Goal: Task Accomplishment & Management: Use online tool/utility

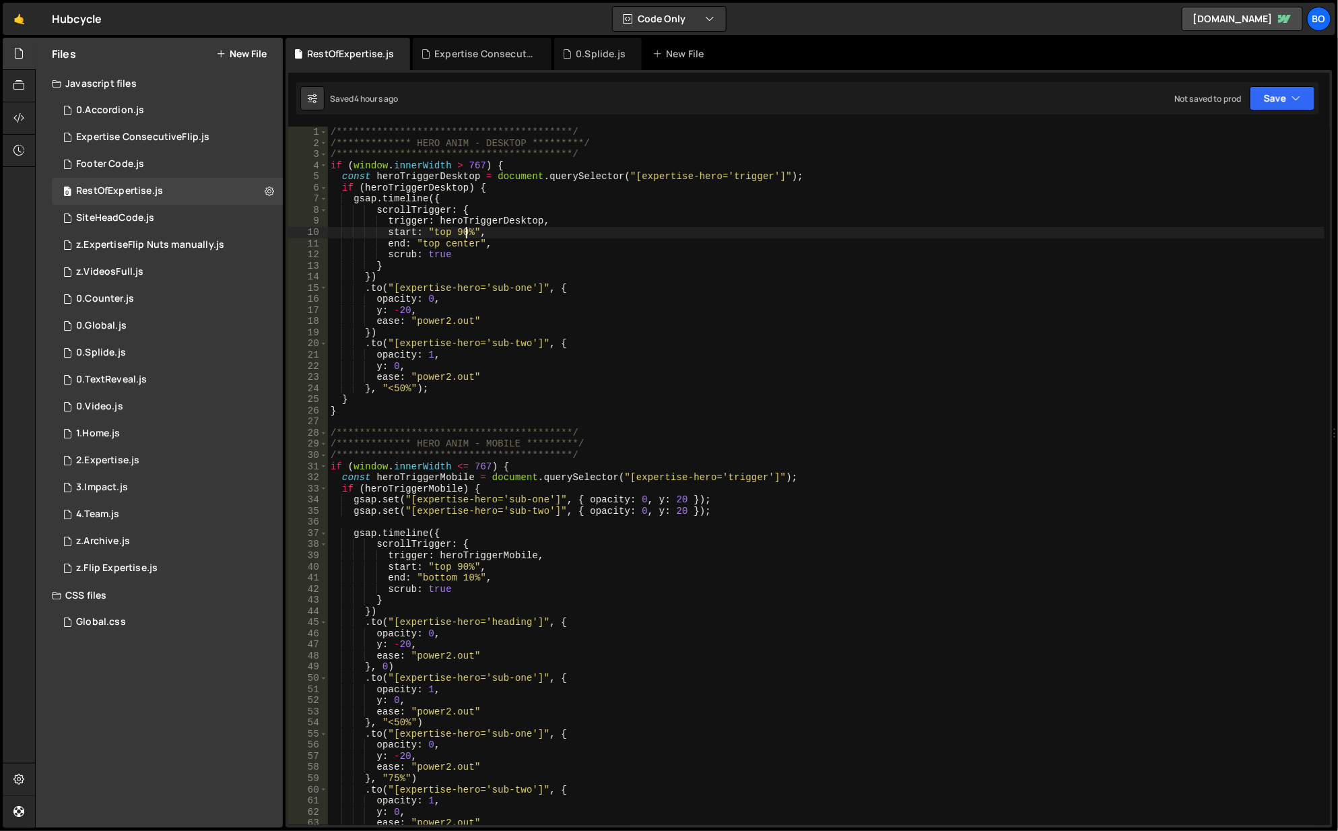
click at [464, 231] on div "**********" at bounding box center [827, 488] width 998 height 722
click at [551, 214] on div "**********" at bounding box center [827, 488] width 998 height 722
drag, startPoint x: 559, startPoint y: 154, endPoint x: 639, endPoint y: 143, distance: 80.9
click at [560, 155] on div "**********" at bounding box center [827, 488] width 998 height 722
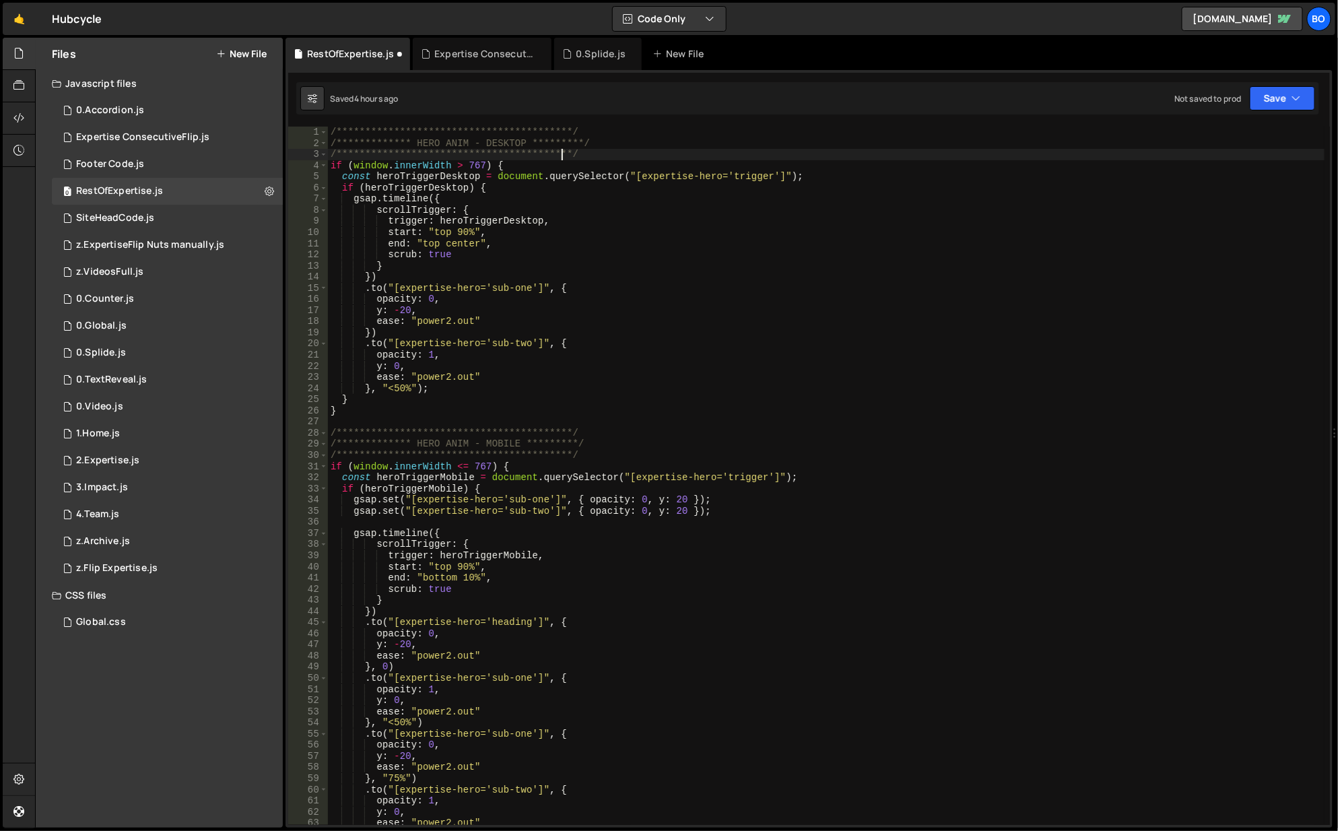
type textarea "**********"
drag, startPoint x: 1278, startPoint y: 93, endPoint x: 1269, endPoint y: 99, distance: 11.2
click at [1278, 95] on button "Save" at bounding box center [1282, 98] width 65 height 24
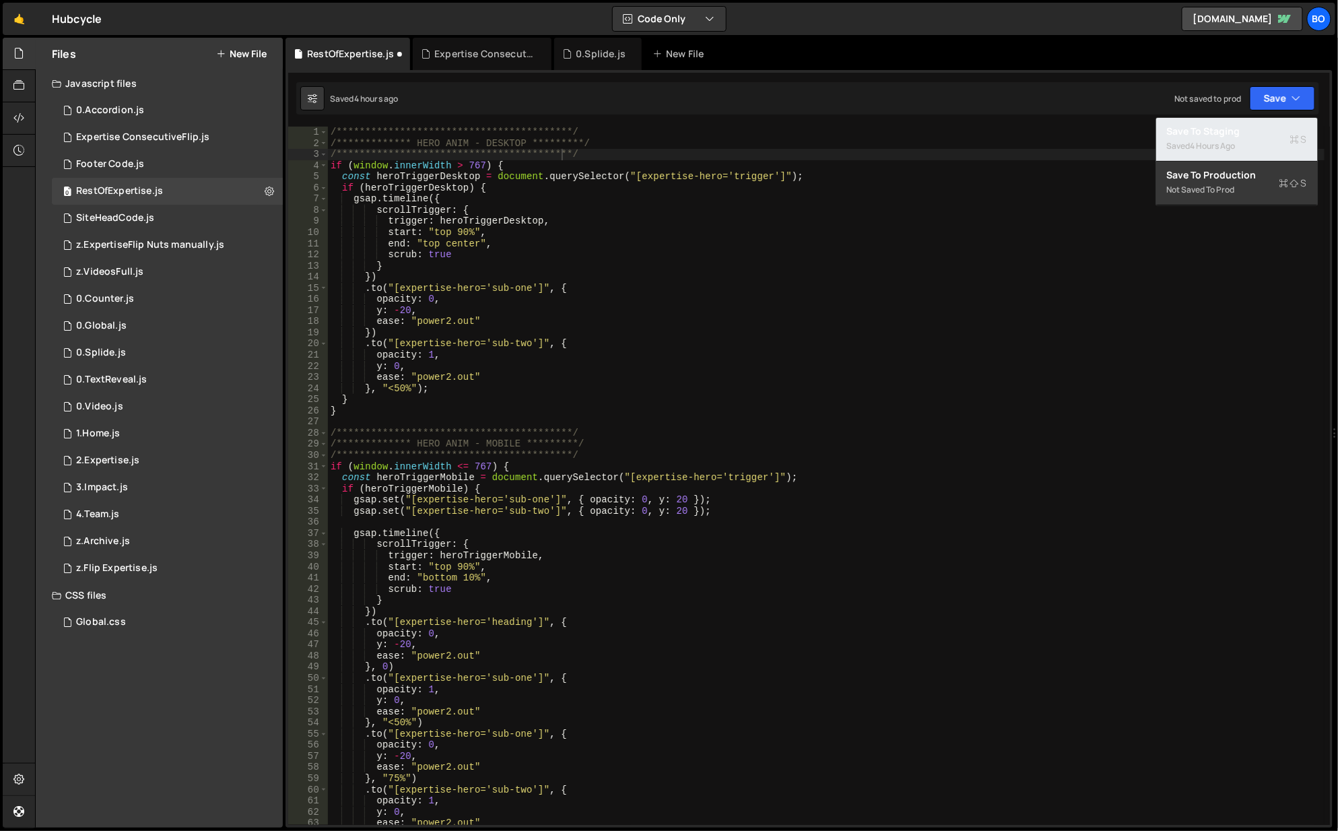
click at [1216, 134] on div "Save to Staging S" at bounding box center [1237, 131] width 140 height 13
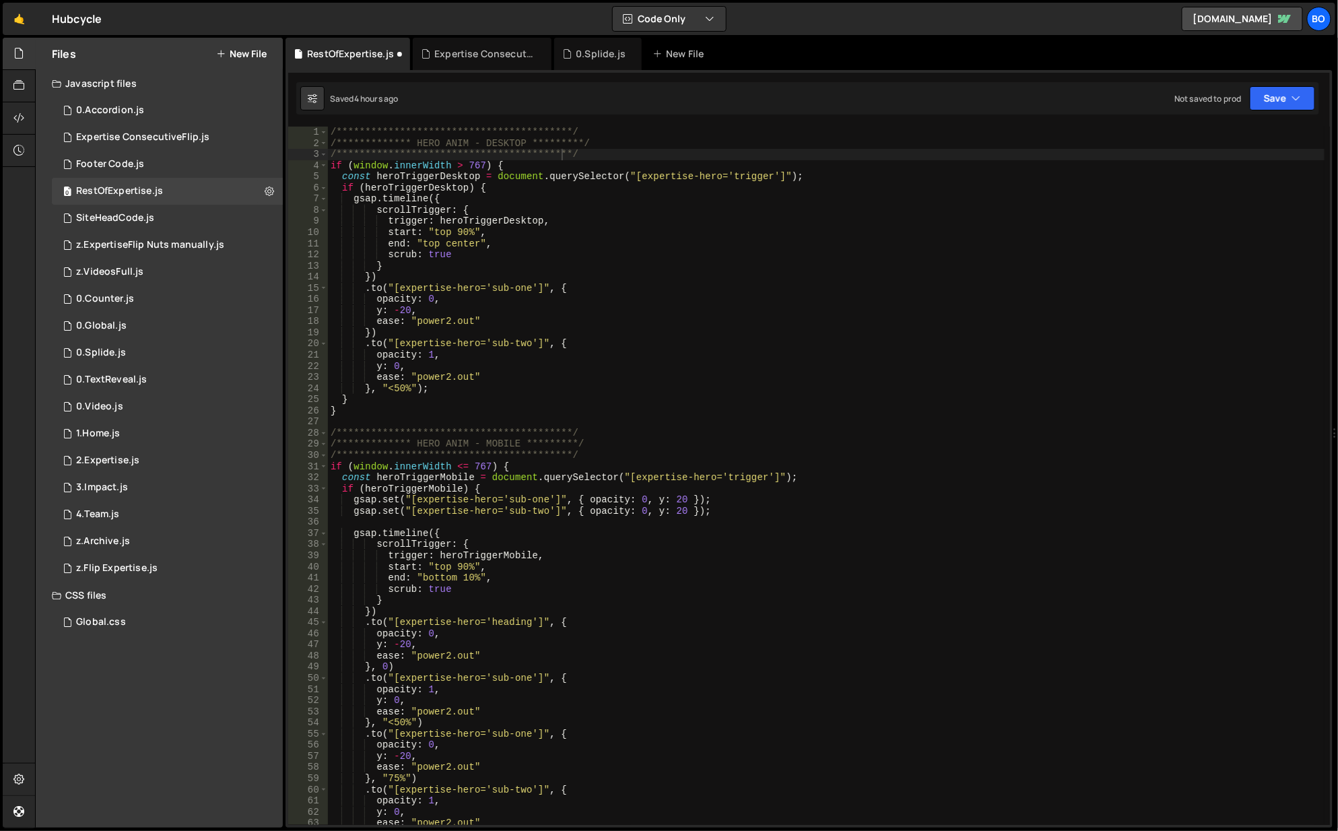
click at [486, 48] on div "Expertise ConsecutiveFlip.js" at bounding box center [484, 53] width 101 height 13
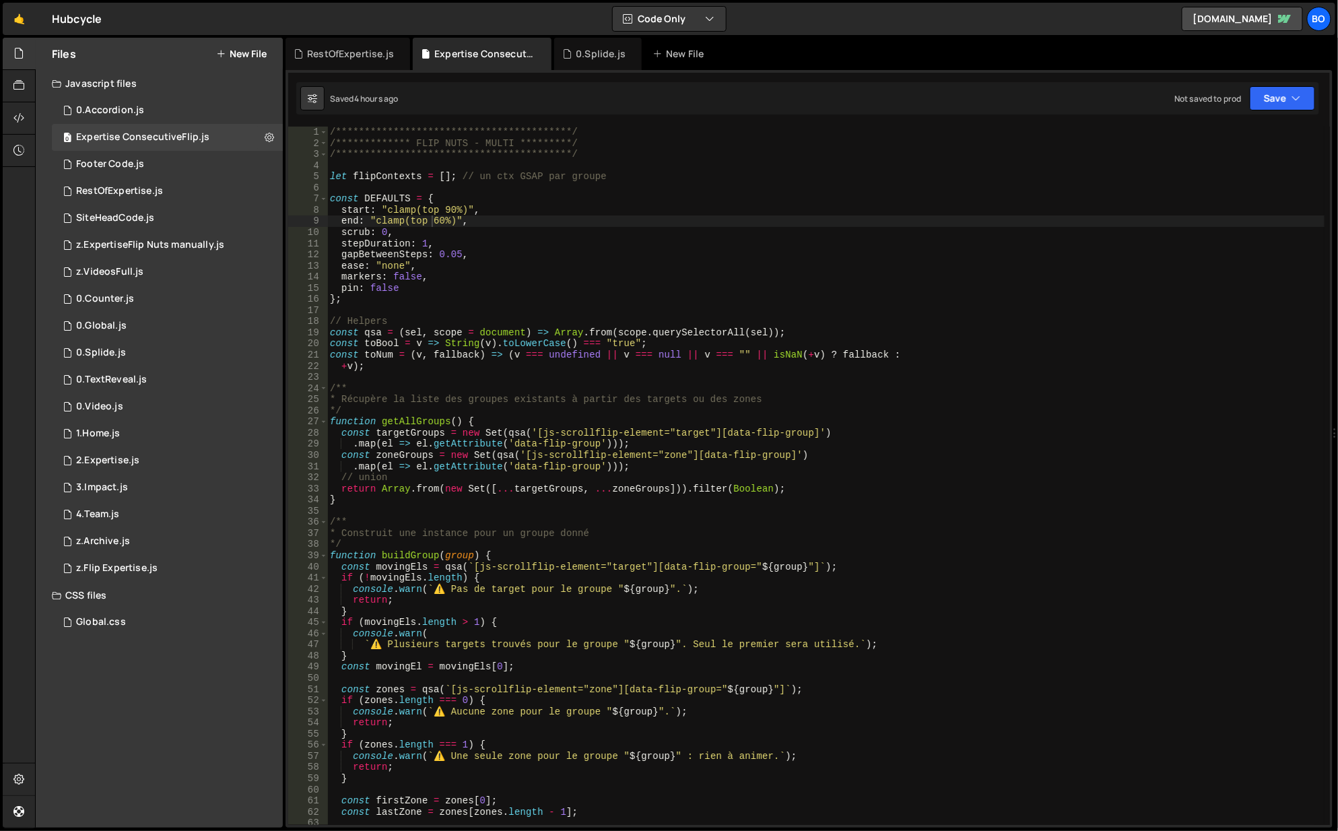
click at [449, 210] on div "**********" at bounding box center [826, 488] width 999 height 722
click at [1269, 100] on button "Save" at bounding box center [1282, 98] width 65 height 24
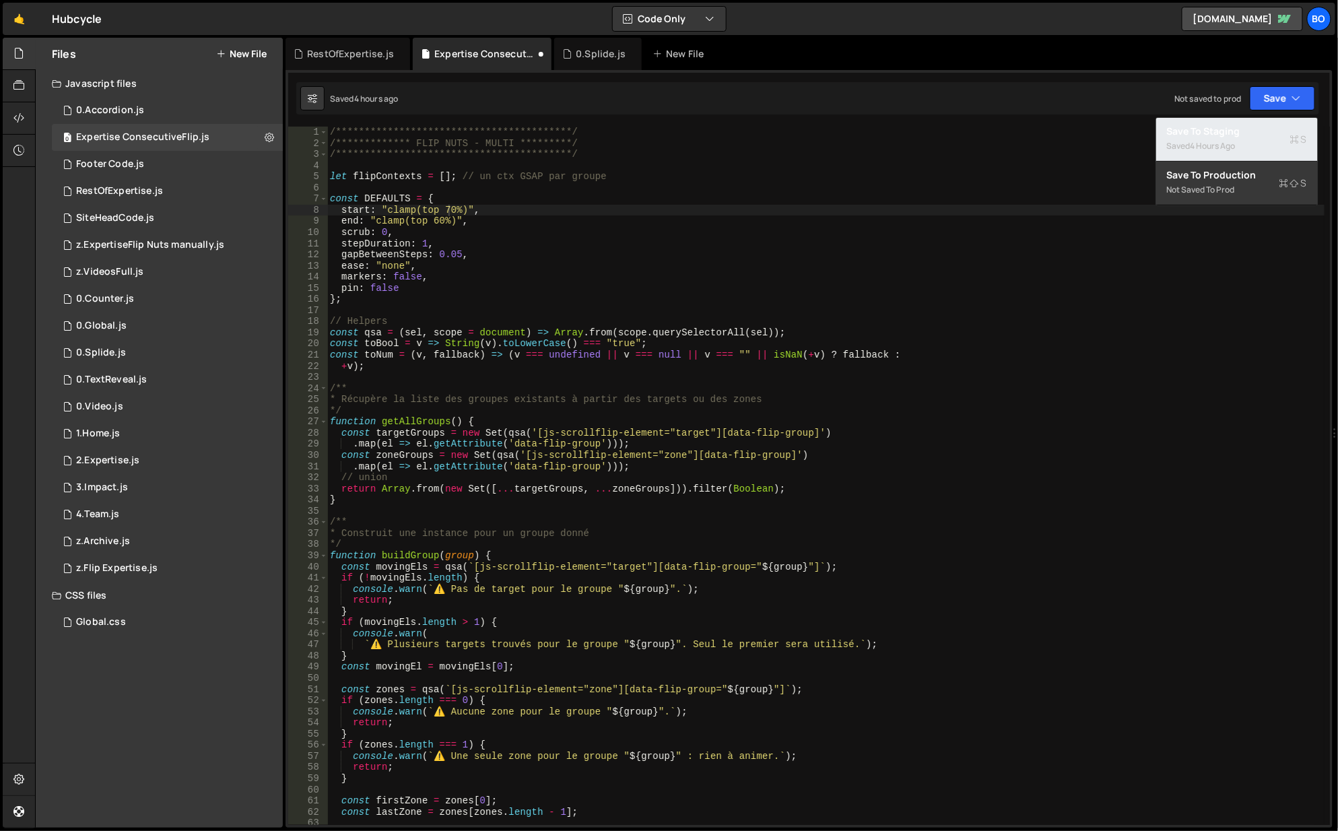
click at [1231, 136] on div "Save to Staging S" at bounding box center [1237, 131] width 140 height 13
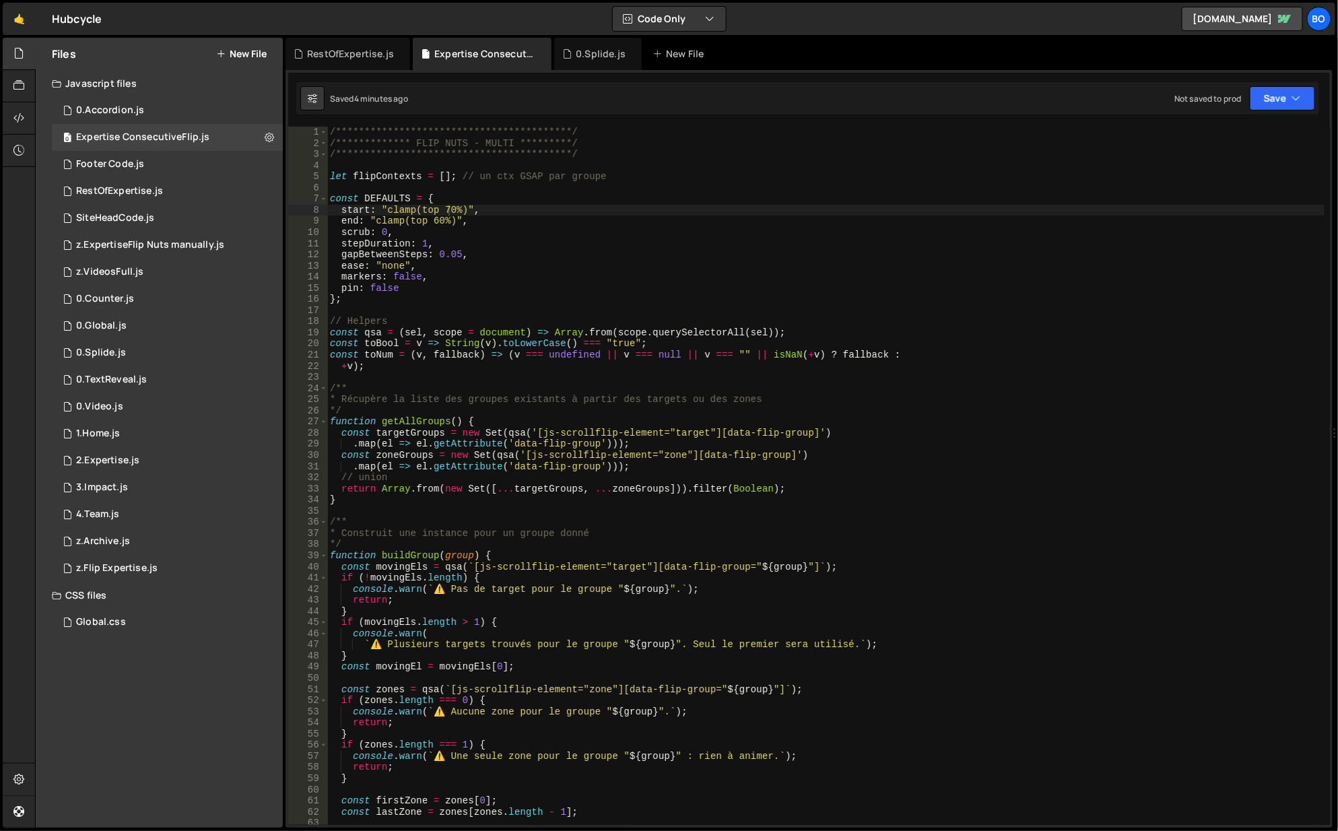
click at [447, 207] on div "**********" at bounding box center [826, 488] width 999 height 722
drag, startPoint x: 442, startPoint y: 216, endPoint x: 432, endPoint y: 218, distance: 10.3
click at [432, 218] on div "**********" at bounding box center [826, 488] width 999 height 722
click at [1292, 100] on icon "button" at bounding box center [1296, 98] width 9 height 13
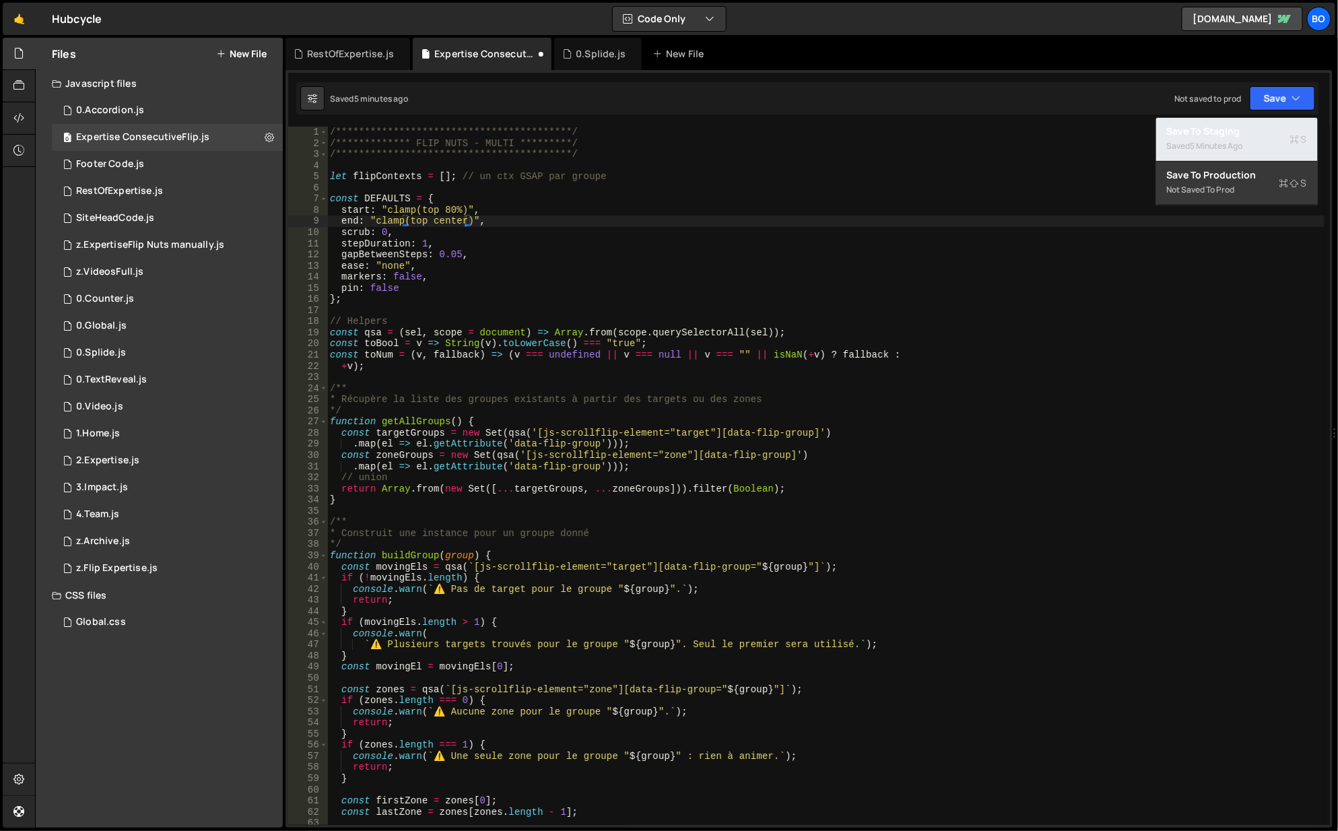
click at [1204, 140] on div "5 minutes ago" at bounding box center [1217, 145] width 53 height 11
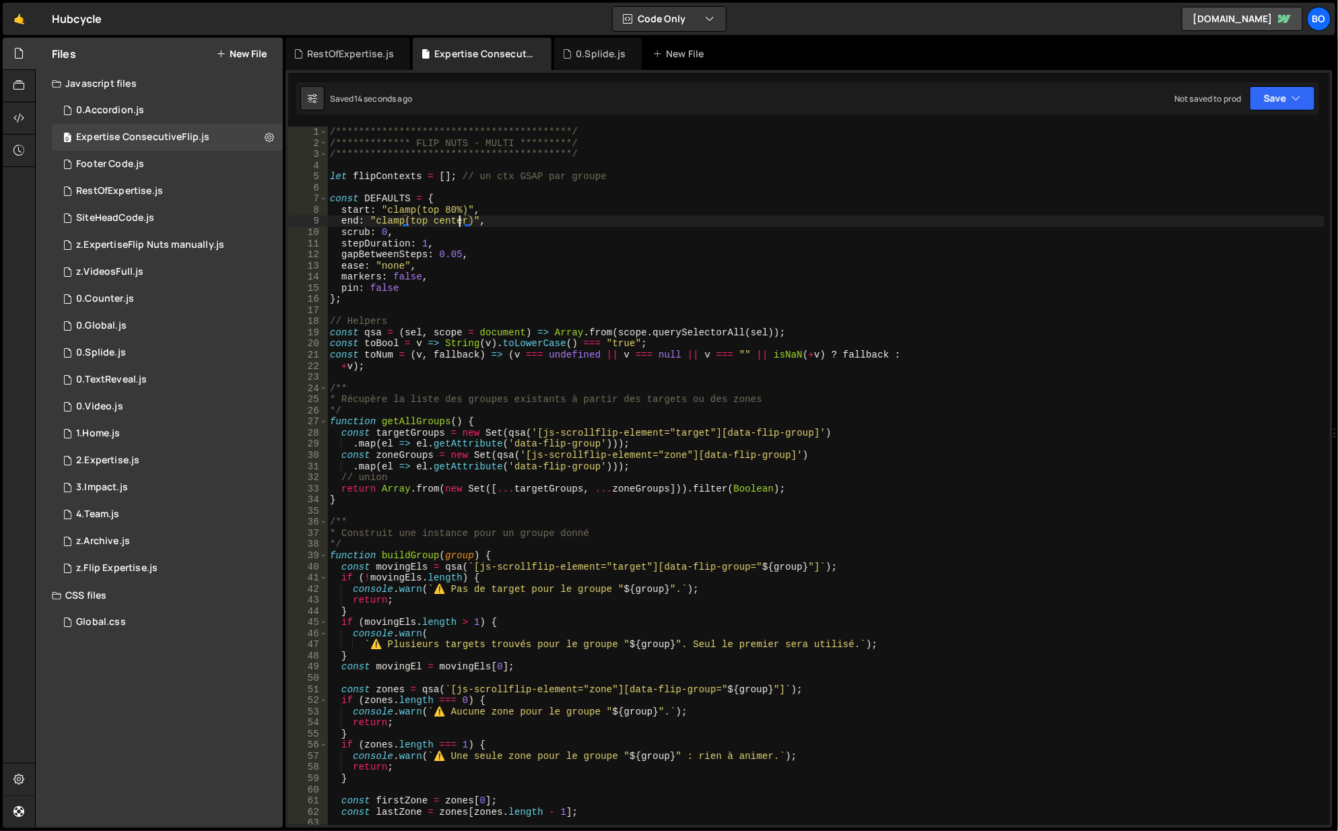
click at [457, 217] on div "**********" at bounding box center [826, 488] width 999 height 722
click at [451, 217] on div "**********" at bounding box center [826, 488] width 999 height 722
click at [440, 214] on div "**********" at bounding box center [826, 488] width 999 height 722
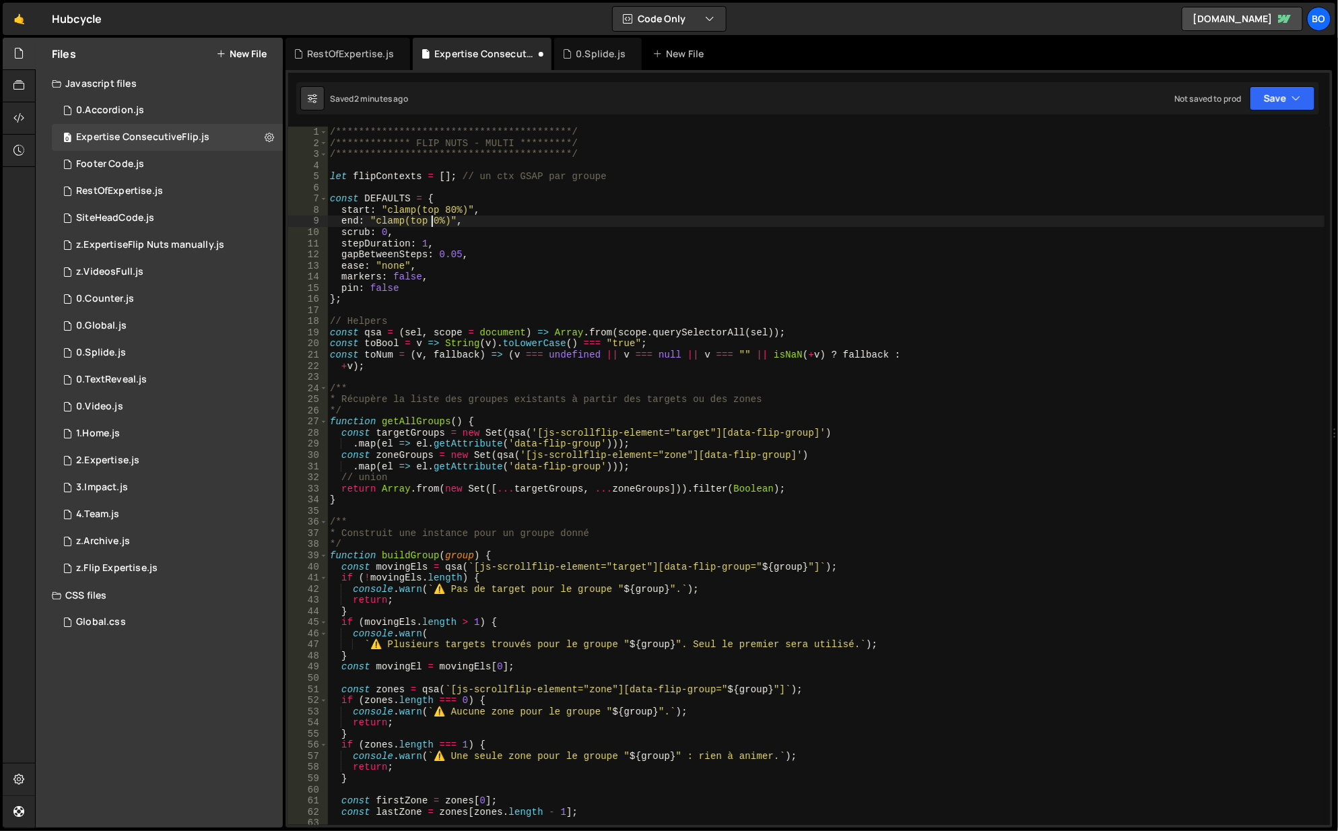
scroll to position [0, 7]
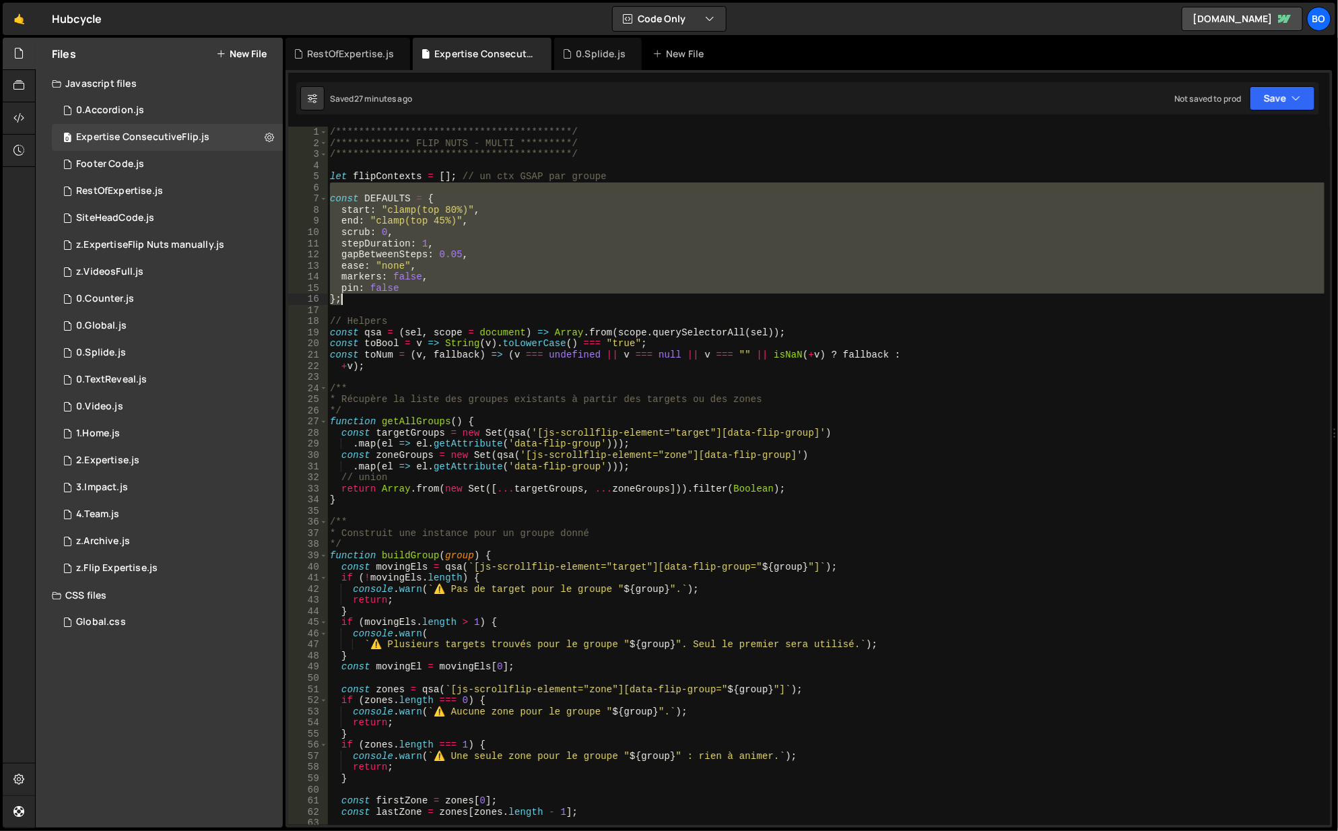
drag, startPoint x: 339, startPoint y: 185, endPoint x: 473, endPoint y: 294, distance: 173.3
click at [473, 294] on div "**********" at bounding box center [826, 488] width 999 height 722
type textarea "pin: false };"
click at [348, 49] on div "RestOfExpertise.js" at bounding box center [350, 53] width 87 height 13
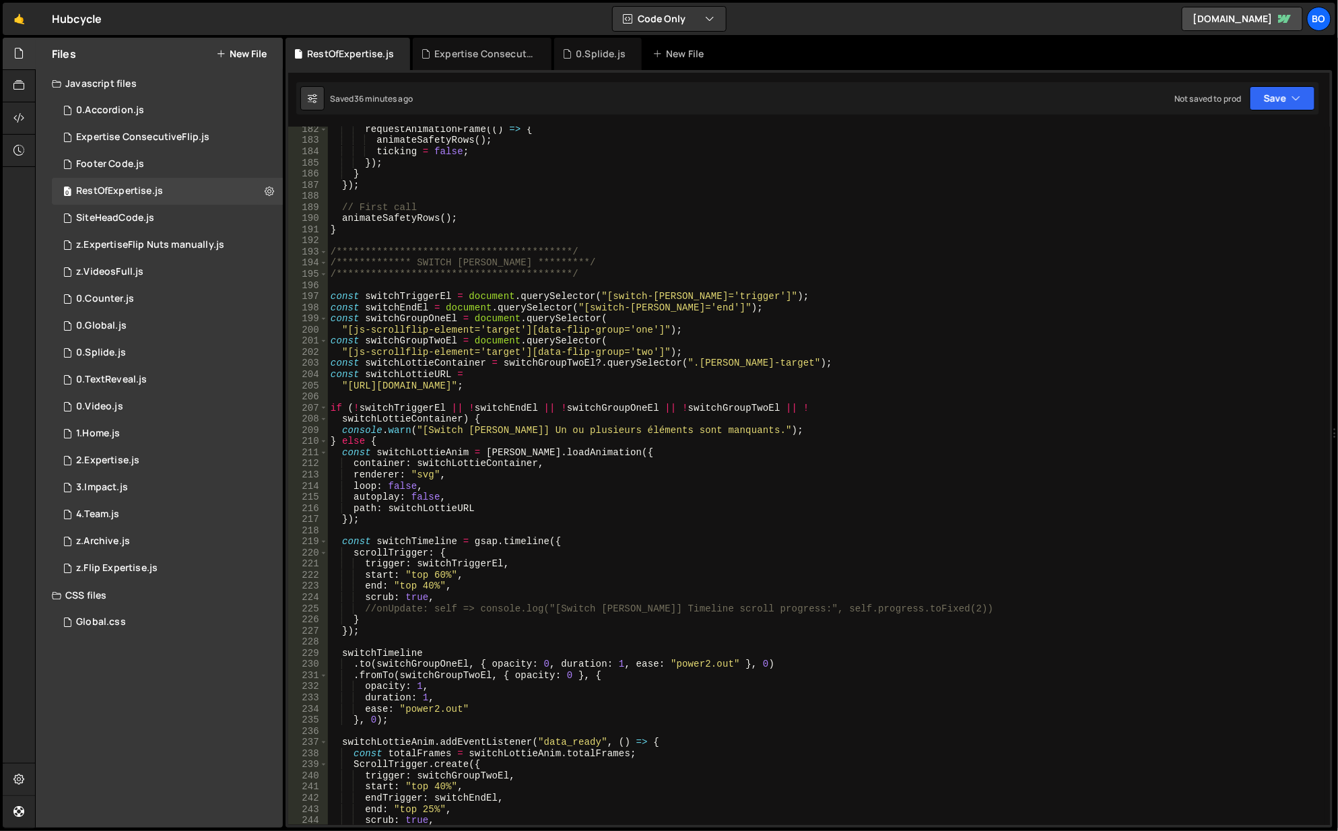
scroll to position [2061, 0]
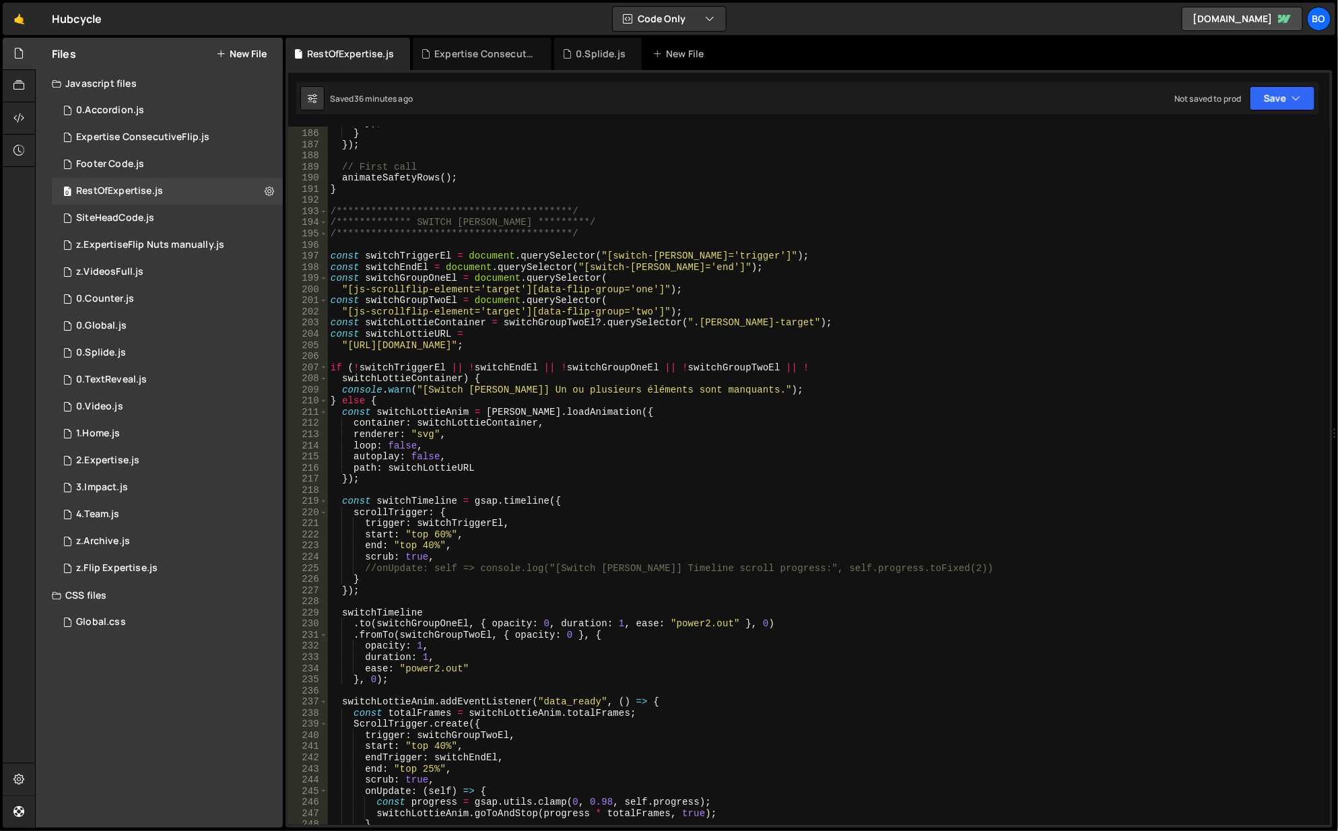
click at [150, 455] on div "1 2.Expertise.js 0" at bounding box center [167, 460] width 231 height 27
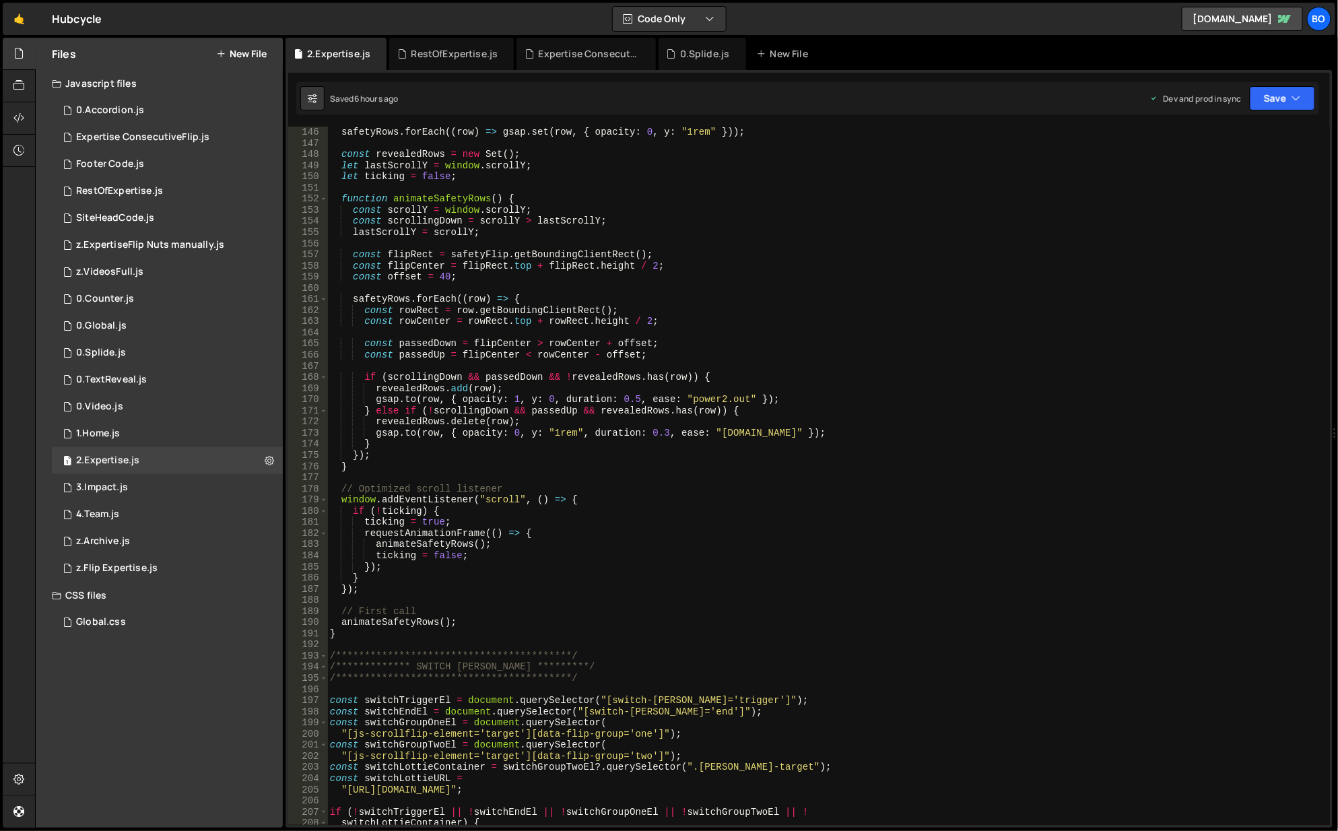
scroll to position [1333, 0]
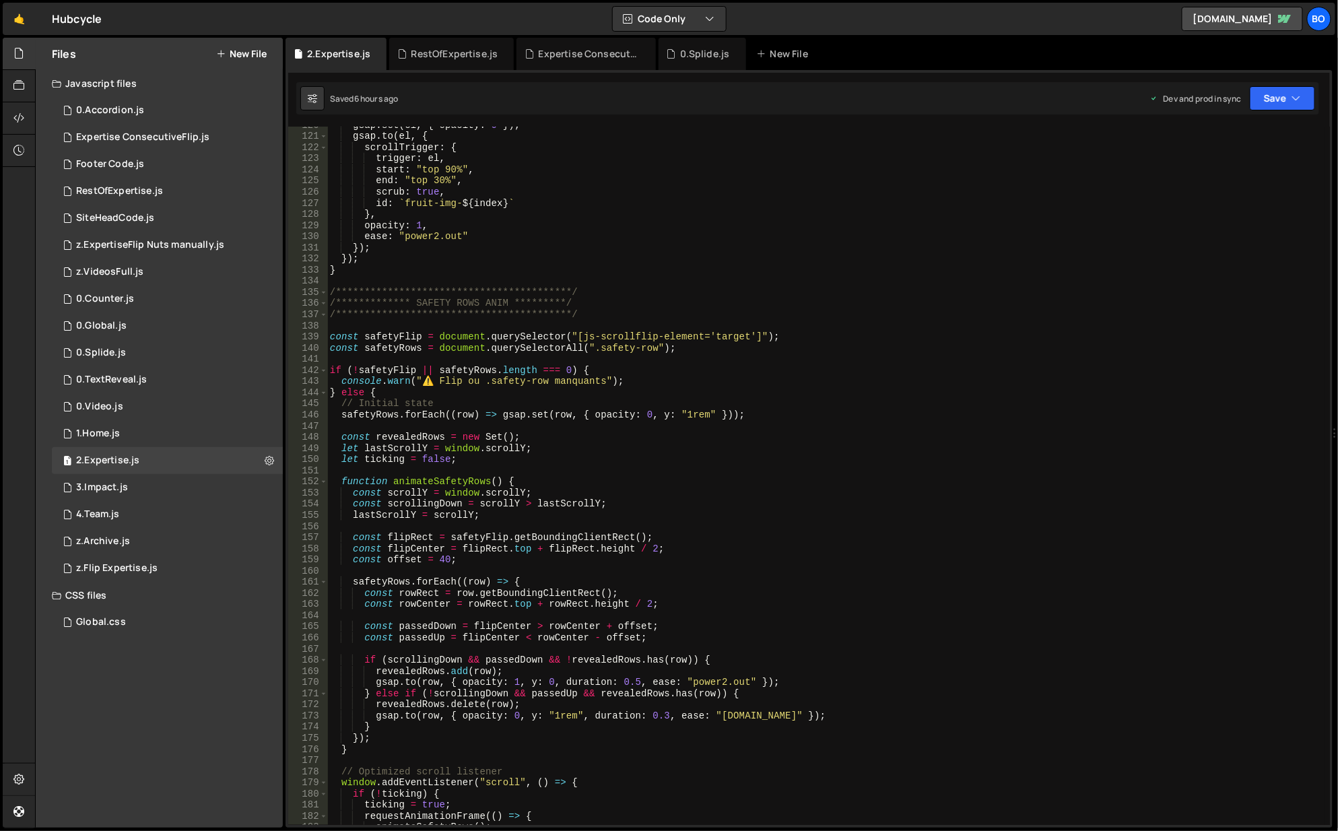
click at [412, 71] on div "**********" at bounding box center [809, 449] width 1047 height 758
click at [423, 59] on div "RestOfExpertise.js" at bounding box center [455, 53] width 87 height 13
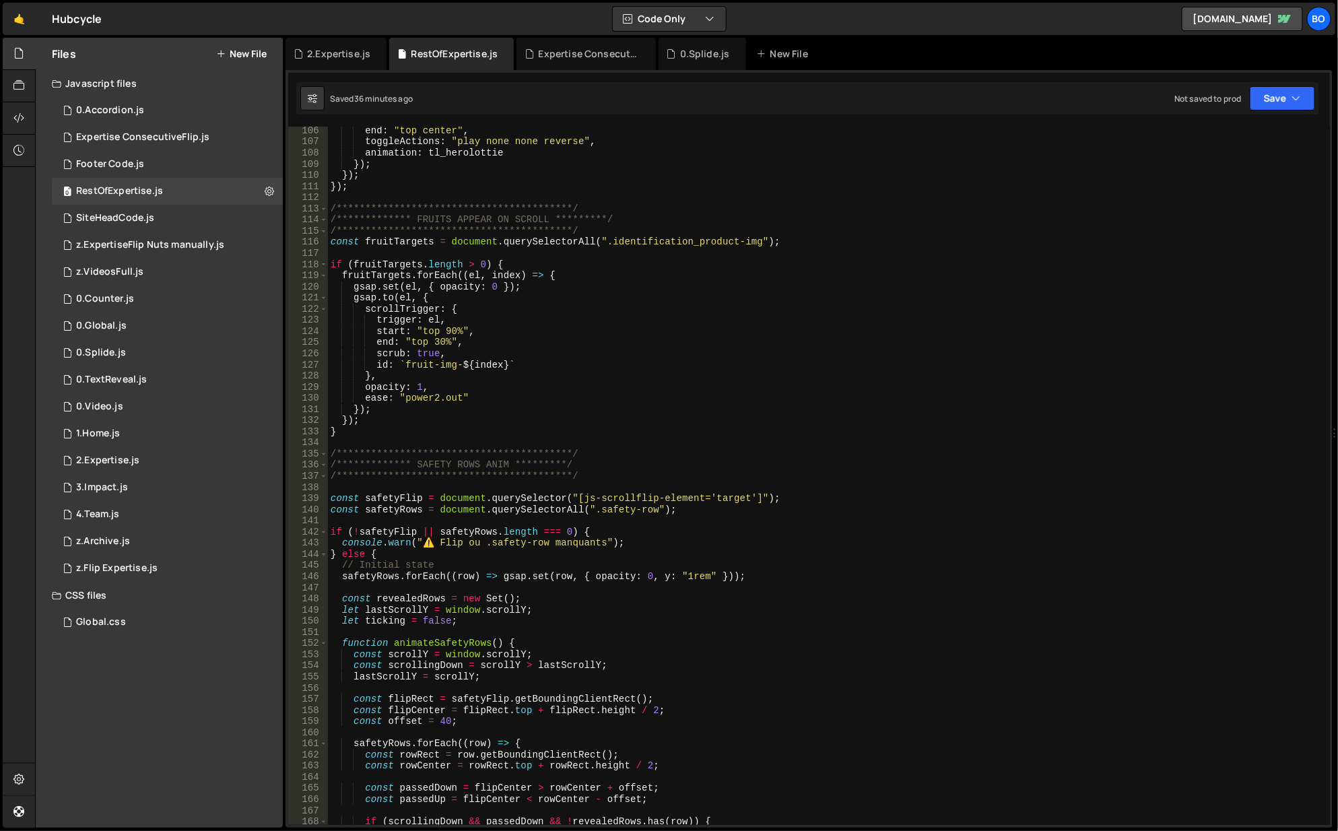
scroll to position [929, 0]
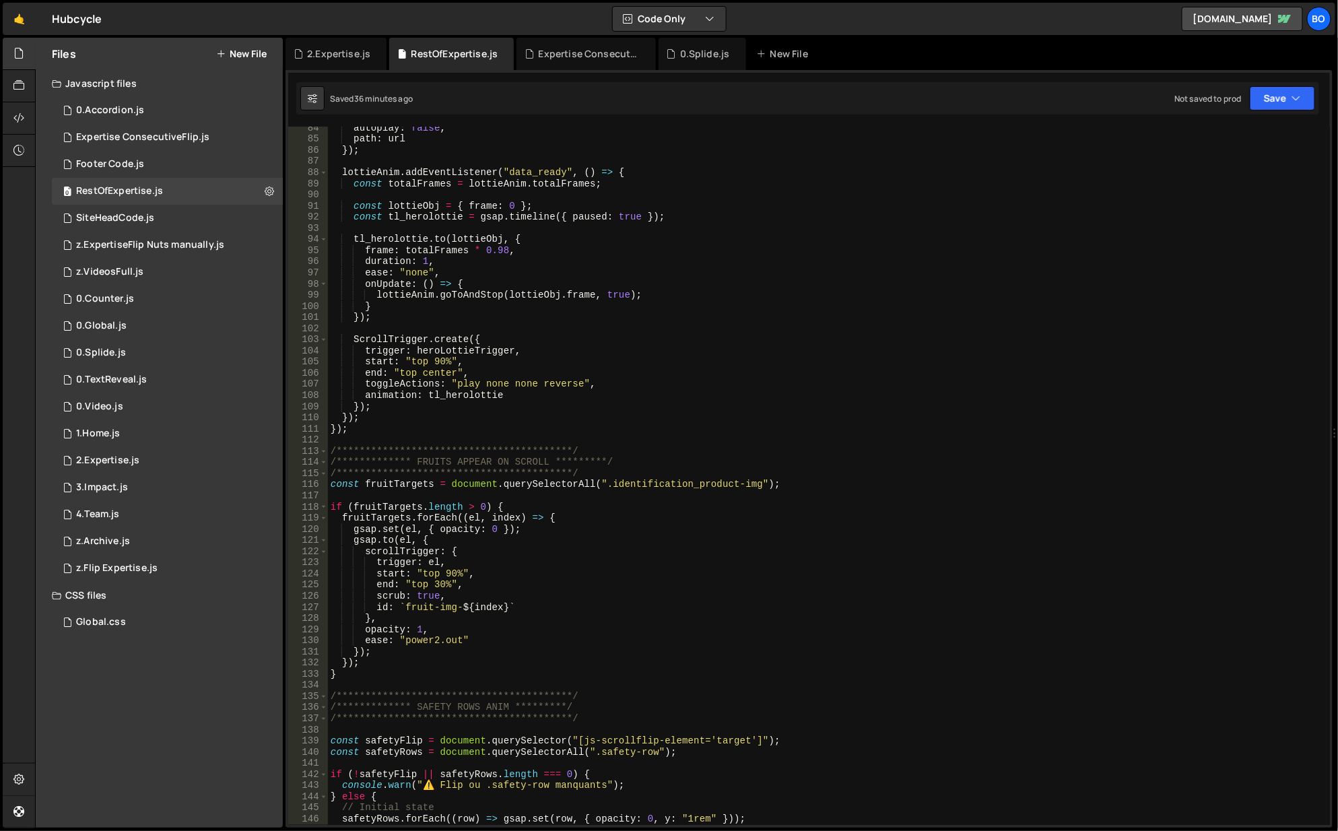
click at [313, 53] on div "2.Expertise.js" at bounding box center [338, 53] width 63 height 13
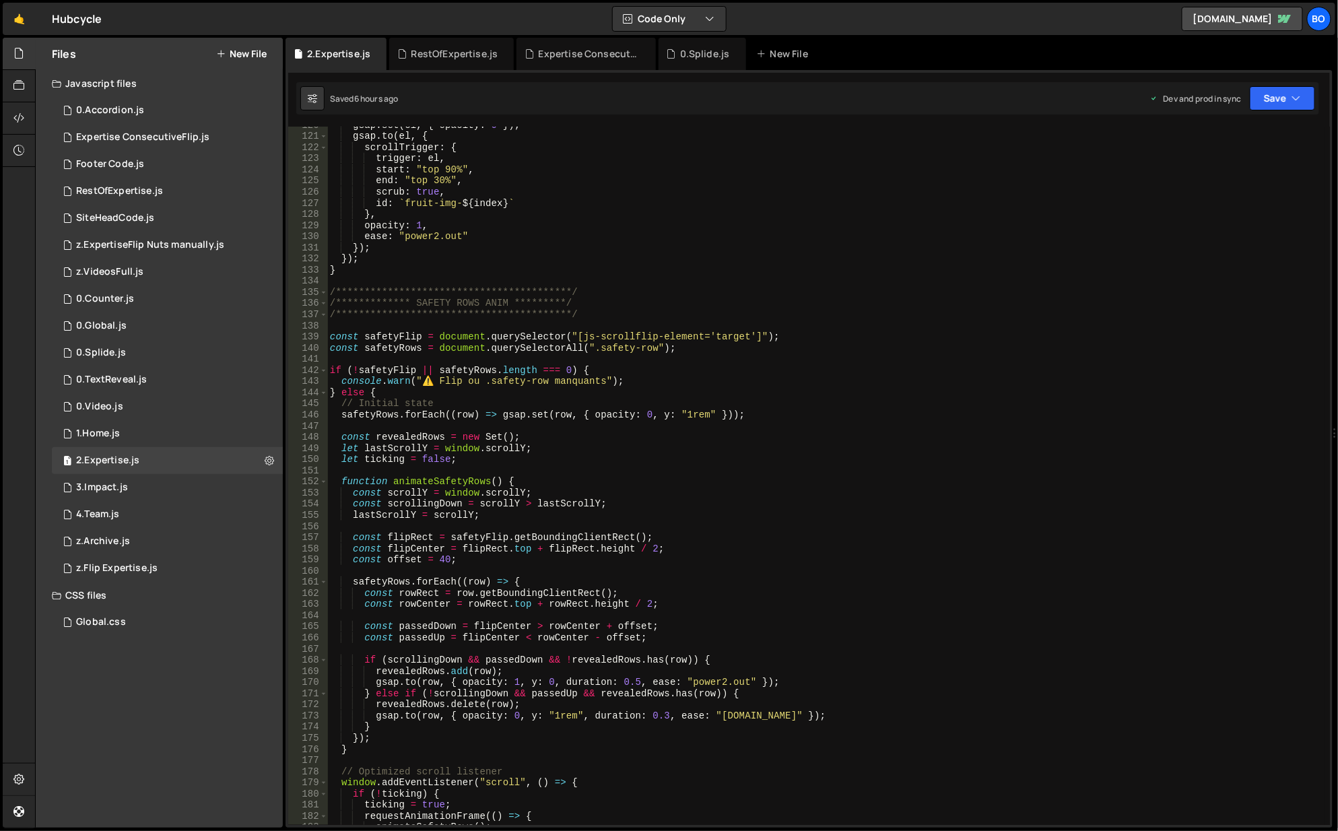
click at [438, 178] on div "**********" at bounding box center [826, 481] width 999 height 722
click at [434, 178] on div "**********" at bounding box center [826, 481] width 999 height 722
type textarea "end: "top 40%","
click at [634, 423] on div "**********" at bounding box center [826, 481] width 999 height 722
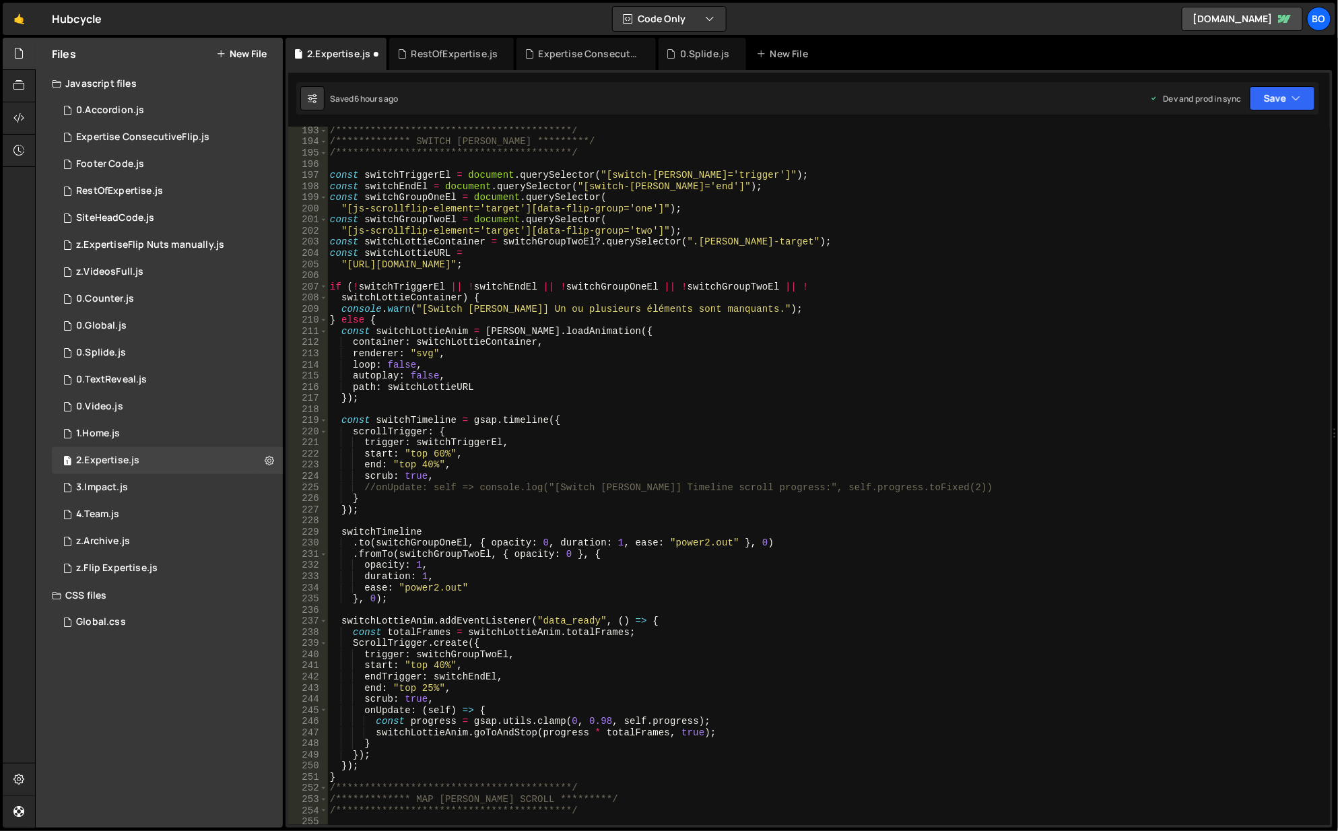
scroll to position [2182, 0]
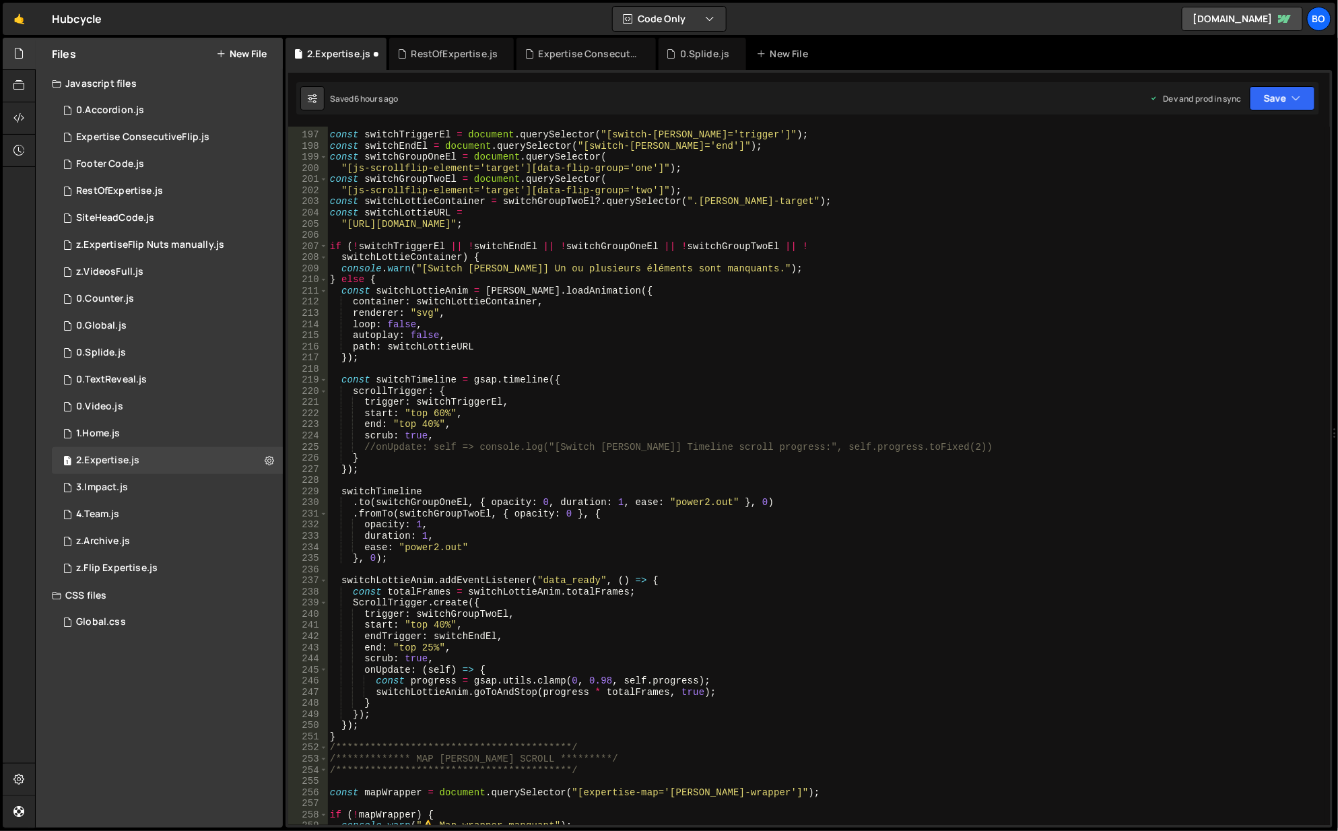
click at [457, 47] on div "RestOfExpertise.js" at bounding box center [455, 53] width 87 height 13
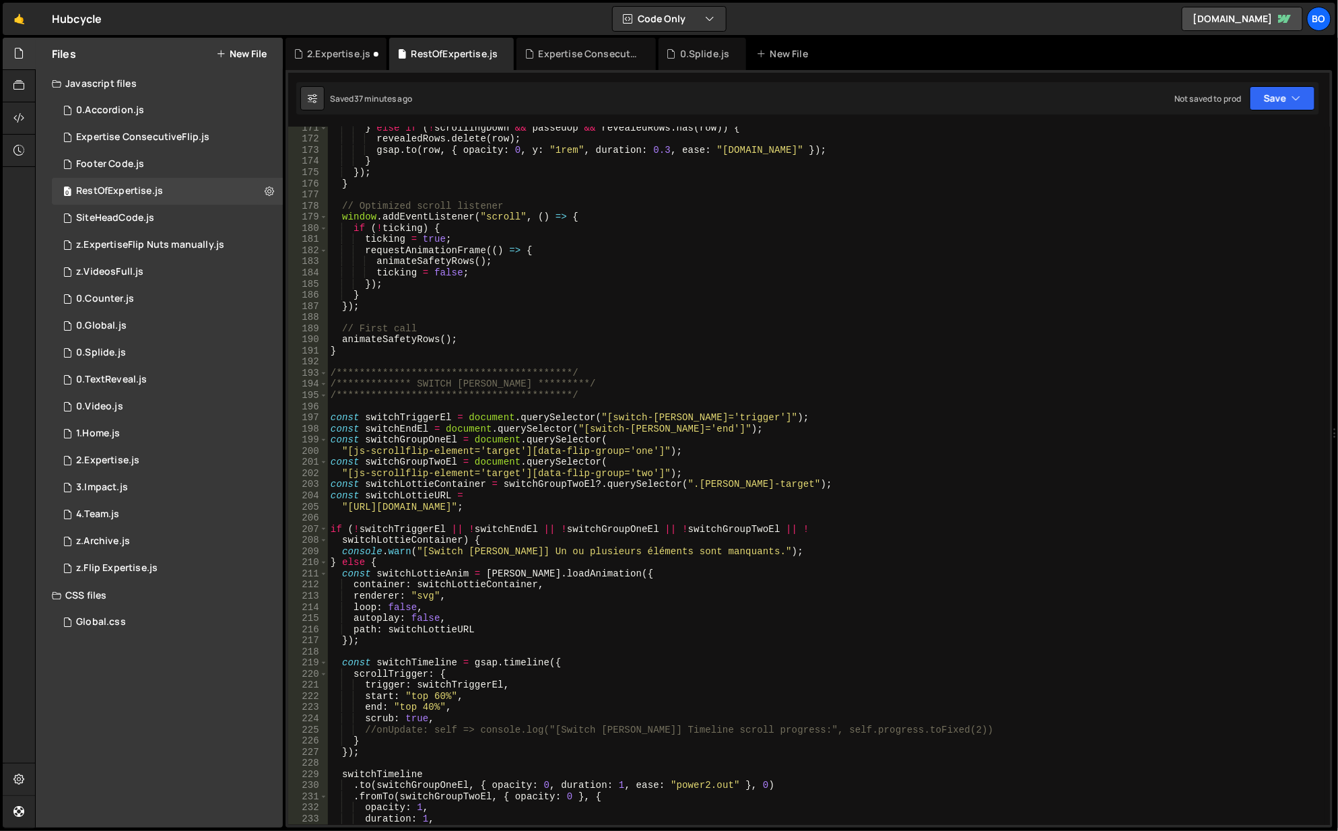
scroll to position [2101, 0]
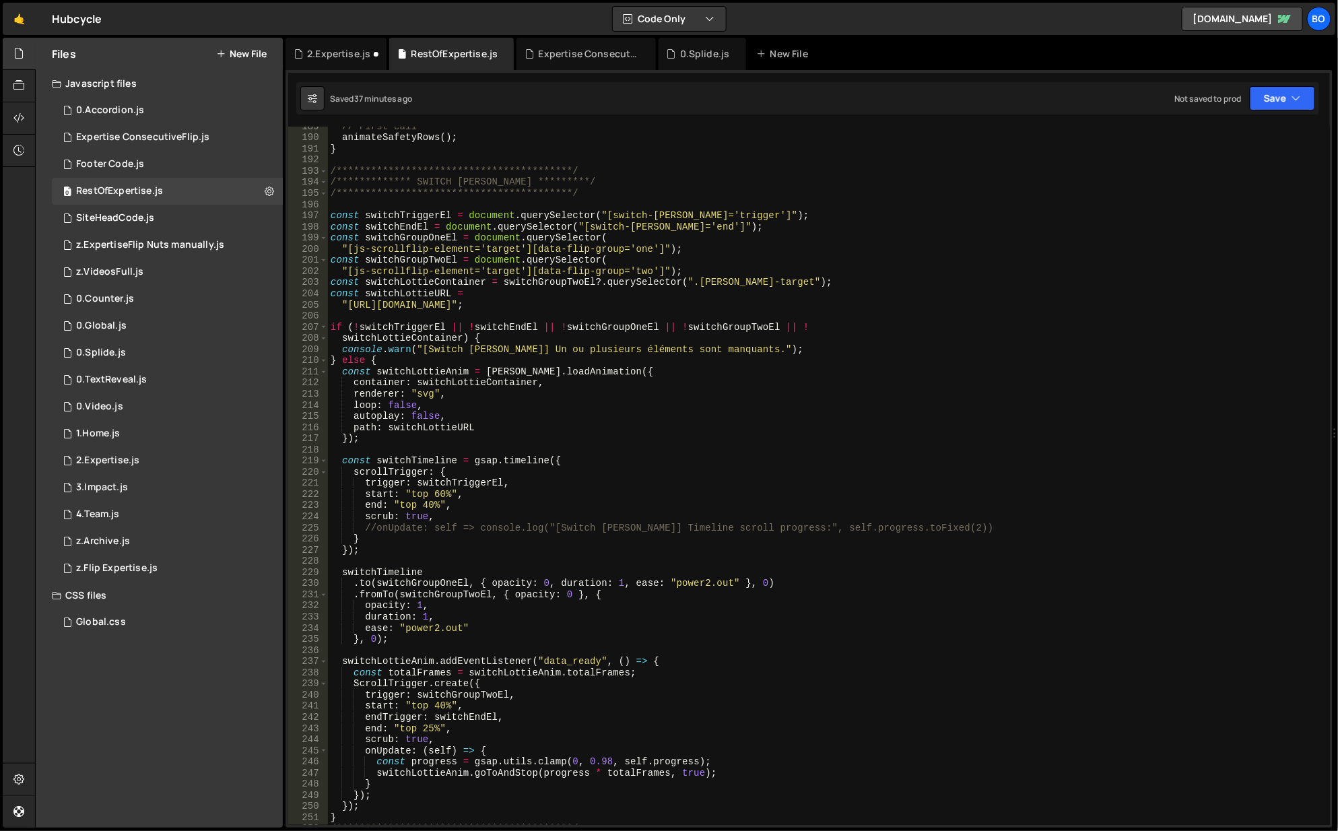
click at [304, 63] on div "2.Expertise.js" at bounding box center [336, 54] width 101 height 32
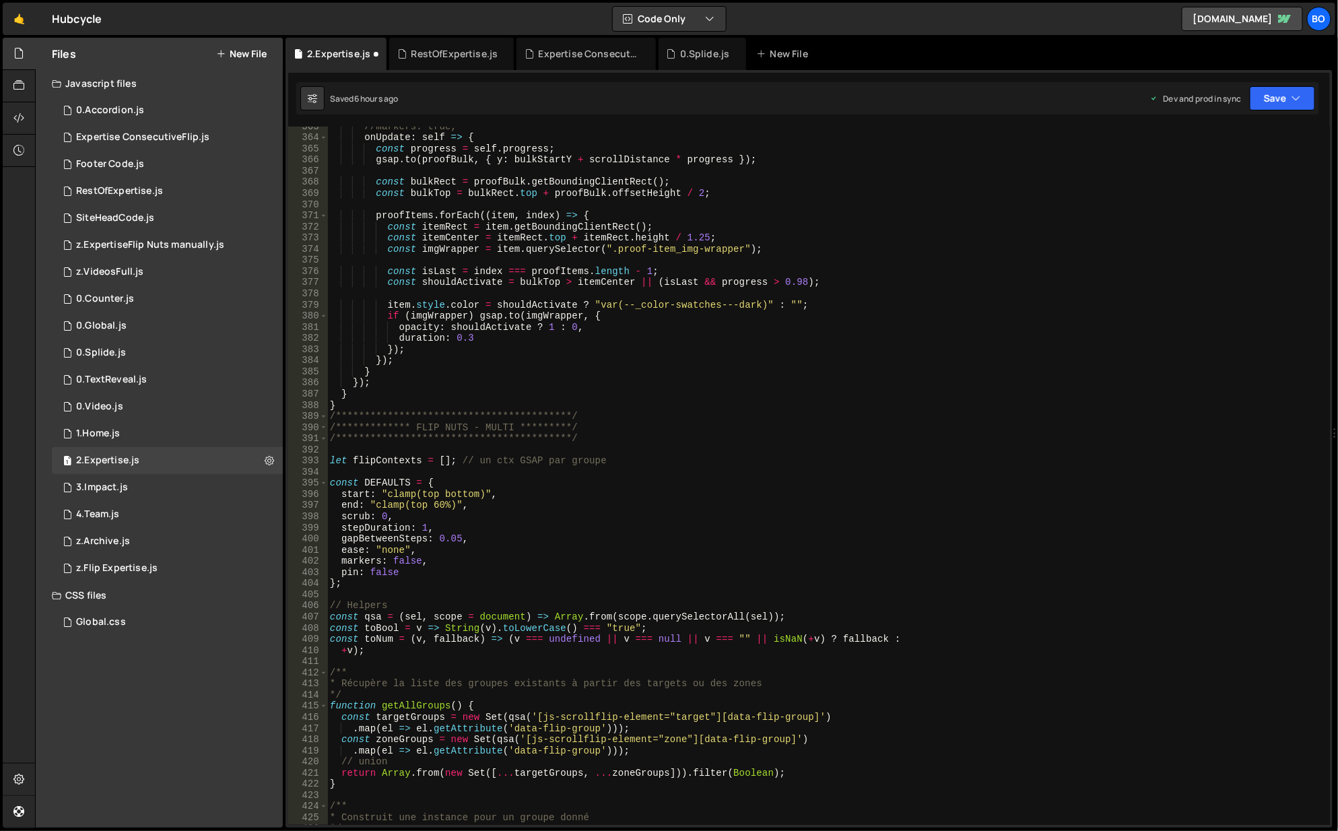
scroll to position [4162, 0]
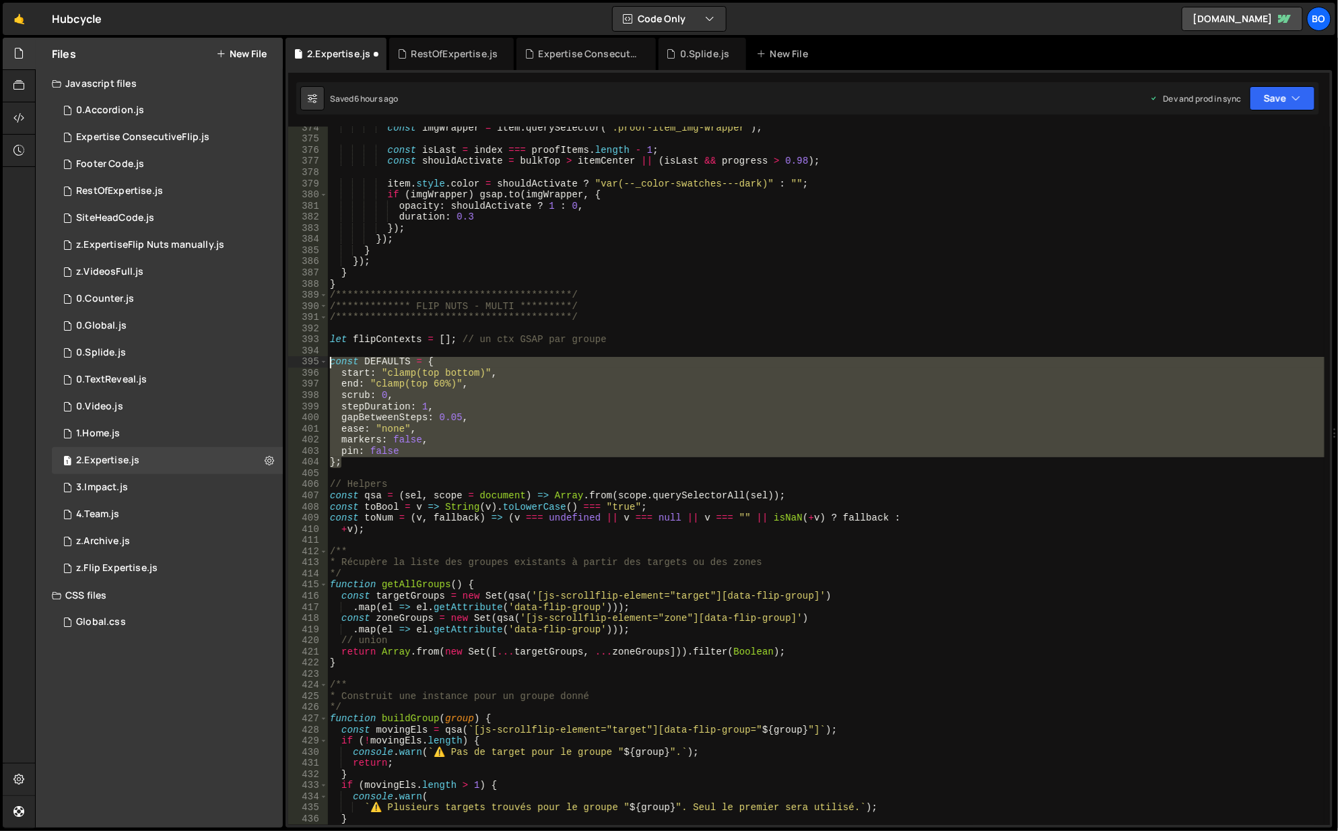
drag, startPoint x: 394, startPoint y: 467, endPoint x: 267, endPoint y: 360, distance: 165.4
click at [267, 360] on div "Files New File Javascript files 1 0.Accordion.js 0 0 Expertise ConsecutiveFlip.…" at bounding box center [686, 433] width 1303 height 791
paste textarea "};"
type textarea "};"
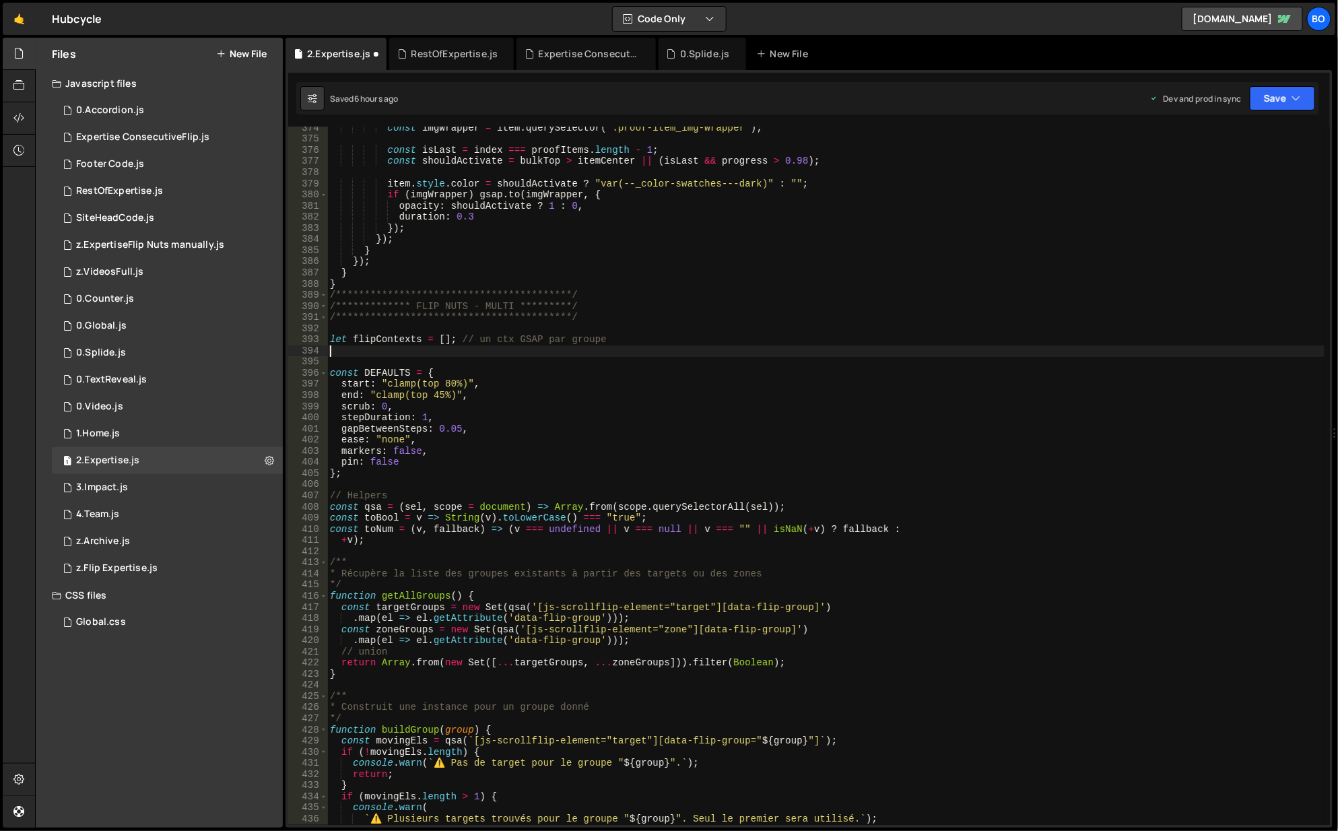
click at [366, 354] on div "**********" at bounding box center [826, 484] width 999 height 722
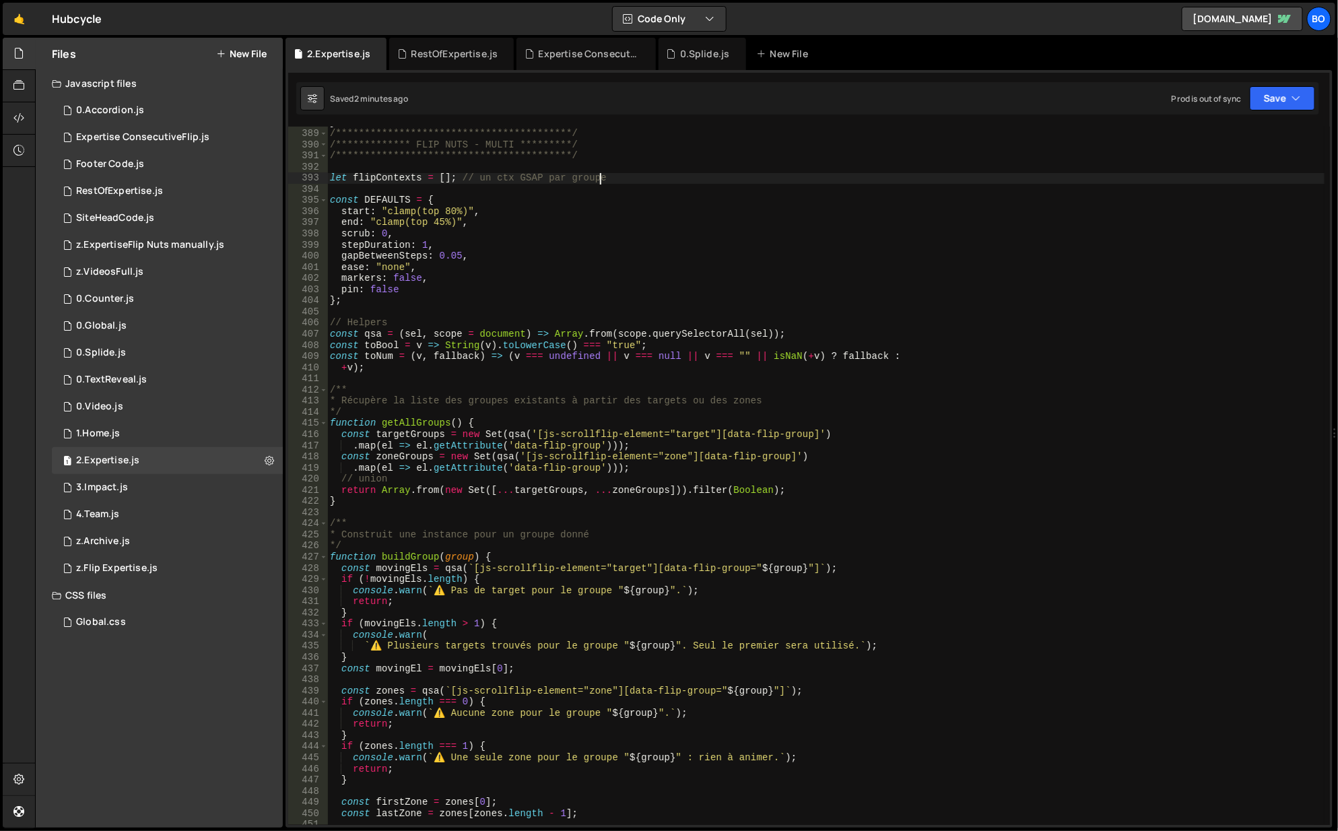
scroll to position [4081, 0]
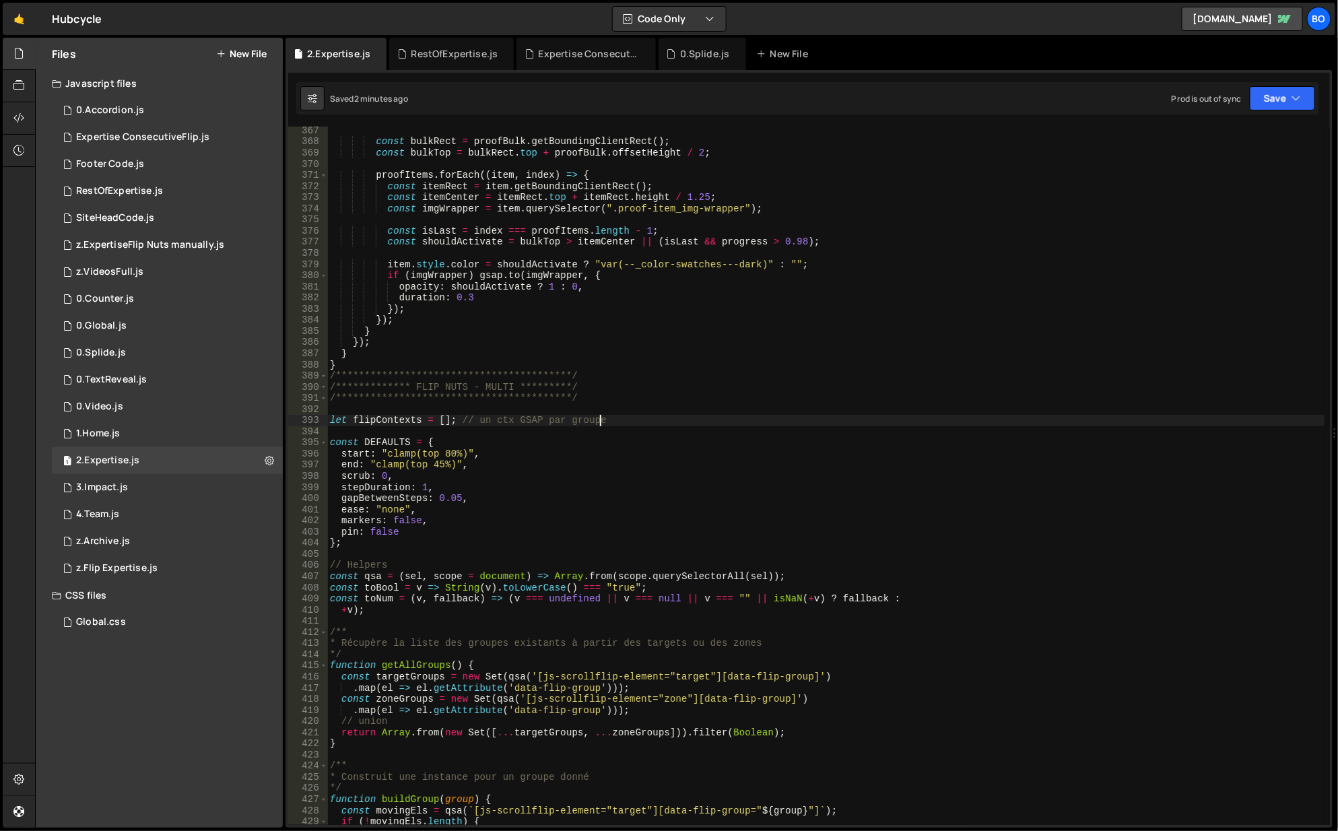
click at [436, 463] on div "const bulkRect = proofBulk . getBoundingClientRect ( ) ; const bulkTop = bulkRe…" at bounding box center [826, 486] width 999 height 722
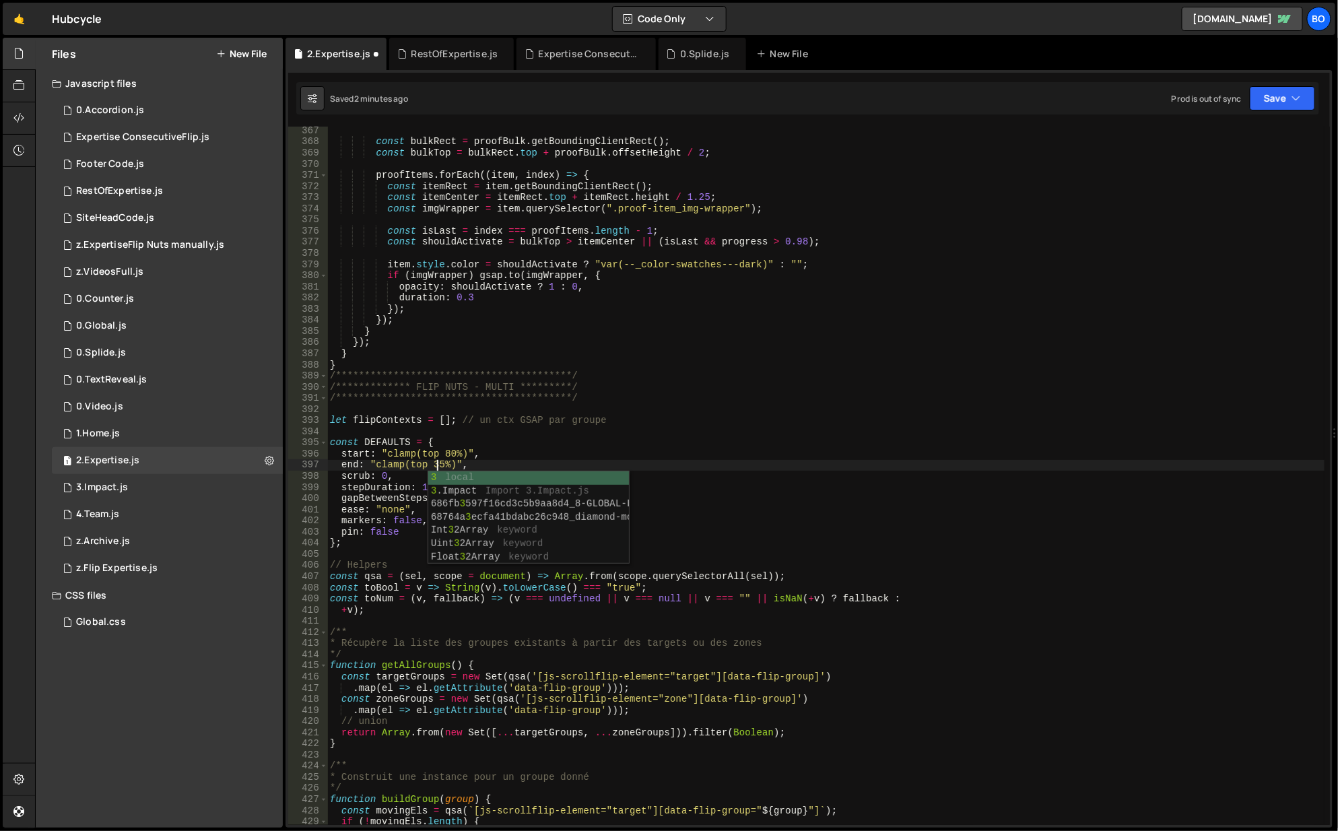
scroll to position [0, 7]
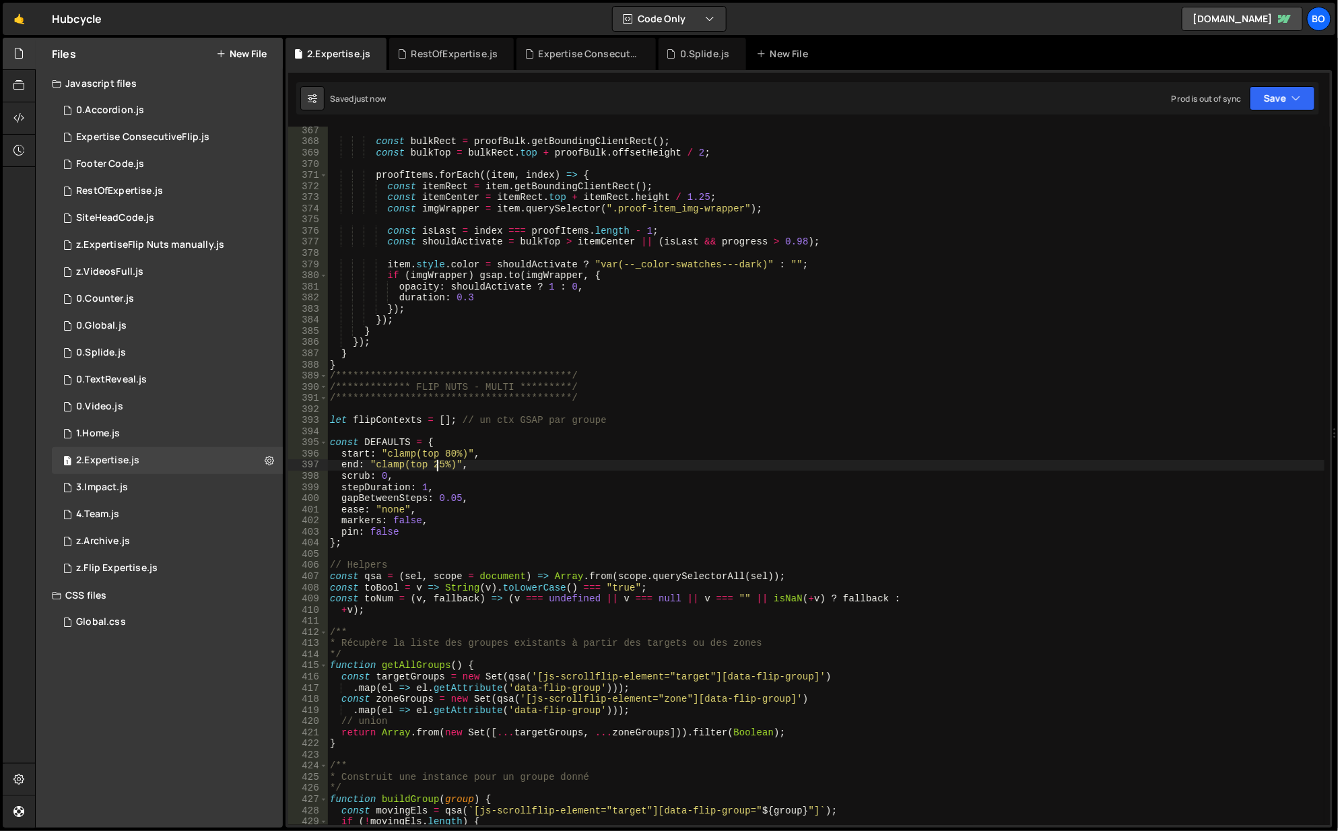
type textarea "end: "clamp(top 25%)","
click at [255, 381] on div "1 0.TextReveal.js 0" at bounding box center [167, 379] width 231 height 27
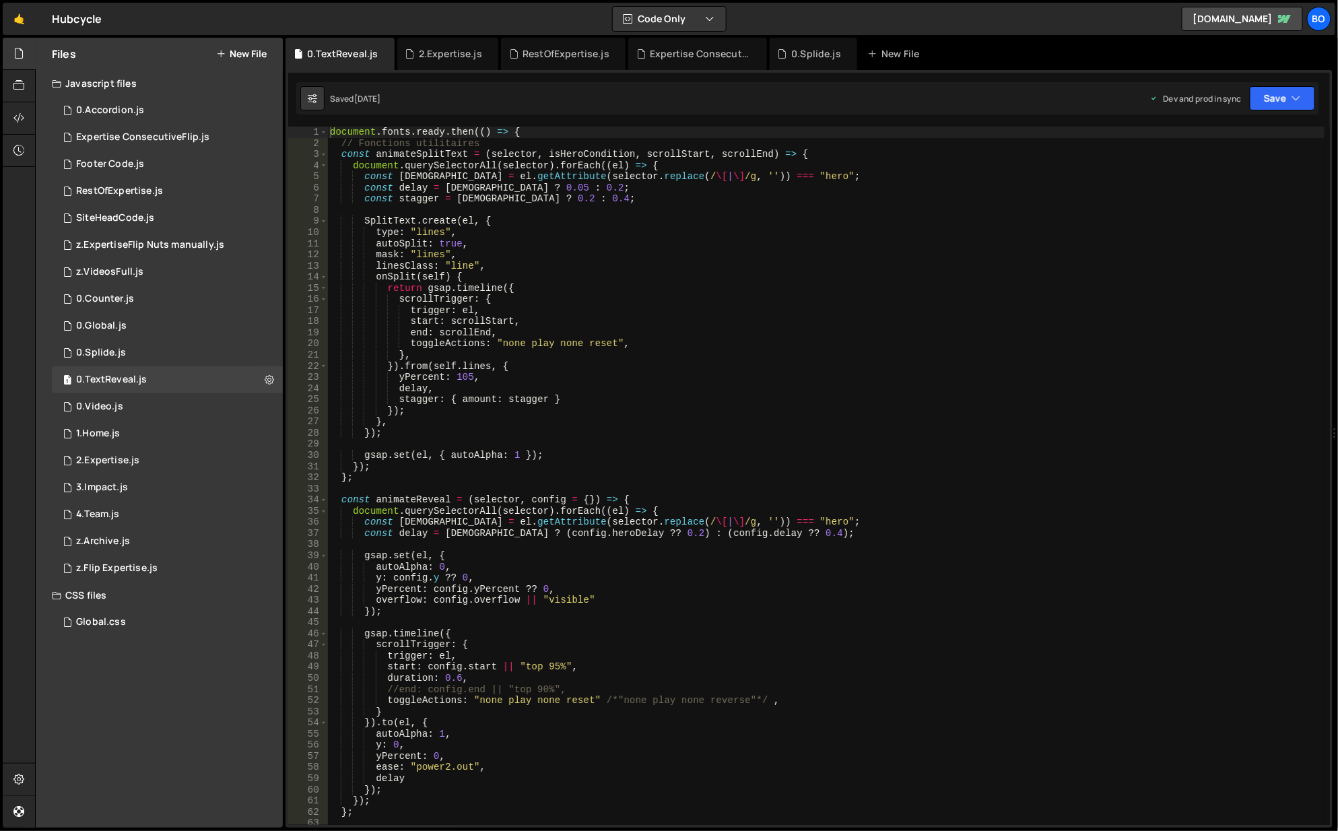
click at [265, 381] on icon at bounding box center [269, 379] width 9 height 13
click at [358, 410] on button "Edit File Settings" at bounding box center [352, 408] width 132 height 27
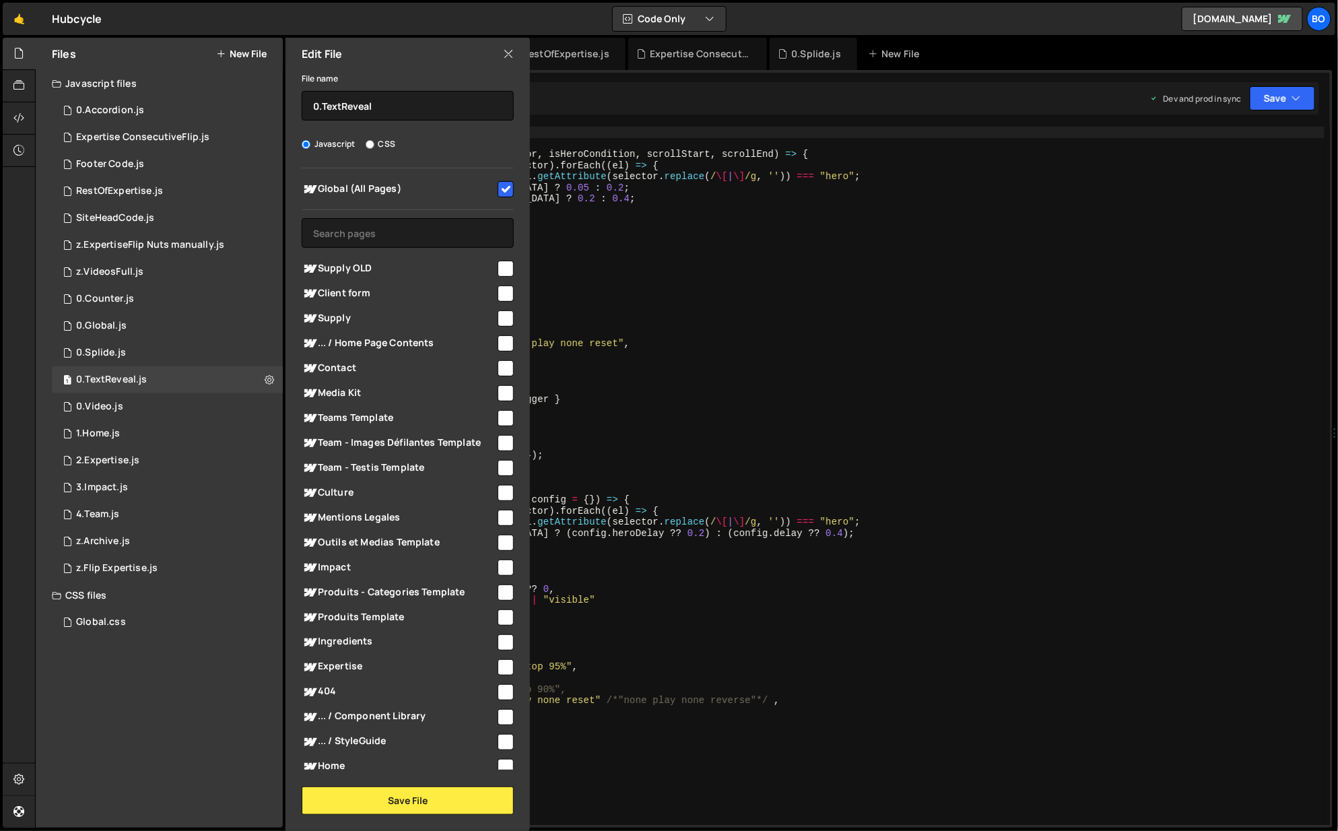
click at [498, 187] on input "checkbox" at bounding box center [506, 189] width 16 height 16
checkbox input "false"
click at [430, 793] on button "Save File" at bounding box center [408, 801] width 212 height 28
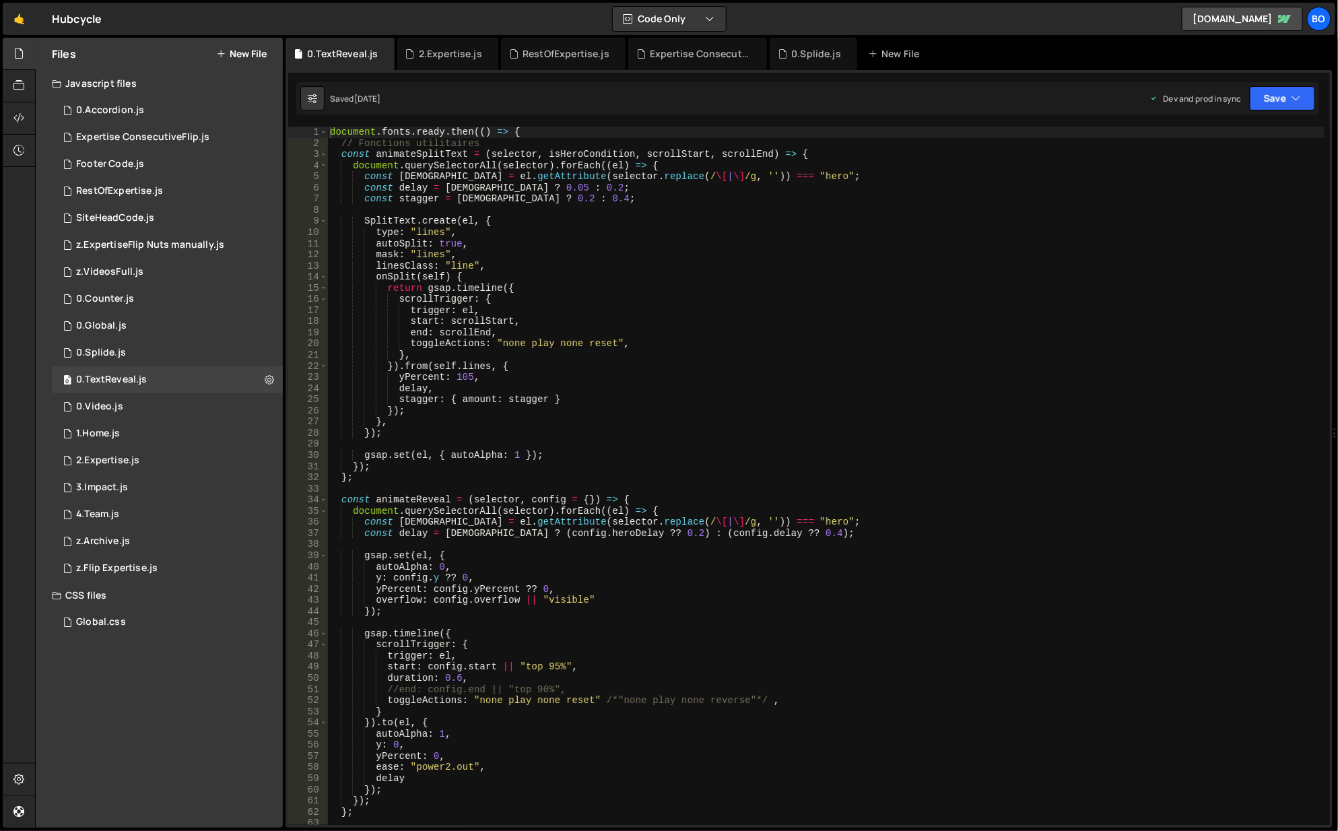
click at [152, 383] on div "0 0.TextReveal.js 0" at bounding box center [167, 379] width 231 height 27
click at [1297, 100] on icon "button" at bounding box center [1296, 98] width 9 height 13
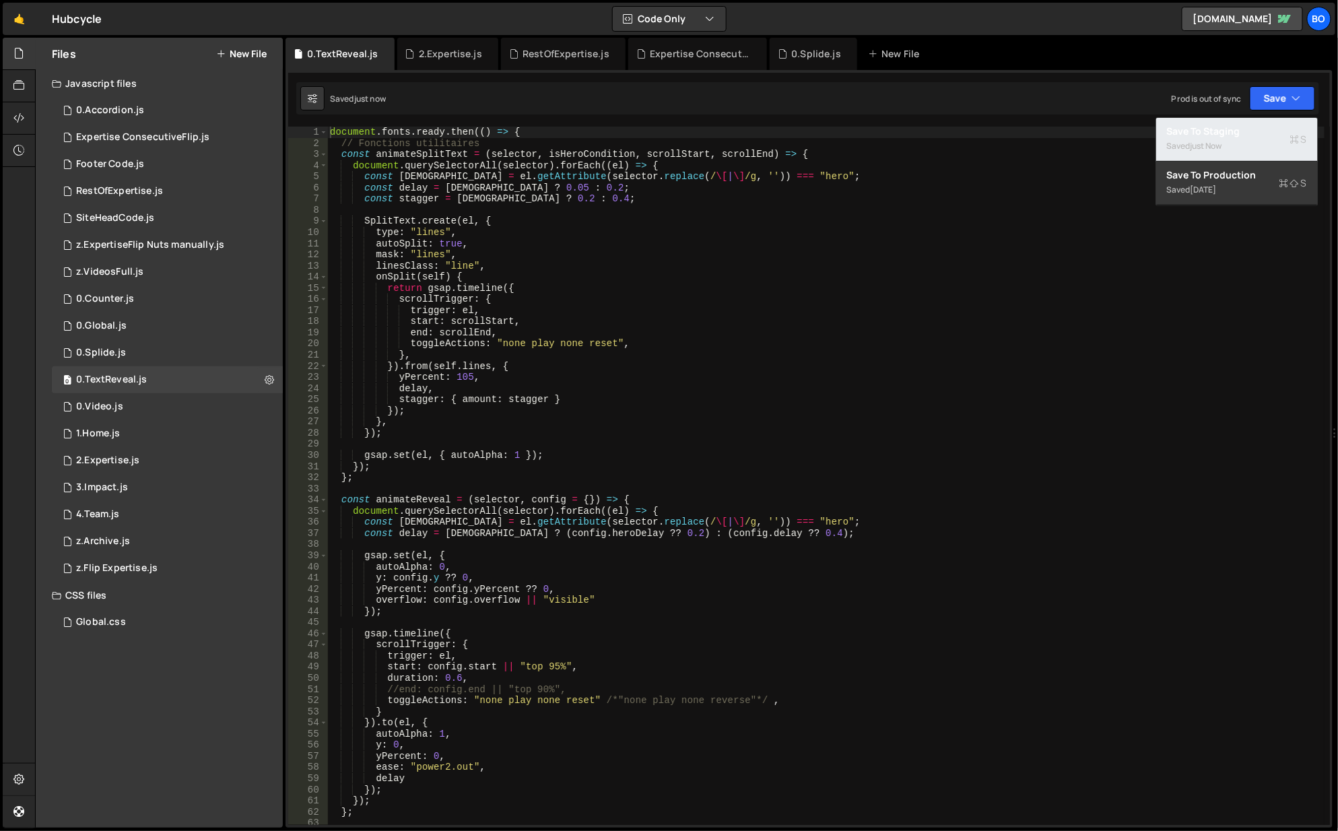
click at [1197, 129] on div "Save to Staging S" at bounding box center [1237, 131] width 140 height 13
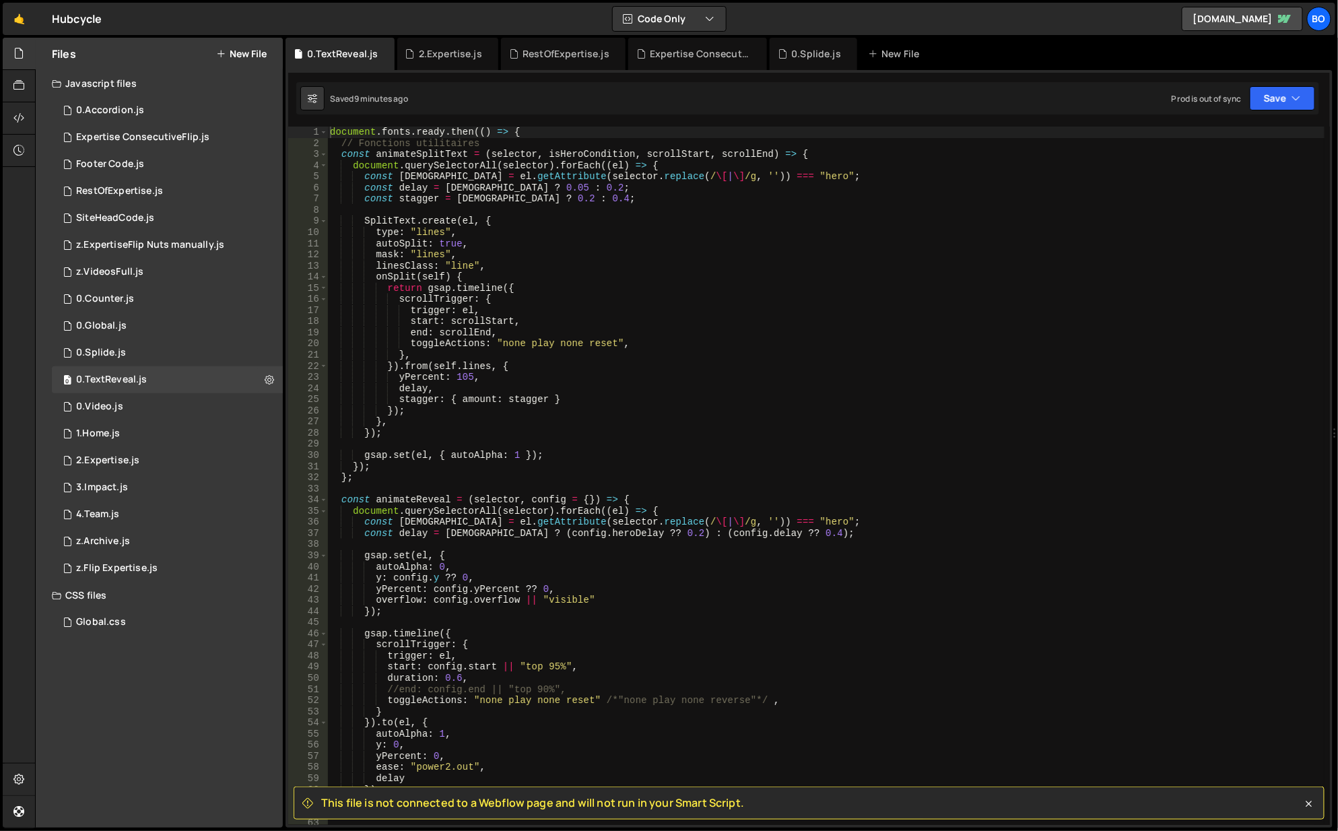
click at [409, 71] on div "**********" at bounding box center [809, 449] width 1047 height 758
click at [421, 58] on div "2.Expertise.js" at bounding box center [450, 53] width 63 height 13
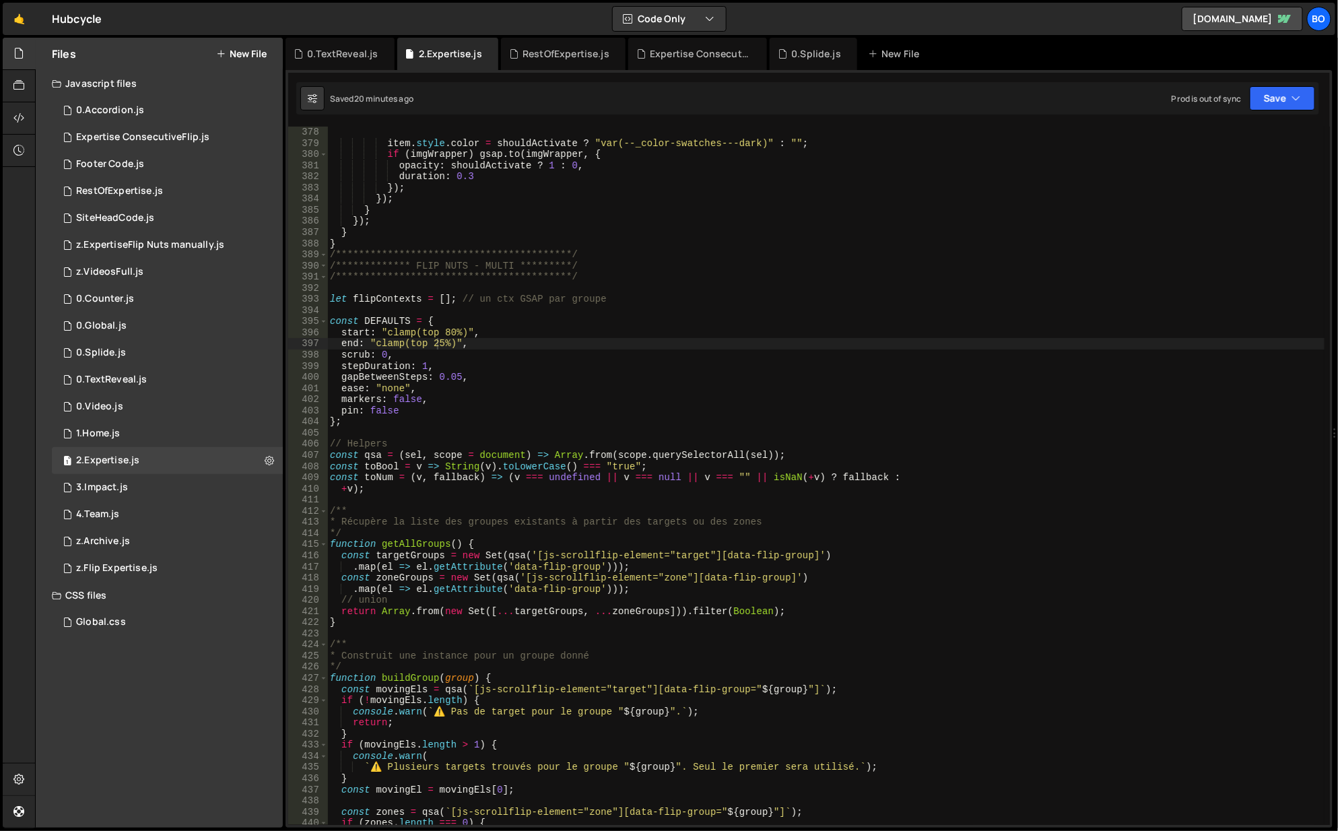
scroll to position [4203, 0]
click at [374, 323] on div "**********" at bounding box center [826, 488] width 999 height 722
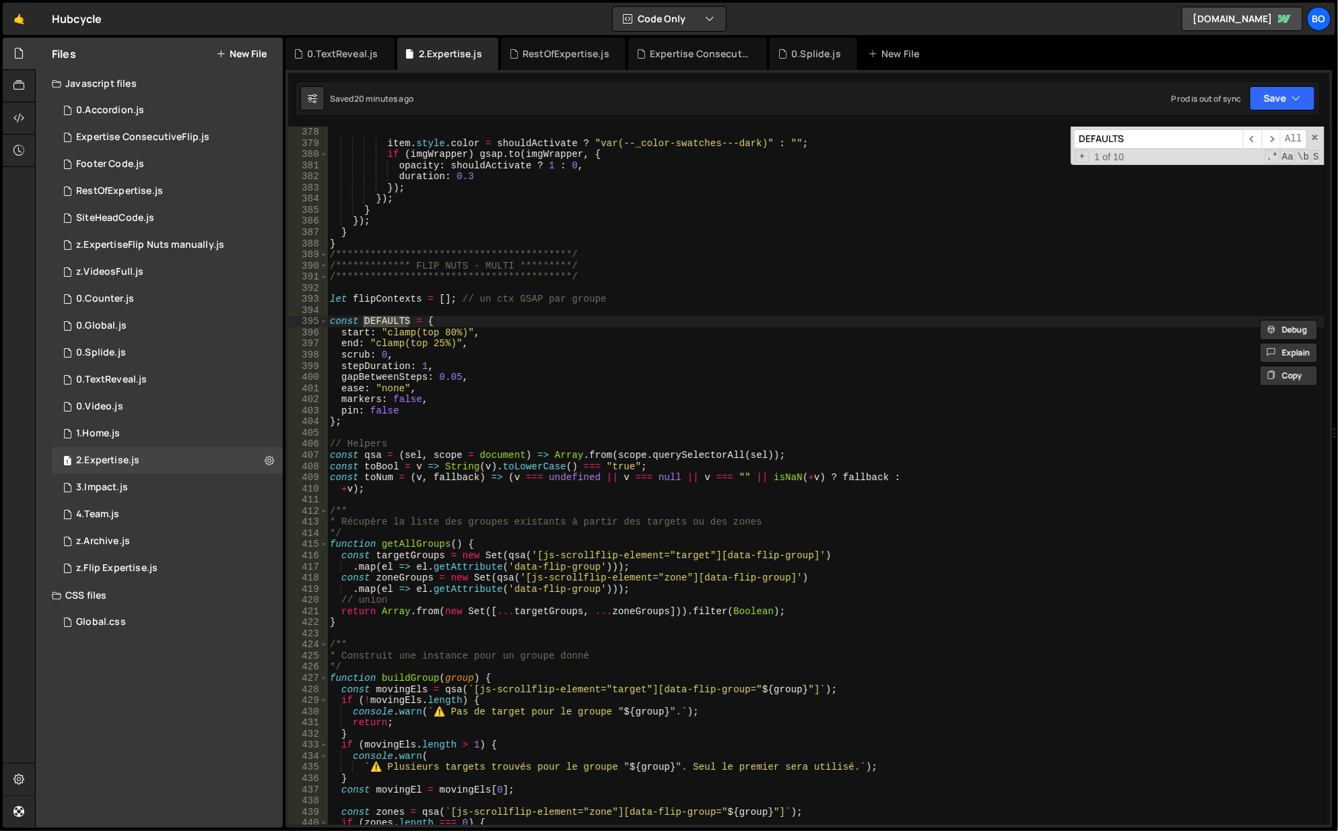
click at [1276, 135] on span "​" at bounding box center [1271, 139] width 19 height 20
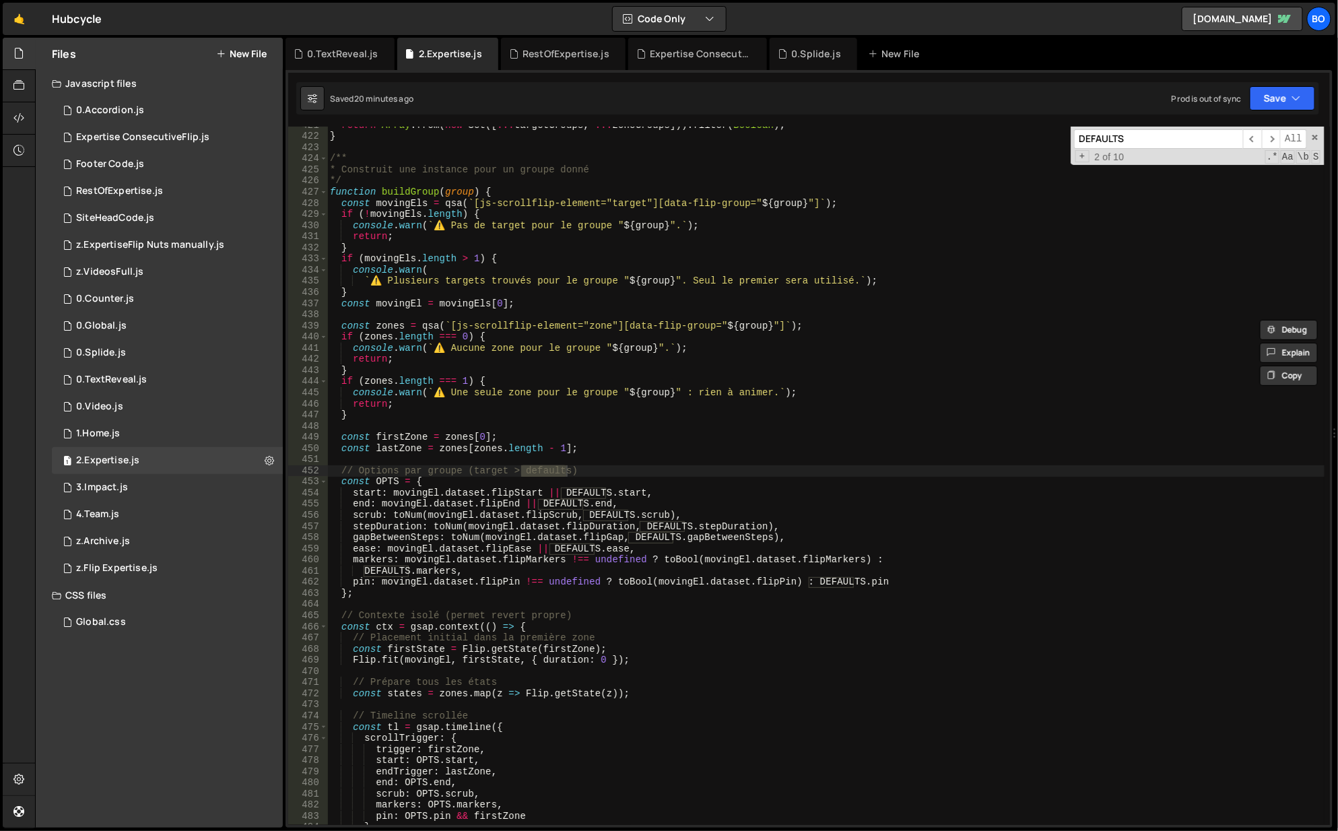
scroll to position [4689, 0]
click at [1276, 135] on span "​" at bounding box center [1271, 139] width 19 height 20
click at [413, 492] on div "return Array . from ( new Set ([ ... targetGroups , ... zoneGroups ])) . filter…" at bounding box center [826, 481] width 999 height 722
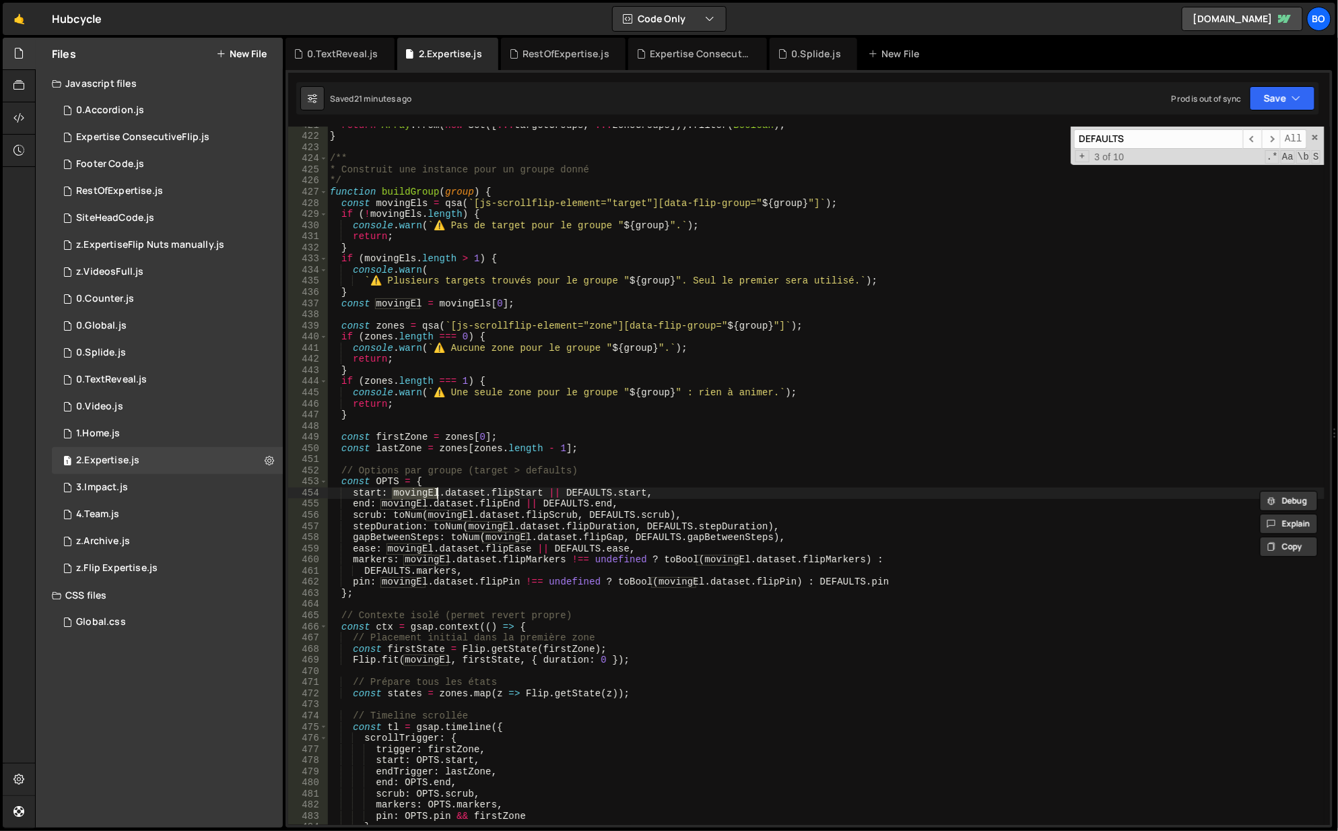
click at [401, 494] on div "return Array . from ( new Set ([ ... targetGroups , ... zoneGroups ])) . filter…" at bounding box center [825, 476] width 997 height 698
click at [401, 494] on div "return Array . from ( new Set ([ ... targetGroups , ... zoneGroups ])) . filter…" at bounding box center [826, 481] width 999 height 722
click at [412, 496] on div "return Array . from ( new Set ([ ... targetGroups , ... zoneGroups ])) . filter…" at bounding box center [825, 476] width 997 height 698
click at [412, 496] on div "return Array . from ( new Set ([ ... targetGroups , ... zoneGroups ])) . filter…" at bounding box center [826, 481] width 999 height 722
click at [449, 203] on div "return Array . from ( new Set ([ ... targetGroups , ... zoneGroups ])) . filter…" at bounding box center [826, 481] width 999 height 722
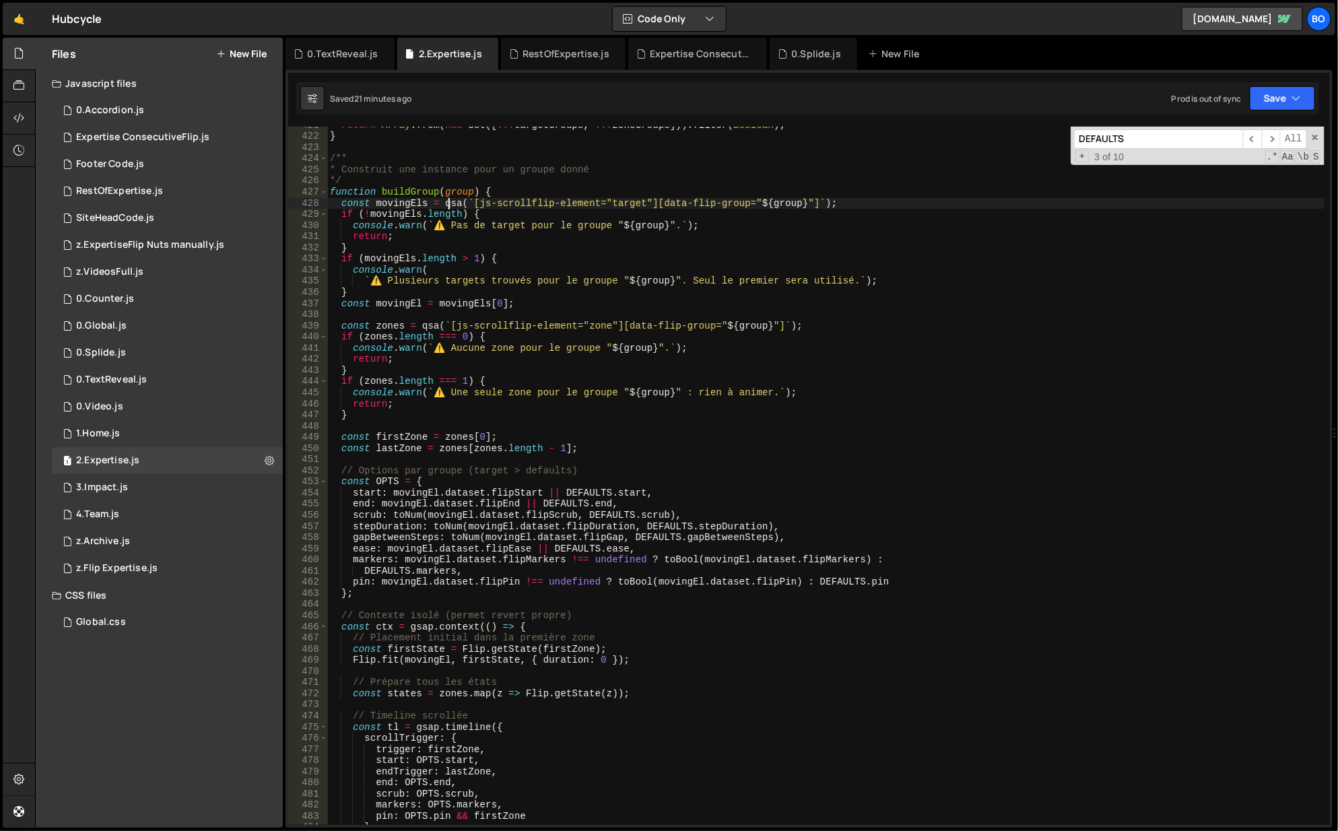
click at [449, 203] on div "return Array . from ( new Set ([ ... targetGroups , ... zoneGroups ])) . filter…" at bounding box center [826, 481] width 999 height 722
click at [409, 188] on div "return Array . from ( new Set ([ ... targetGroups , ... zoneGroups ])) . filter…" at bounding box center [826, 481] width 999 height 722
click at [455, 203] on div "return Array . from ( new Set ([ ... targetGroups , ... zoneGroups ])) . filter…" at bounding box center [826, 481] width 999 height 722
click at [460, 203] on div "return Array . from ( new Set ([ ... targetGroups , ... zoneGroups ])) . filter…" at bounding box center [826, 481] width 999 height 722
click at [488, 282] on div "return Array . from ( new Set ([ ... targetGroups , ... zoneGroups ])) . filter…" at bounding box center [826, 481] width 999 height 722
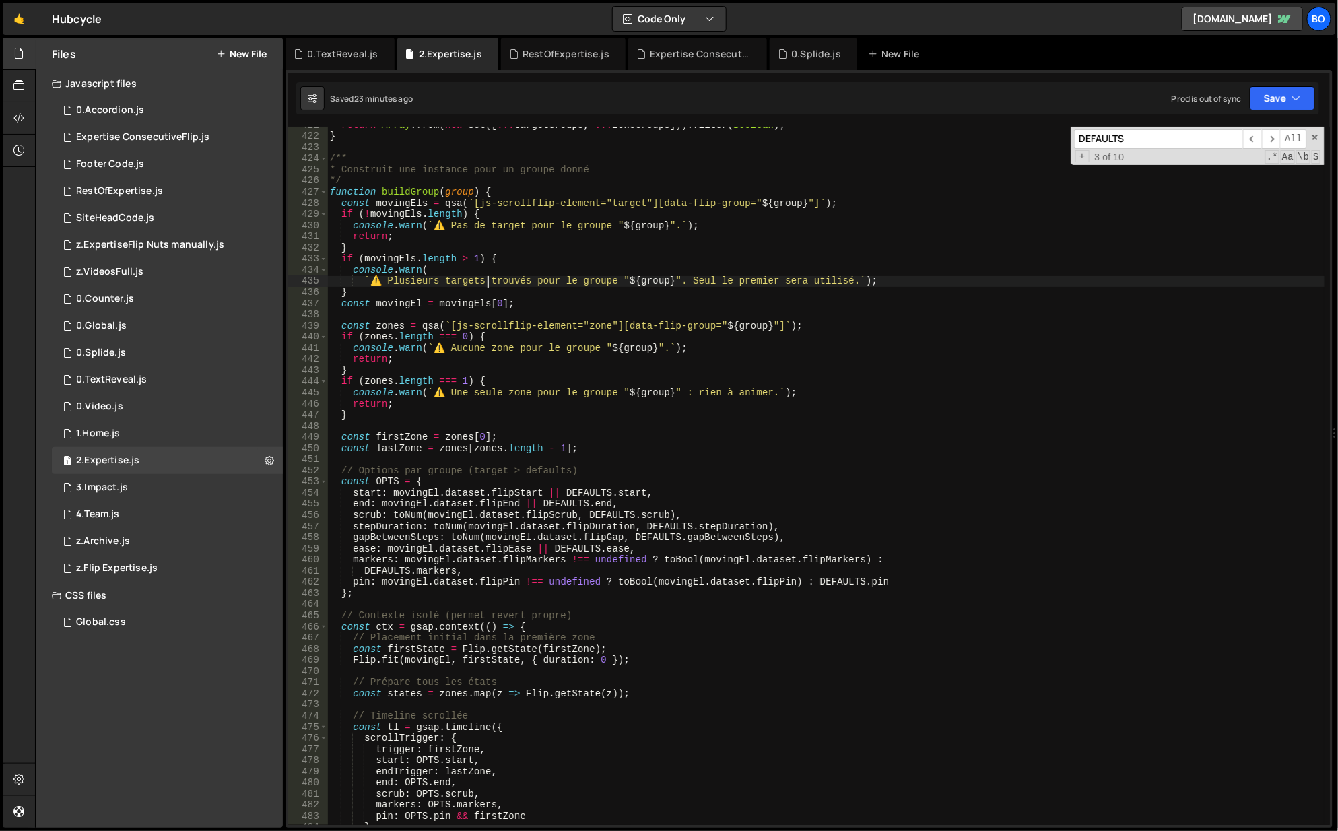
click at [488, 282] on div "return Array . from ( new Set ([ ... targetGroups , ... zoneGroups ])) . filter…" at bounding box center [826, 481] width 999 height 722
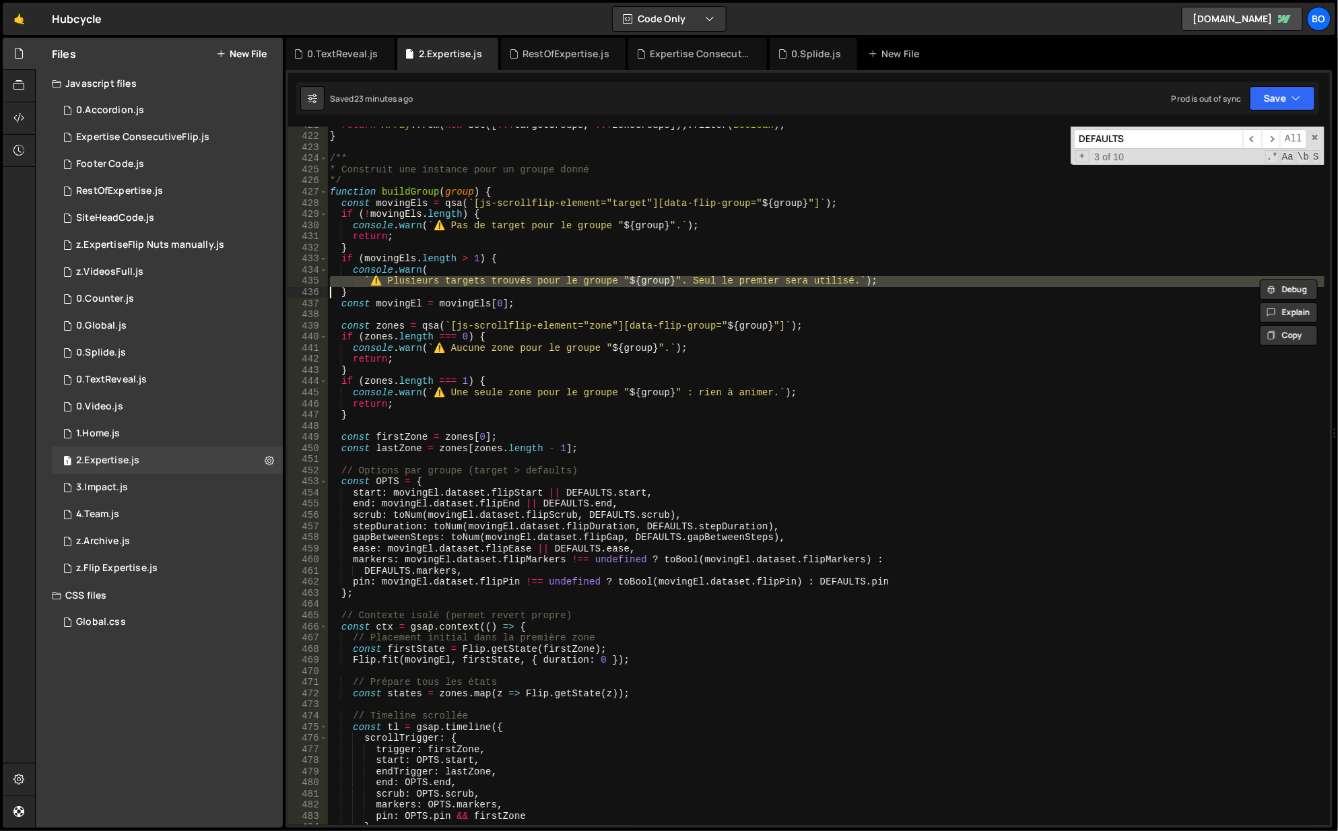
click at [488, 282] on div "return Array . from ( new Set ([ ... targetGroups , ... zoneGroups ])) . filter…" at bounding box center [826, 481] width 999 height 722
click at [459, 308] on div "return Array . from ( new Set ([ ... targetGroups , ... zoneGroups ])) . filter…" at bounding box center [826, 481] width 999 height 722
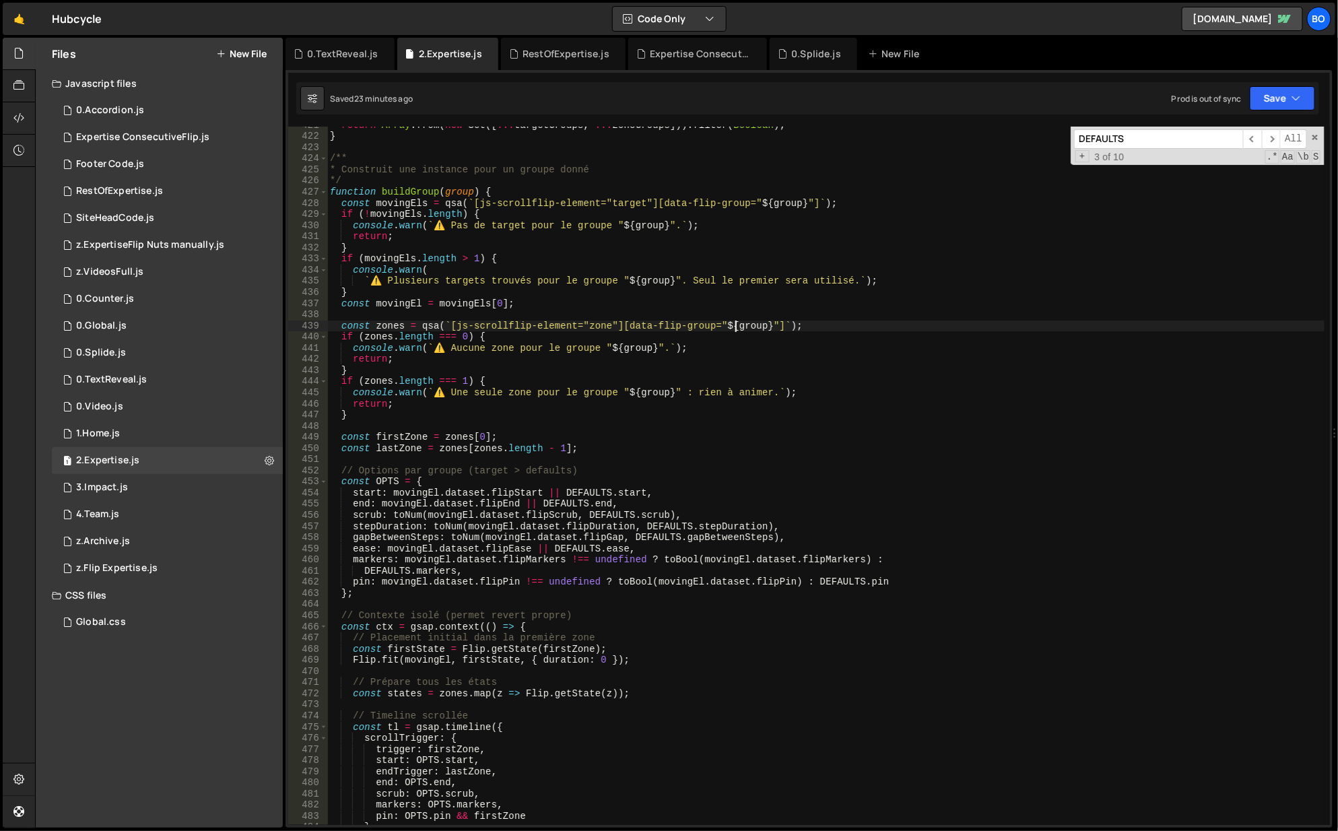
click at [735, 327] on div "return Array . from ( new Set ([ ... targetGroups , ... zoneGroups ])) . filter…" at bounding box center [826, 481] width 999 height 722
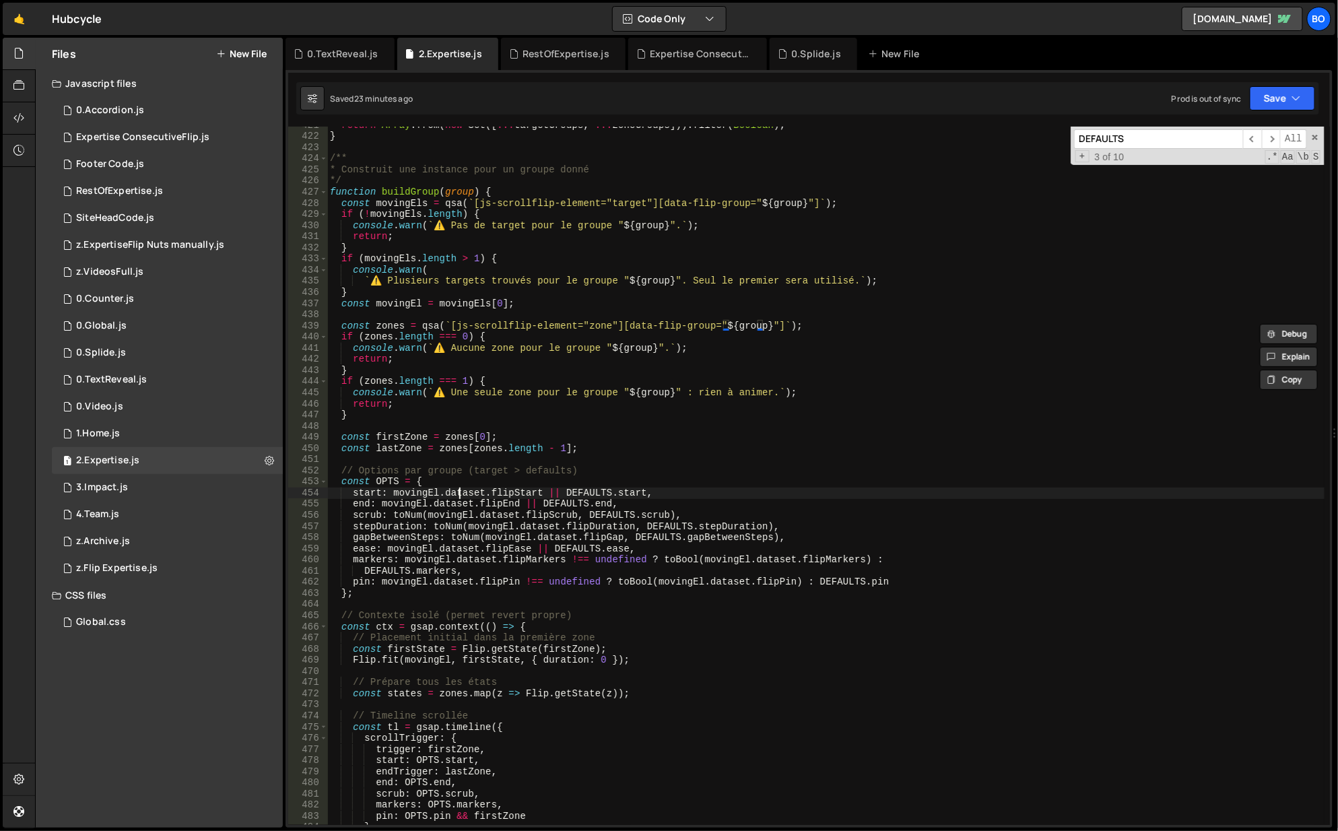
click at [457, 492] on div "return Array . from ( new Set ([ ... targetGroups , ... zoneGroups ])) . filter…" at bounding box center [826, 481] width 999 height 722
click at [401, 489] on div "return Array . from ( new Set ([ ... targetGroups , ... zoneGroups ])) . filter…" at bounding box center [826, 481] width 999 height 722
click at [521, 496] on div "return Array . from ( new Set ([ ... targetGroups , ... zoneGroups ])) . filter…" at bounding box center [826, 481] width 999 height 722
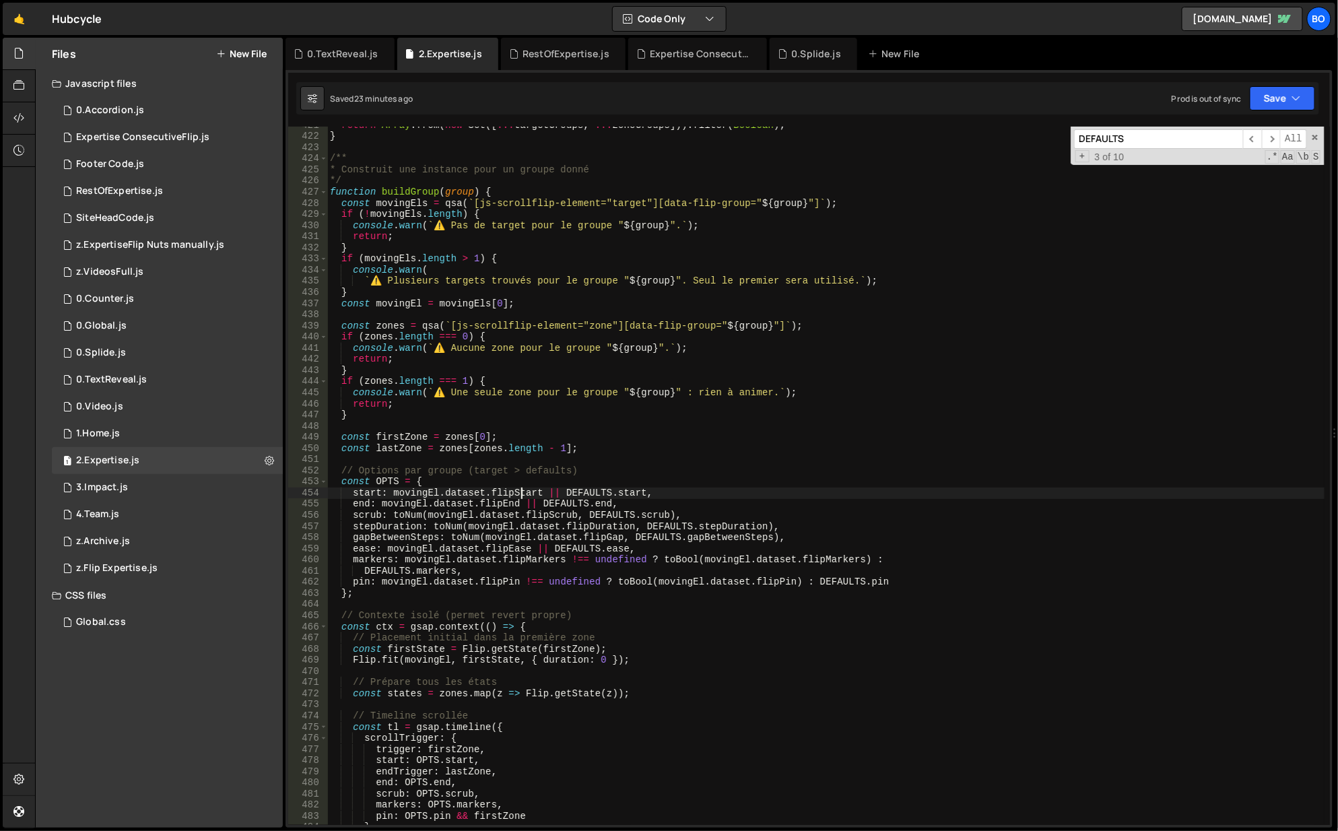
click at [521, 496] on div "return Array . from ( new Set ([ ... targetGroups , ... zoneGroups ])) . filter…" at bounding box center [826, 481] width 999 height 722
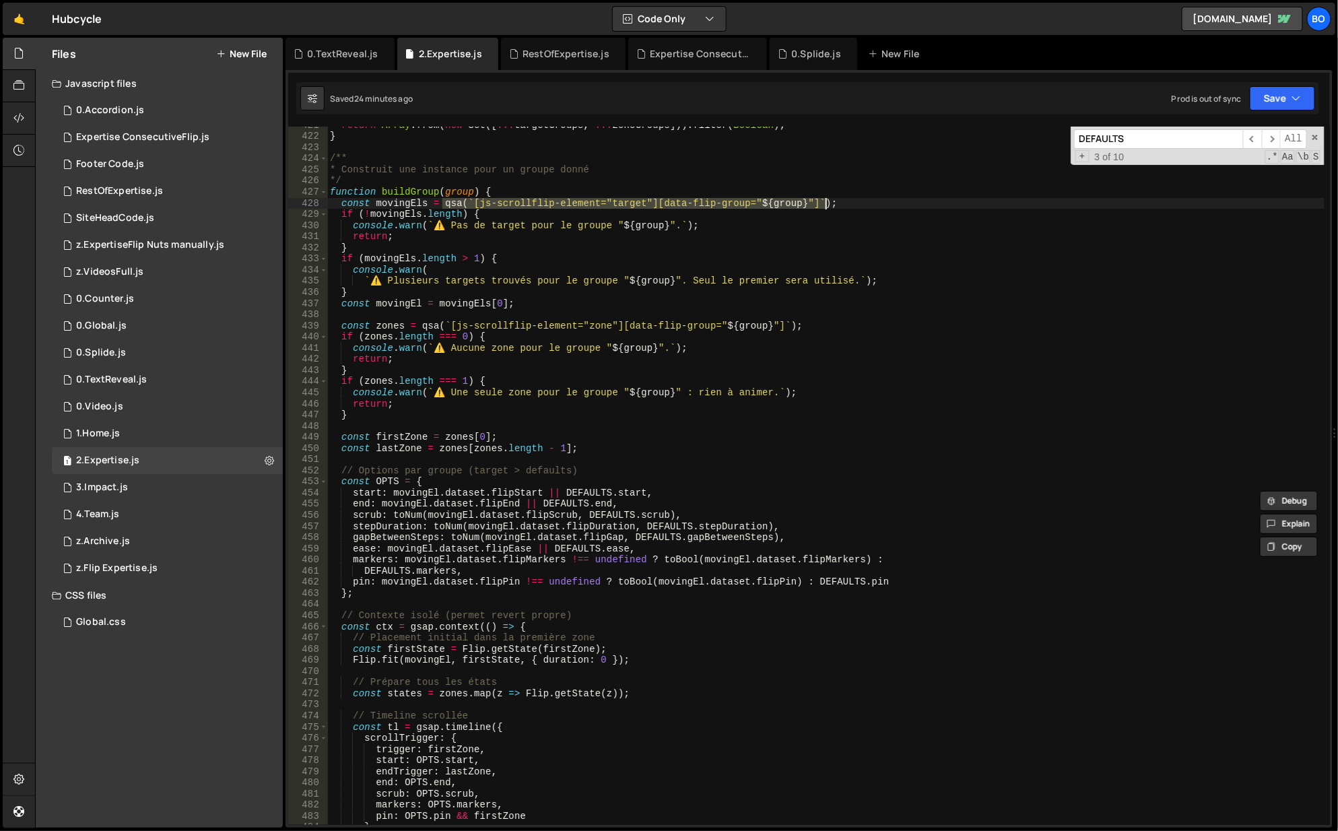
drag, startPoint x: 442, startPoint y: 203, endPoint x: 827, endPoint y: 206, distance: 384.6
click at [827, 206] on div "return Array . from ( new Set ([ ... targetGroups , ... zoneGroups ])) . filter…" at bounding box center [826, 481] width 999 height 722
click at [498, 494] on div "return Array . from ( new Set ([ ... targetGroups , ... zoneGroups ])) . filter…" at bounding box center [826, 481] width 999 height 722
type textarea "start: movingEl.dataset.flipStart || DEFAULTS.start,"
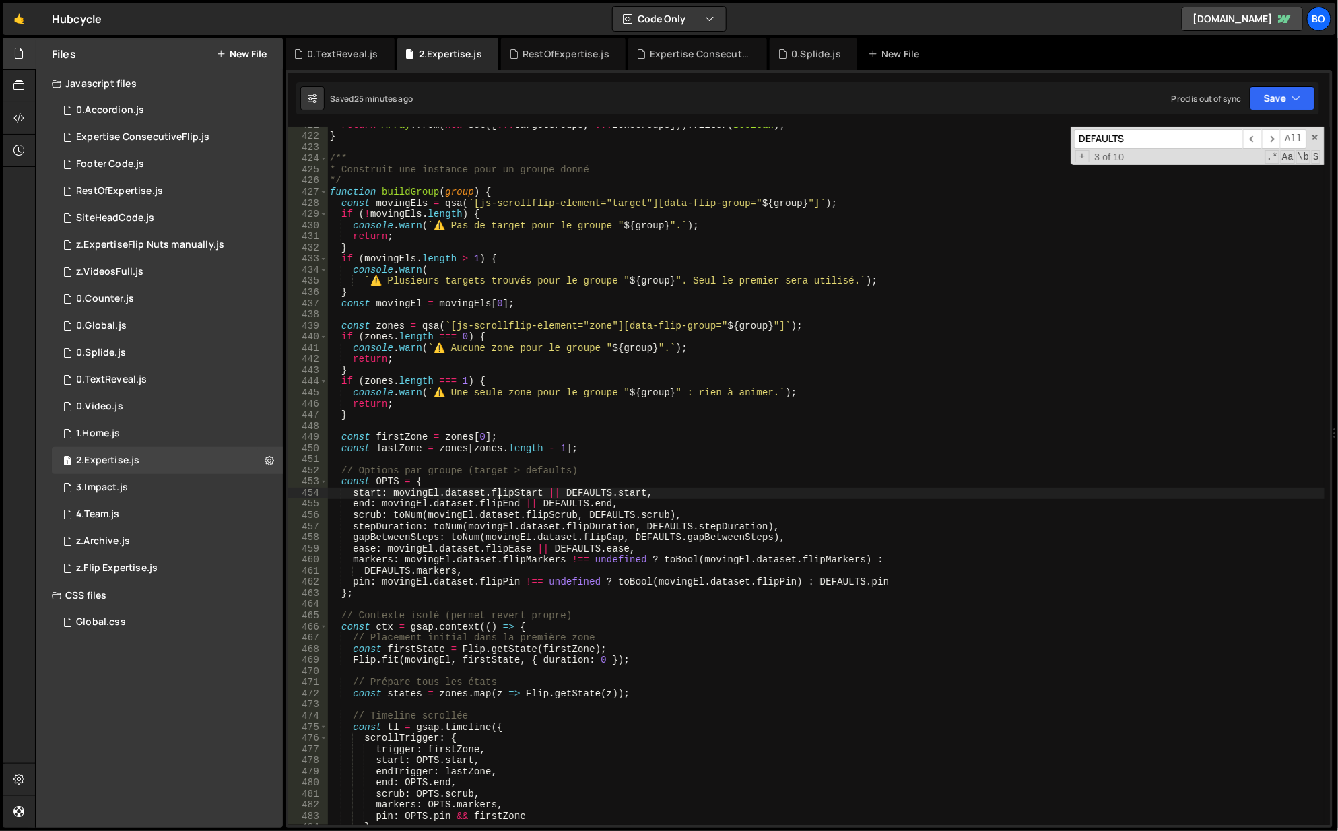
click at [498, 494] on div "return Array . from ( new Set ([ ... targetGroups , ... zoneGroups ])) . filter…" at bounding box center [826, 481] width 999 height 722
click at [1215, 134] on input "DEFAULTS" at bounding box center [1158, 139] width 169 height 20
type input "dataset"
click at [1274, 141] on span "​" at bounding box center [1271, 139] width 19 height 20
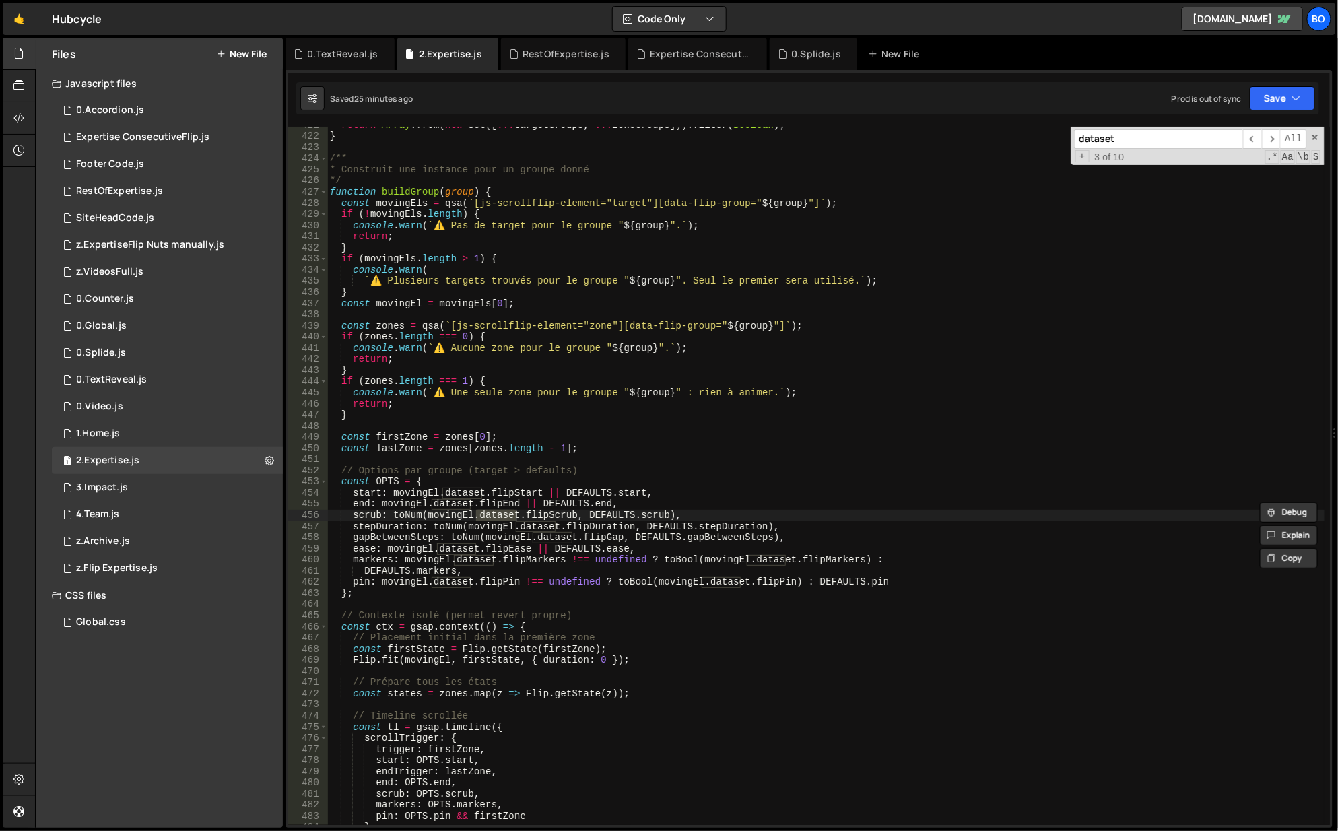
click at [1274, 141] on span "​" at bounding box center [1271, 139] width 19 height 20
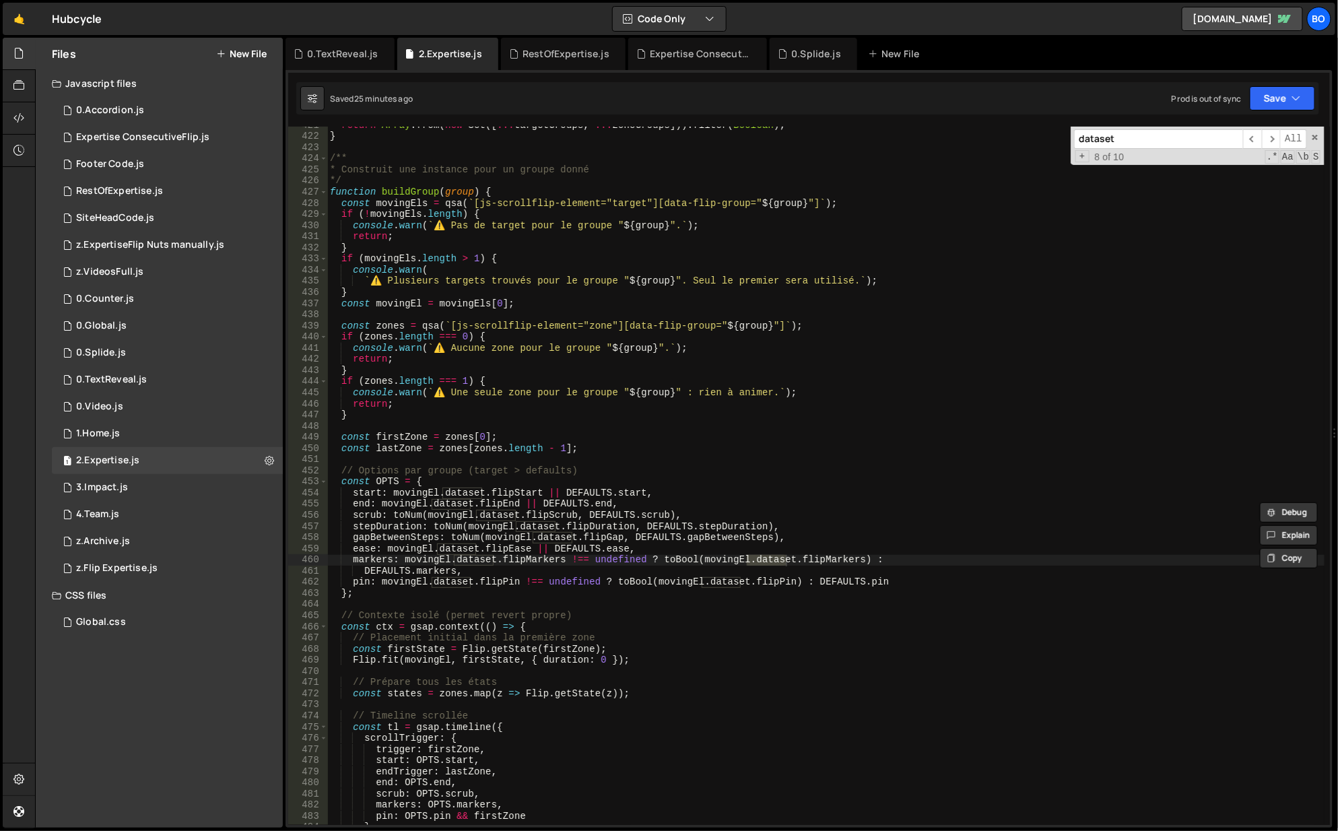
click at [1274, 141] on span "​" at bounding box center [1271, 139] width 19 height 20
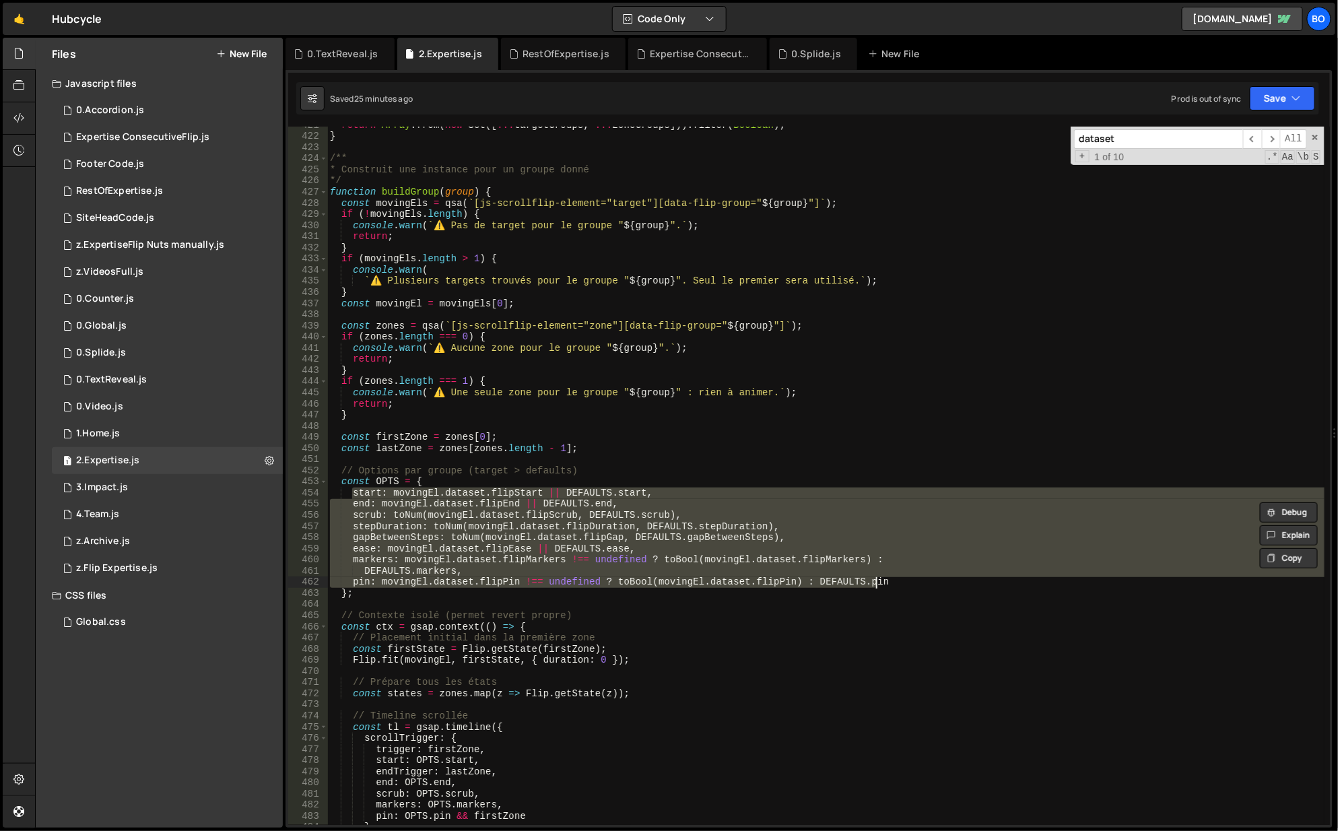
drag, startPoint x: 352, startPoint y: 496, endPoint x: 935, endPoint y: 585, distance: 589.2
click at [935, 585] on div "return Array . from ( new Set ([ ... targetGroups , ... zoneGroups ])) . filter…" at bounding box center [826, 481] width 999 height 722
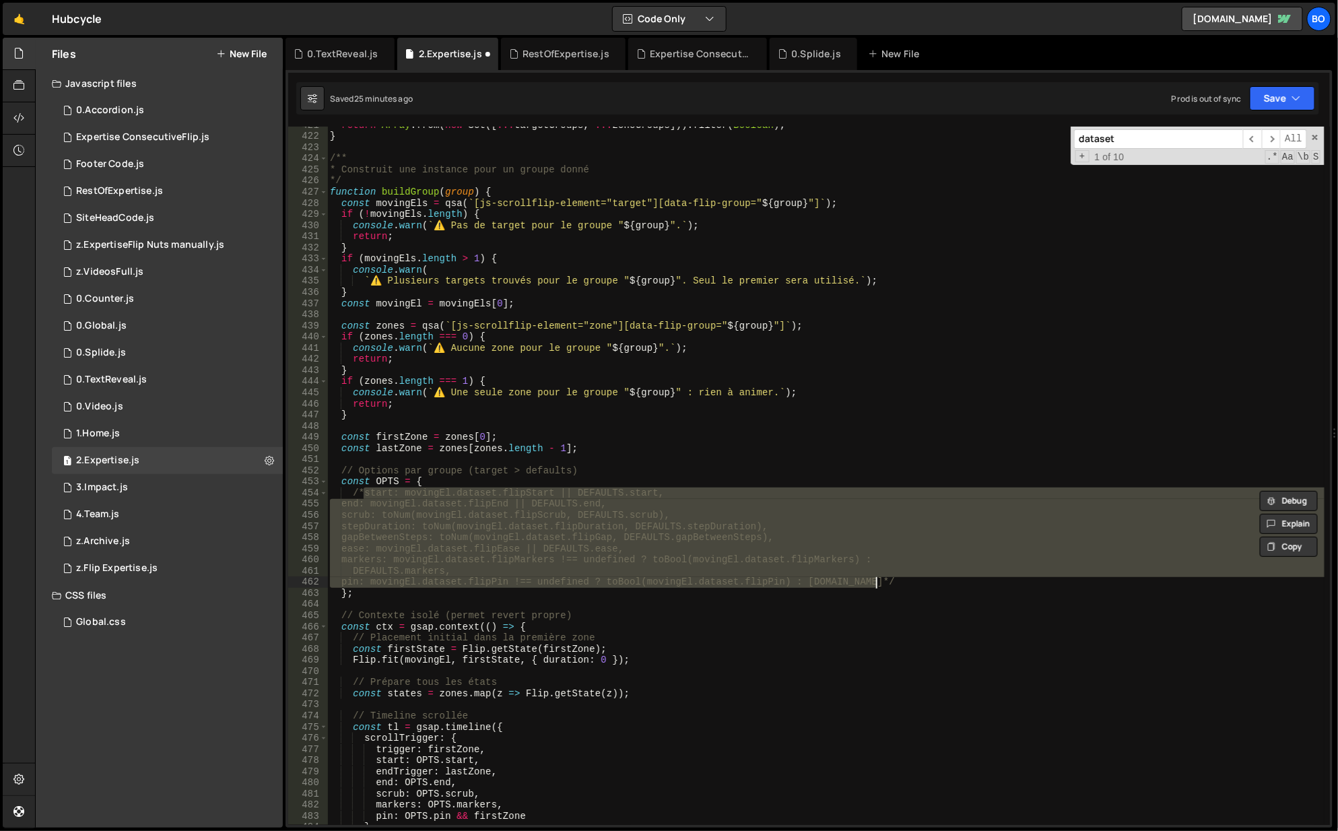
type textarea "pin: movingEl.dataset.flipPin !== undefined ? toBool(movingEl.dataset.flipPin) …"
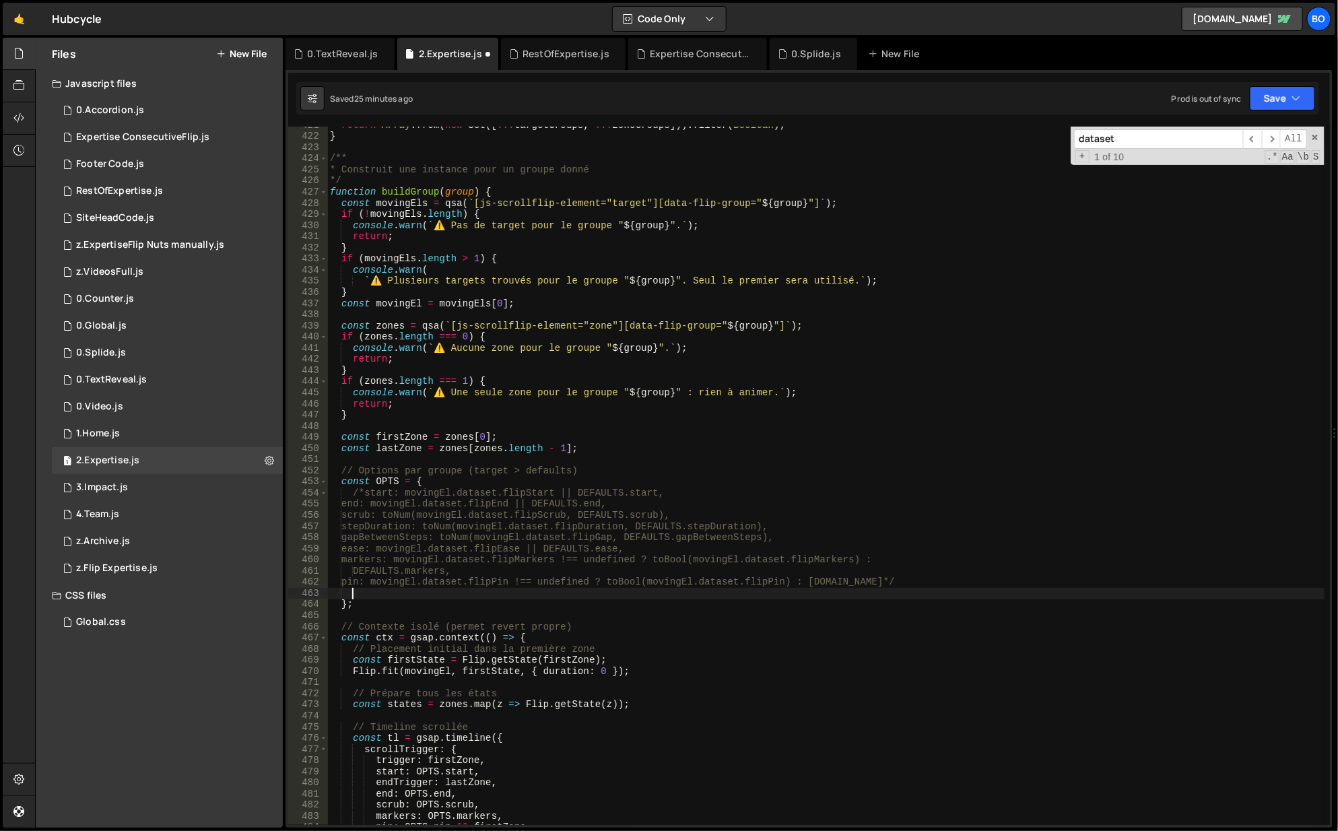
scroll to position [0, 1]
paste textarea "pin: movingEl.dataset.flipPin !== undefined ? toBool(movingEl.dataset.flipPin) …"
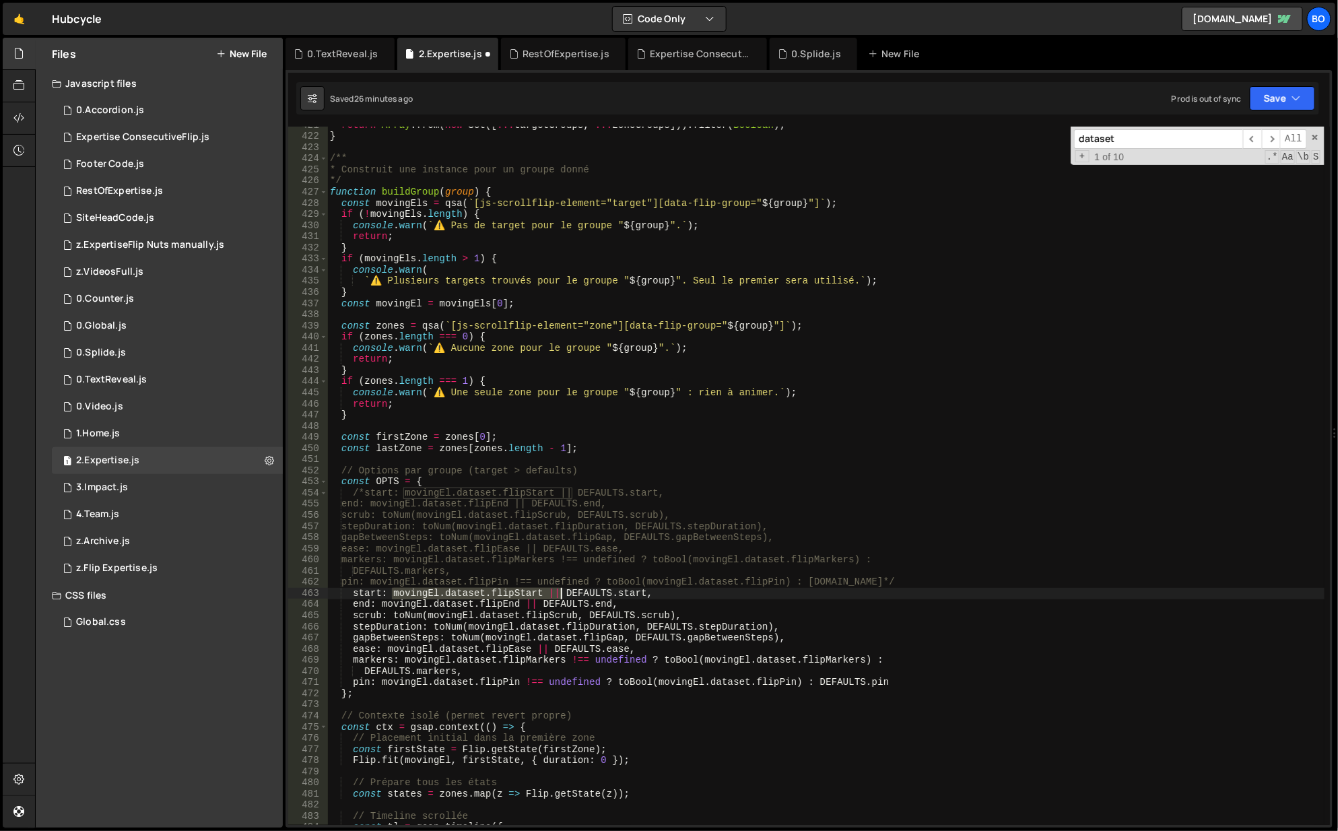
drag, startPoint x: 390, startPoint y: 593, endPoint x: 562, endPoint y: 597, distance: 172.5
click at [562, 597] on div "return Array . from ( new Set ([ ... targetGroups , ... zoneGroups ])) . filter…" at bounding box center [826, 481] width 999 height 722
drag, startPoint x: 377, startPoint y: 604, endPoint x: 537, endPoint y: 605, distance: 160.3
click at [537, 605] on div "return Array . from ( new Set ([ ... targetGroups , ... zoneGroups ])) . filter…" at bounding box center [826, 481] width 999 height 722
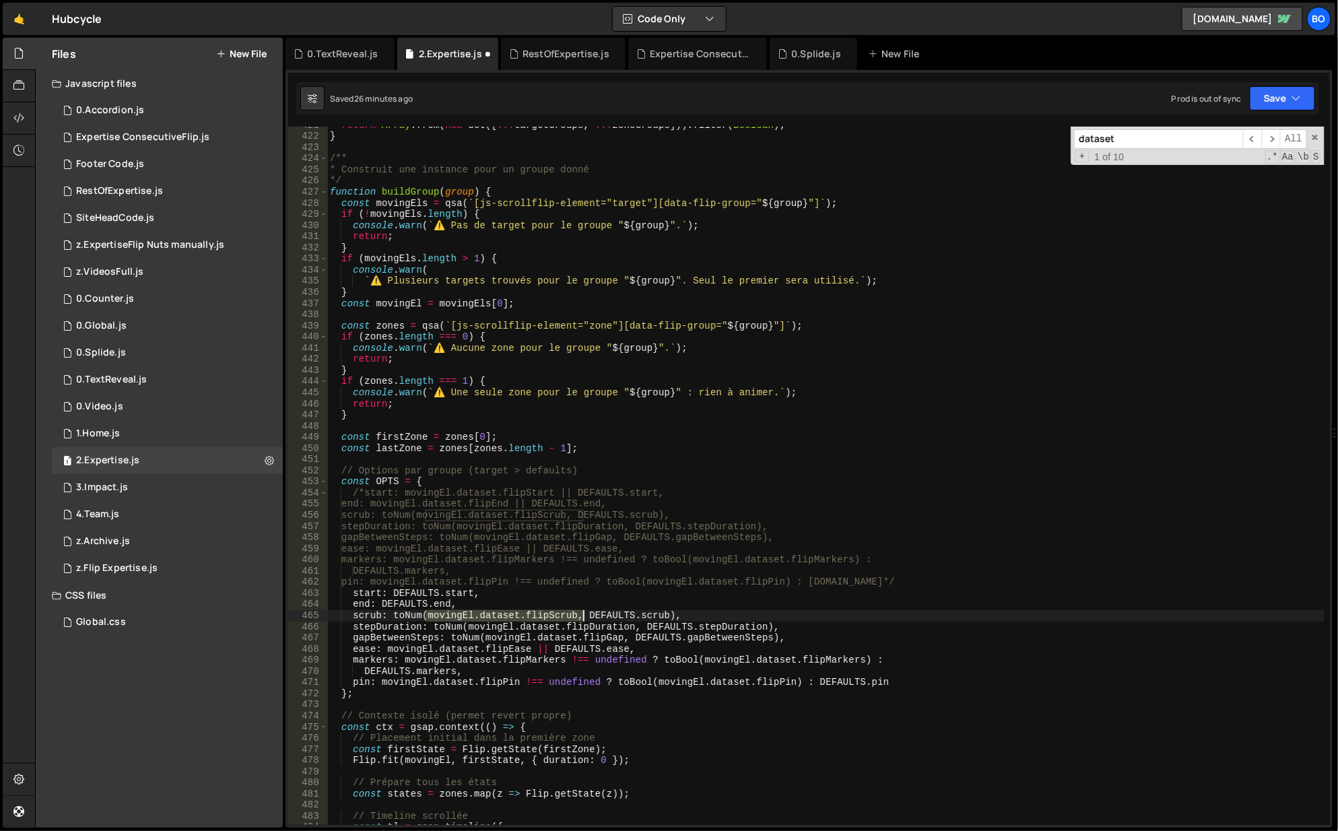
drag, startPoint x: 426, startPoint y: 614, endPoint x: 581, endPoint y: 618, distance: 154.3
click at [581, 618] on div "return Array . from ( new Set ([ ... targetGroups , ... zoneGroups ])) . filter…" at bounding box center [826, 481] width 999 height 722
drag, startPoint x: 463, startPoint y: 628, endPoint x: 639, endPoint y: 626, distance: 175.8
click at [639, 626] on div "return Array . from ( new Set ([ ... targetGroups , ... zoneGroups ])) . filter…" at bounding box center [826, 481] width 999 height 722
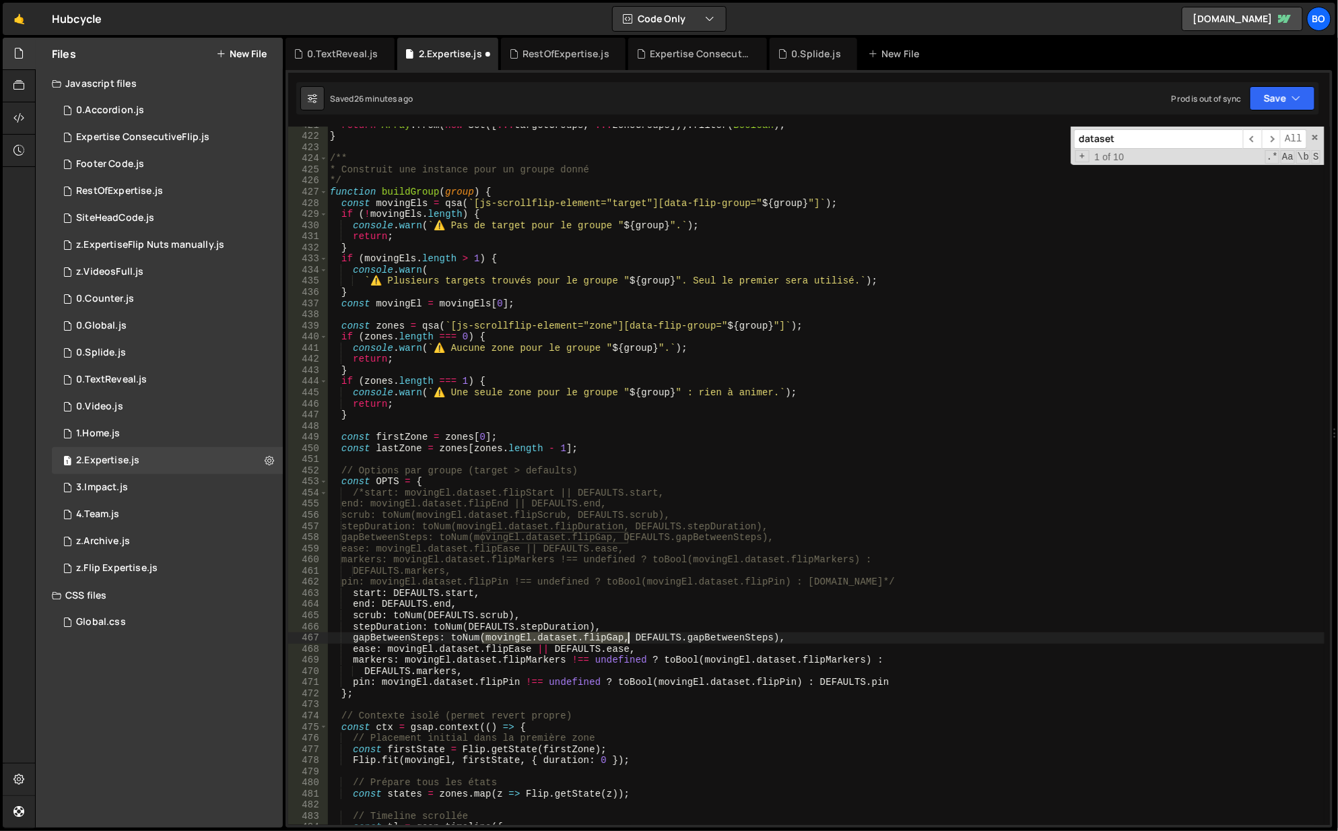
drag, startPoint x: 484, startPoint y: 641, endPoint x: 628, endPoint y: 641, distance: 144.1
click at [628, 641] on div "return Array . from ( new Set ([ ... targetGroups , ... zoneGroups ])) . filter…" at bounding box center [826, 481] width 999 height 722
drag, startPoint x: 387, startPoint y: 649, endPoint x: 551, endPoint y: 651, distance: 163.7
click at [551, 651] on div "return Array . from ( new Set ([ ... targetGroups , ... zoneGroups ])) . filter…" at bounding box center [826, 481] width 999 height 722
drag, startPoint x: 403, startPoint y: 660, endPoint x: 657, endPoint y: 664, distance: 253.9
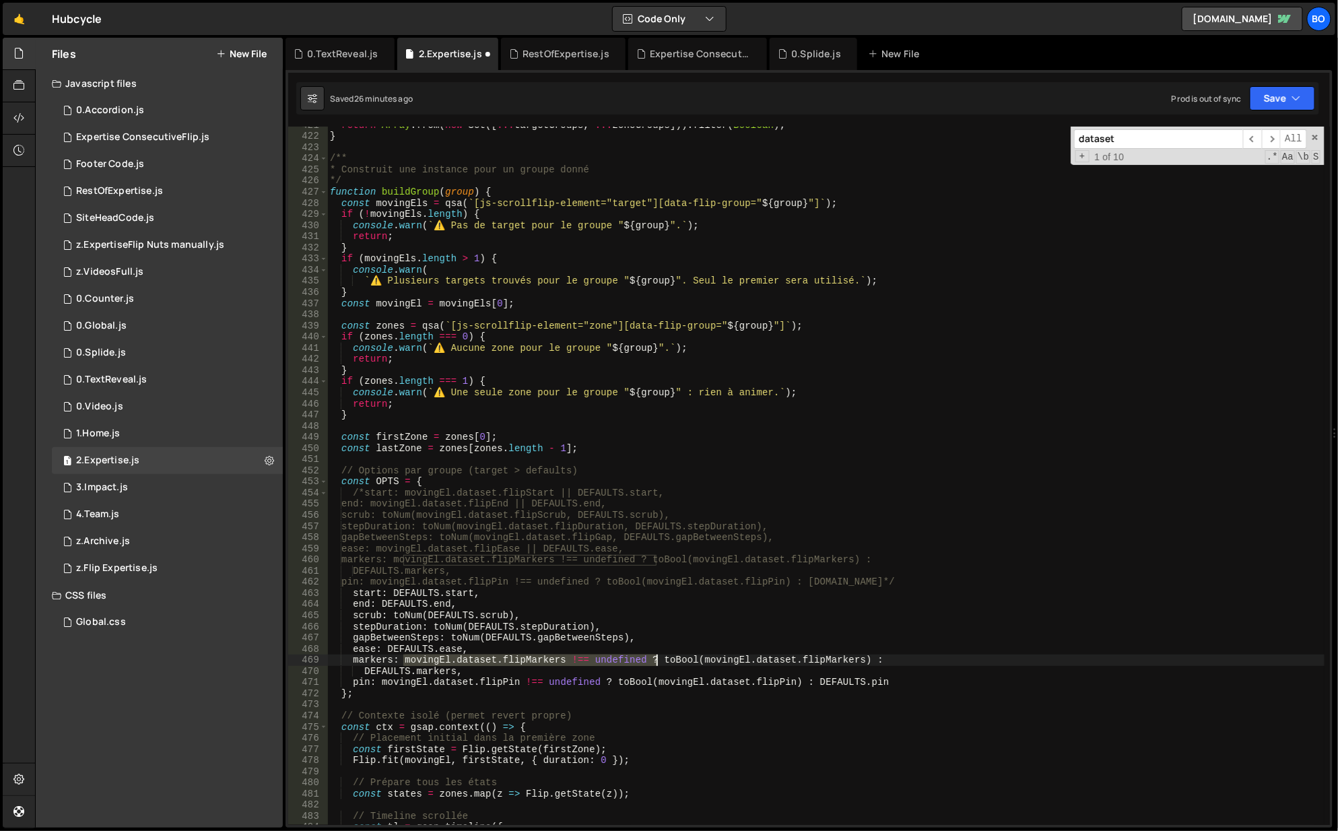
click at [657, 664] on div "return Array . from ( new Set ([ ... targetGroups , ... zoneGroups ])) . filter…" at bounding box center [826, 481] width 999 height 722
click at [415, 665] on div "return Array . from ( new Set ([ ... targetGroups , ... zoneGroups ])) . filter…" at bounding box center [825, 476] width 997 height 698
drag, startPoint x: 403, startPoint y: 663, endPoint x: 894, endPoint y: 655, distance: 490.4
click at [894, 655] on div "return Array . from ( new Set ([ ... targetGroups , ... zoneGroups ])) . filter…" at bounding box center [826, 481] width 999 height 722
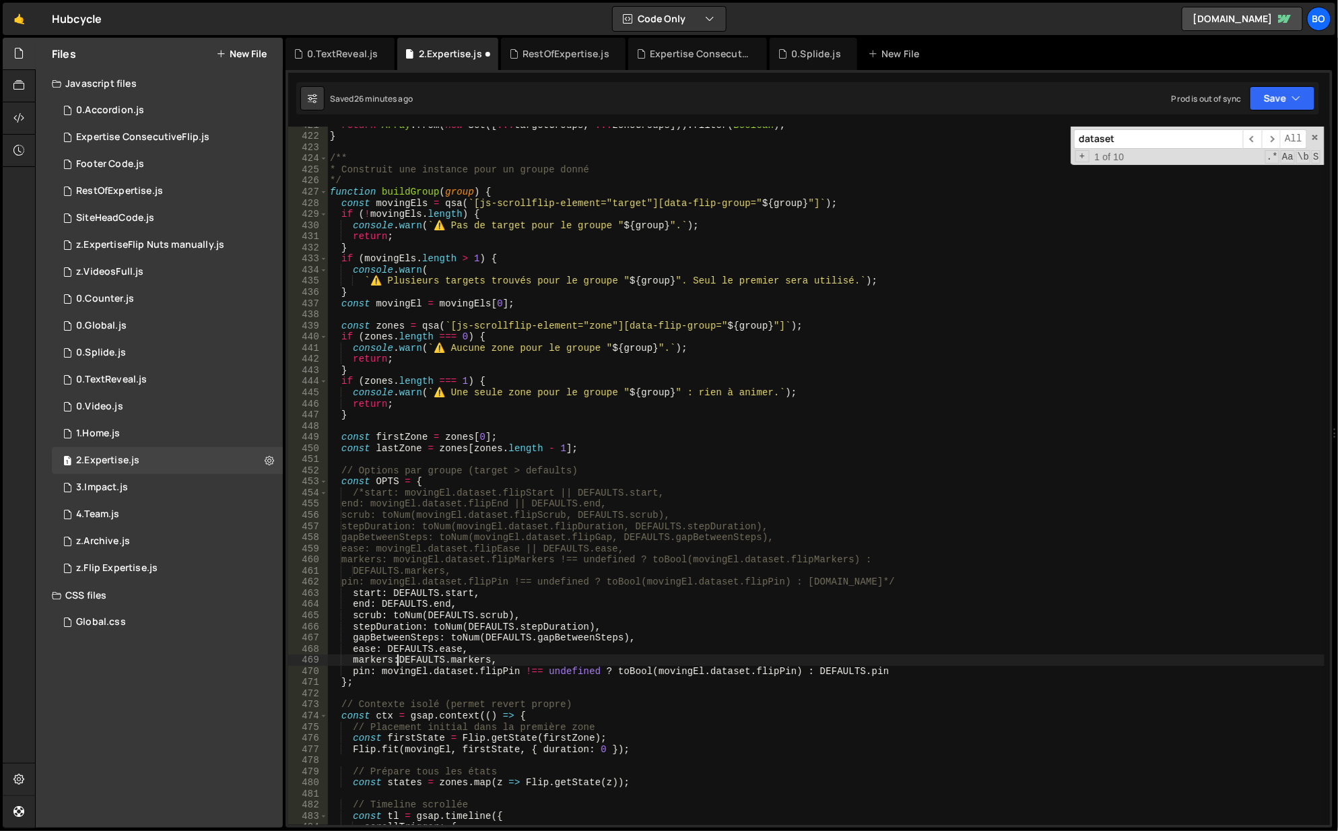
scroll to position [0, 5]
drag, startPoint x: 381, startPoint y: 671, endPoint x: 810, endPoint y: 673, distance: 429.7
click at [810, 673] on div "return Array . from ( new Set ([ ... targetGroups , ... zoneGroups ])) . filter…" at bounding box center [826, 481] width 999 height 722
click at [1257, 107] on button "Save" at bounding box center [1282, 98] width 65 height 24
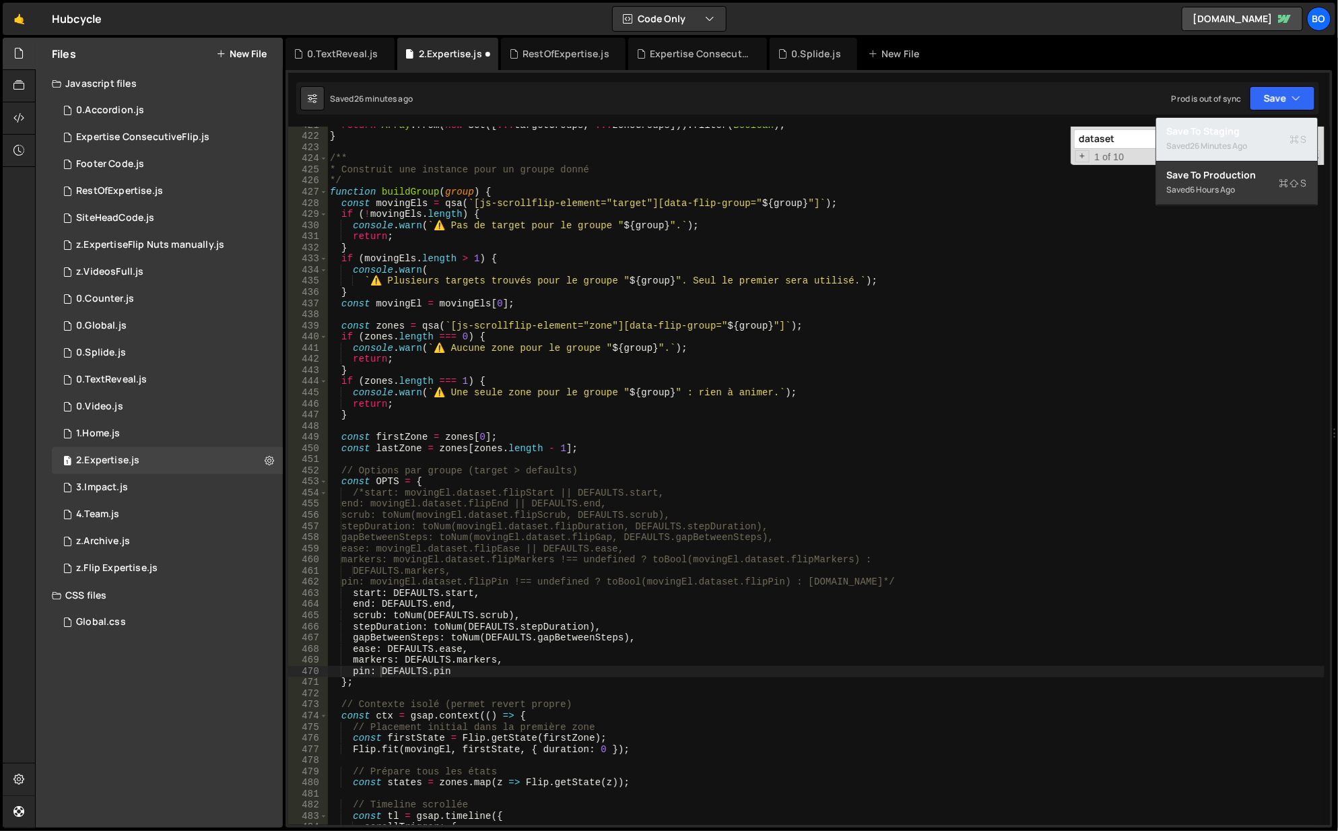
click at [1202, 153] on div "Saved 26 minutes ago" at bounding box center [1237, 146] width 140 height 16
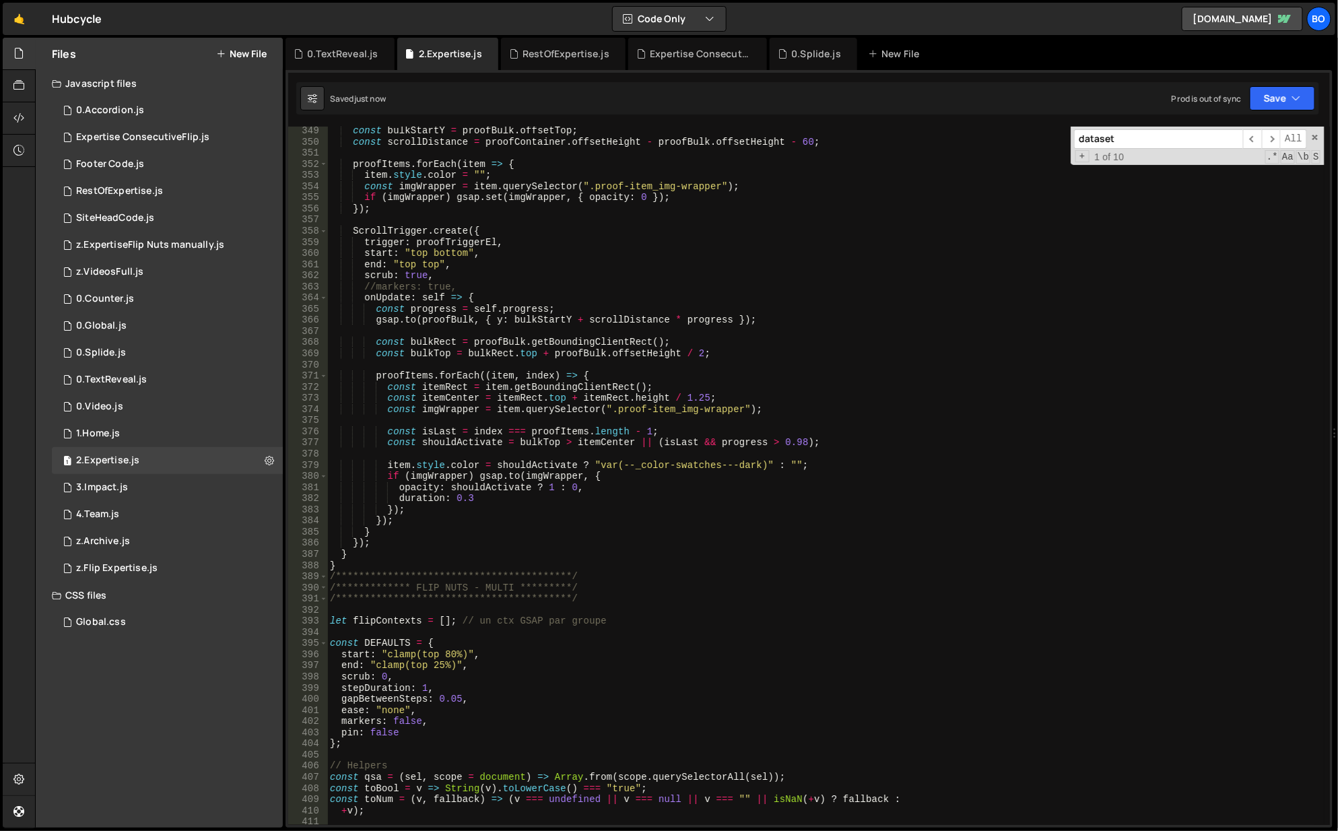
scroll to position [3921, 0]
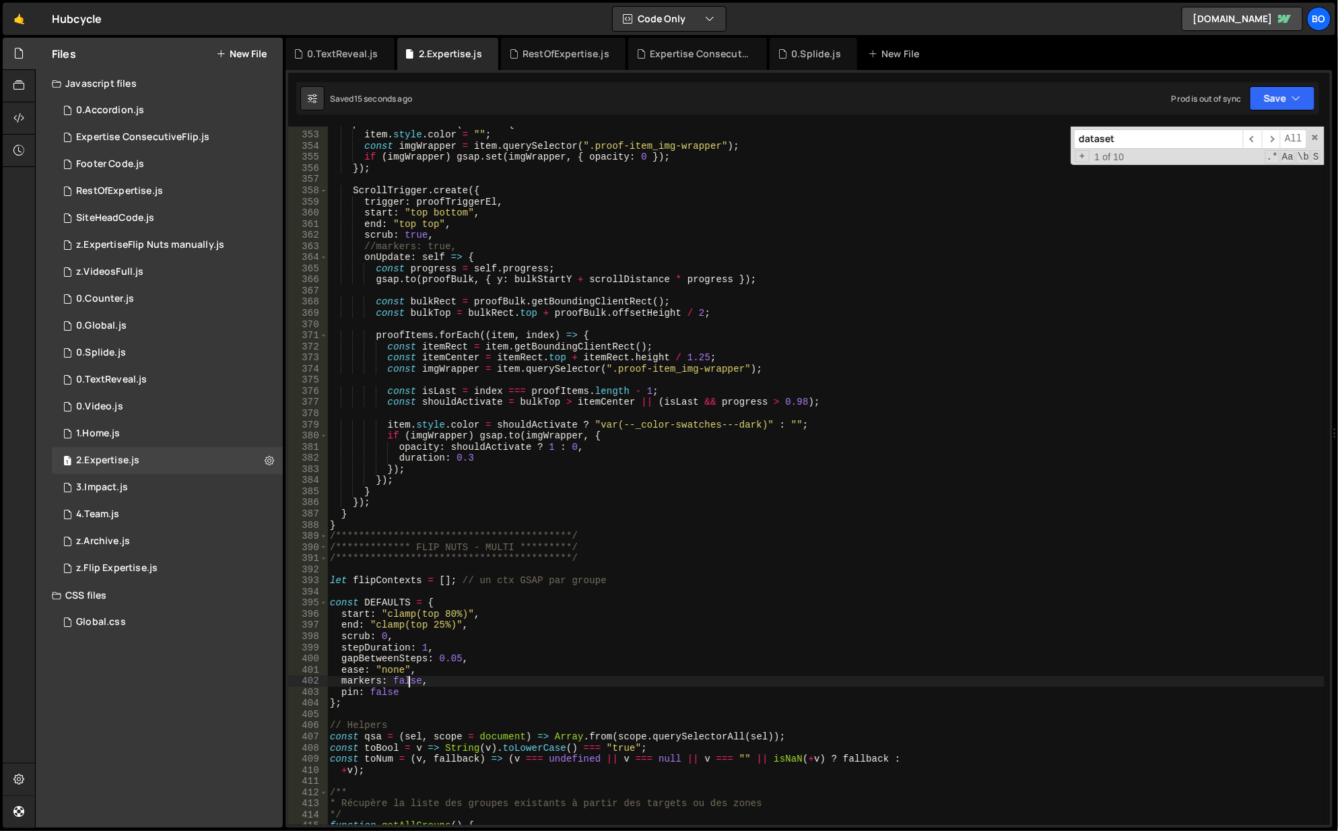
click at [406, 680] on div "proofItems . forEach ( item => { item . style . color = "" ; const imgWrapper =…" at bounding box center [826, 480] width 999 height 722
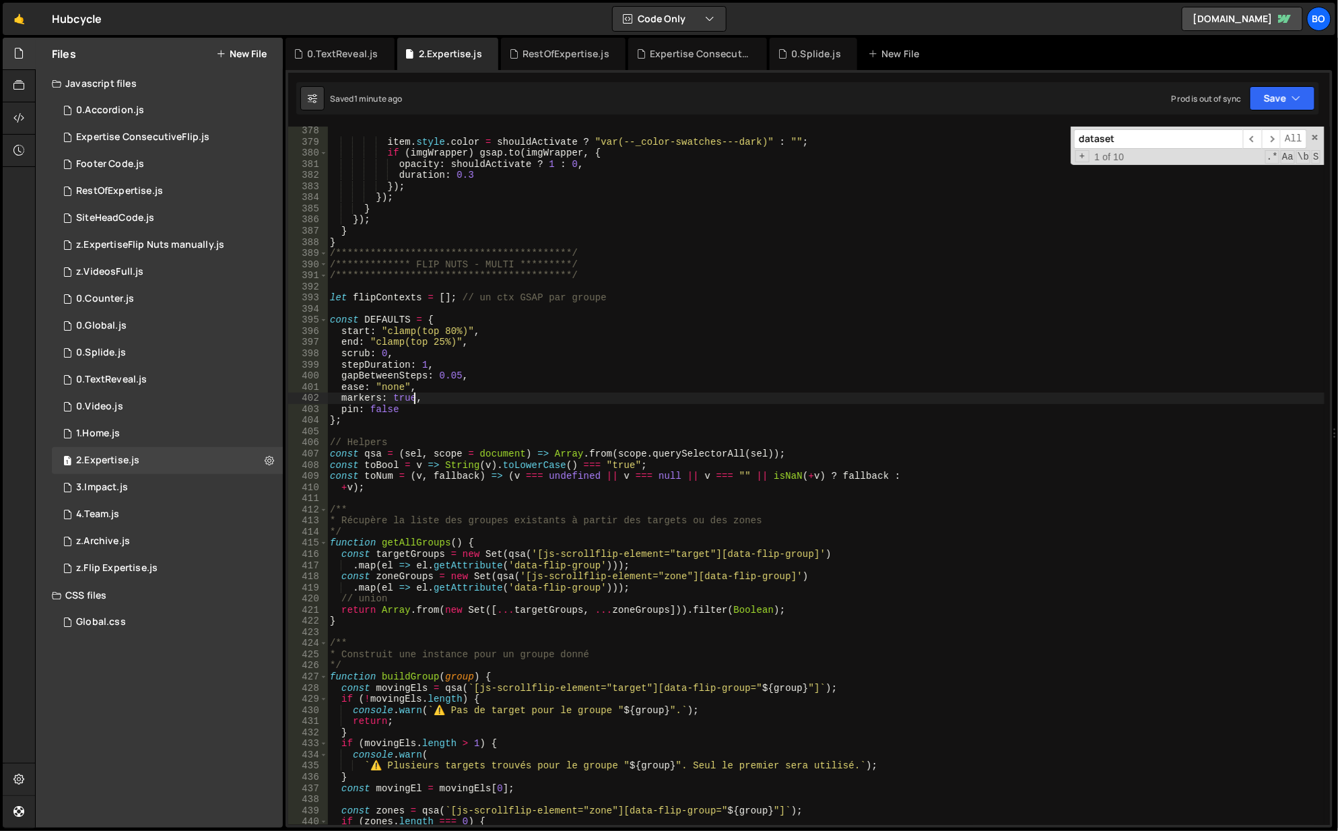
scroll to position [4204, 0]
click at [366, 400] on div "**********" at bounding box center [826, 486] width 999 height 722
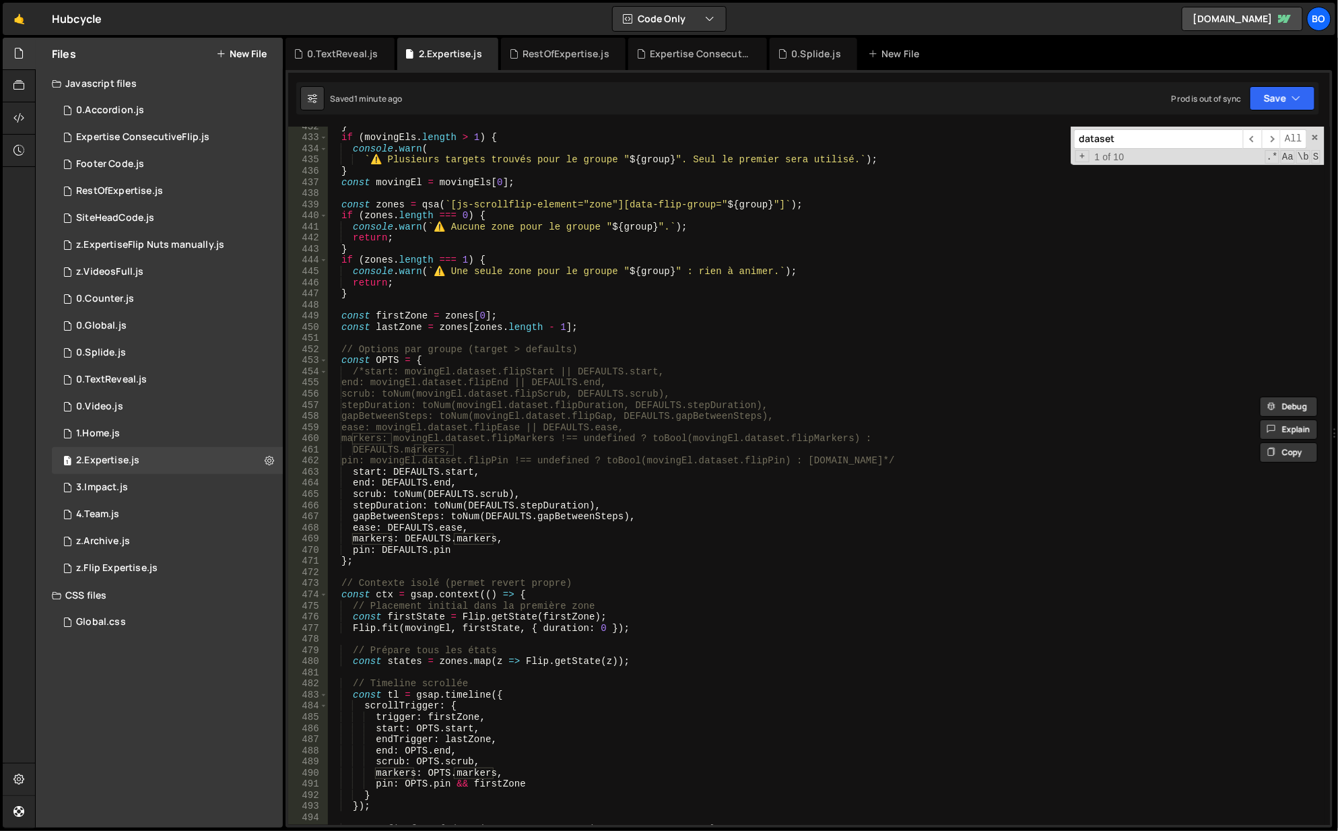
scroll to position [5012, 0]
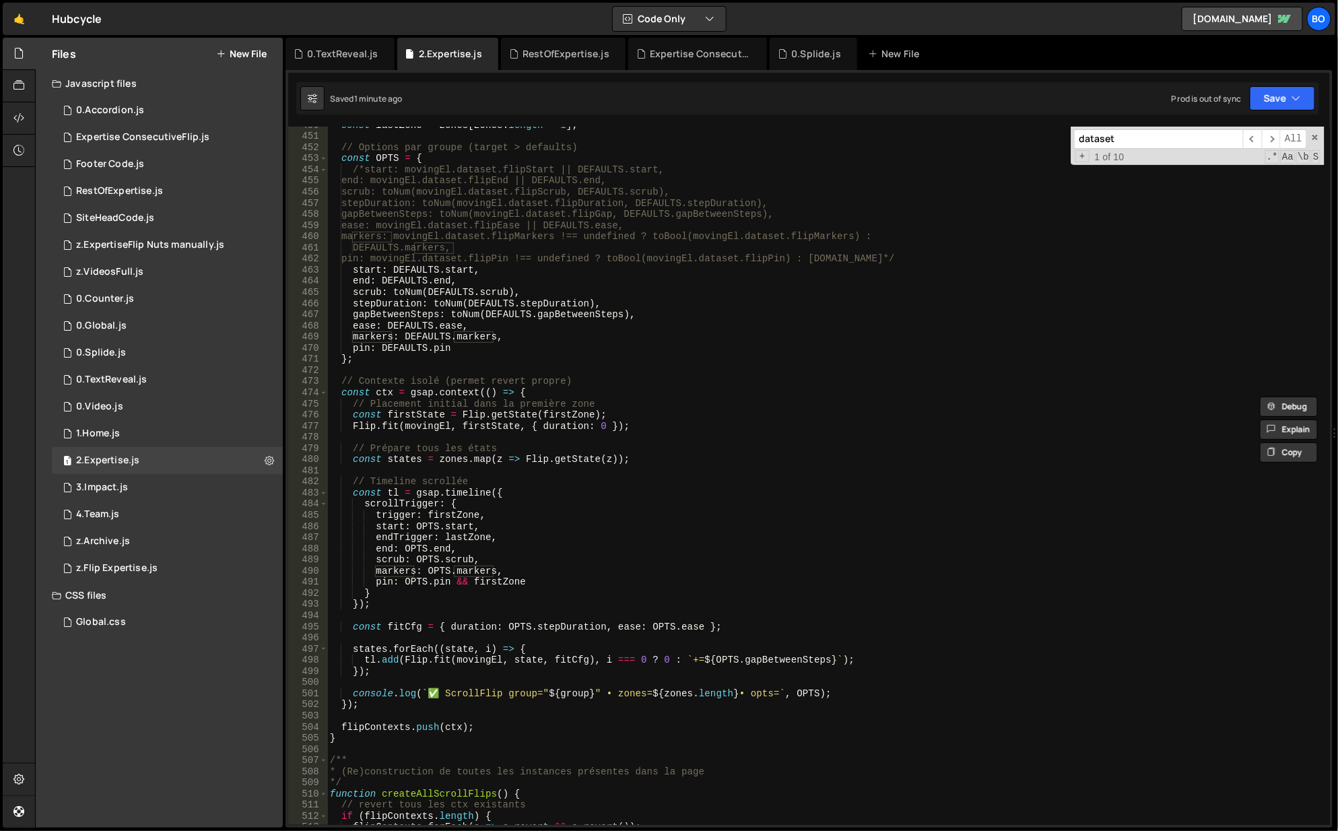
click at [443, 518] on div "const lastZone = zones [ zones . length - 1 ] ; // Options par groupe (target >…" at bounding box center [826, 481] width 999 height 722
click at [474, 539] on div "const lastZone = zones [ zones . length - 1 ] ; // Options par groupe (target >…" at bounding box center [826, 481] width 999 height 722
click at [448, 519] on div "const lastZone = zones [ zones . length - 1 ] ; // Options par groupe (target >…" at bounding box center [826, 481] width 999 height 722
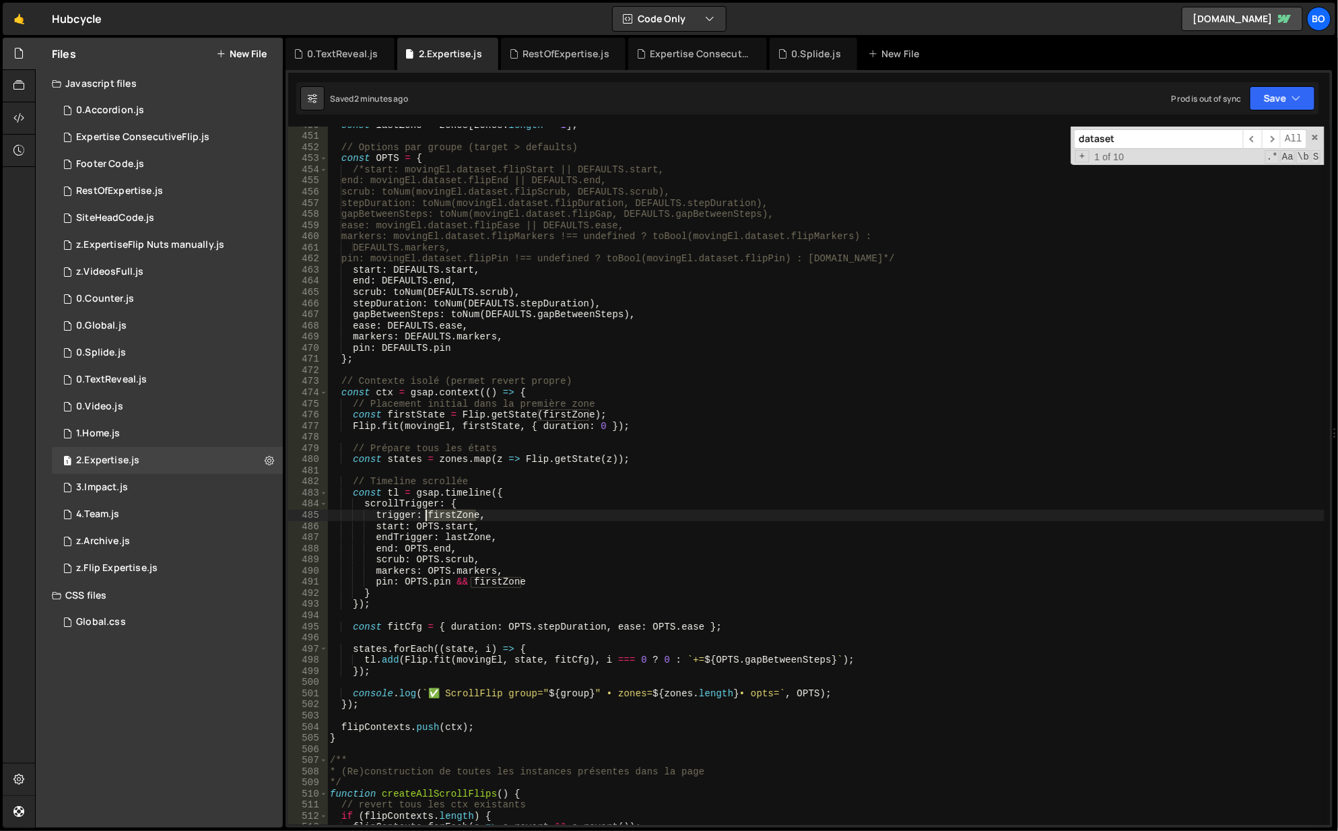
click at [448, 519] on div "const lastZone = zones [ zones . length - 1 ] ; // Options par groupe (target >…" at bounding box center [826, 481] width 999 height 722
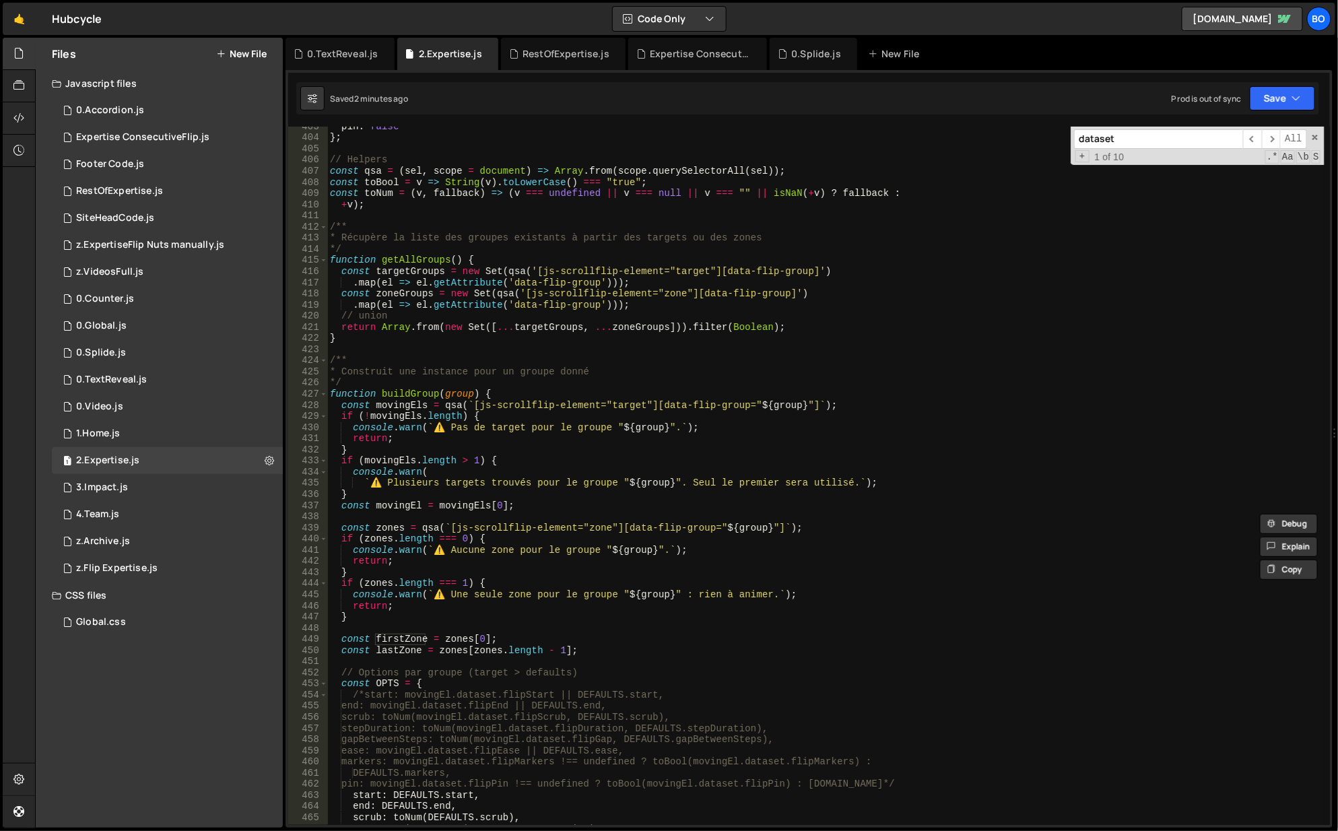
scroll to position [4487, 0]
click at [587, 640] on div "pin : false } ; // Helpers const qsa = ( sel , scope = document ) => Array . fr…" at bounding box center [826, 482] width 999 height 722
type textarea "const firstZone = zones[0];"
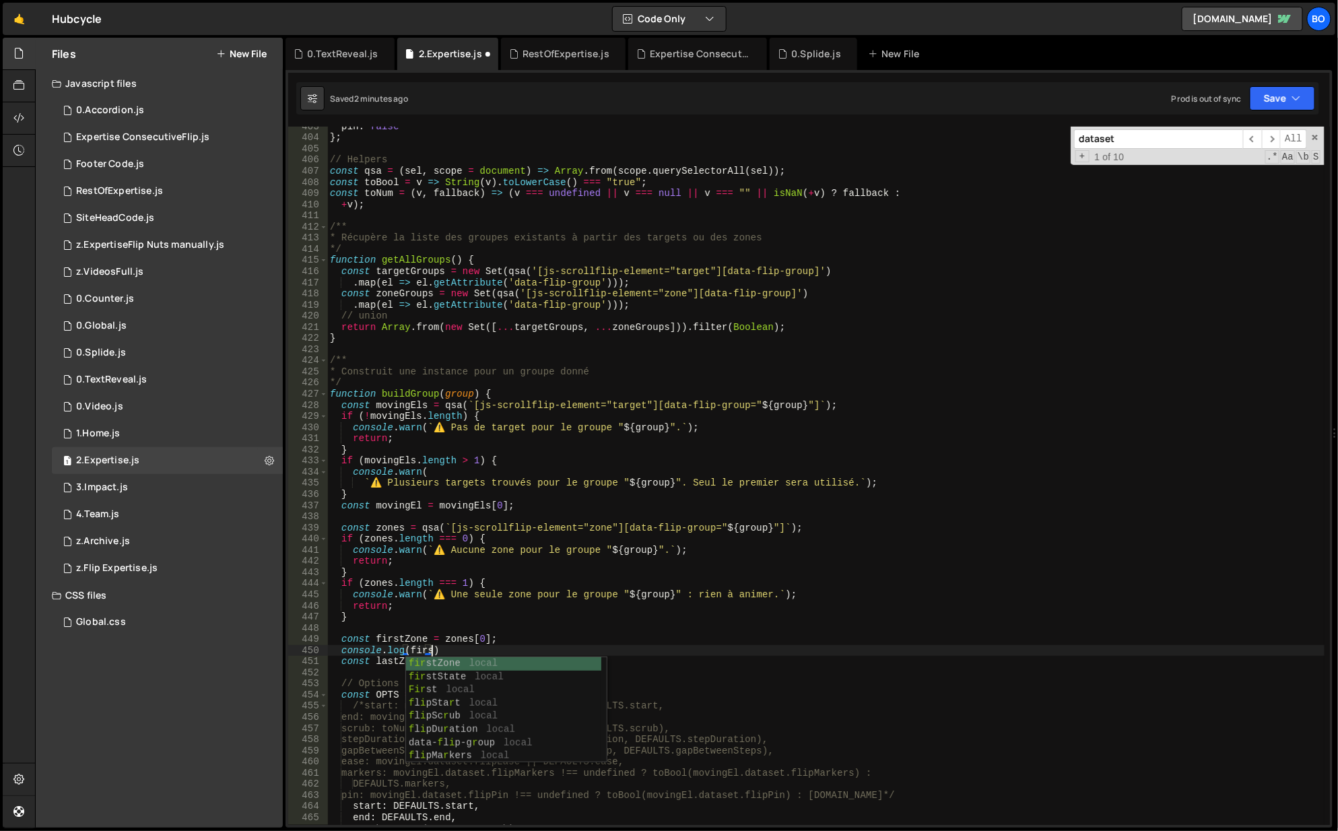
scroll to position [0, 7]
type textarea "console.log(firstZone)"
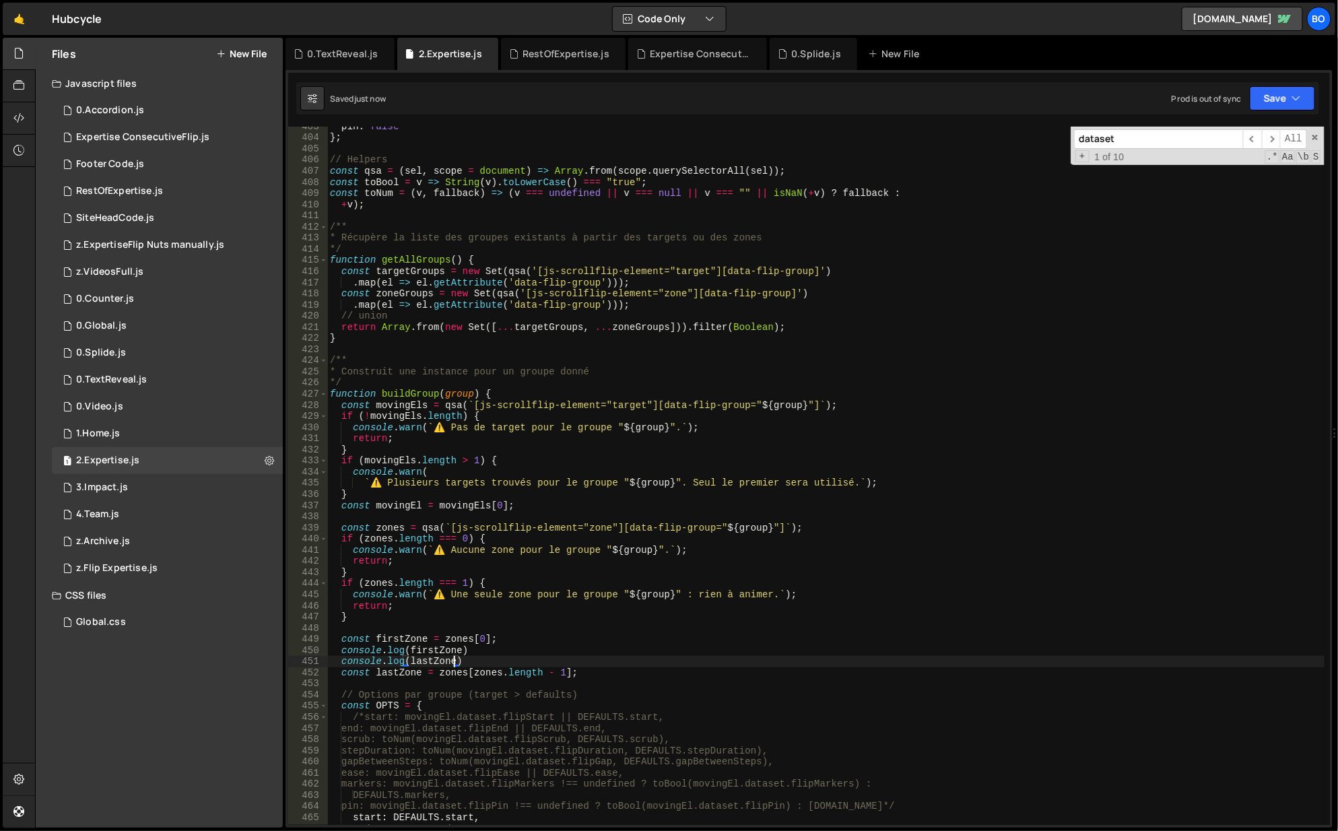
click at [588, 638] on div "pin : false } ; // Helpers const qsa = ( sel , scope = document ) => Array . fr…" at bounding box center [826, 482] width 999 height 722
type textarea "const firstZone = zones[0];"
click at [1276, 94] on button "Save" at bounding box center [1282, 98] width 65 height 24
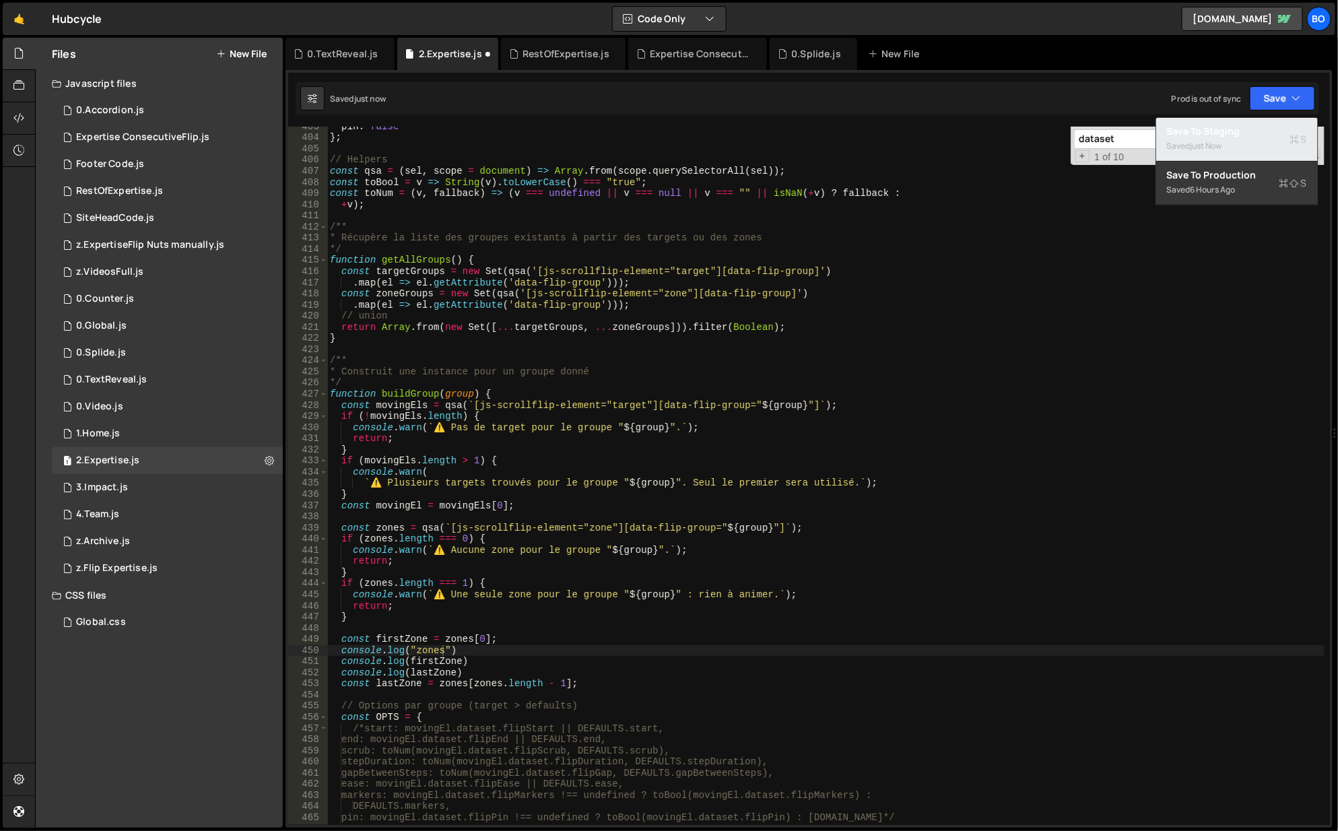
click at [1214, 132] on div "Save to Staging S" at bounding box center [1237, 131] width 140 height 13
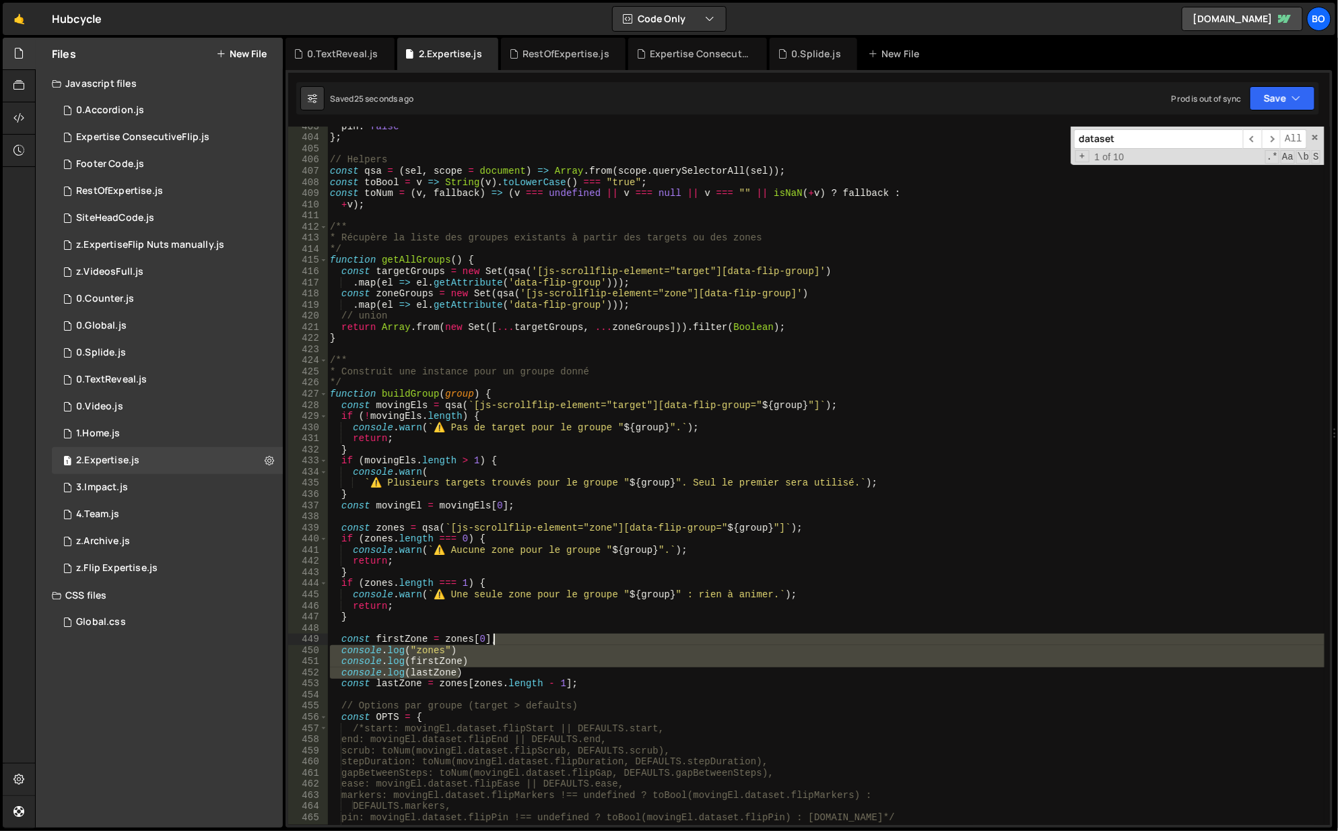
drag, startPoint x: 481, startPoint y: 670, endPoint x: 533, endPoint y: 641, distance: 59.4
click at [533, 641] on div "pin : false } ; // Helpers const qsa = ( sel , scope = document ) => Array . fr…" at bounding box center [826, 482] width 999 height 722
type textarea "const firstZone = zones[0];"
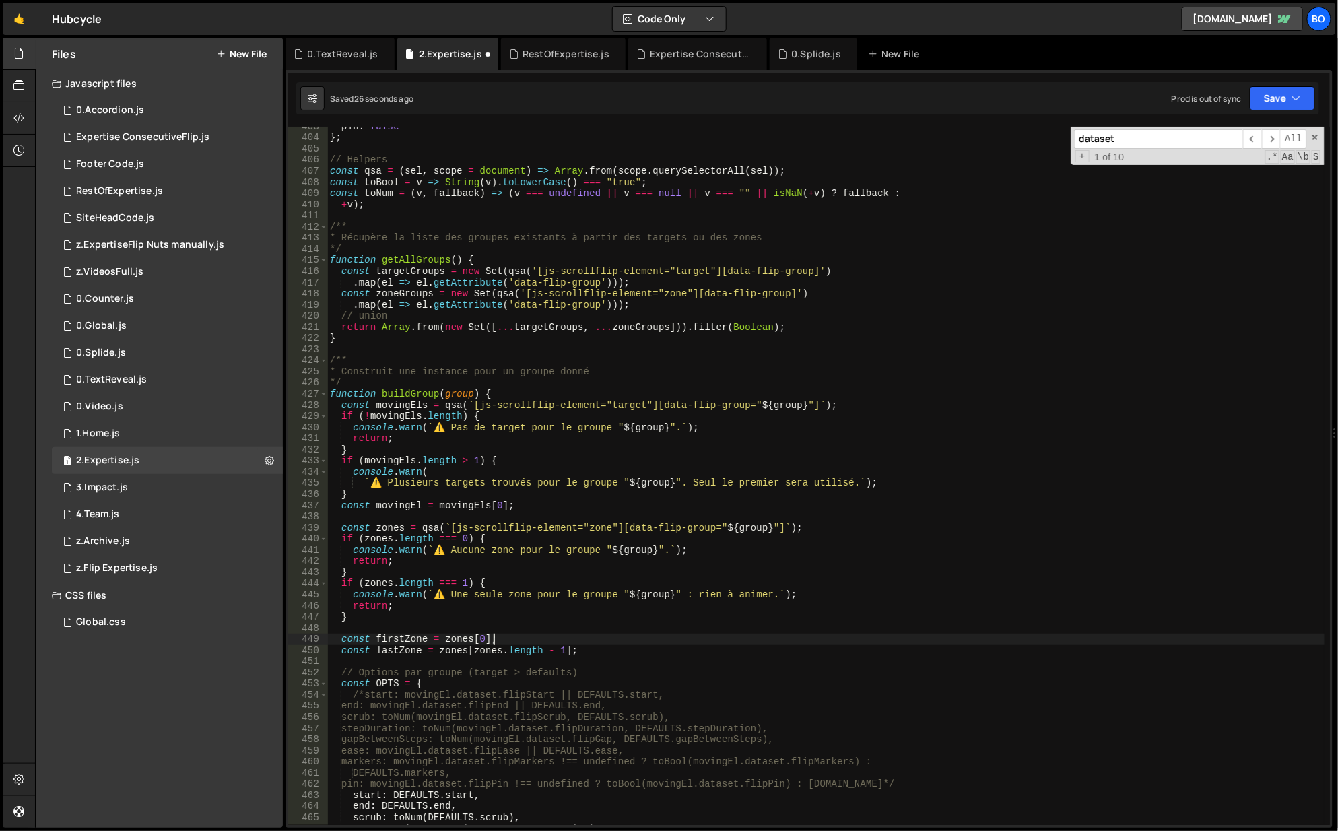
click at [455, 663] on div "pin : false } ; // Helpers const qsa = ( sel , scope = document ) => Array . fr…" at bounding box center [826, 482] width 999 height 722
paste textarea "console.log(lastZone)"
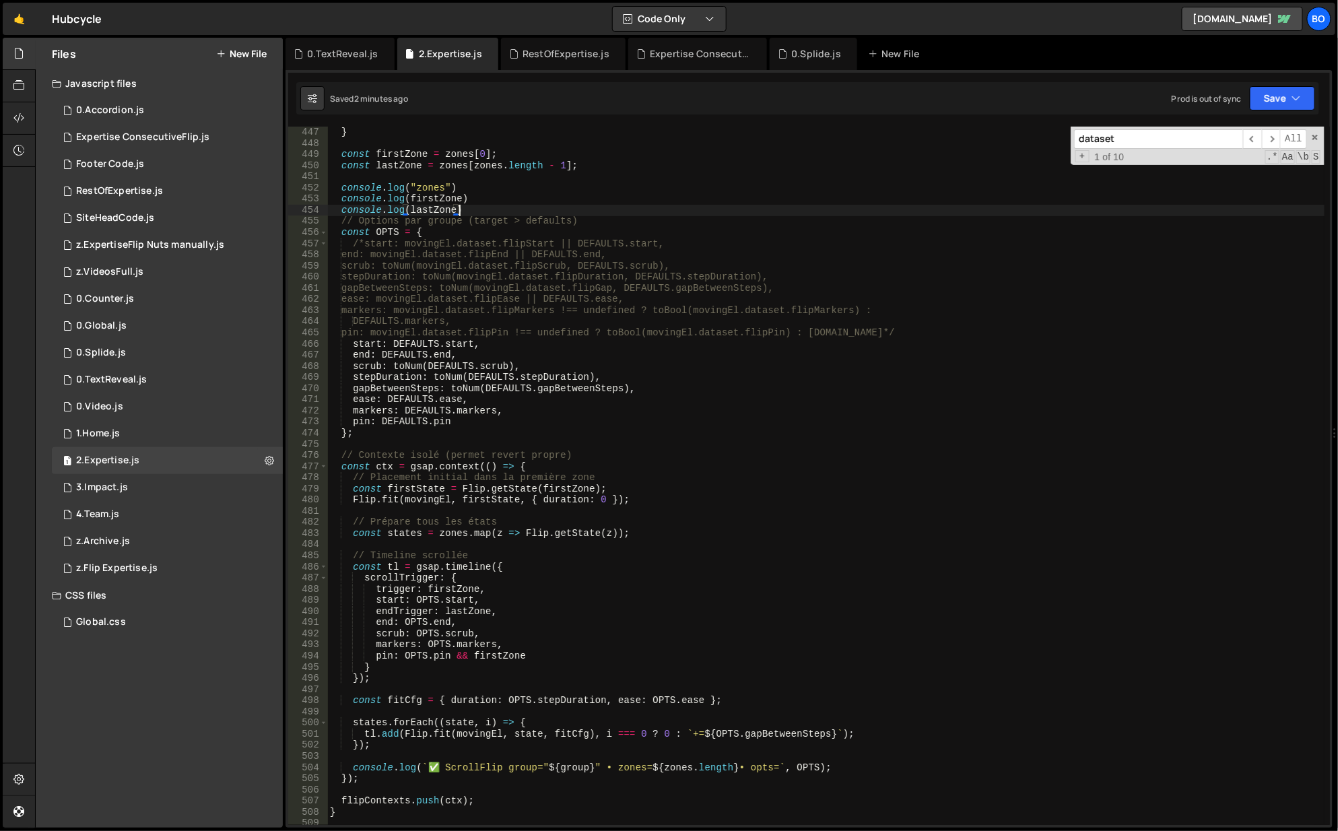
scroll to position [5012, 0]
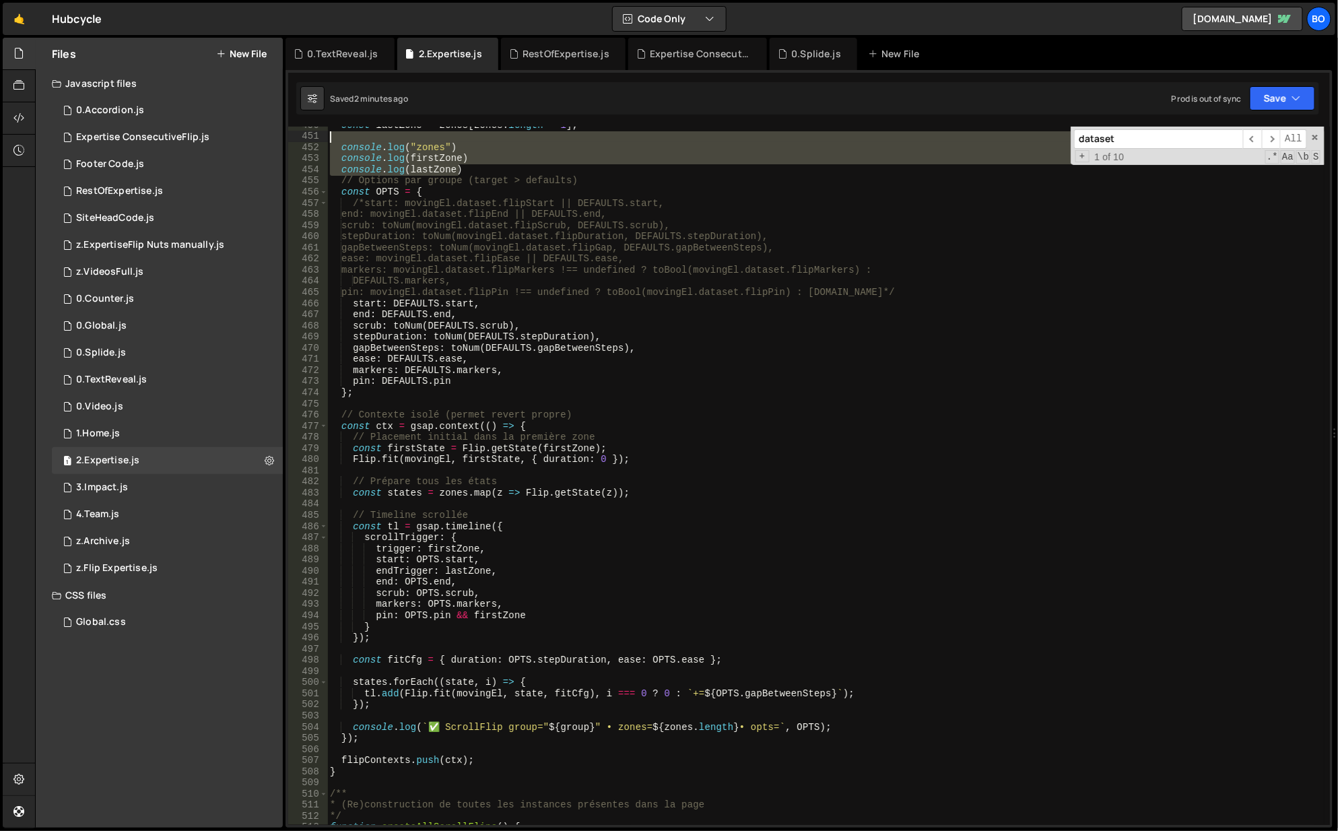
drag, startPoint x: 477, startPoint y: 168, endPoint x: 334, endPoint y: 133, distance: 147.2
click at [334, 133] on div "const lastZone = zones [ zones . length - 1 ] ; console . log ( "zones" ) conso…" at bounding box center [826, 481] width 999 height 722
type textarea "console.log("zones")"
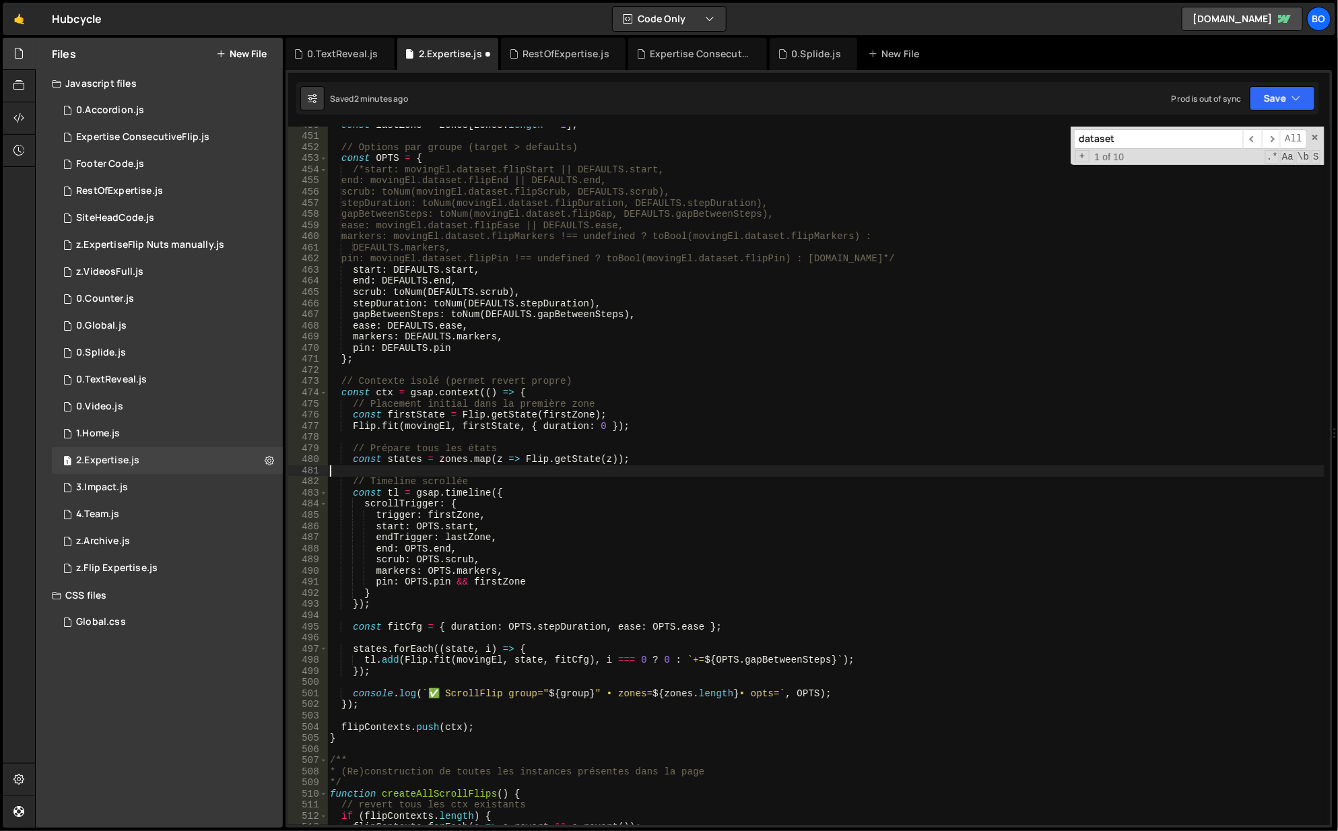
click at [430, 472] on div "const lastZone = zones [ zones . length - 1 ] ; // Options par groupe (target >…" at bounding box center [826, 481] width 999 height 722
paste textarea "console.log(lastZone)"
type textarea "console.log(lastZone)"
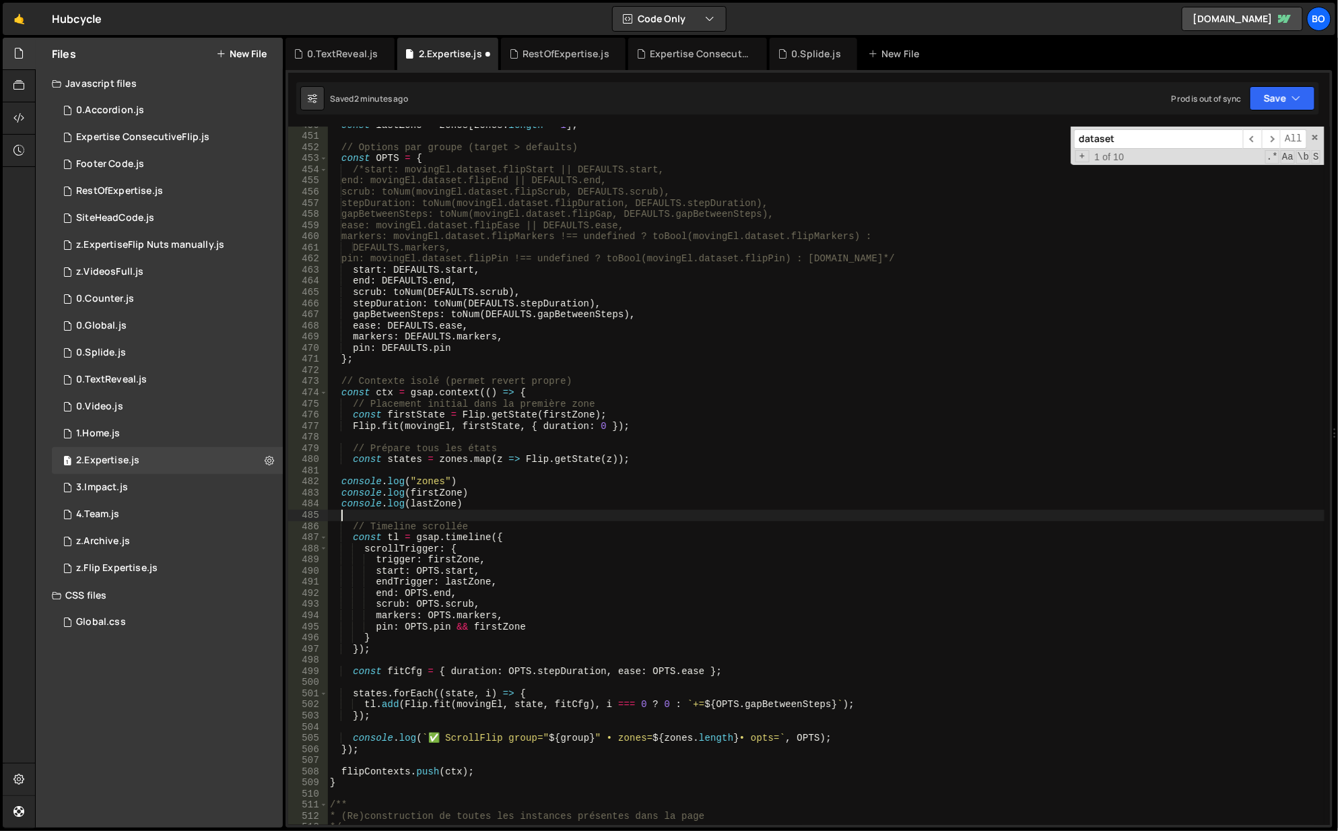
paste textarea "console.log(lastZone)"
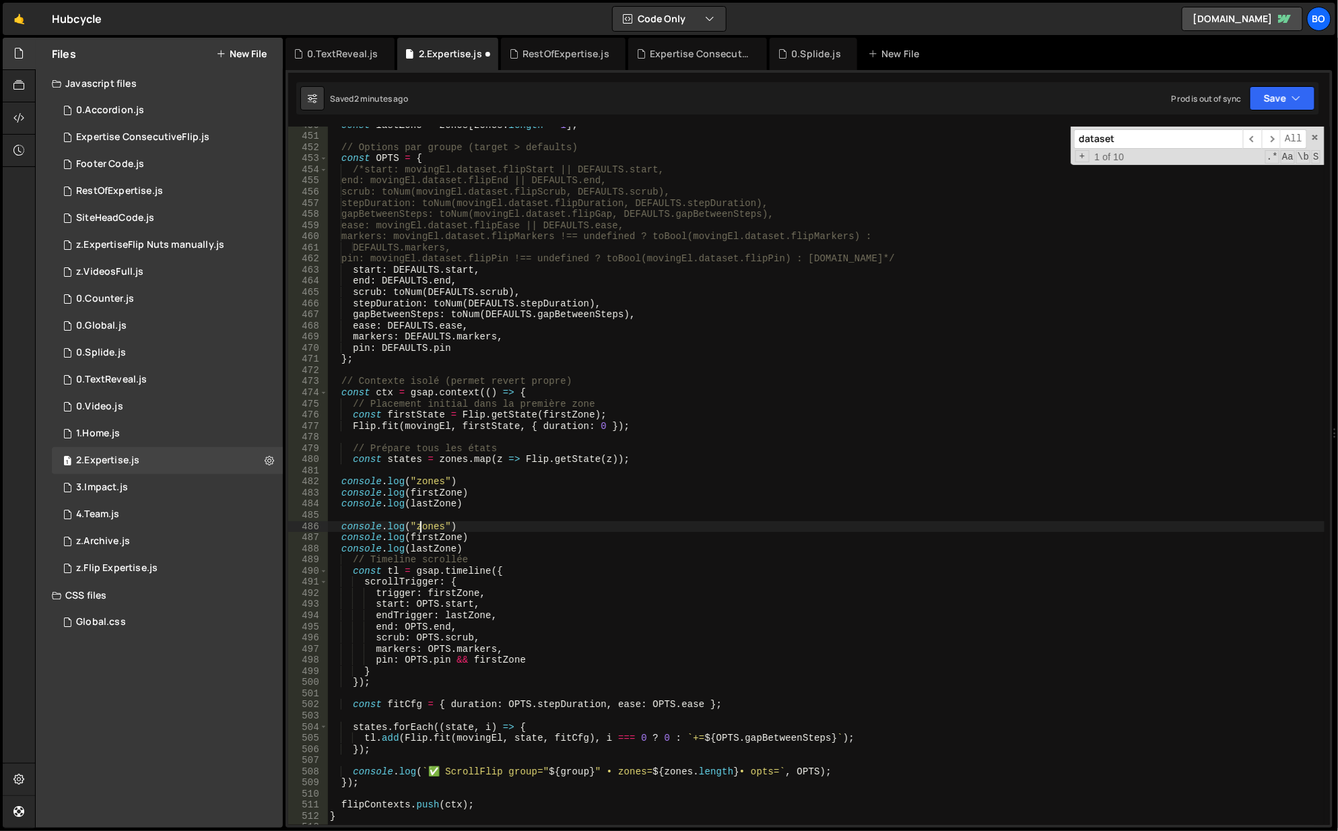
click at [422, 526] on div "const lastZone = zones [ zones . length - 1 ] ; // Options par groupe (target >…" at bounding box center [826, 481] width 999 height 722
click at [425, 542] on div "const lastZone = zones [ zones . length - 1 ] ; // Options par groupe (target >…" at bounding box center [826, 481] width 999 height 722
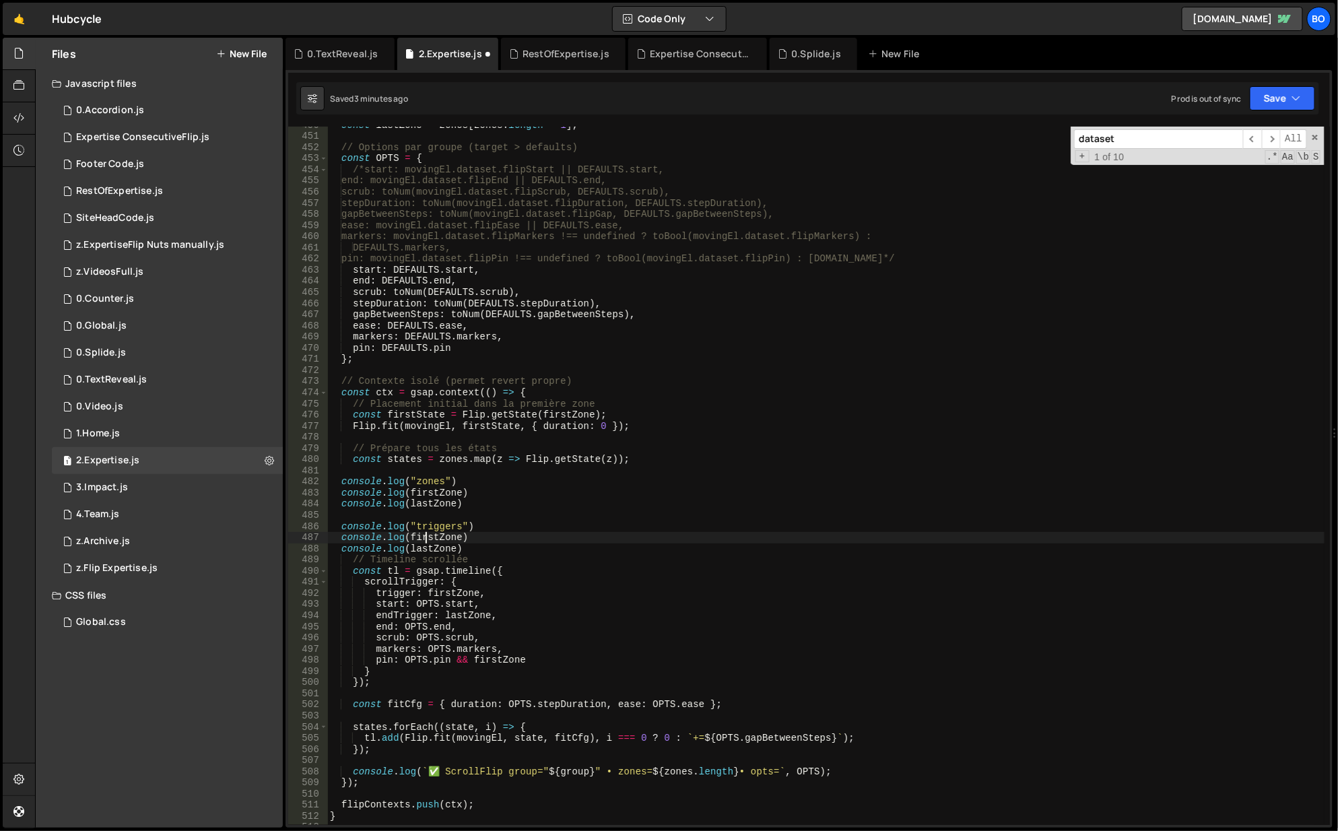
click at [425, 542] on div "const lastZone = zones [ zones . length - 1 ] ; // Options par groupe (target >…" at bounding box center [826, 481] width 999 height 722
click at [417, 548] on div "const lastZone = zones [ zones . length - 1 ] ; // Options par groupe (target >…" at bounding box center [826, 481] width 999 height 722
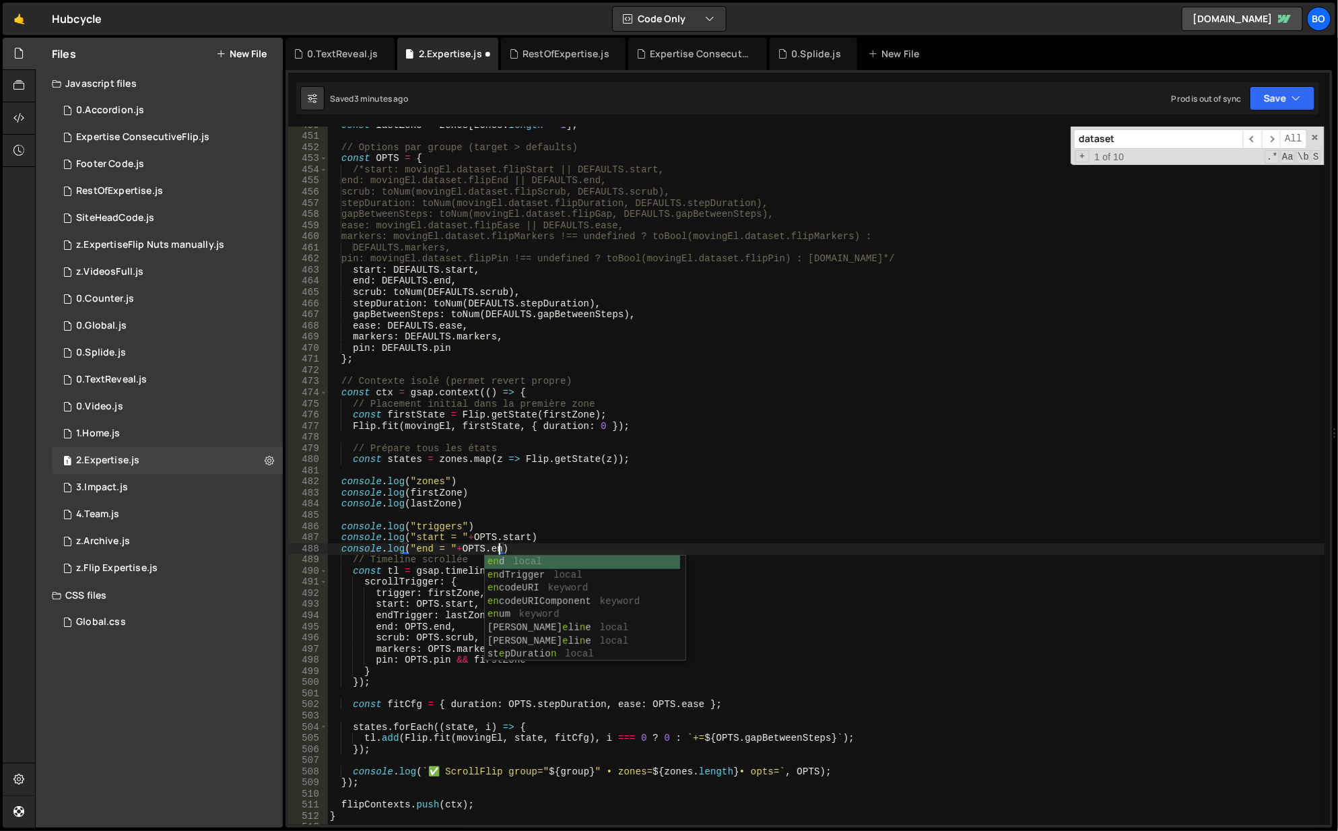
scroll to position [0, 11]
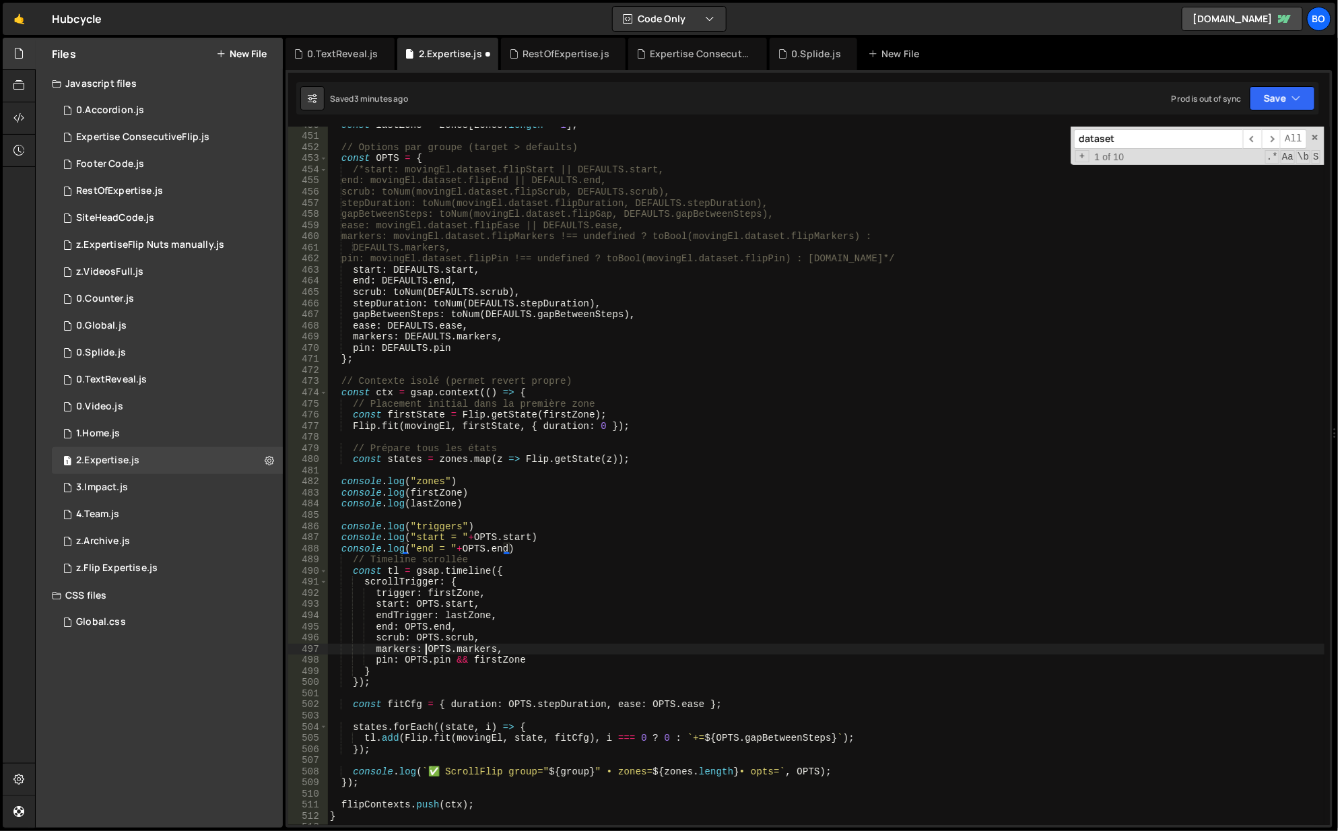
click at [426, 646] on div "const lastZone = zones [ zones . length - 1 ] ; // Options par groupe (target >…" at bounding box center [826, 481] width 999 height 722
click at [441, 661] on div "const lastZone = zones [ zones . length - 1 ] ; // Options par groupe (target >…" at bounding box center [826, 481] width 999 height 722
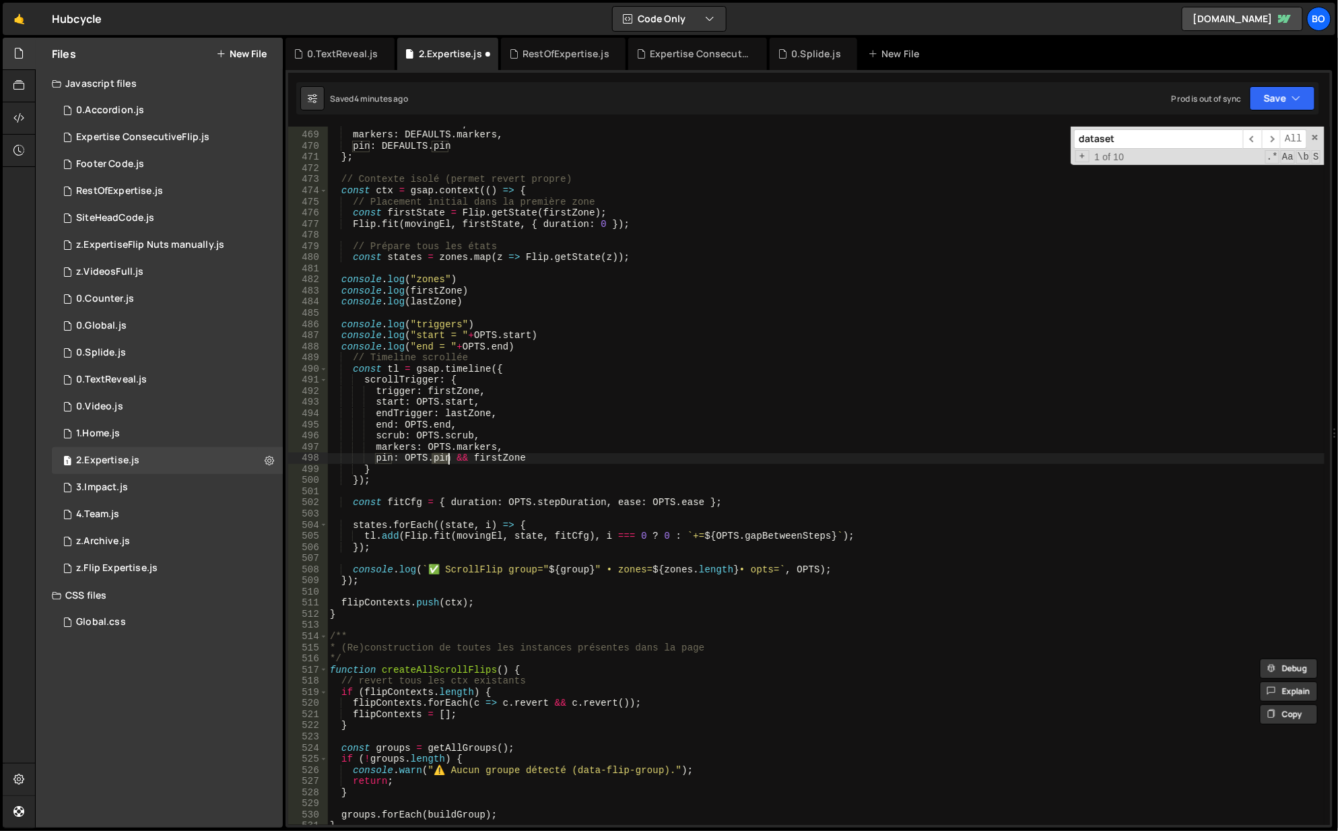
scroll to position [5294, 0]
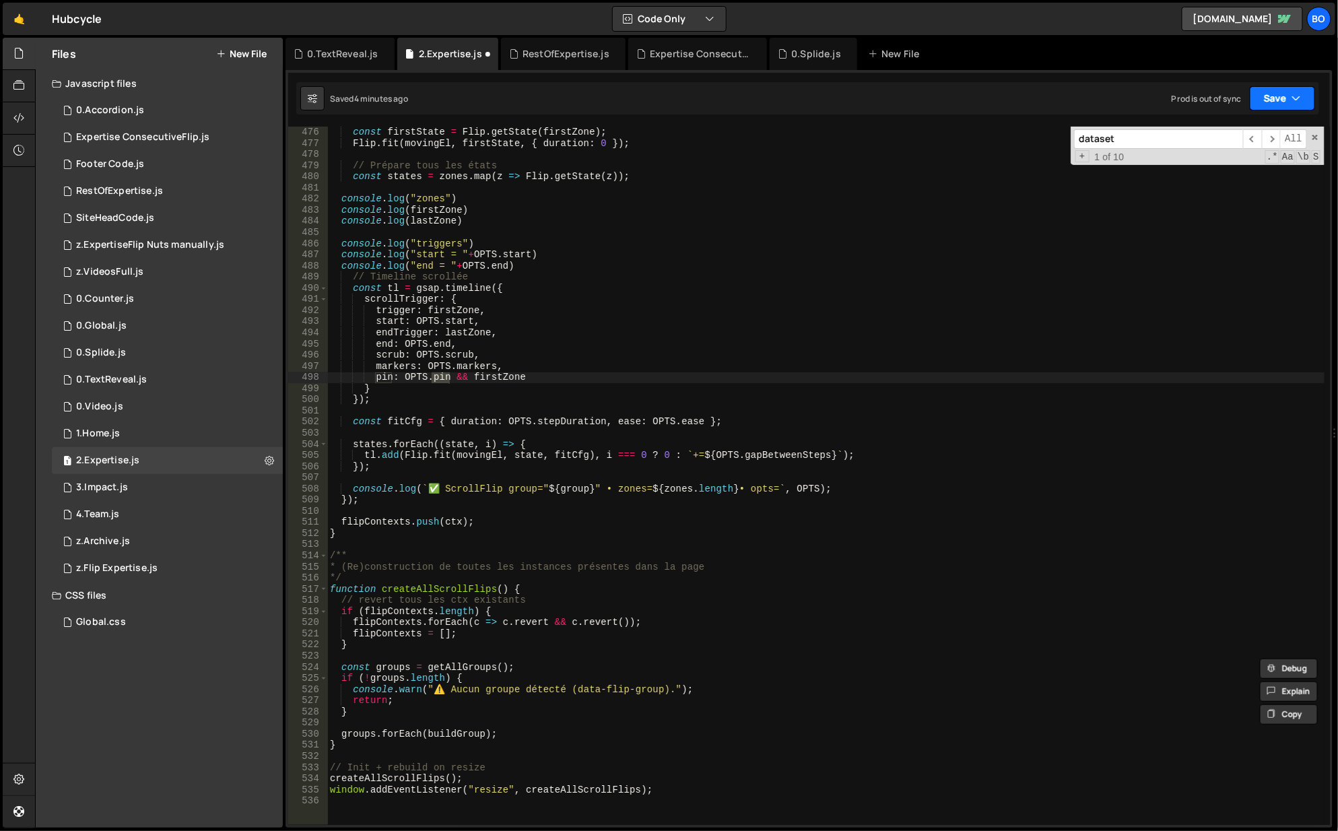
click at [1276, 93] on button "Save" at bounding box center [1282, 98] width 65 height 24
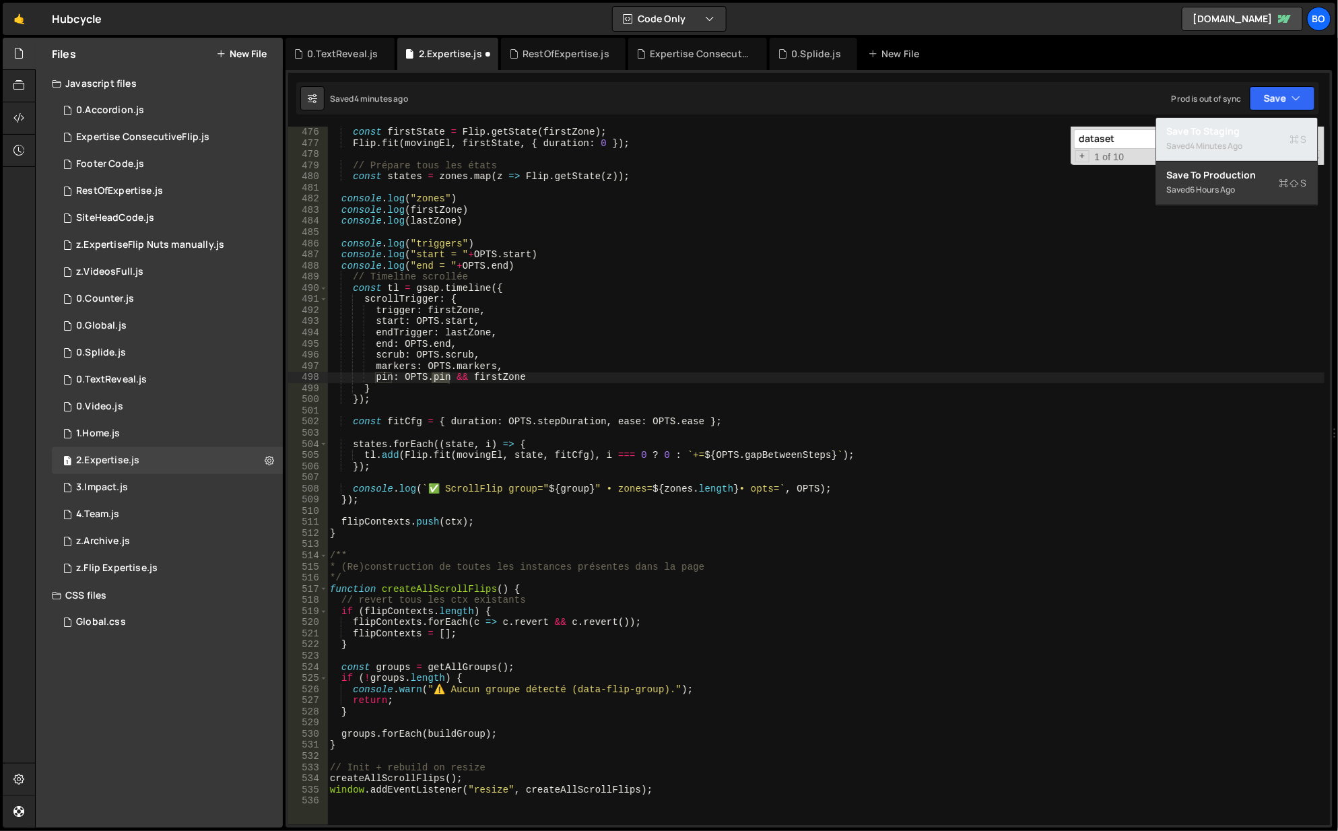
click at [1189, 140] on div "Saved 4 minutes ago" at bounding box center [1237, 146] width 140 height 16
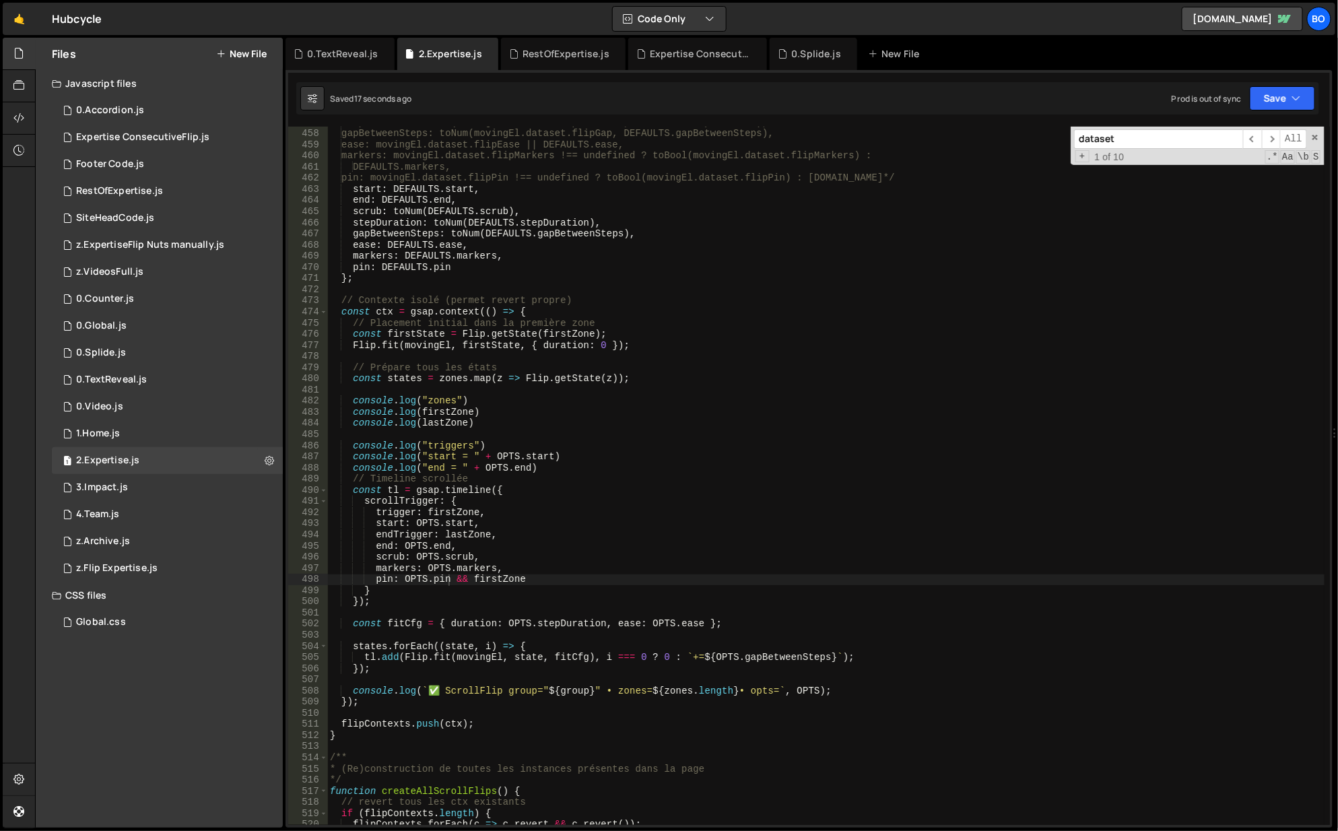
scroll to position [5053, 0]
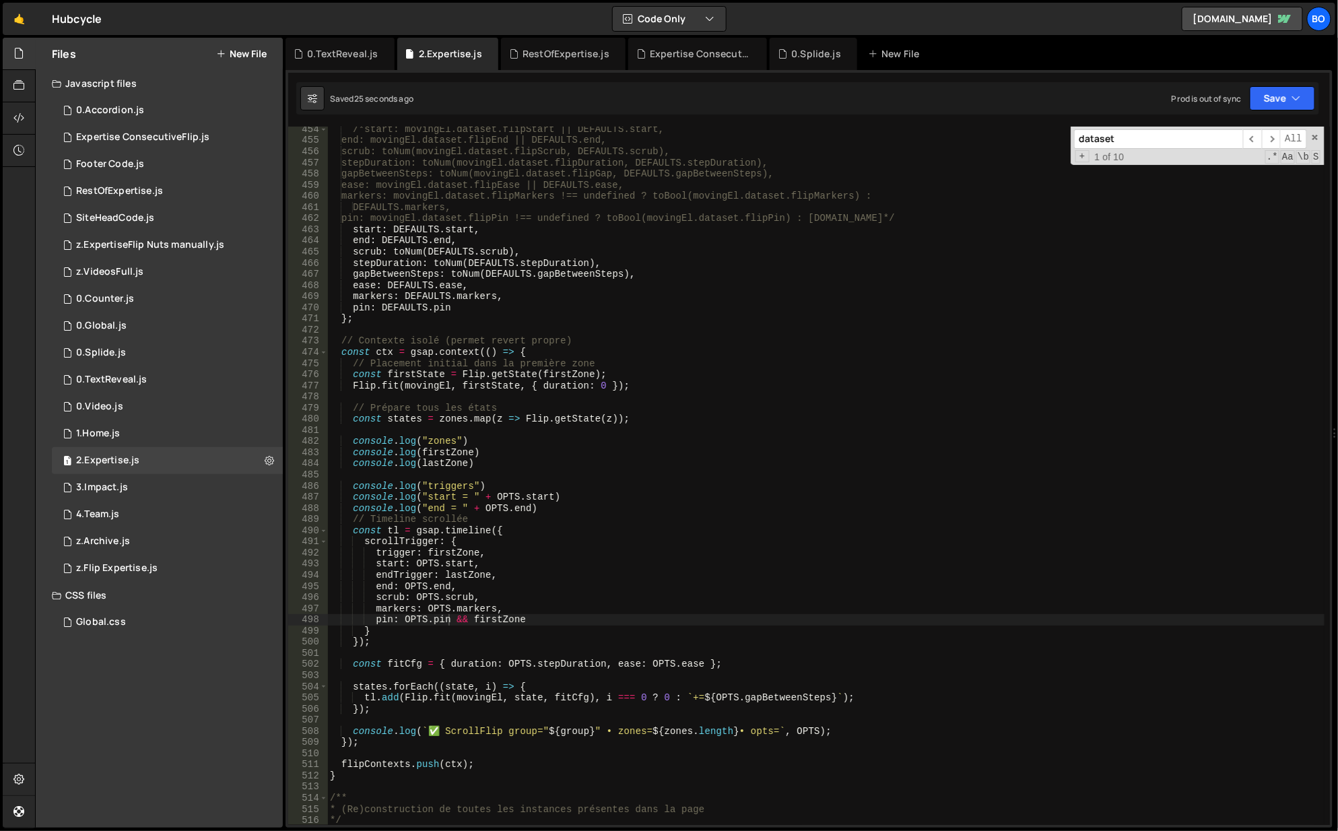
click at [451, 762] on div "/*start: movingEl.dataset.flipStart || DEFAULTS.start, end: movingEl.dataset.fl…" at bounding box center [826, 485] width 999 height 722
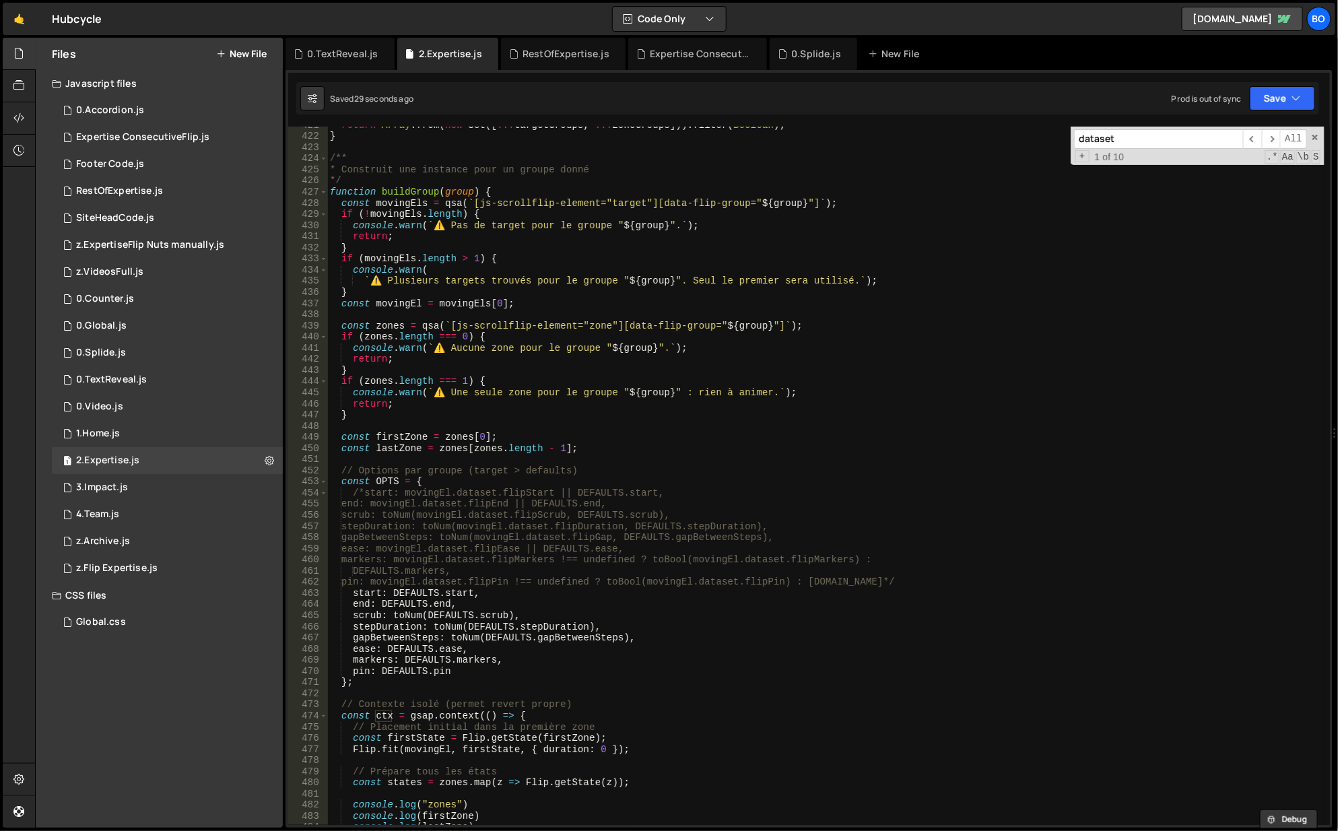
scroll to position [4729, 0]
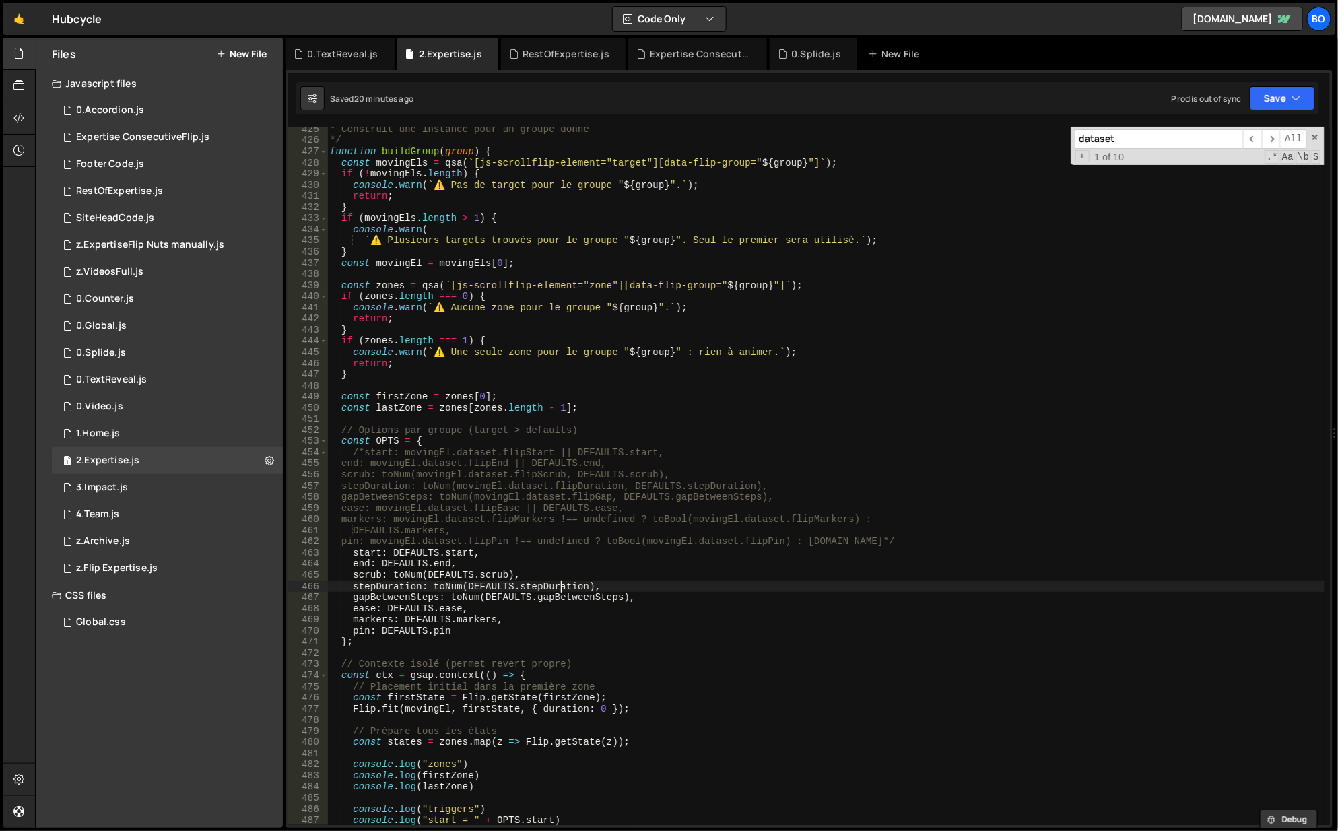
click at [559, 583] on div "* Construit une instance pour un groupe donné */ function buildGroup ( group ) …" at bounding box center [826, 485] width 999 height 722
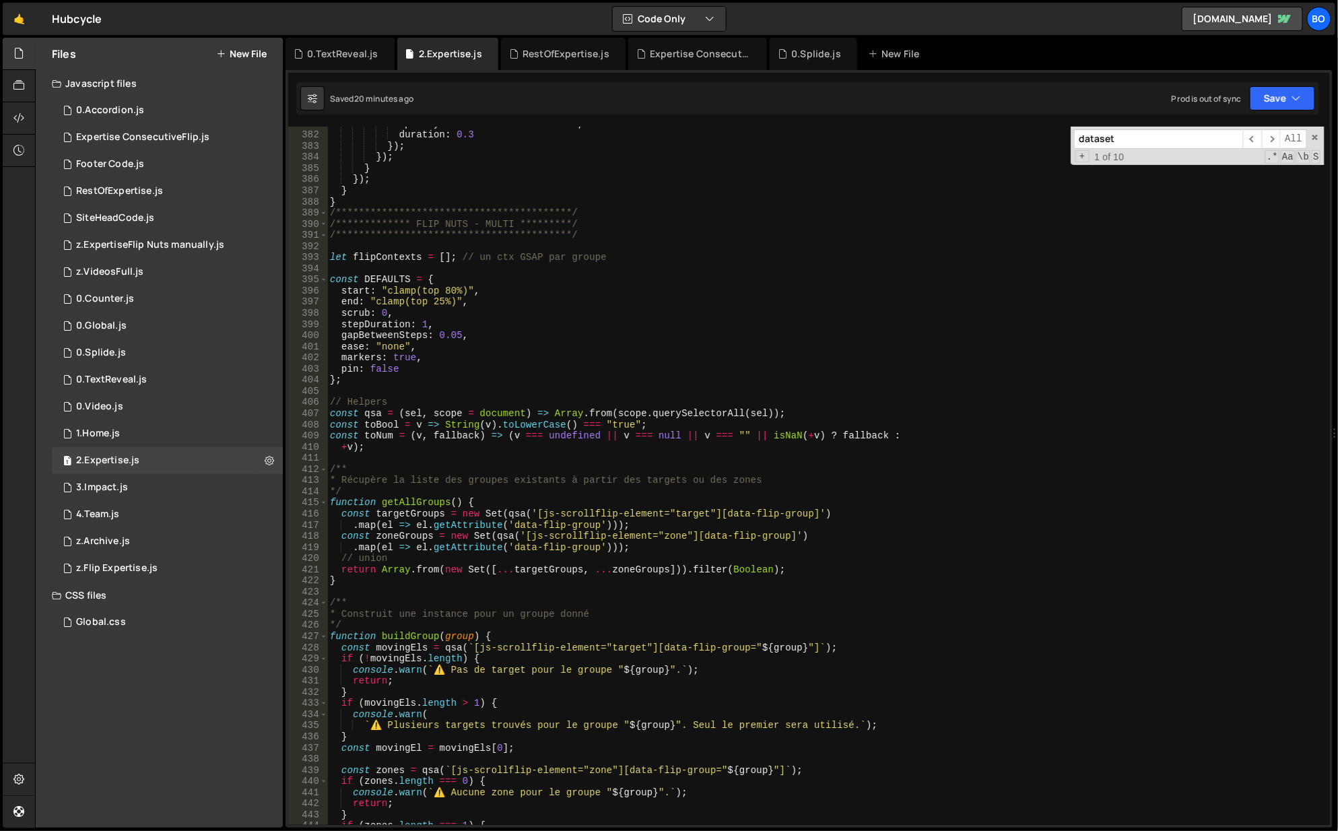
scroll to position [4164, 0]
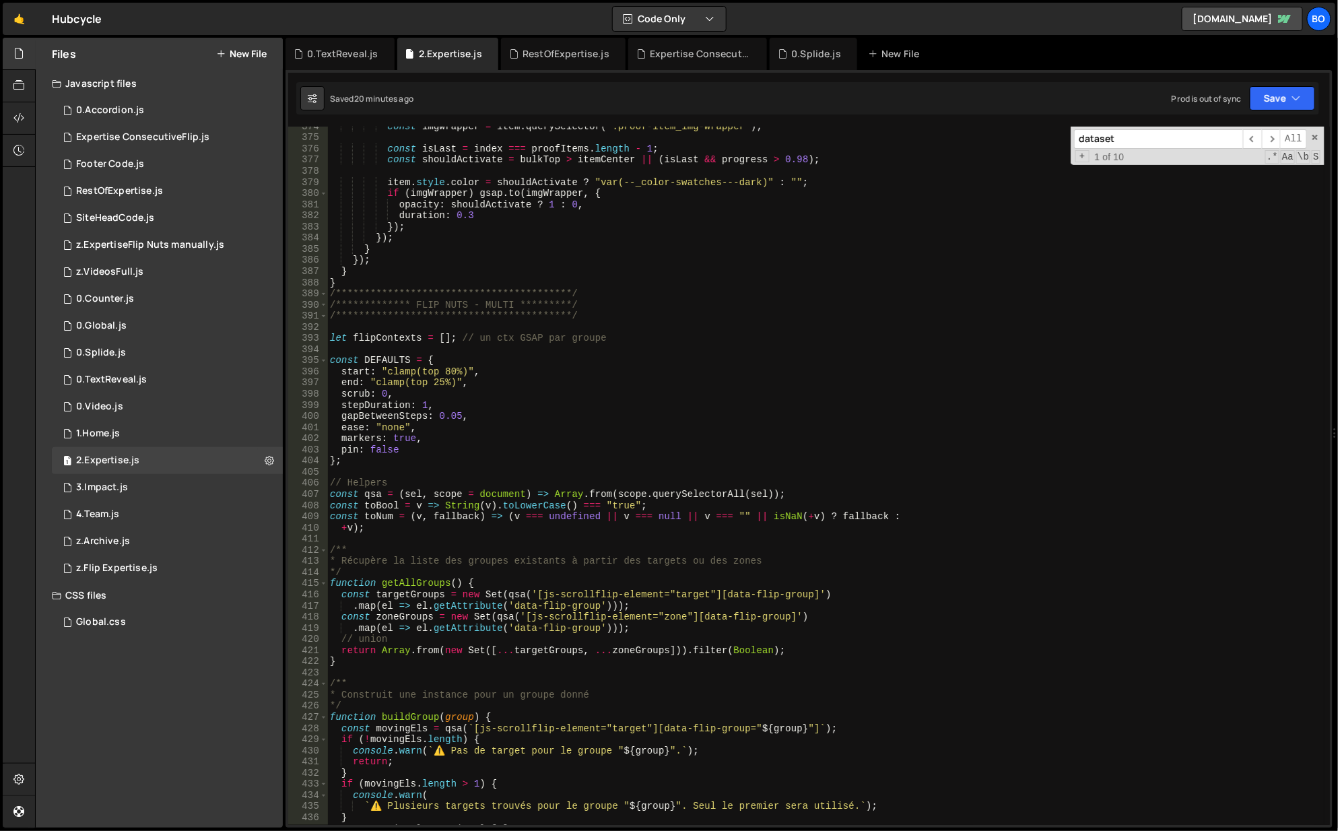
click at [440, 385] on div "**********" at bounding box center [826, 482] width 999 height 722
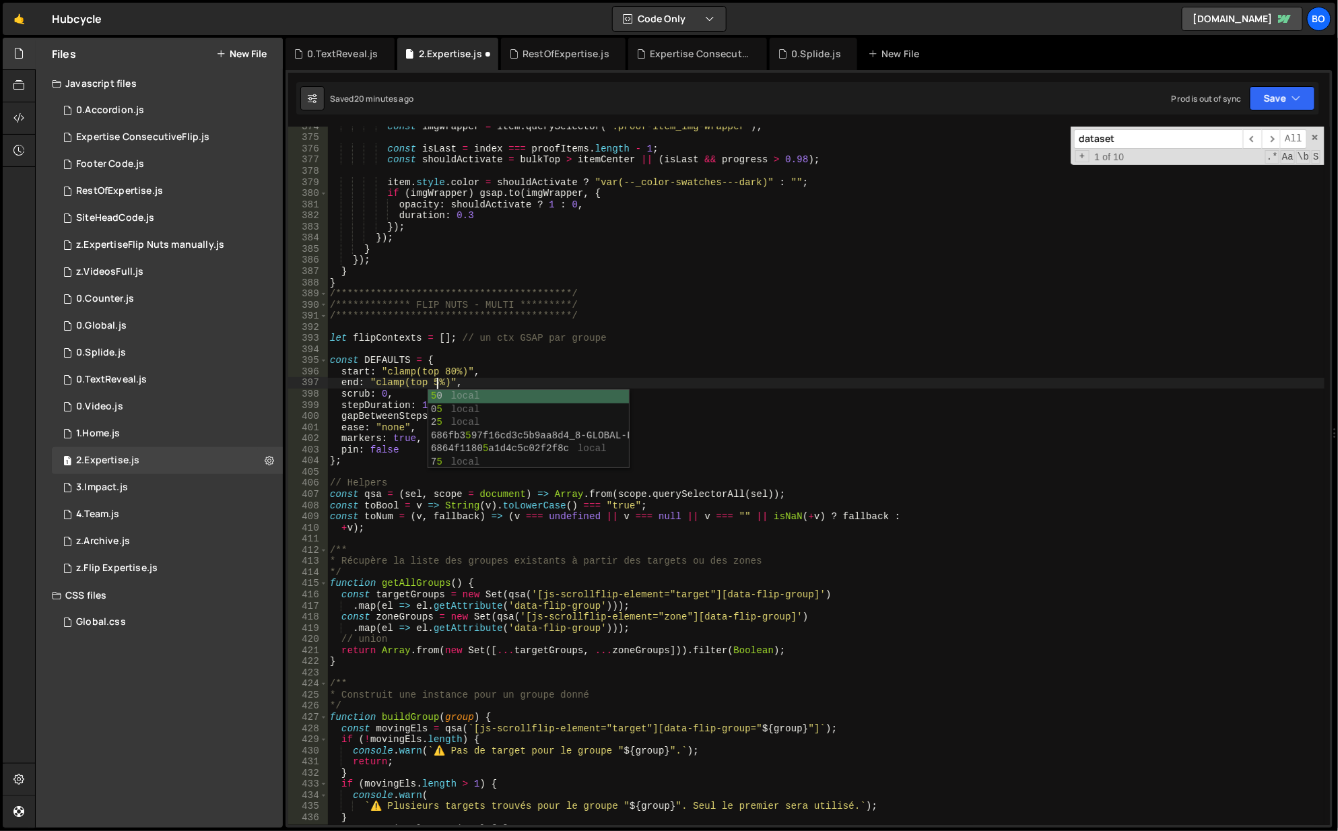
scroll to position [0, 7]
click at [488, 356] on div "**********" at bounding box center [826, 482] width 999 height 722
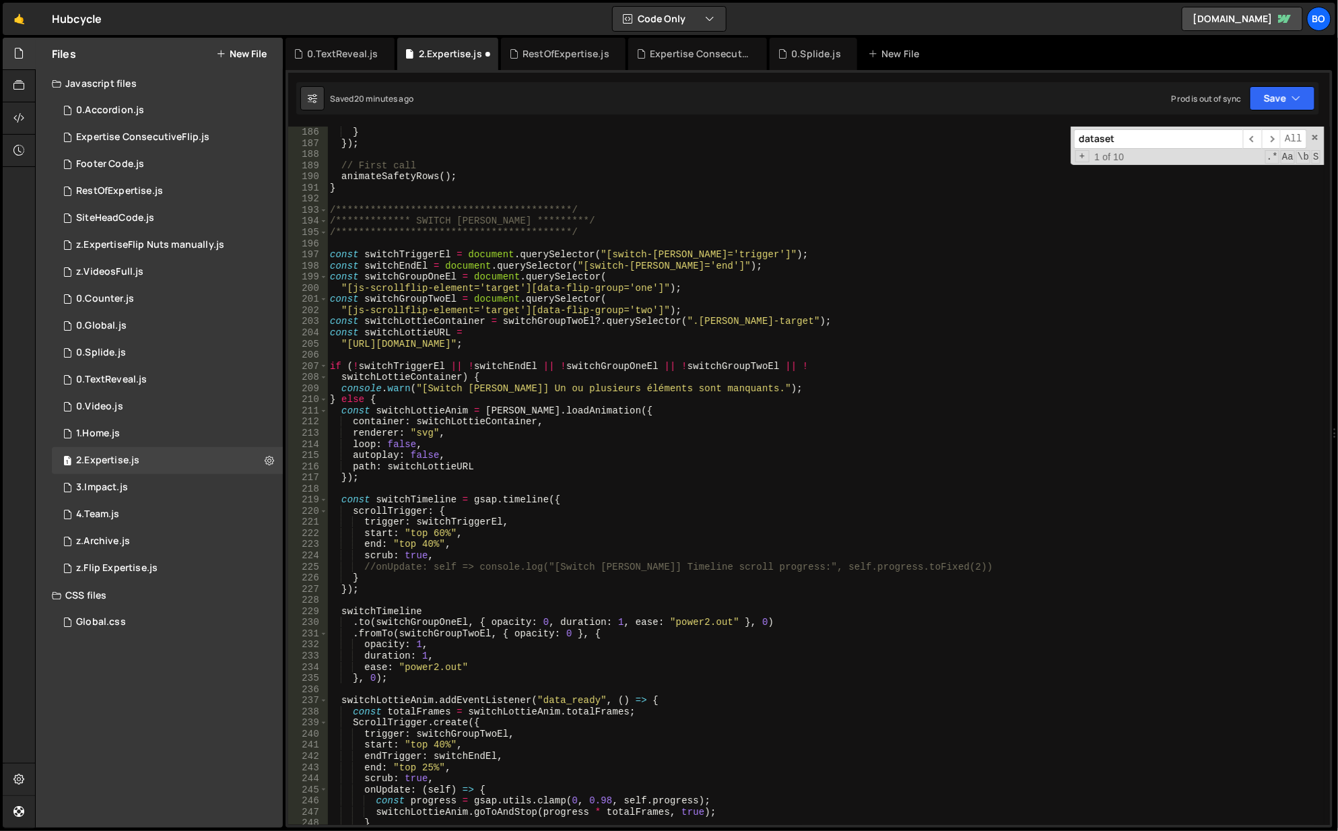
scroll to position [2103, 0]
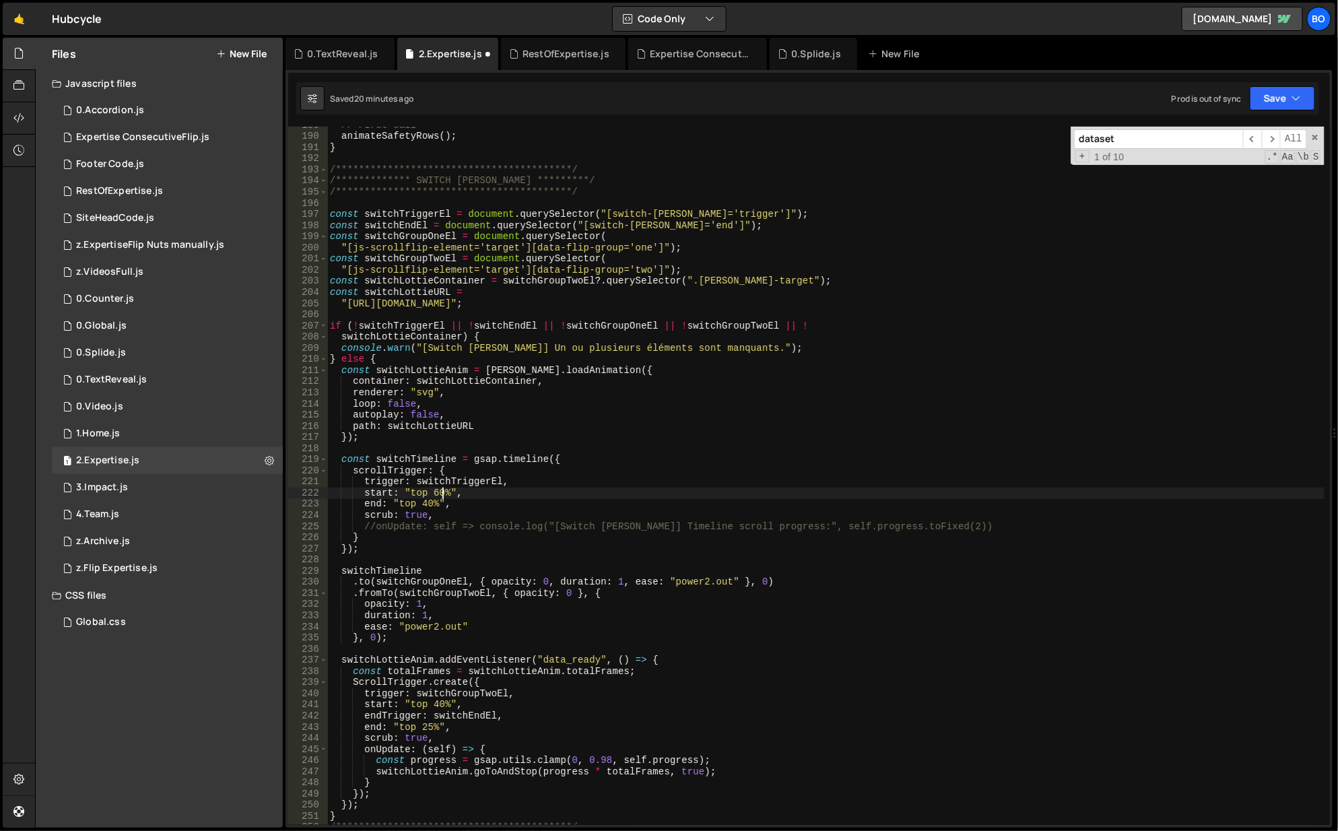
click at [441, 494] on div "**********" at bounding box center [826, 481] width 999 height 722
drag, startPoint x: 465, startPoint y: 409, endPoint x: 455, endPoint y: 444, distance: 36.0
click at [465, 409] on div "**********" at bounding box center [826, 481] width 999 height 722
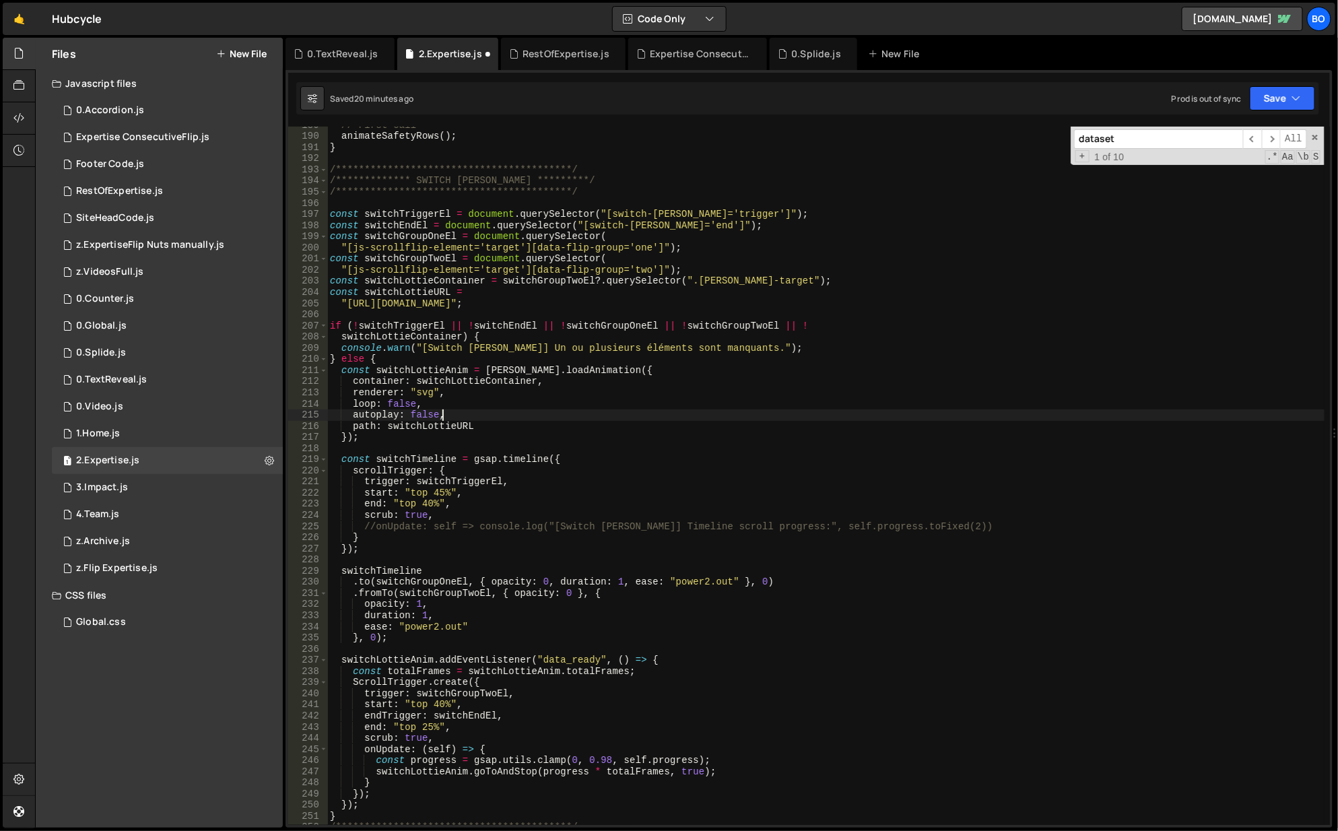
click at [432, 506] on div "**********" at bounding box center [826, 481] width 999 height 722
click at [440, 698] on div "**********" at bounding box center [826, 481] width 999 height 722
click at [1272, 104] on button "Save" at bounding box center [1282, 98] width 65 height 24
click at [1221, 150] on div "20 minutes ago" at bounding box center [1220, 145] width 58 height 11
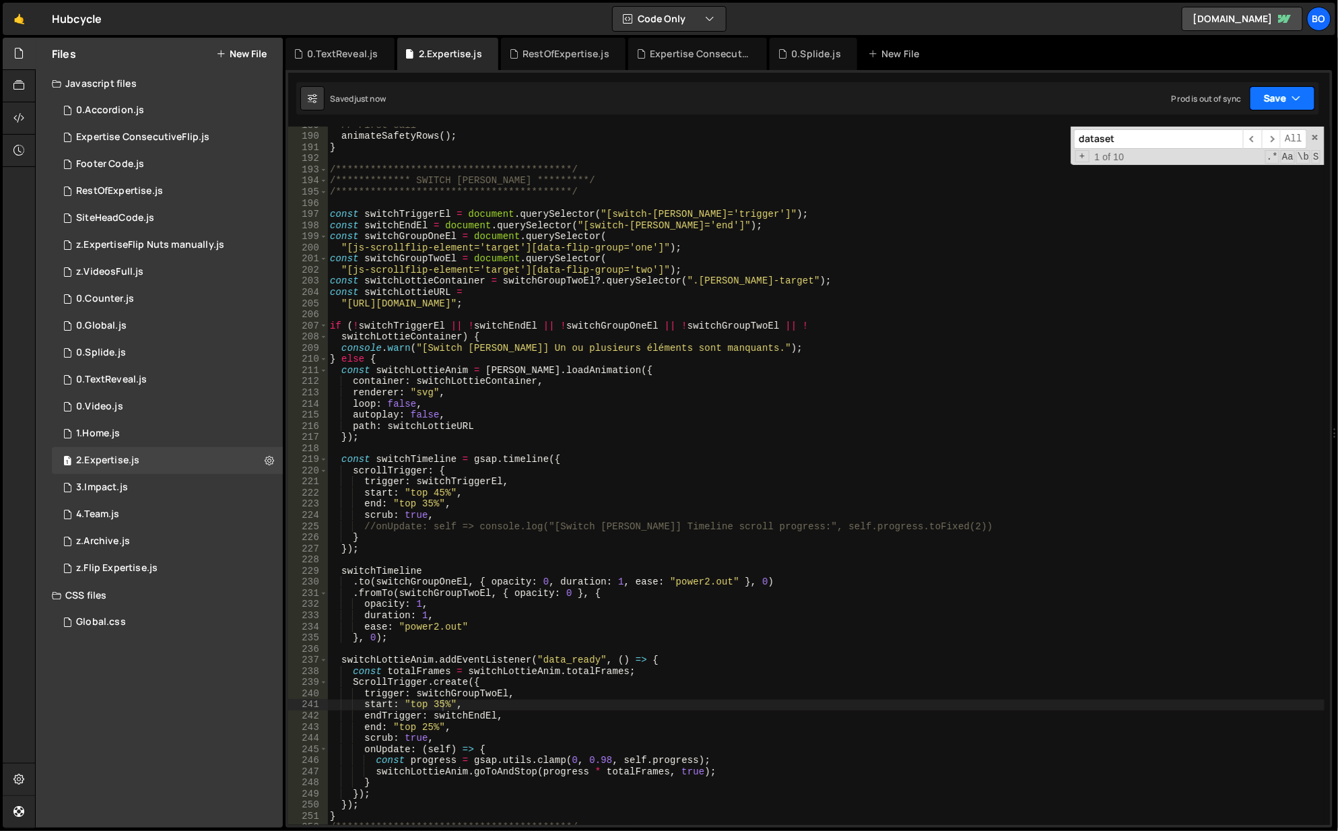
click at [1294, 96] on icon "button" at bounding box center [1296, 98] width 9 height 13
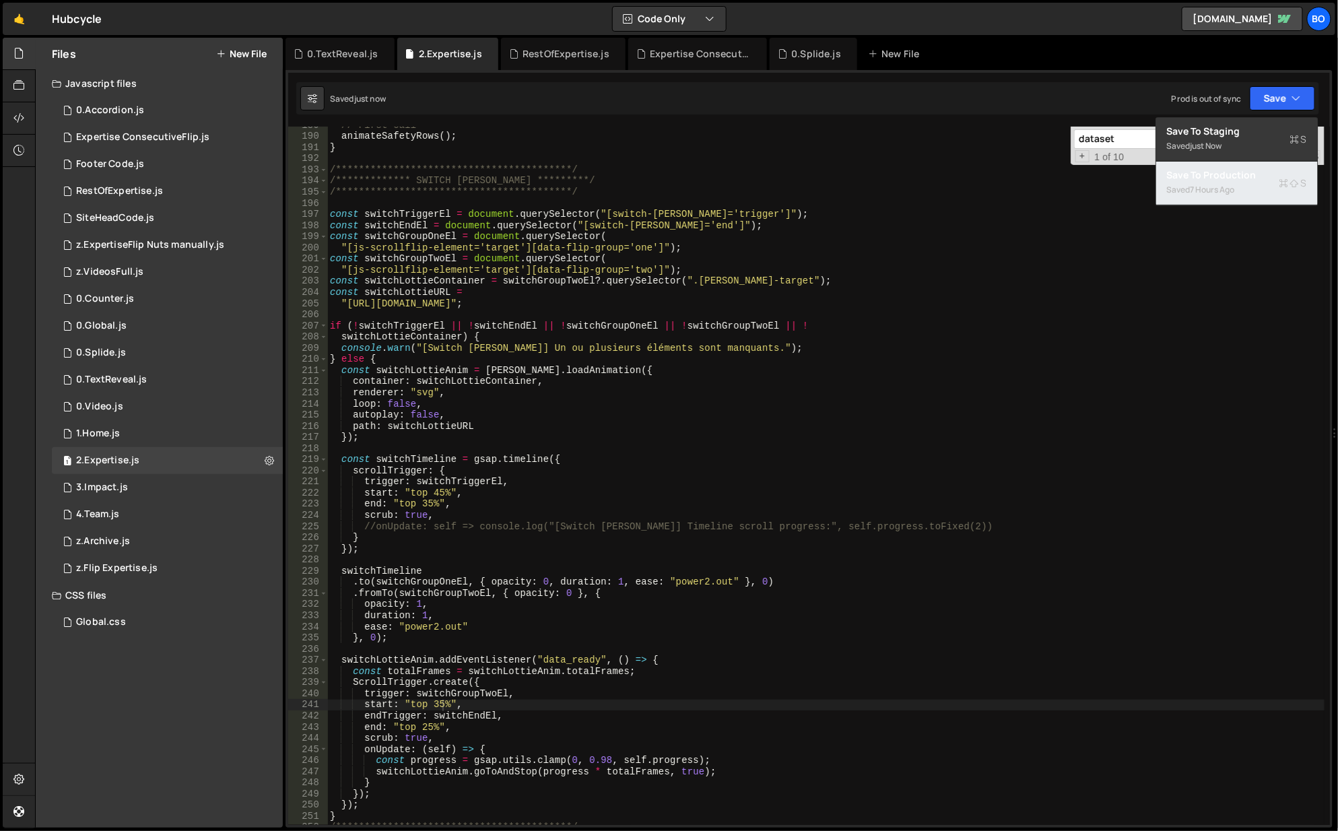
click at [1233, 168] on div "Save to Production S" at bounding box center [1237, 174] width 140 height 13
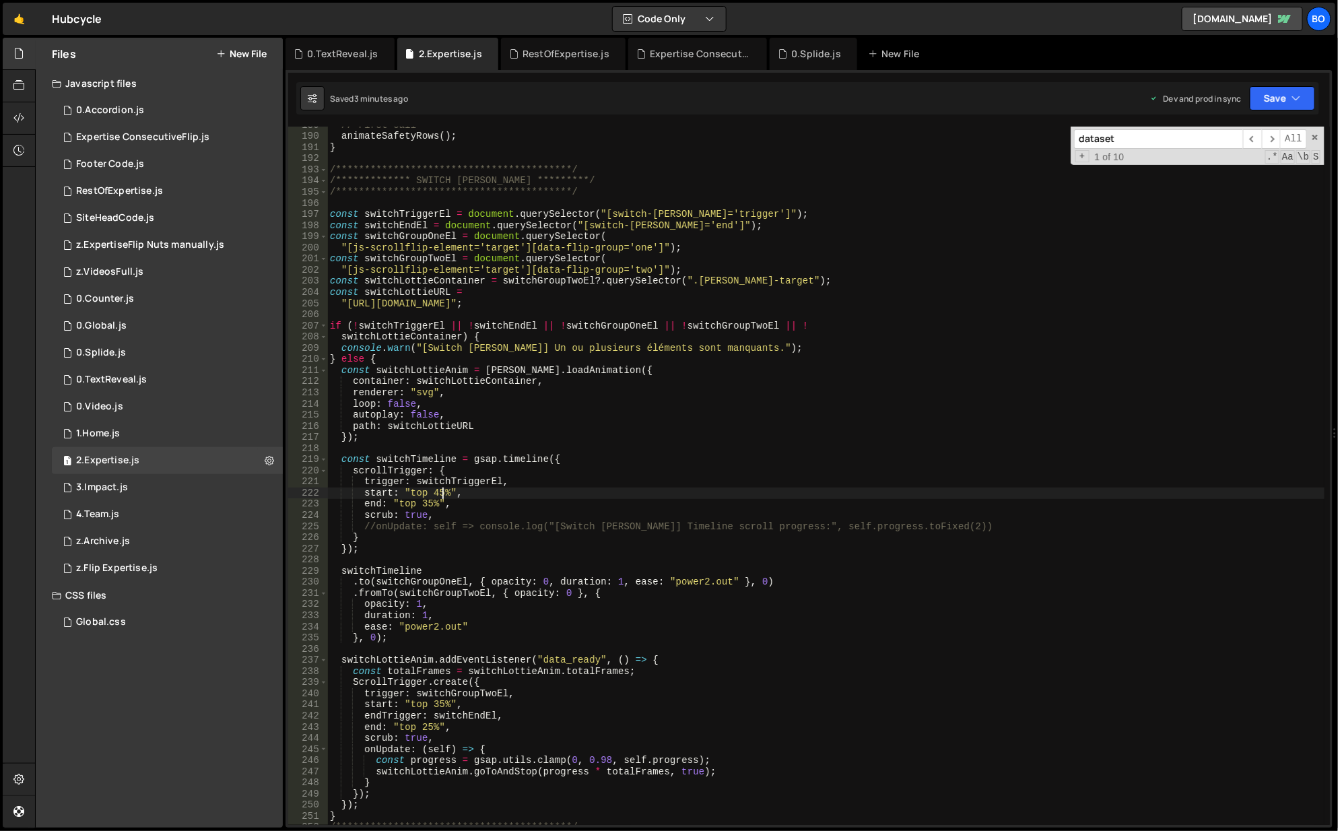
click at [442, 488] on div "**********" at bounding box center [826, 481] width 999 height 722
type textarea "});"
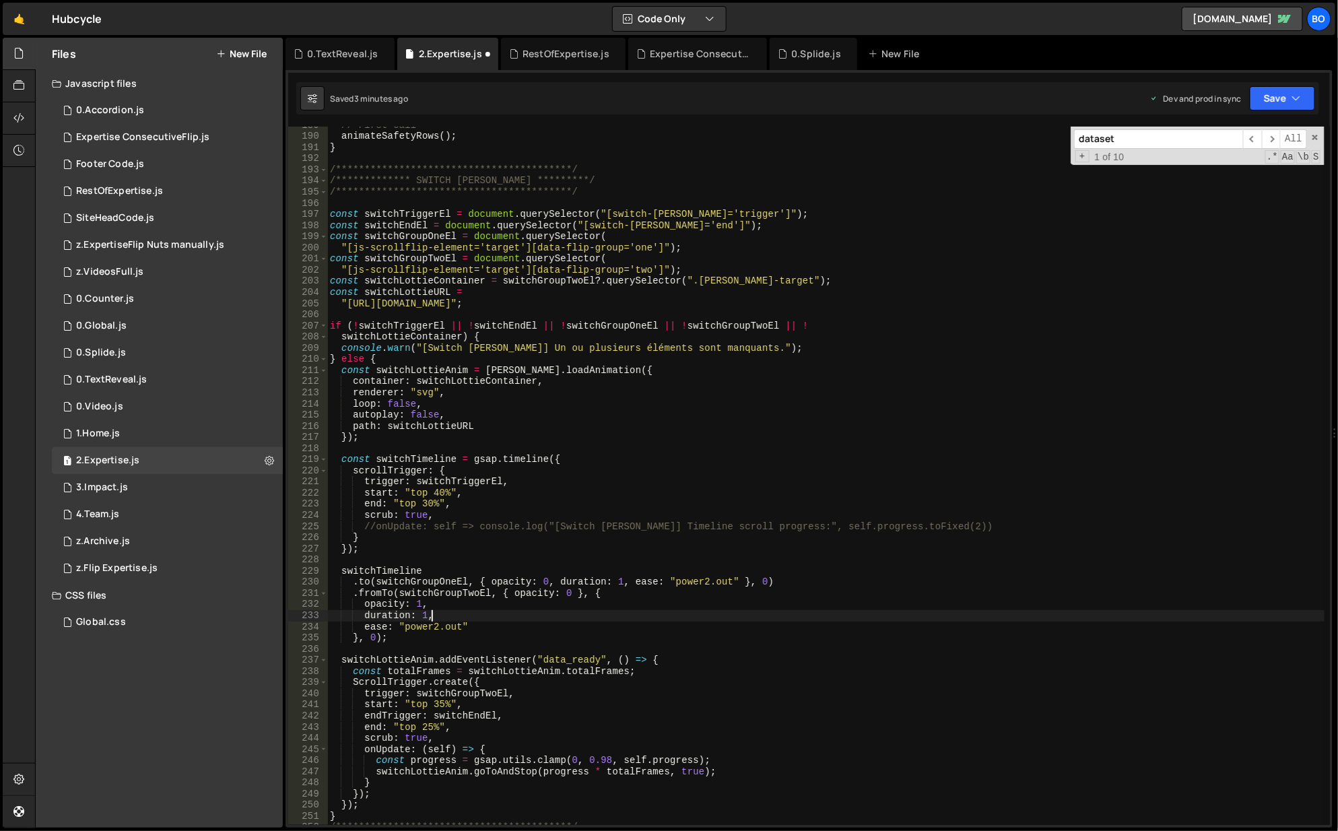
type textarea "}, 0);"
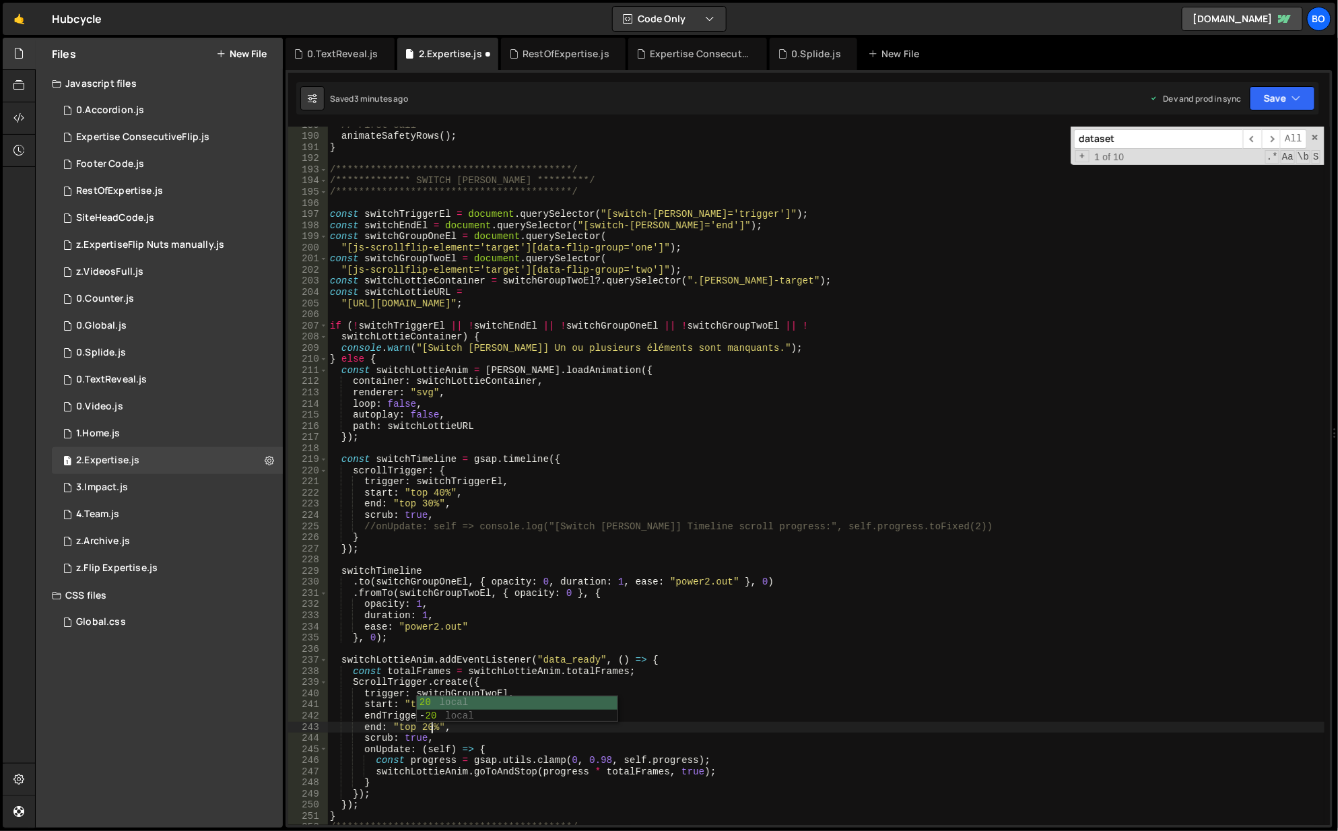
scroll to position [0, 7]
click at [1301, 94] on icon "button" at bounding box center [1296, 98] width 9 height 13
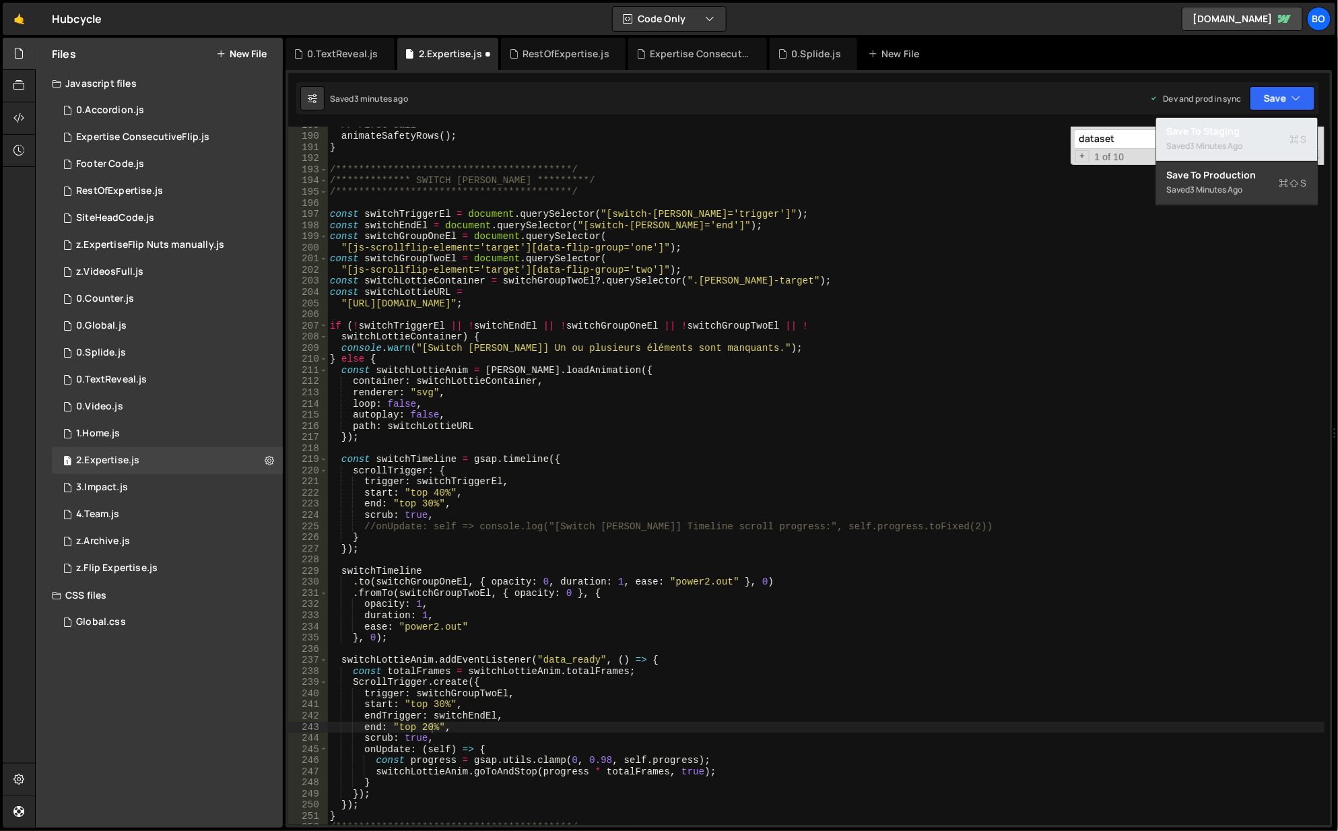
click at [1214, 139] on div "Saved 3 minutes ago" at bounding box center [1237, 146] width 140 height 16
drag, startPoint x: 1292, startPoint y: 86, endPoint x: 1289, endPoint y: 92, distance: 7.5
click at [1292, 87] on div "Upgrade to Edit Save Save to Staging S Saved just now Save to Production S Save…" at bounding box center [1282, 98] width 65 height 24
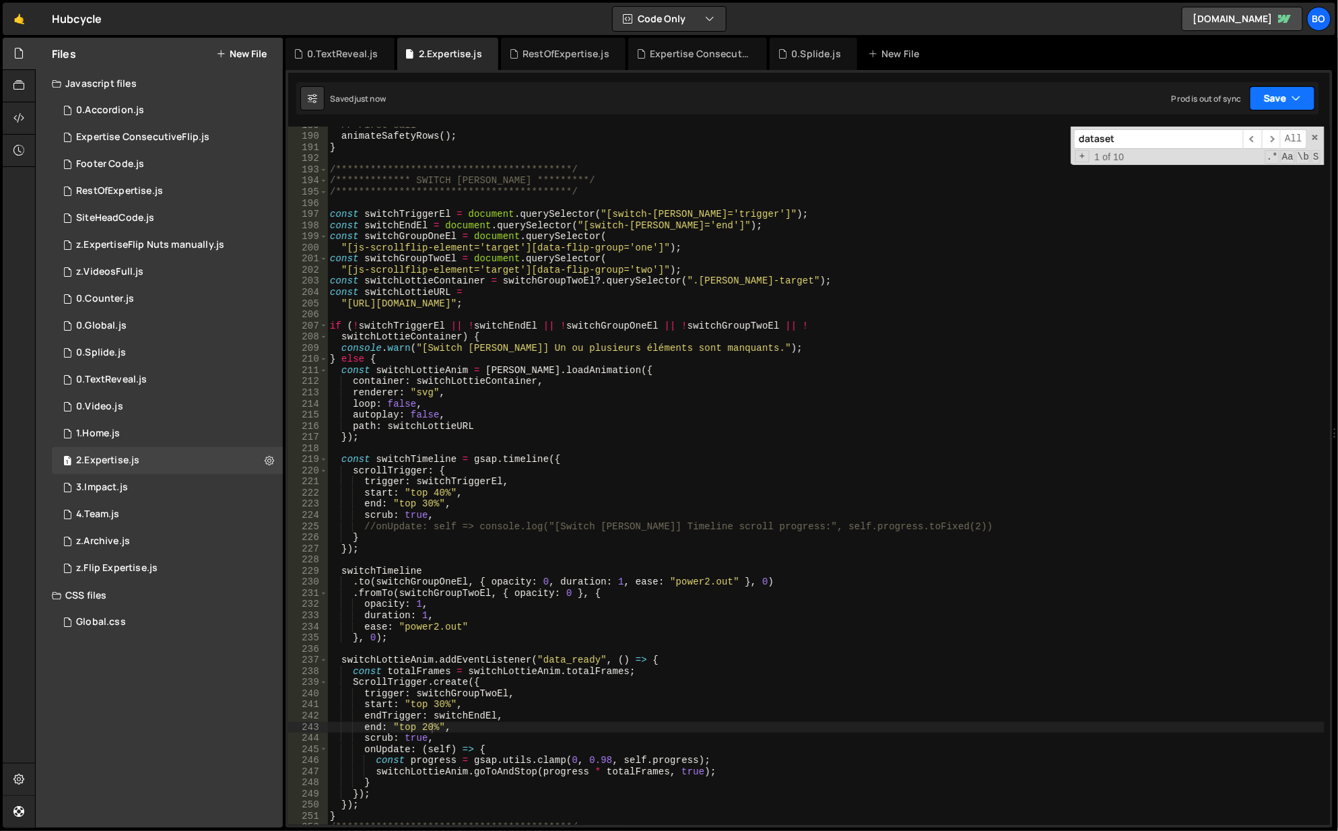
click at [1286, 100] on button "Save" at bounding box center [1282, 98] width 65 height 24
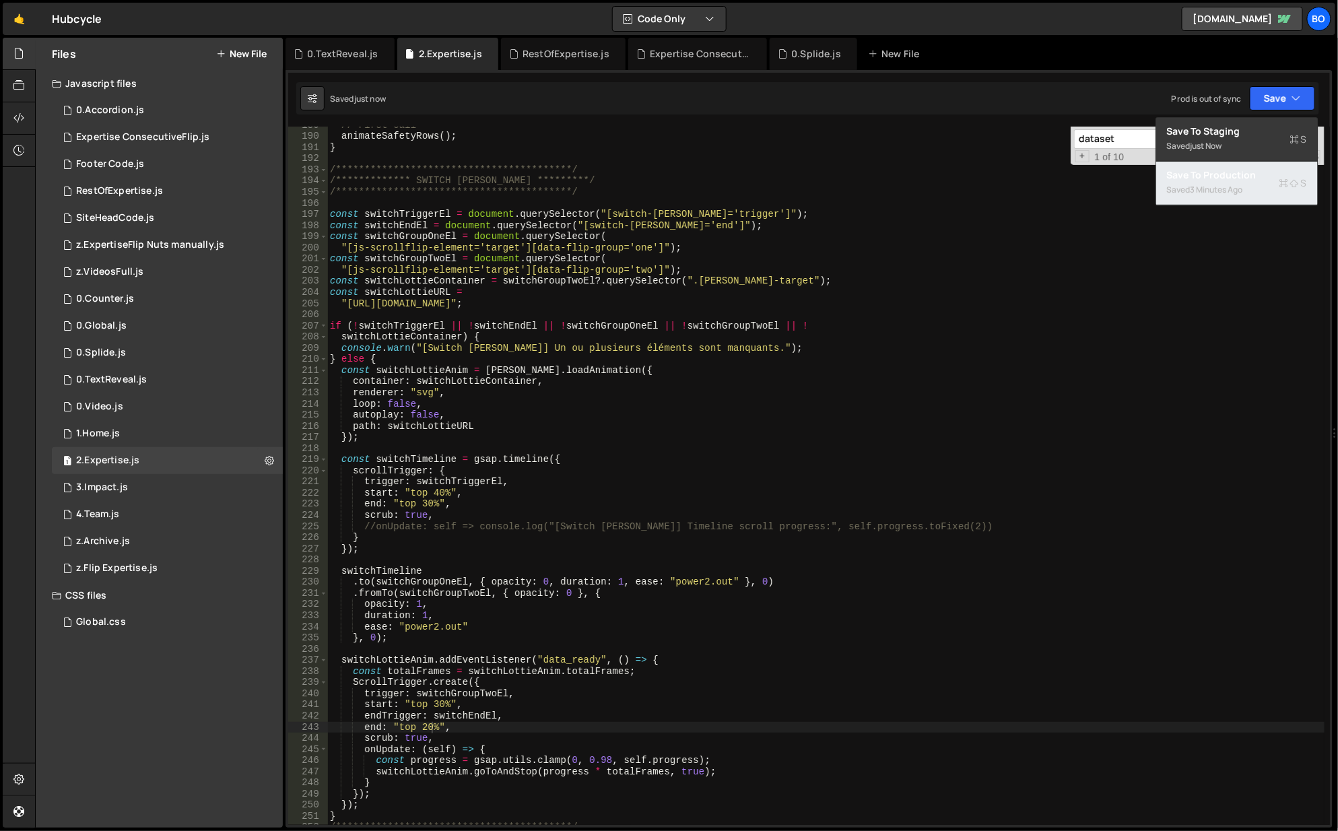
click at [1239, 185] on div "3 minutes ago" at bounding box center [1217, 189] width 53 height 11
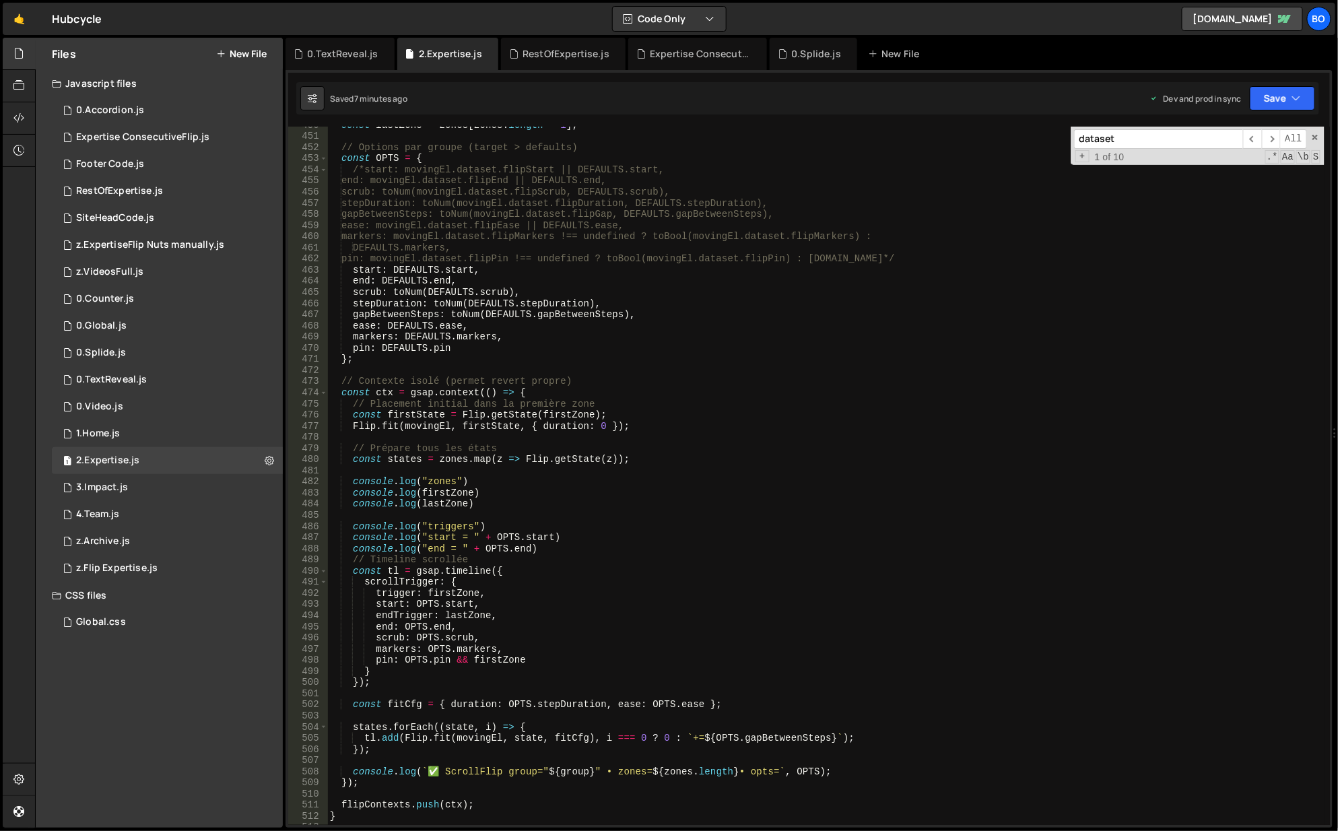
scroll to position [5214, 0]
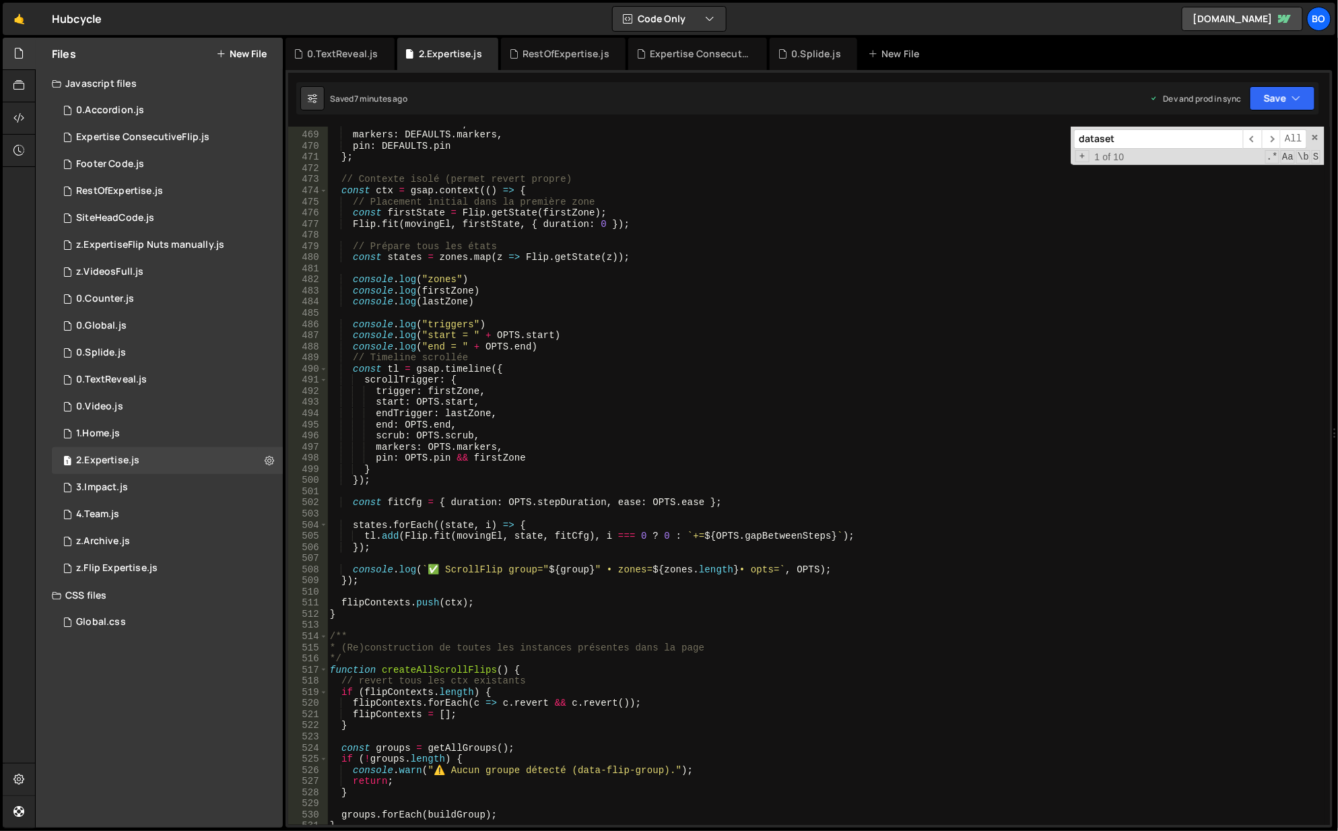
click at [463, 260] on div "ease : DEFAULTS . ease , markers : DEFAULTS . markers , pin : DEFAULTS . pin } …" at bounding box center [826, 480] width 999 height 722
click at [449, 257] on div "ease : DEFAULTS . ease , markers : DEFAULTS . markers , pin : DEFAULTS . pin } …" at bounding box center [826, 480] width 999 height 722
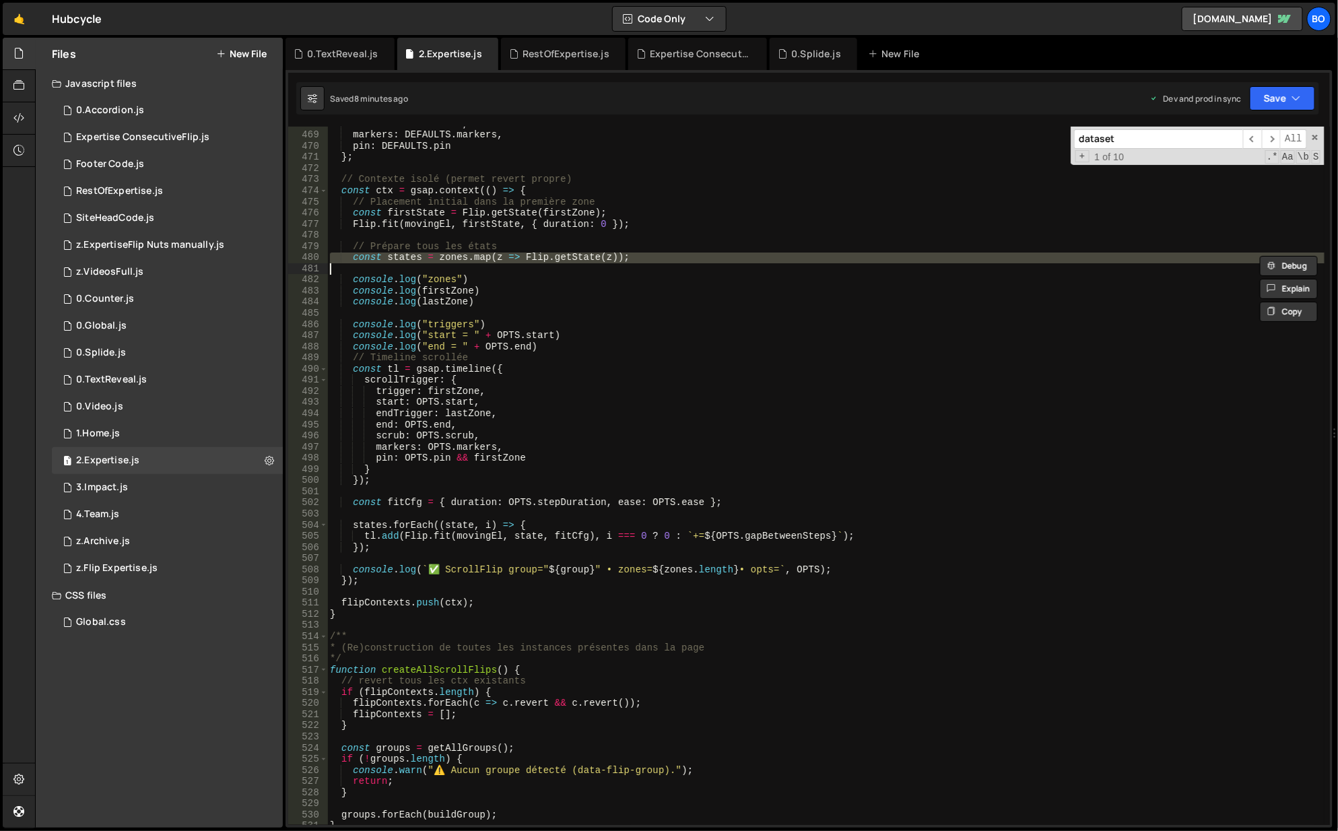
click at [449, 257] on div "ease : DEFAULTS . ease , markers : DEFAULTS . markers , pin : DEFAULTS . pin } …" at bounding box center [826, 480] width 999 height 722
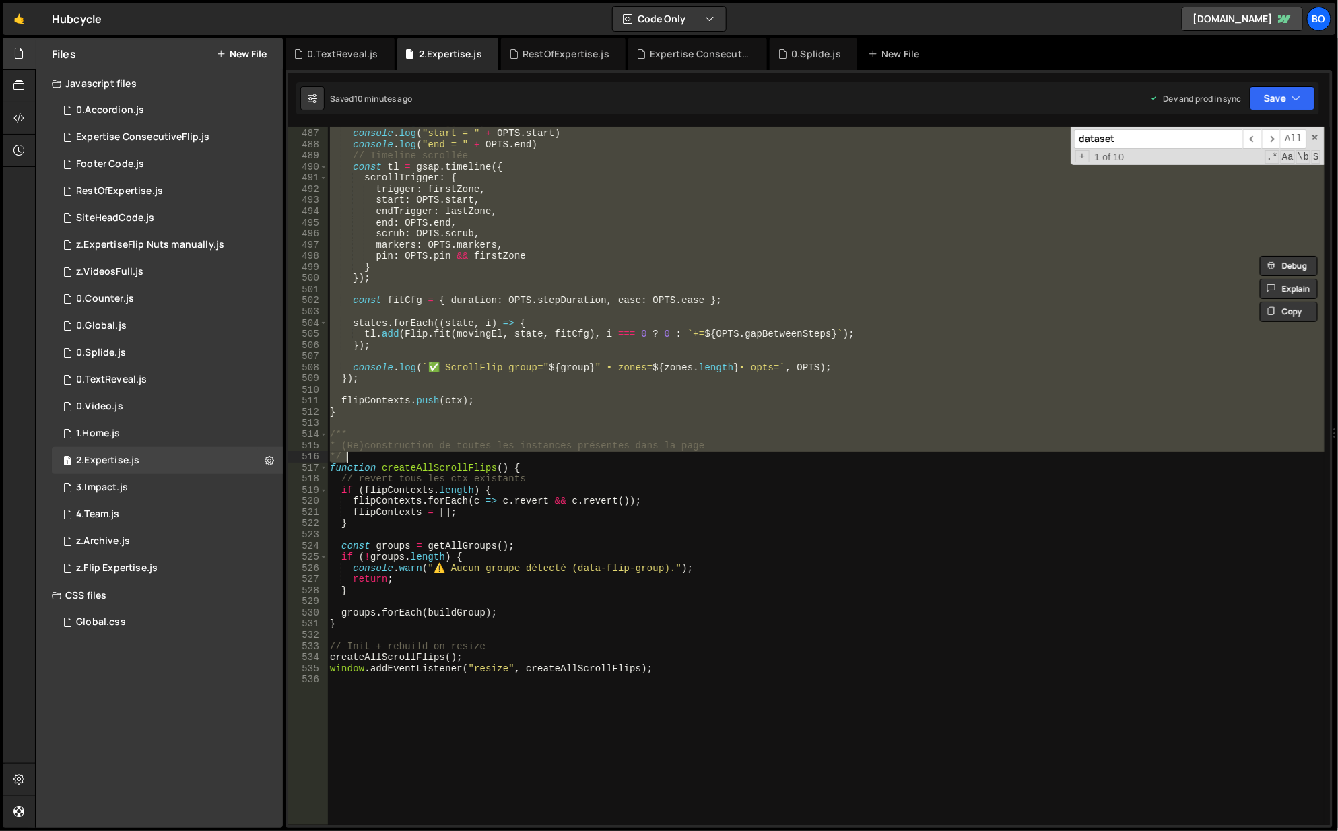
scroll to position [5619, 0]
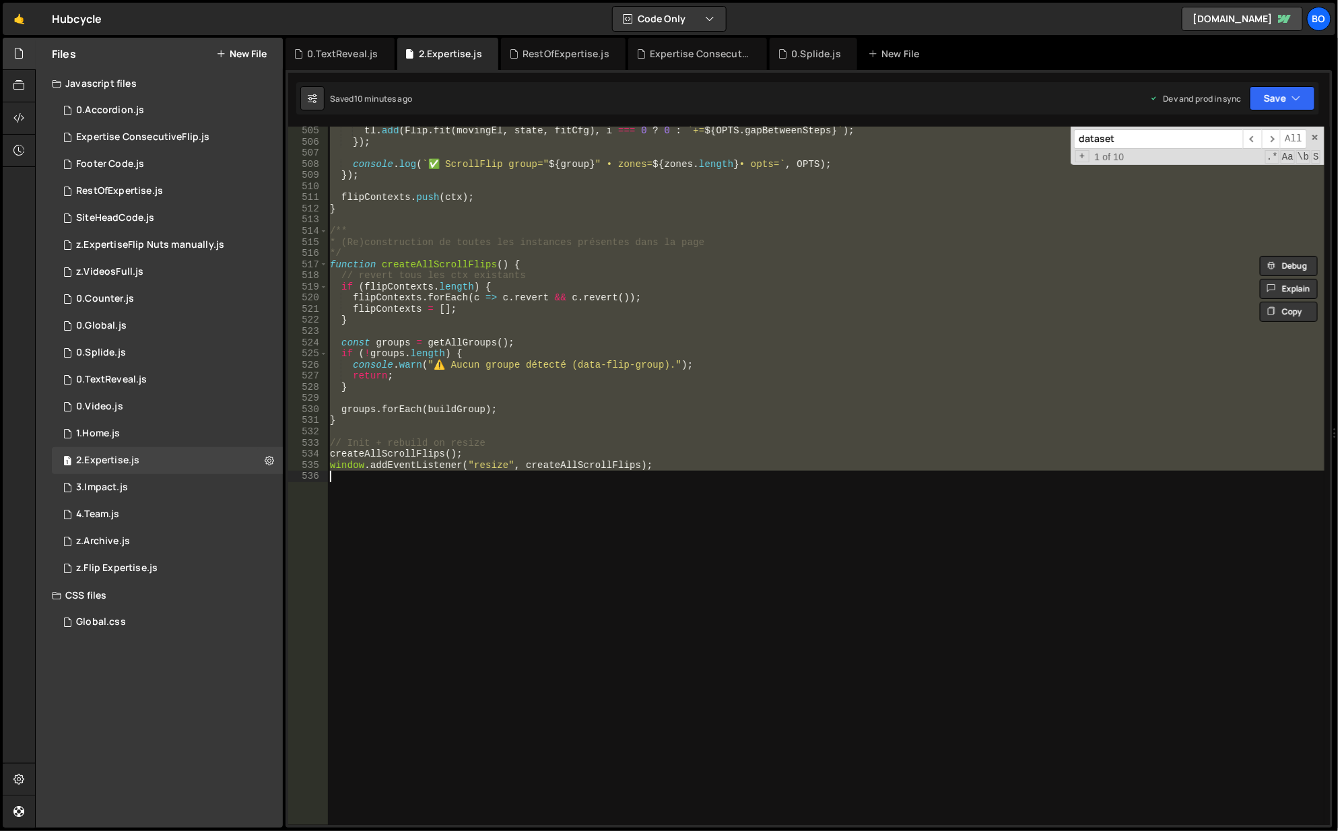
drag, startPoint x: 398, startPoint y: 201, endPoint x: 513, endPoint y: 585, distance: 400.2
click at [513, 585] on div "tl . add ( Flip . fit ( movingEl , state , fitCfg ) , i === 0 ? 0 : ` += ${ OPT…" at bounding box center [826, 486] width 999 height 722
type textarea "window.addEventListener("resize", createAllScrollFlips);"
click at [708, 486] on div "tl . add ( Flip . fit ( movingEl , state , fitCfg ) , i === 0 ? 0 : ` += ${ OPT…" at bounding box center [825, 476] width 997 height 698
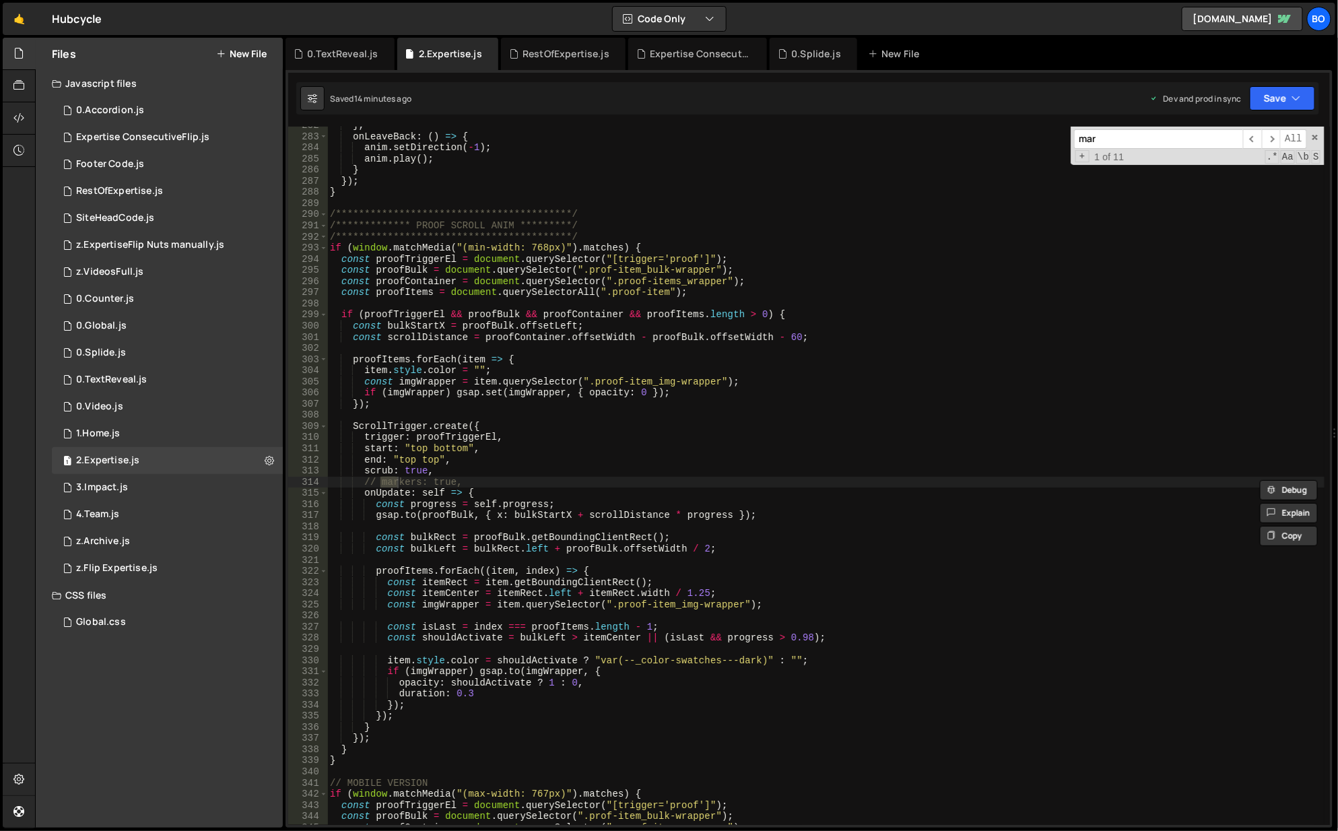
scroll to position [3139, 0]
type input "marker"
click at [1280, 137] on span "​" at bounding box center [1271, 139] width 19 height 20
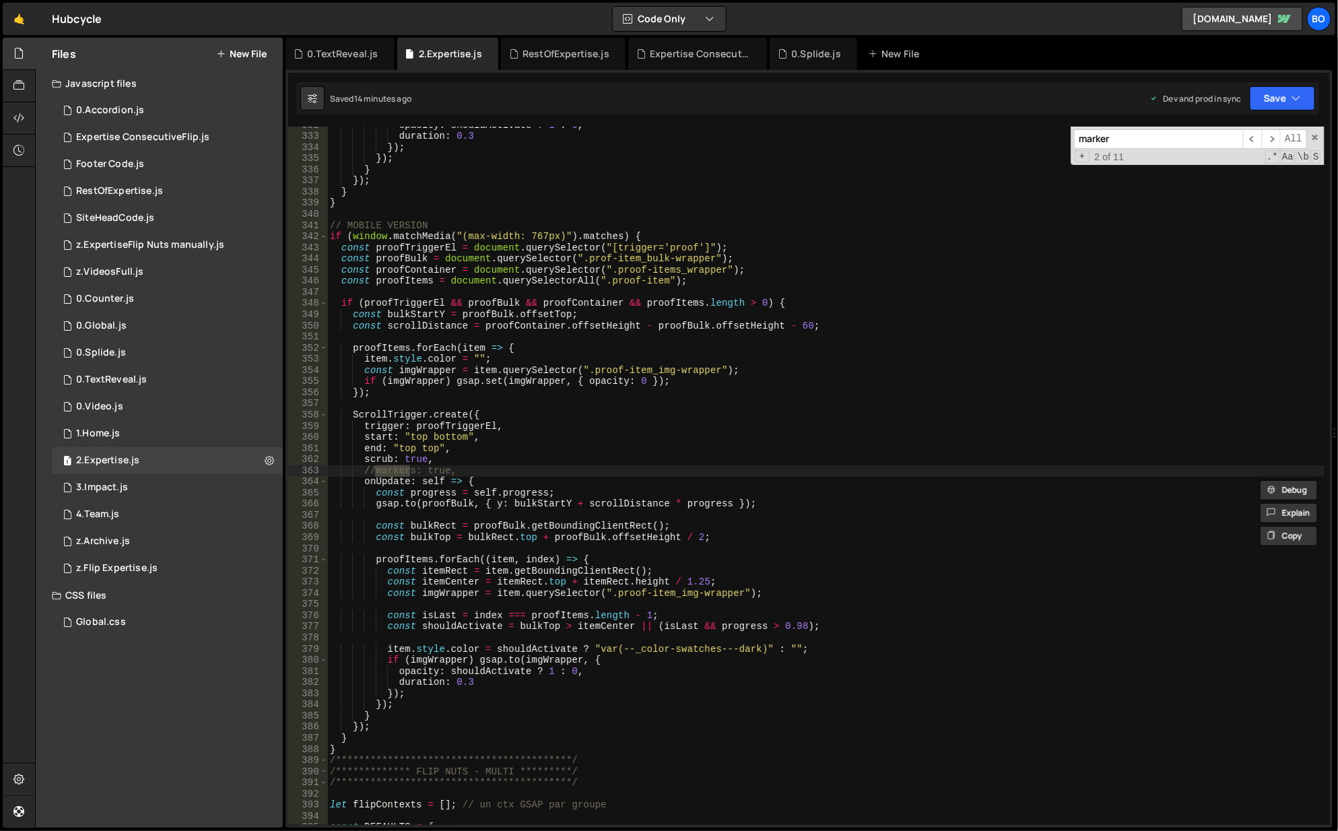
click at [1280, 137] on span "​" at bounding box center [1271, 139] width 19 height 20
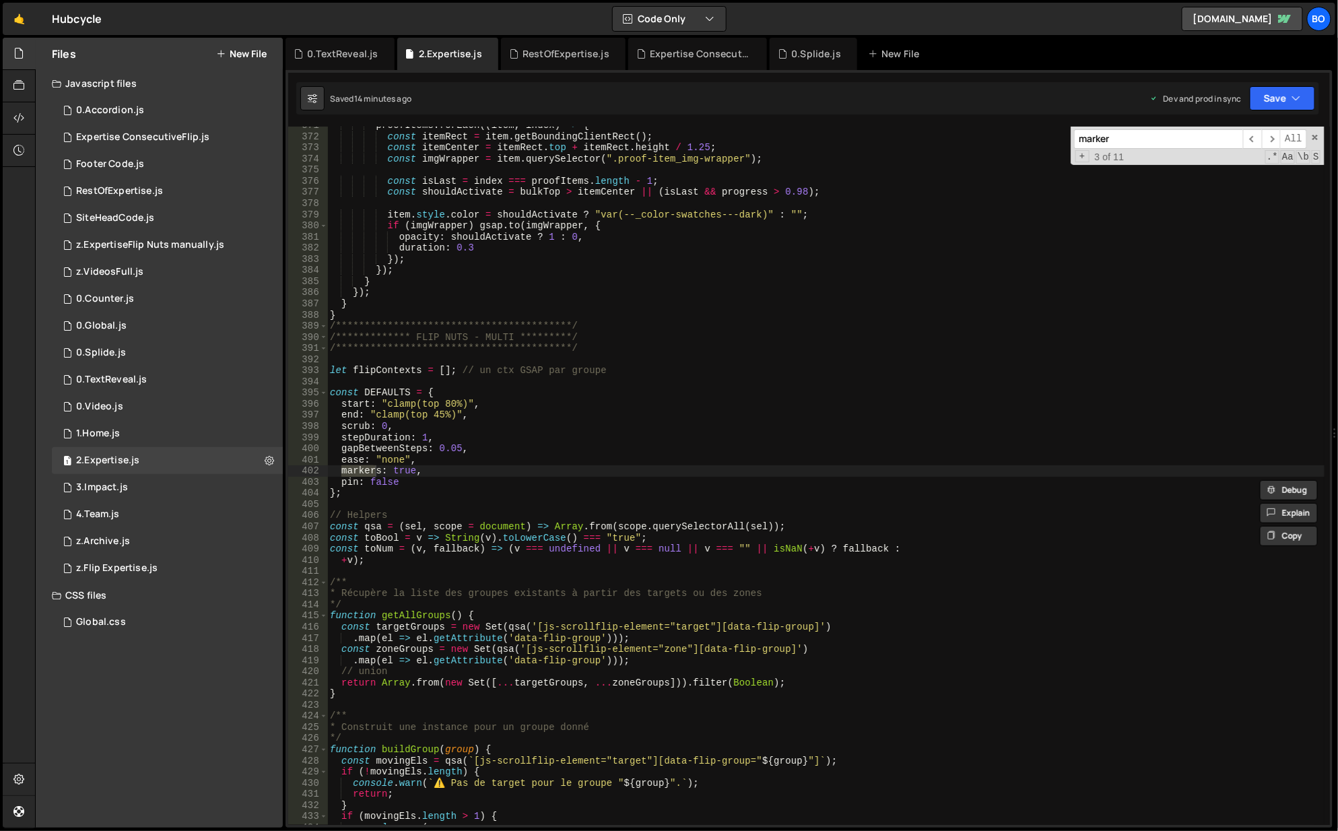
click at [400, 469] on div "**********" at bounding box center [826, 481] width 999 height 722
click at [1287, 83] on div "Saved 15 minutes ago Dev and prod in sync Upgrade to Edit Save Save to Staging …" at bounding box center [807, 98] width 1023 height 32
click at [1283, 99] on button "Save" at bounding box center [1282, 98] width 65 height 24
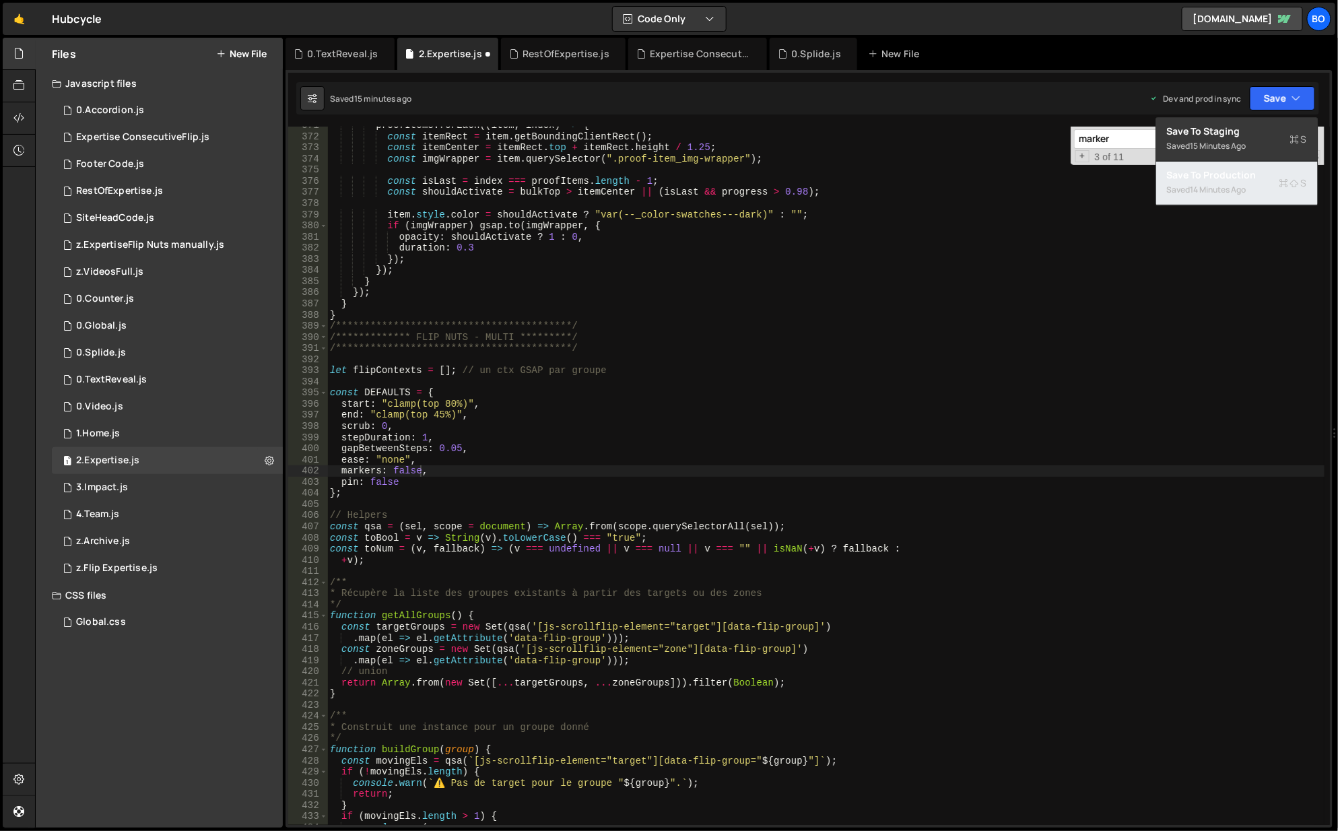
click at [1242, 184] on div "14 minutes ago" at bounding box center [1219, 189] width 56 height 11
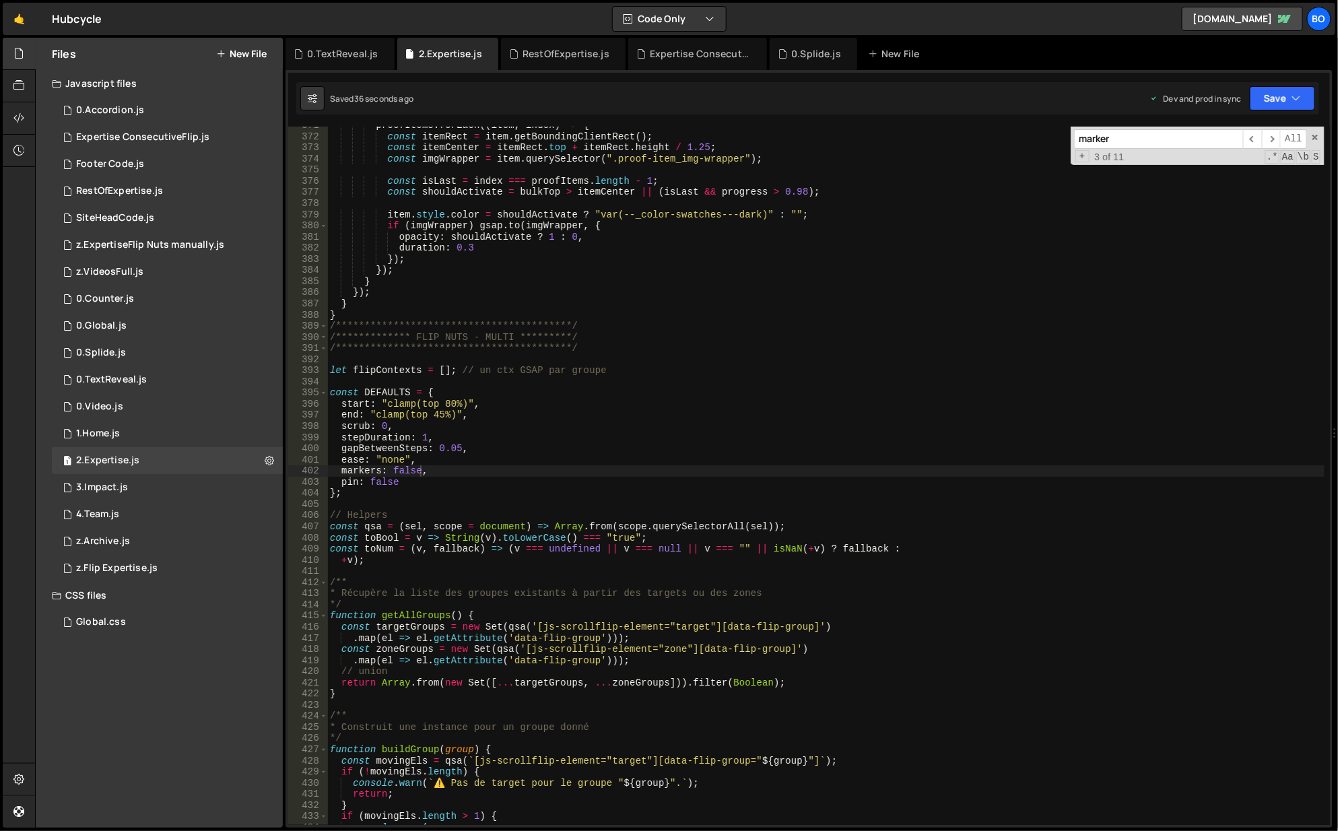
type textarea "**********"
click at [658, 353] on div "**********" at bounding box center [826, 481] width 999 height 722
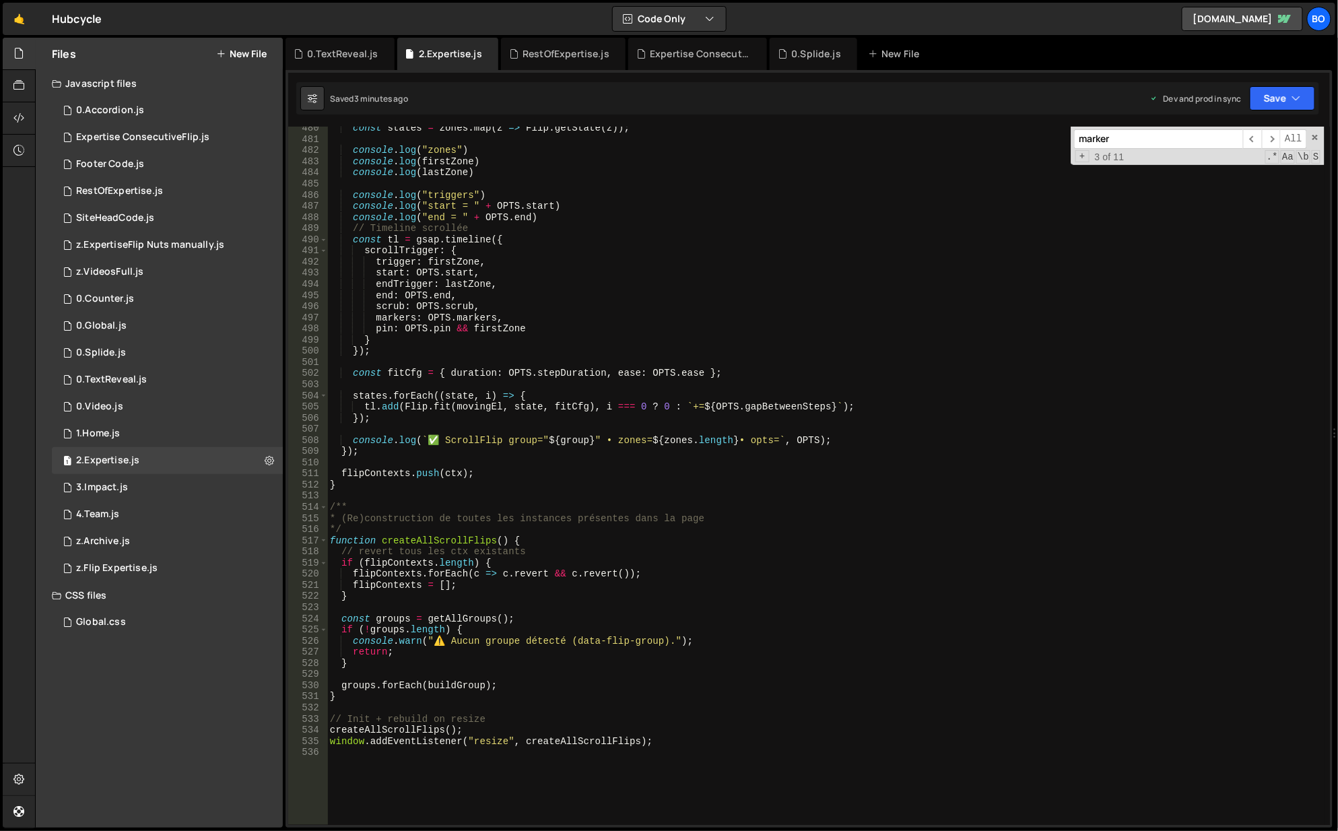
scroll to position [5619, 0]
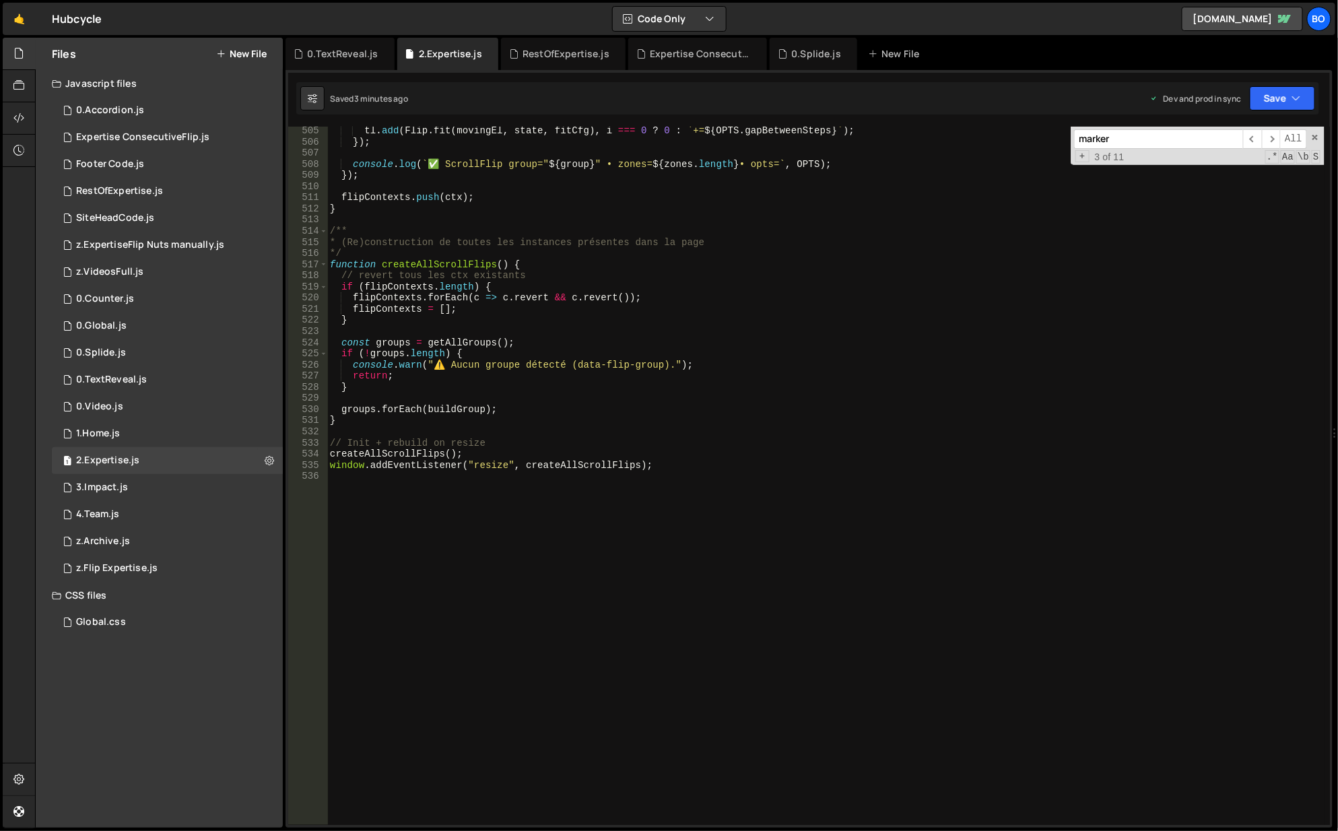
click at [692, 662] on div "tl . add ( Flip . fit ( movingEl , state , fitCfg ) , i === 0 ? 0 : ` += ${ OPT…" at bounding box center [826, 486] width 999 height 722
type textarea ";"
paste textarea "window.location.reload();"
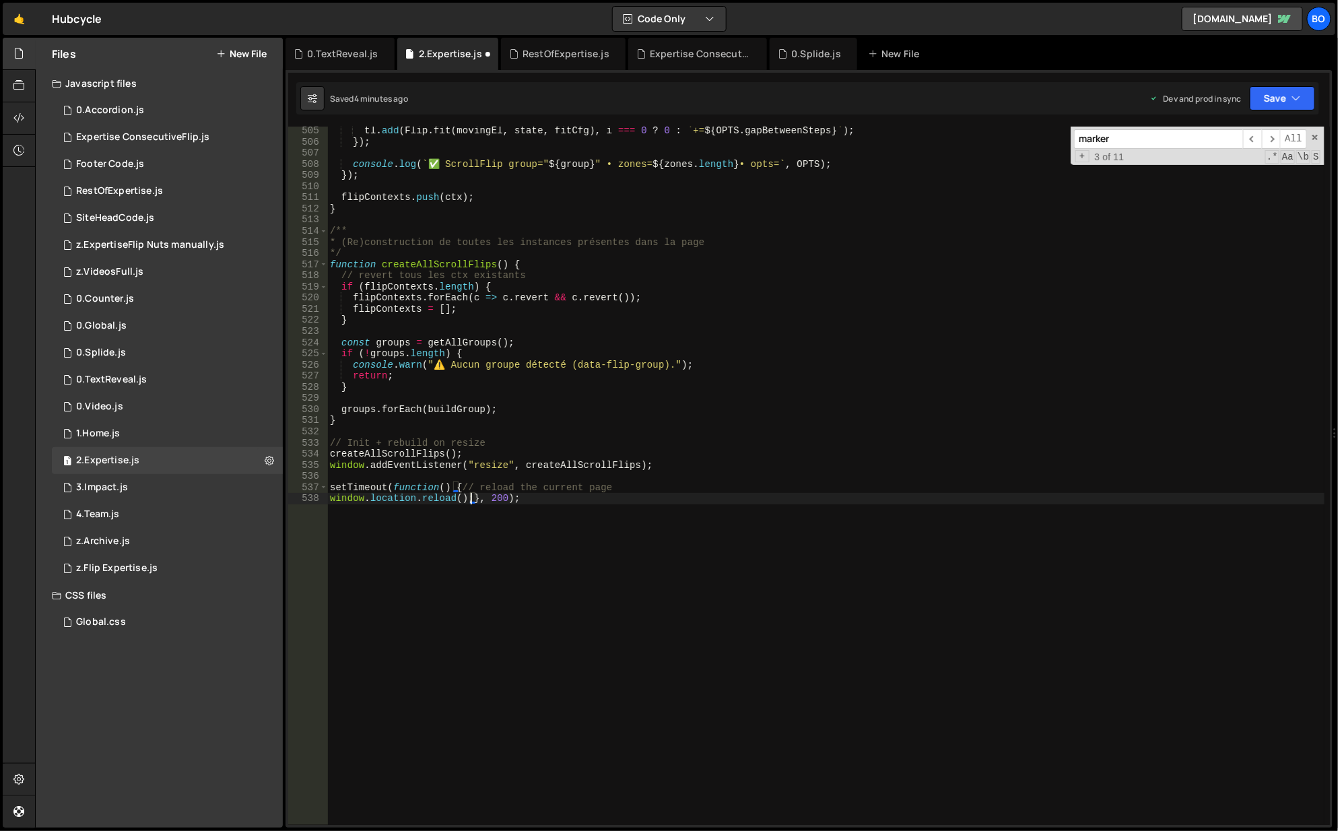
scroll to position [0, 9]
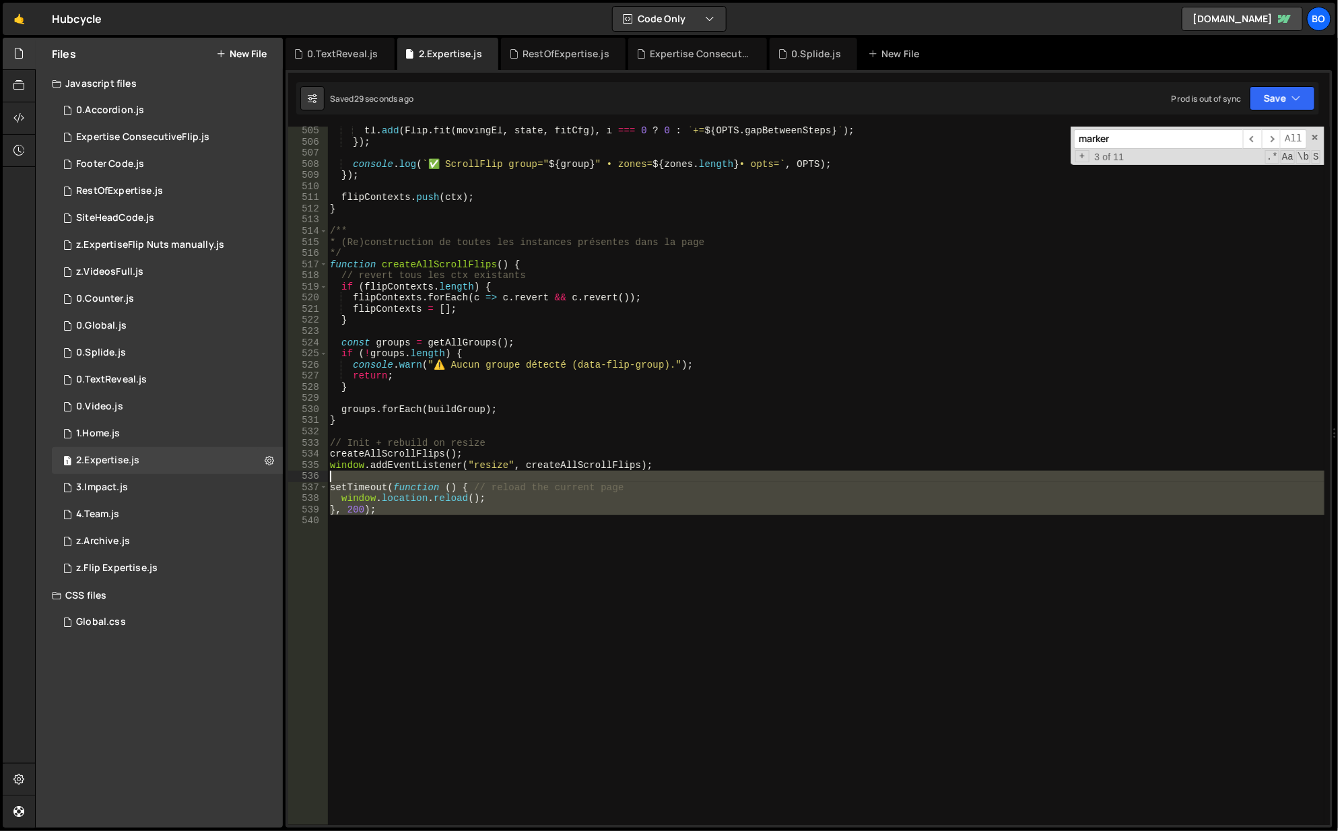
drag, startPoint x: 438, startPoint y: 526, endPoint x: 416, endPoint y: 478, distance: 52.7
click at [416, 478] on div "tl . add ( Flip . fit ( movingEl , state , fitCfg ) , i === 0 ? 0 : ` += ${ OPT…" at bounding box center [826, 486] width 999 height 722
type textarea "setTimeout(function () { // reload the current page"
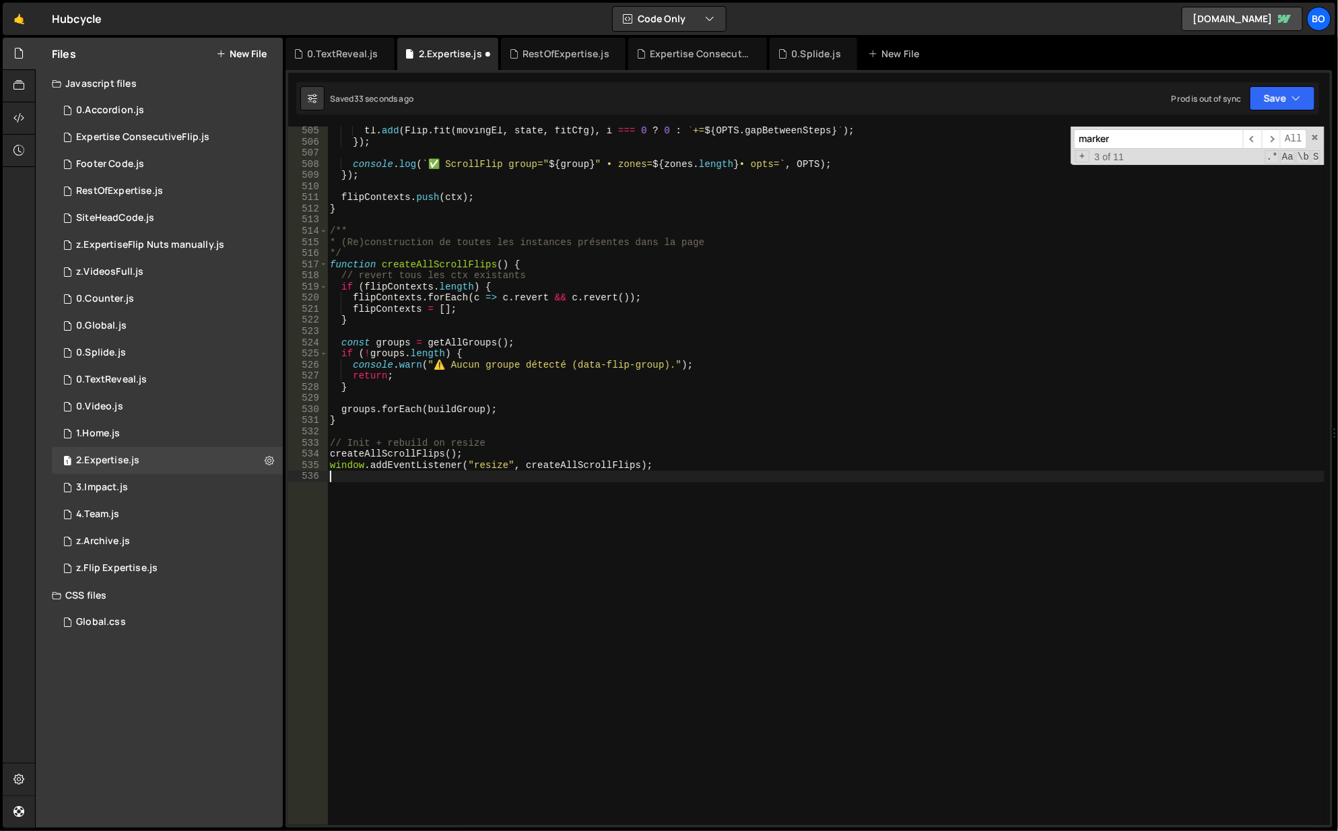
scroll to position [0, 0]
click at [1275, 104] on button "Save" at bounding box center [1282, 98] width 65 height 24
click at [1203, 145] on div "36 seconds ago" at bounding box center [1221, 145] width 60 height 11
click at [264, 374] on div "0 0.TextReveal.js 0" at bounding box center [167, 379] width 231 height 27
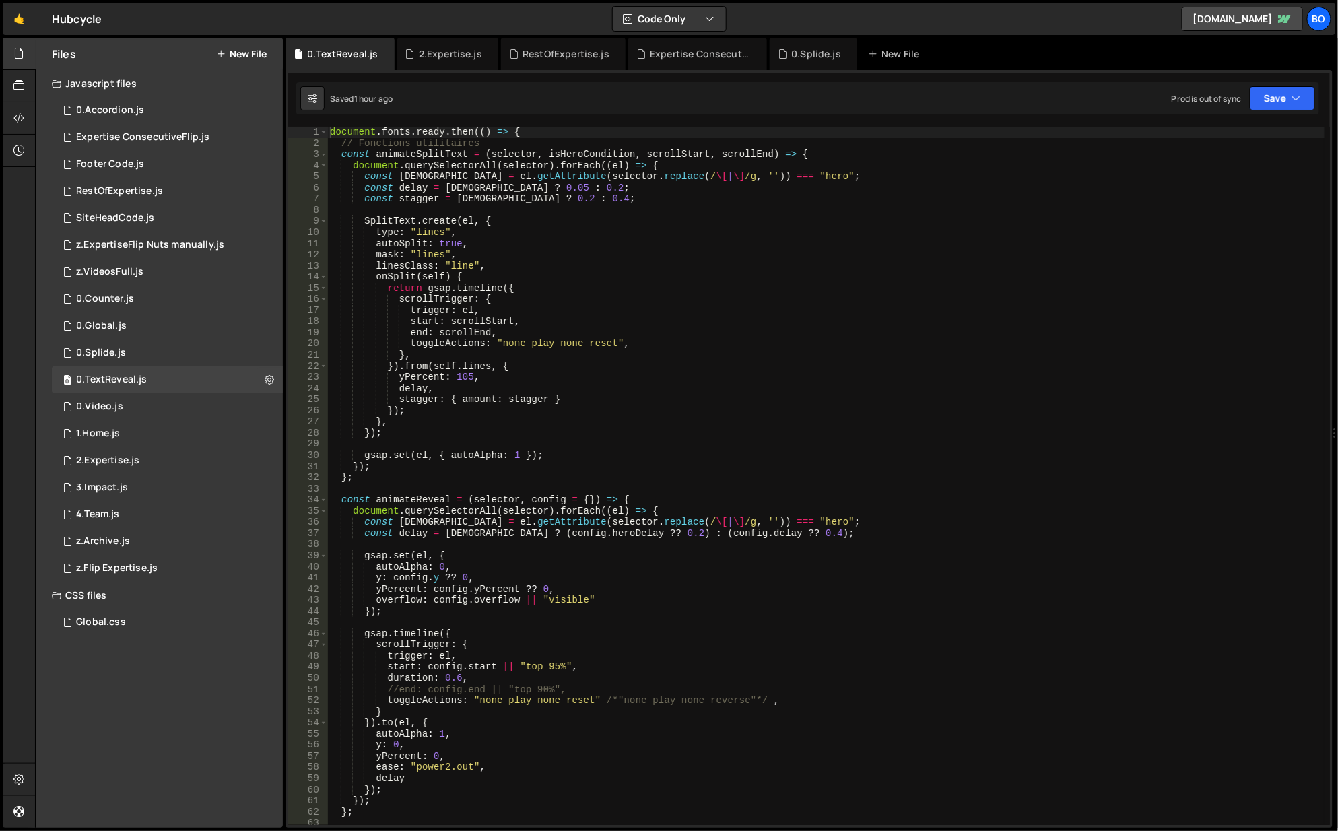
click at [265, 376] on icon at bounding box center [269, 379] width 9 height 13
type input "0.TextReveal"
radio input "true"
click at [350, 403] on button "Edit File Settings" at bounding box center [352, 408] width 132 height 27
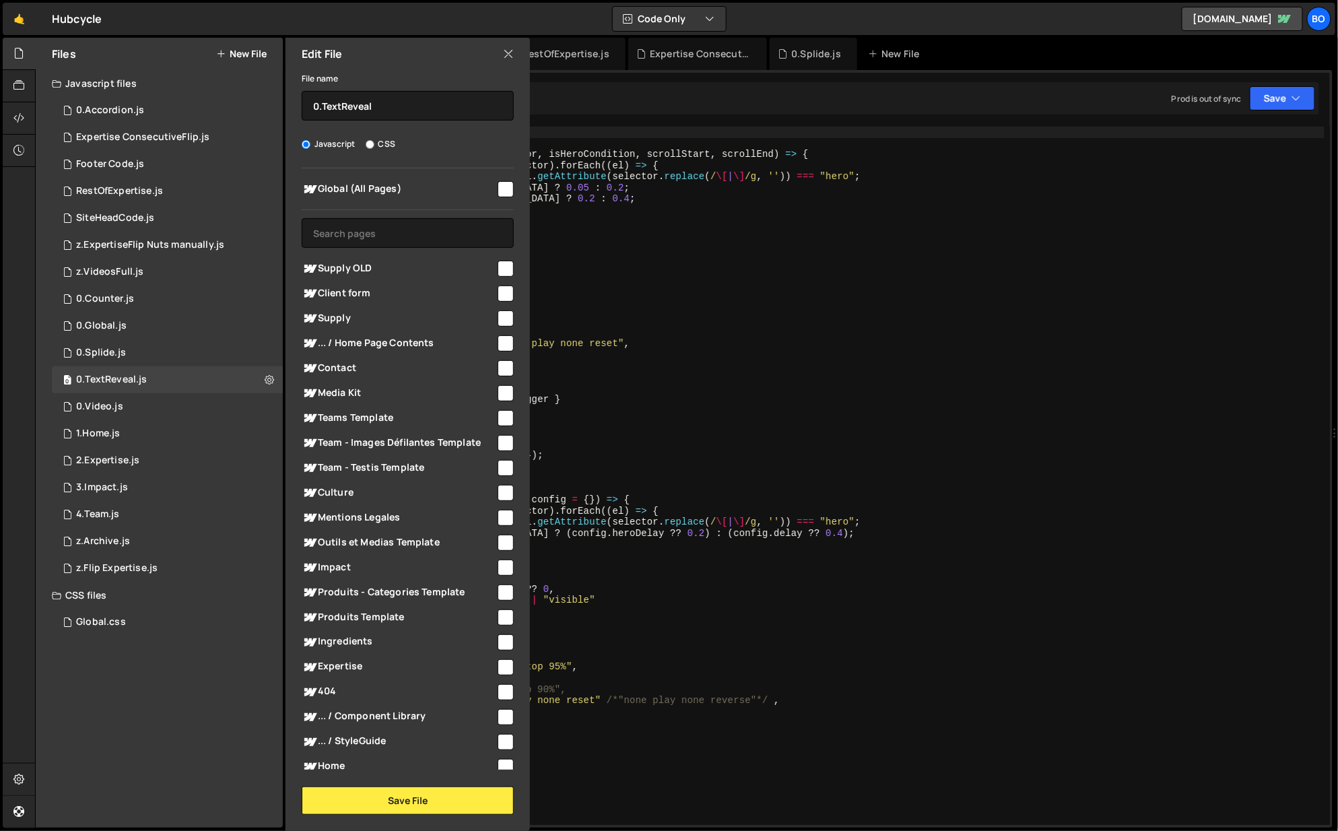
click at [498, 187] on input "checkbox" at bounding box center [506, 189] width 16 height 16
checkbox input "true"
click at [422, 806] on button "Save File" at bounding box center [408, 801] width 212 height 28
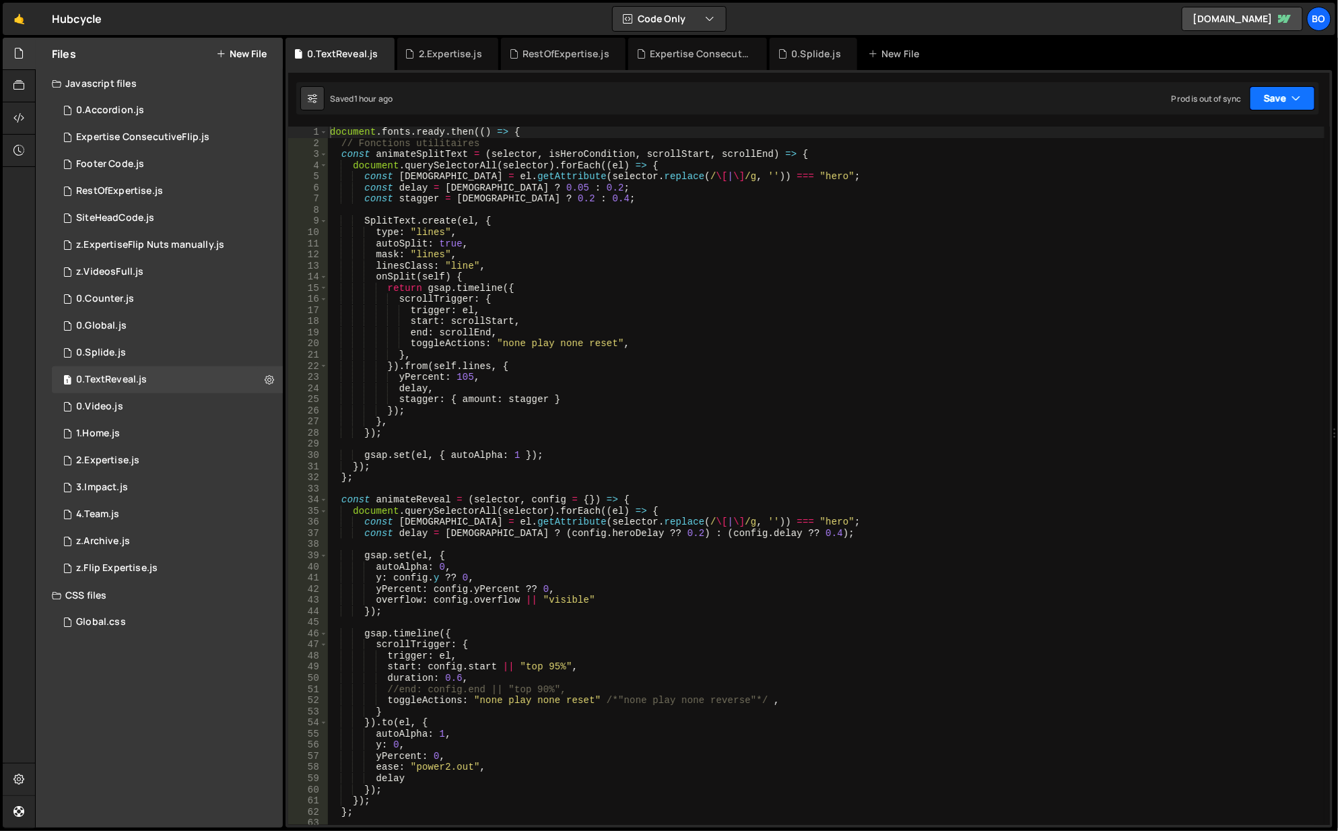
click at [1287, 103] on button "Save" at bounding box center [1282, 98] width 65 height 24
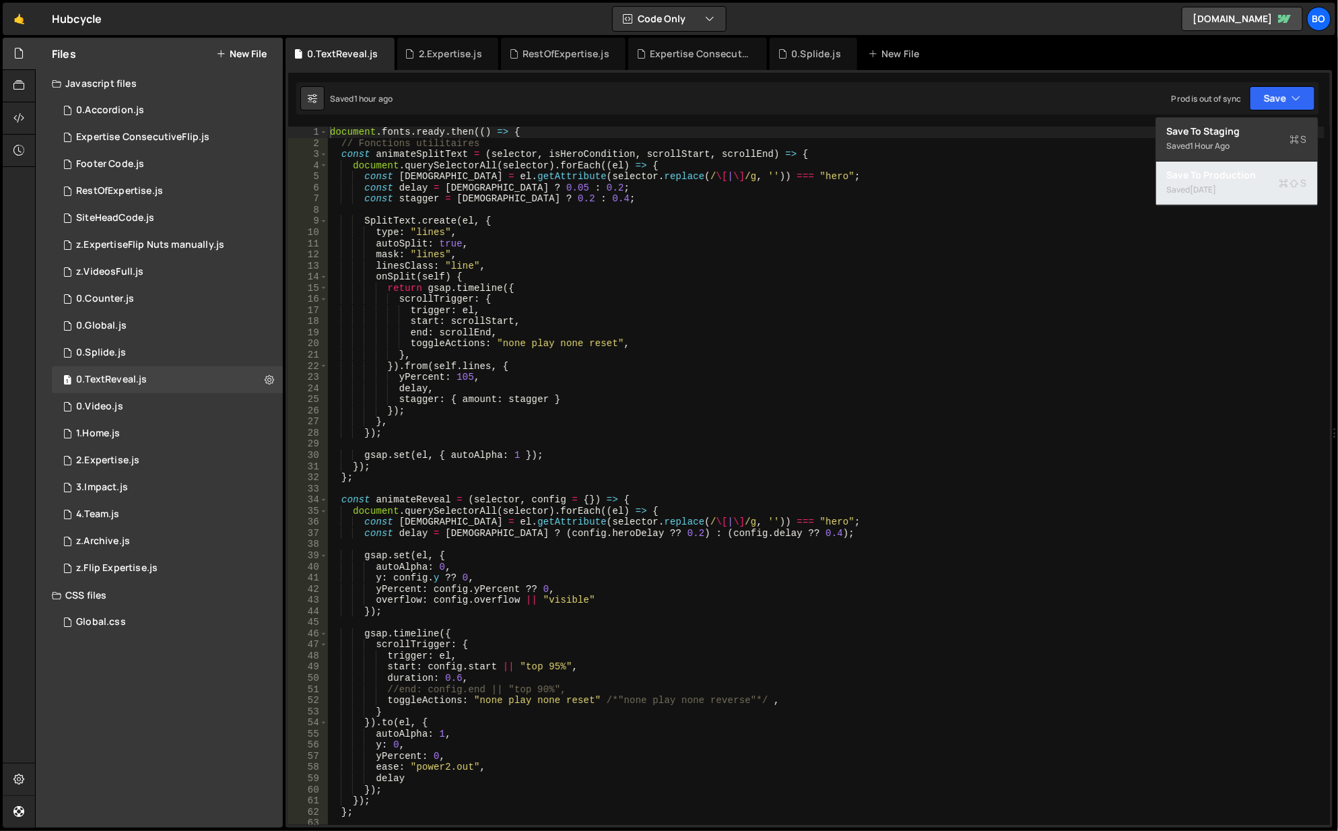
click at [1228, 179] on div "Save to Production S" at bounding box center [1237, 174] width 140 height 13
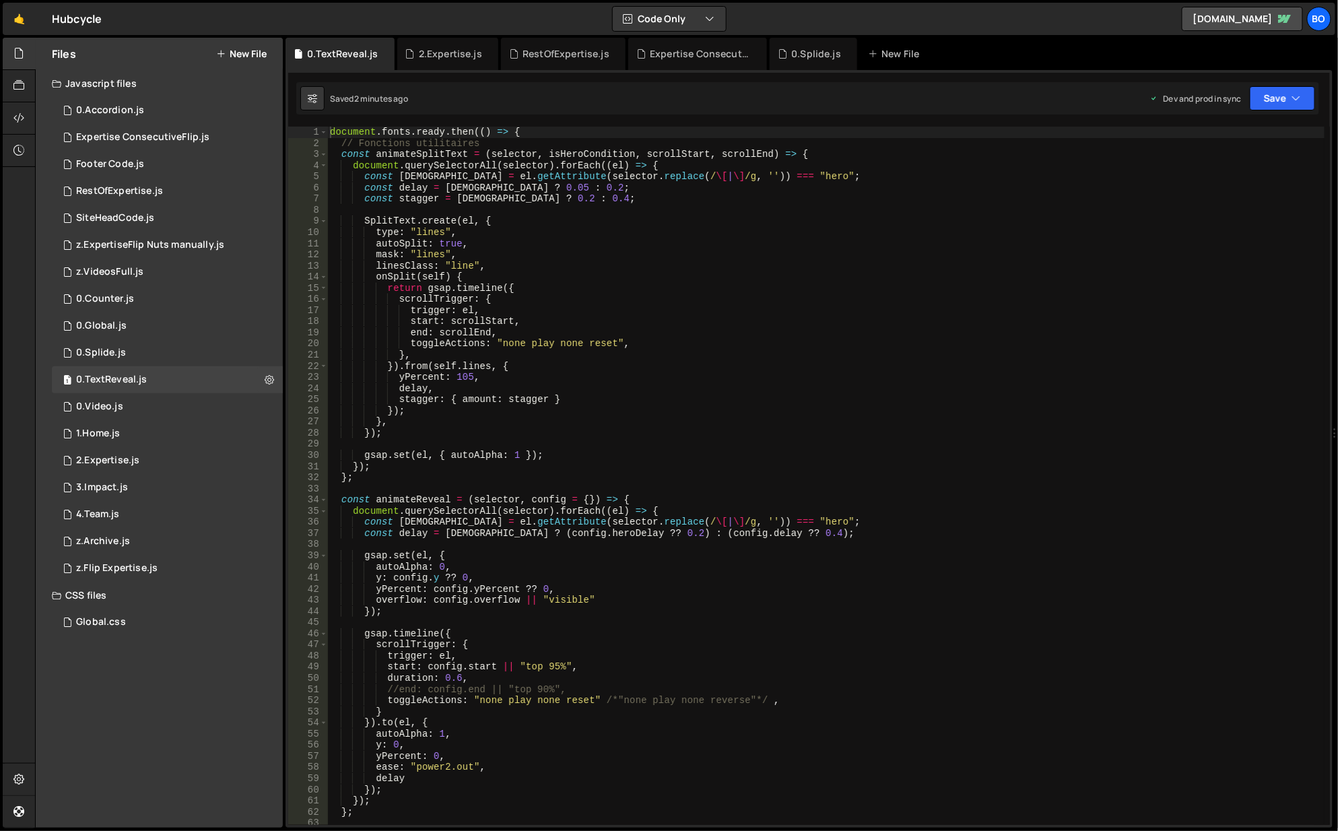
click at [438, 53] on div "2.Expertise.js" at bounding box center [450, 53] width 63 height 13
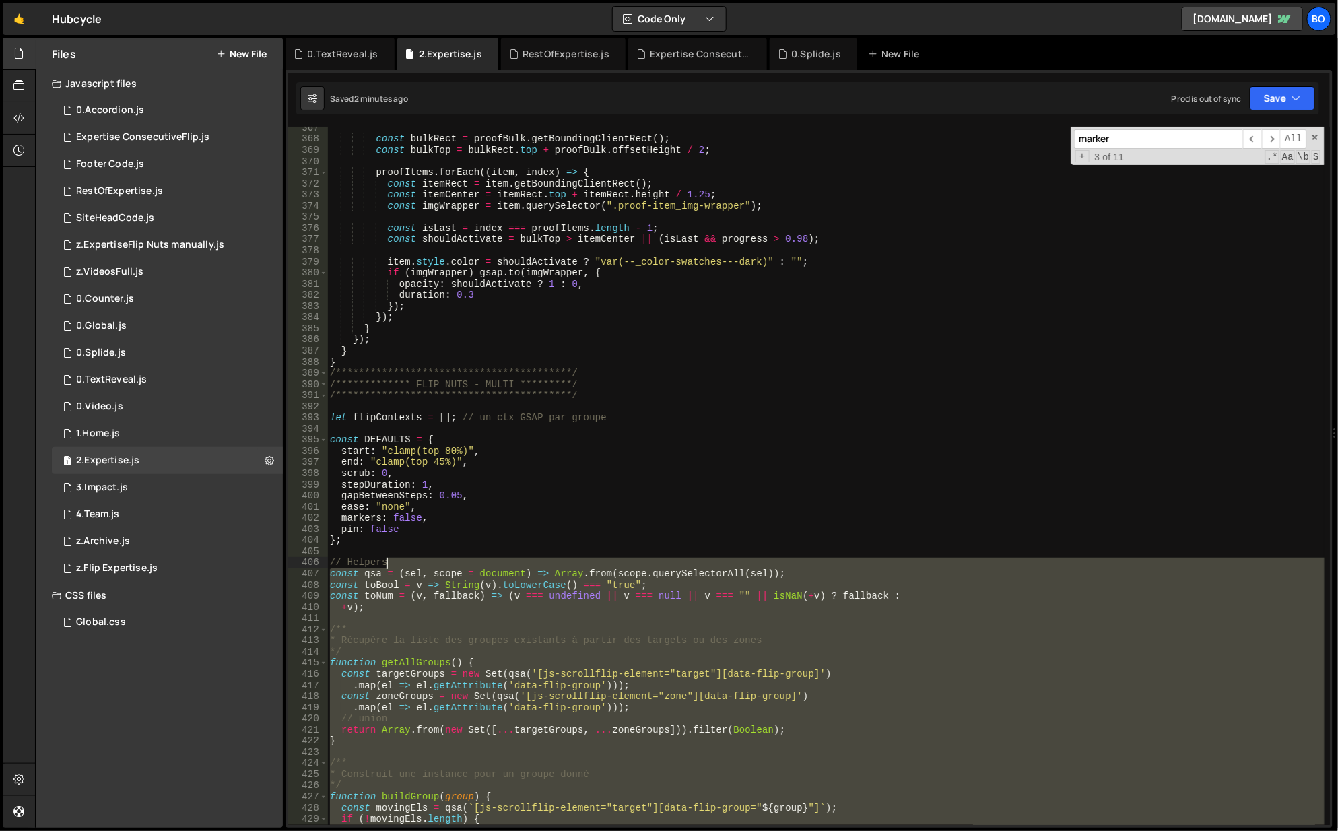
scroll to position [4044, 0]
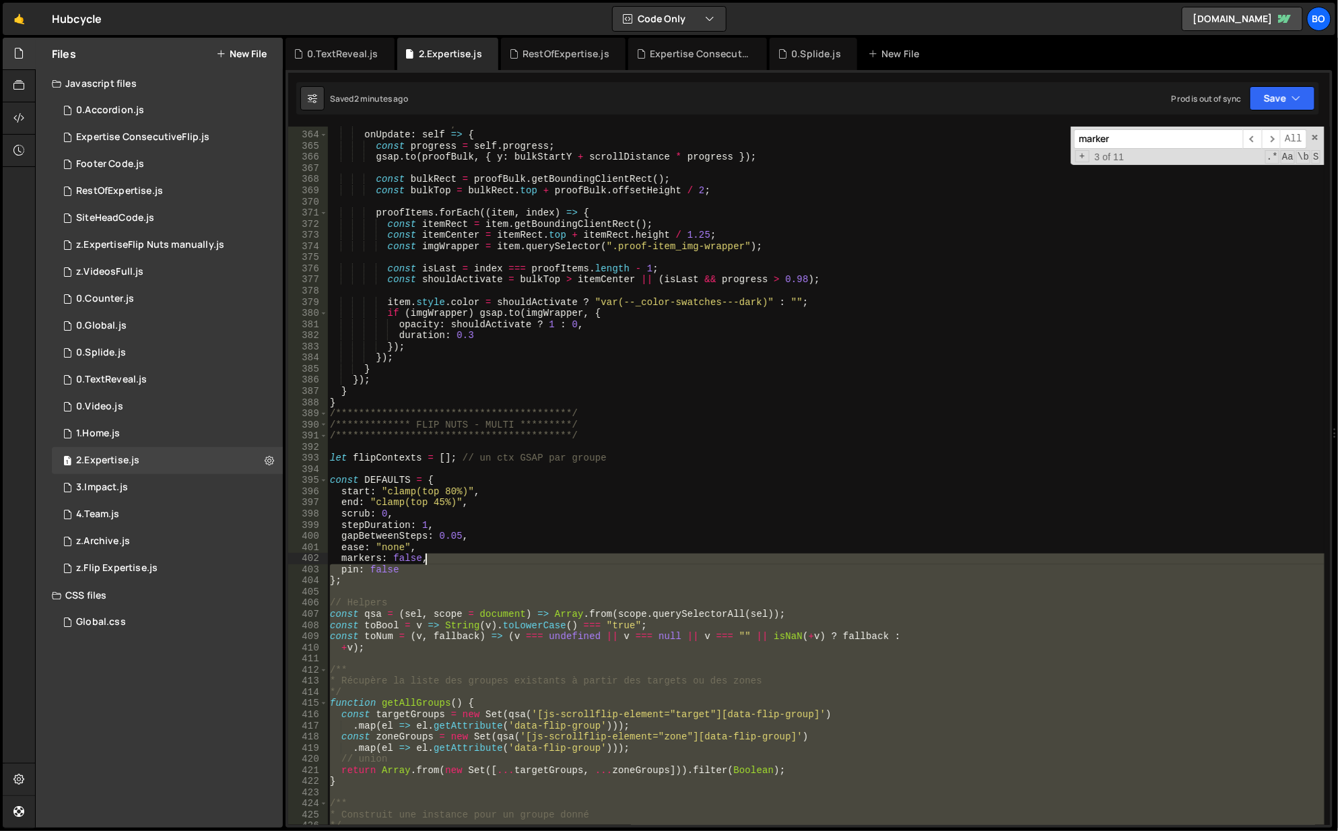
drag, startPoint x: 511, startPoint y: 545, endPoint x: 558, endPoint y: 558, distance: 48.2
click at [558, 558] on div "//markers: true, onUpdate : self => { const progress = self . progress ; gsap .…" at bounding box center [826, 480] width 999 height 722
click at [20, 114] on icon at bounding box center [18, 117] width 11 height 15
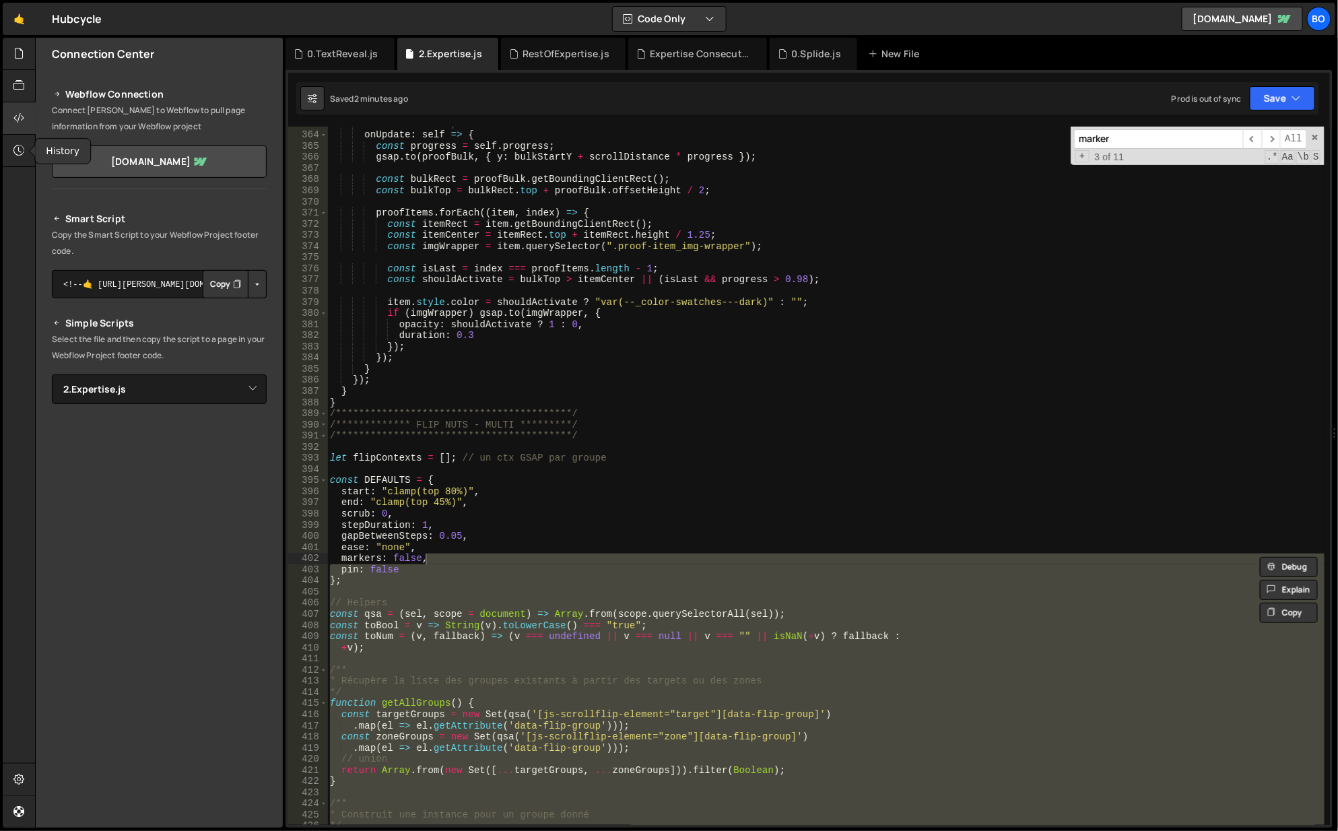
click at [19, 154] on icon at bounding box center [18, 150] width 11 height 15
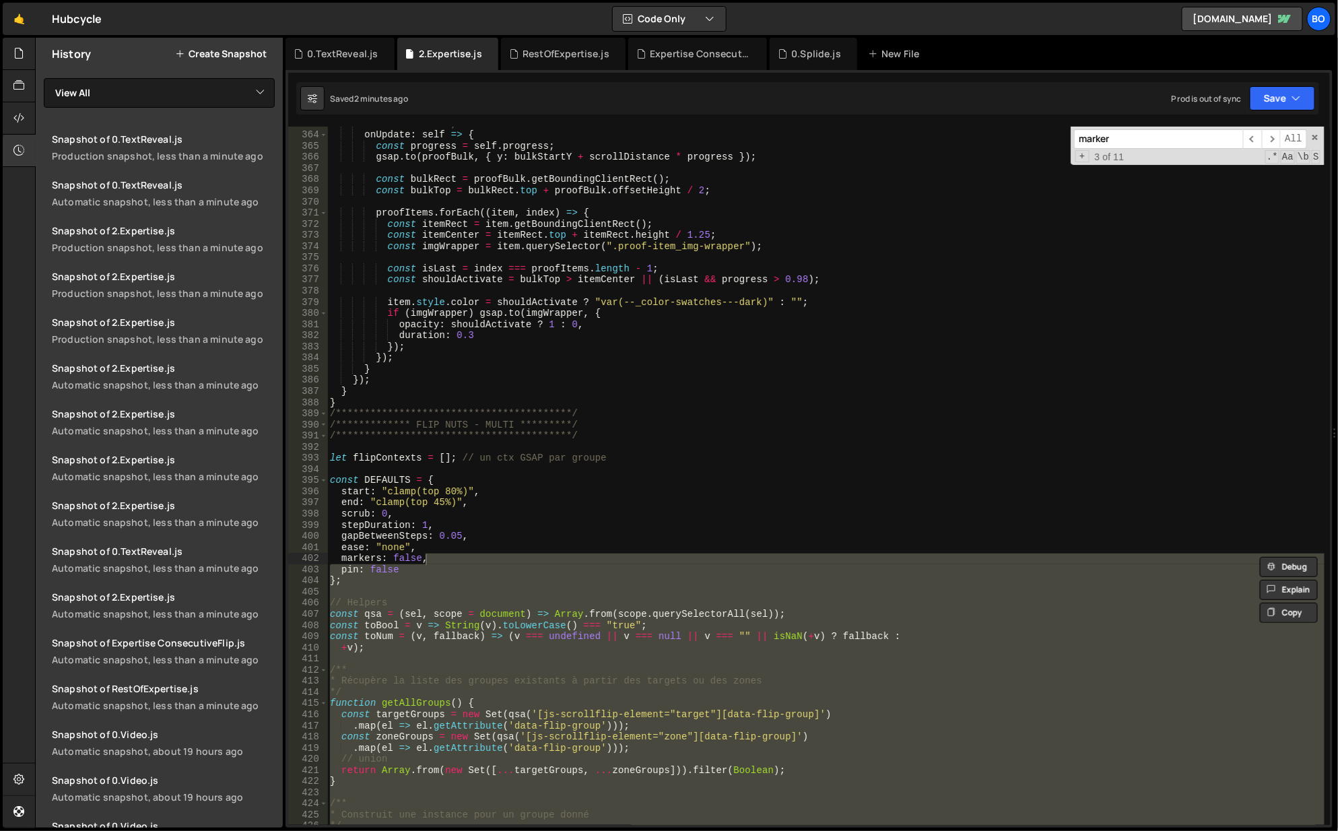
click at [227, 61] on div "History Create Snapshot" at bounding box center [159, 54] width 247 height 32
click at [226, 58] on button "Create Snapshot" at bounding box center [221, 53] width 92 height 11
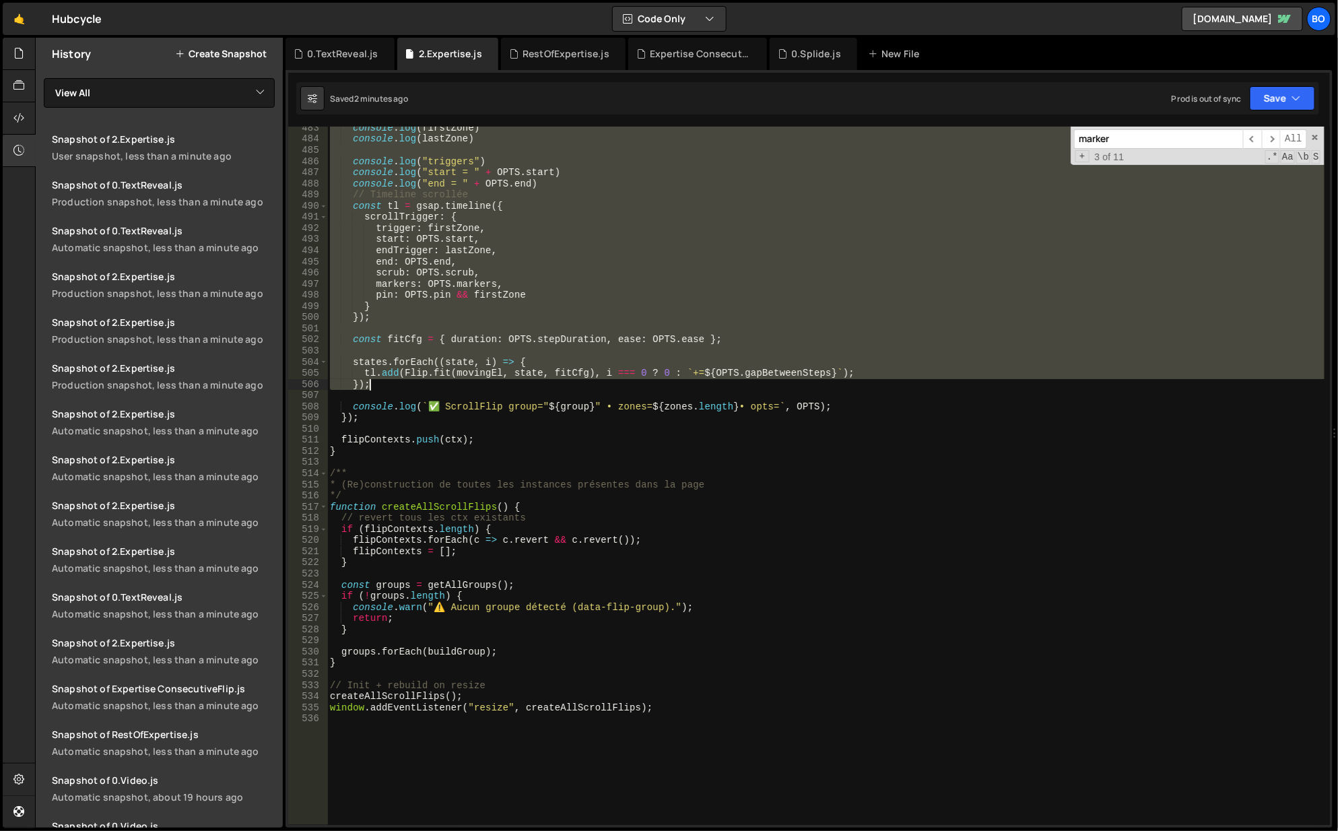
scroll to position [5457, 0]
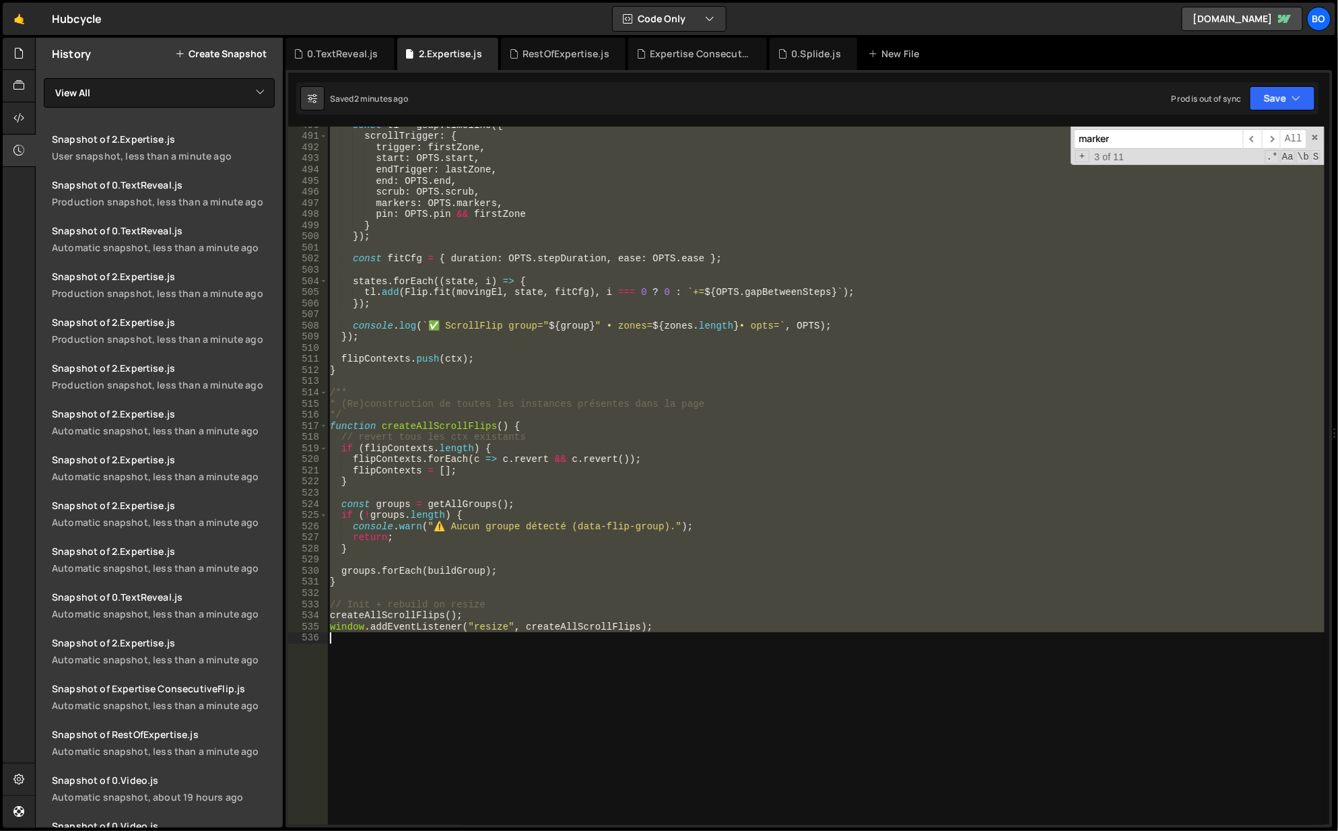
drag, startPoint x: 331, startPoint y: 416, endPoint x: 665, endPoint y: 712, distance: 447.1
click at [664, 712] on div "const tl = gsap . timeline ({ scrollTrigger : { trigger : firstZone , start : O…" at bounding box center [826, 481] width 999 height 722
type textarea "window.addEventListener("resize", createAllScrollFlips);"
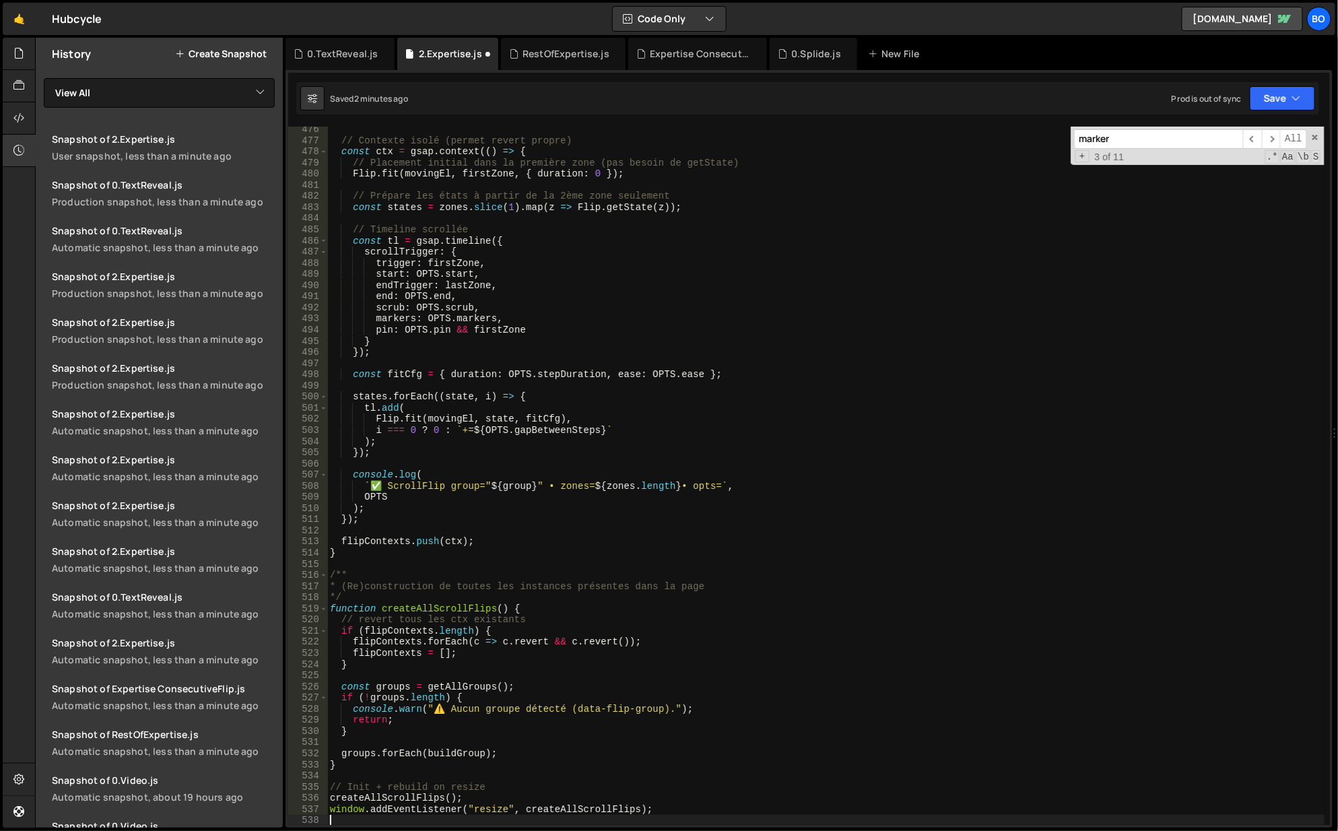
scroll to position [5297, 0]
click at [24, 48] on icon at bounding box center [18, 53] width 11 height 15
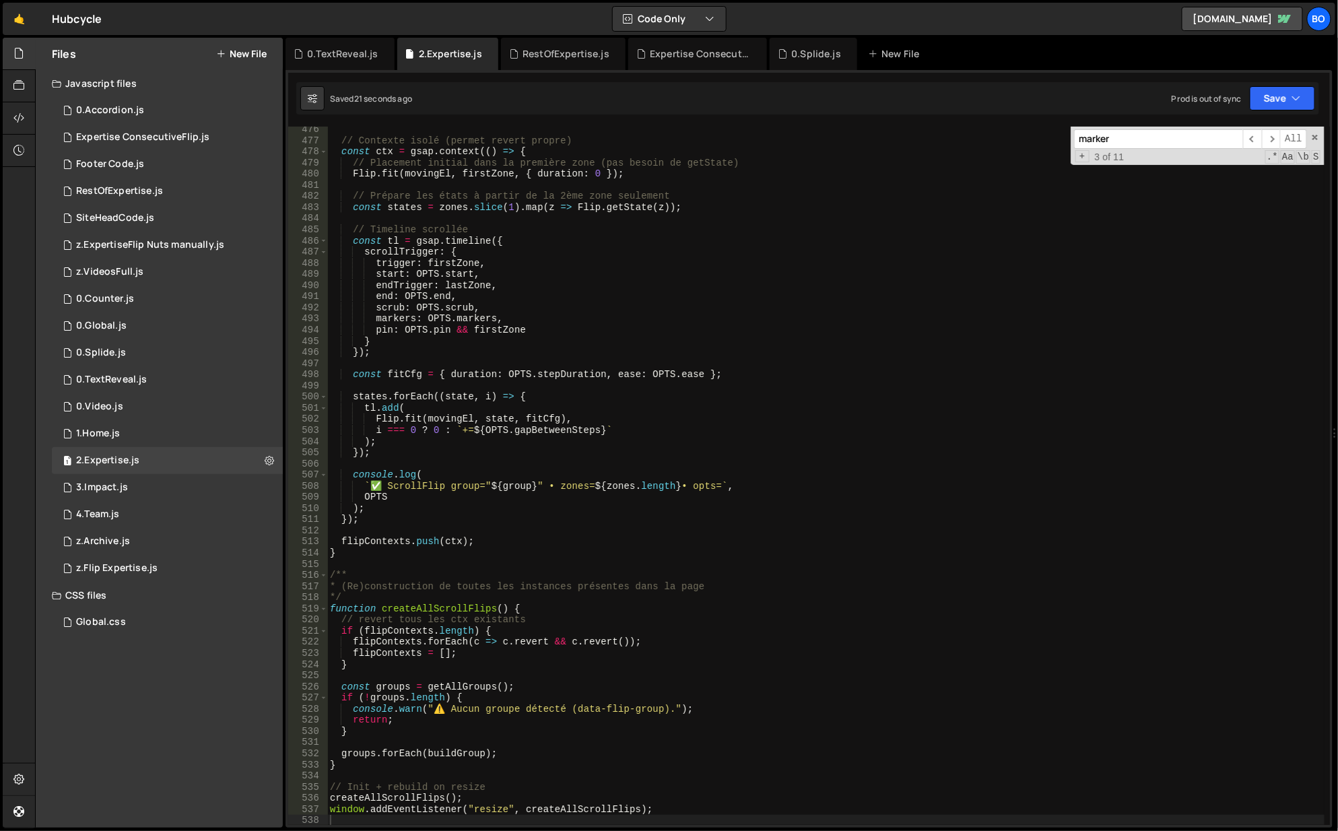
click at [257, 376] on div "1 0.TextReveal.js 0" at bounding box center [167, 379] width 231 height 27
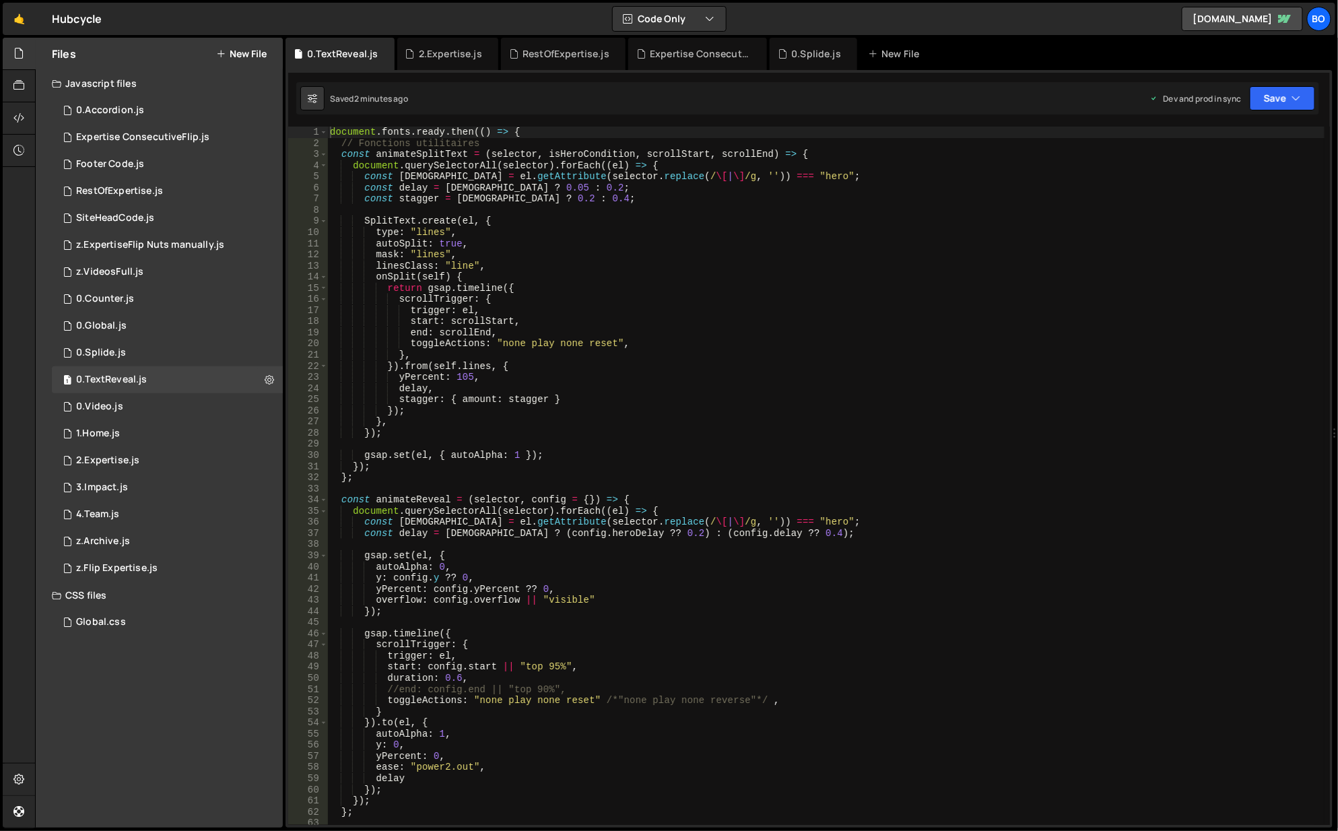
click at [271, 380] on icon at bounding box center [269, 379] width 9 height 13
type input "0.TextReveal"
radio input "true"
click at [347, 411] on button "Edit File Settings" at bounding box center [352, 408] width 132 height 27
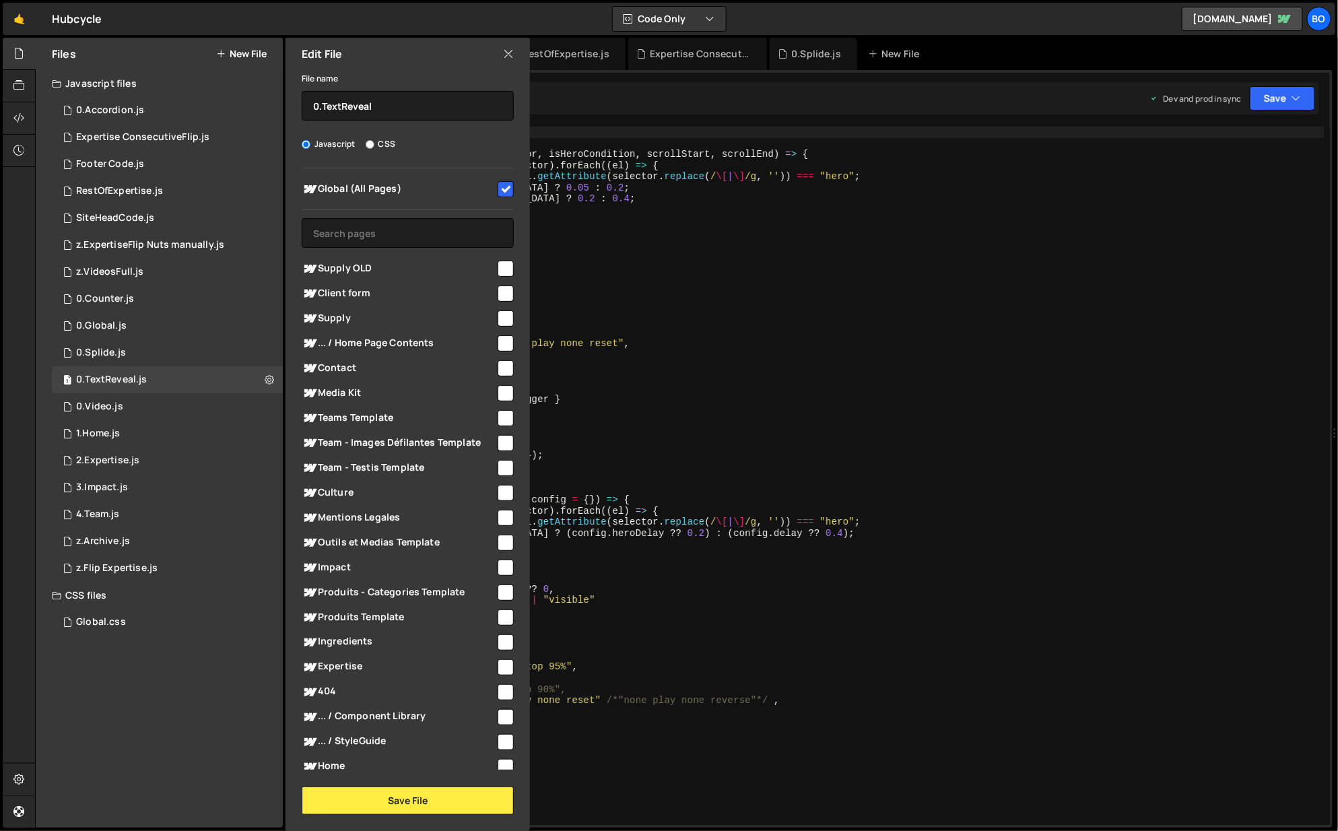
drag, startPoint x: 427, startPoint y: 186, endPoint x: 426, endPoint y: 204, distance: 18.2
click at [428, 186] on span "Global (All Pages)" at bounding box center [399, 189] width 194 height 16
checkbox input "false"
click at [383, 802] on button "Save File" at bounding box center [408, 801] width 212 height 28
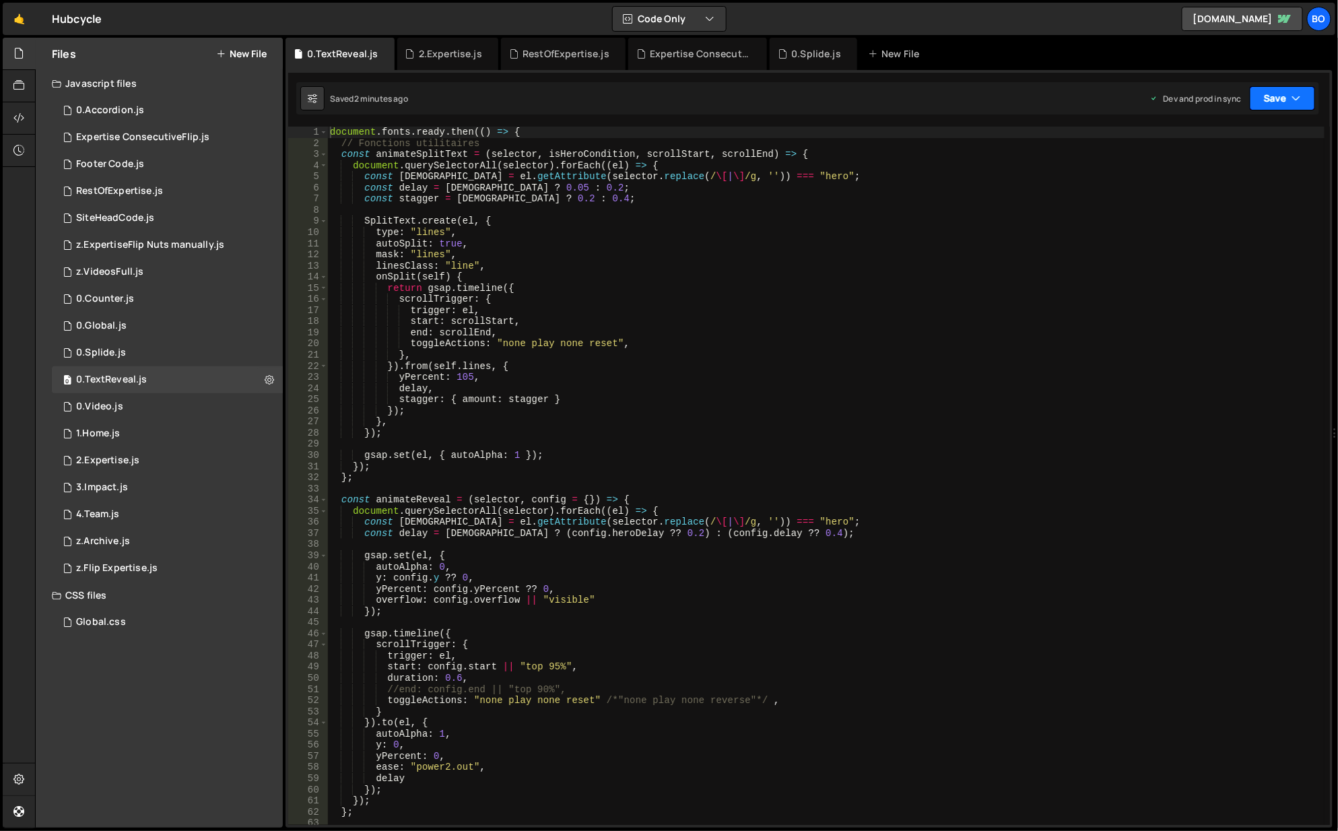
click at [1281, 96] on button "Save" at bounding box center [1282, 98] width 65 height 24
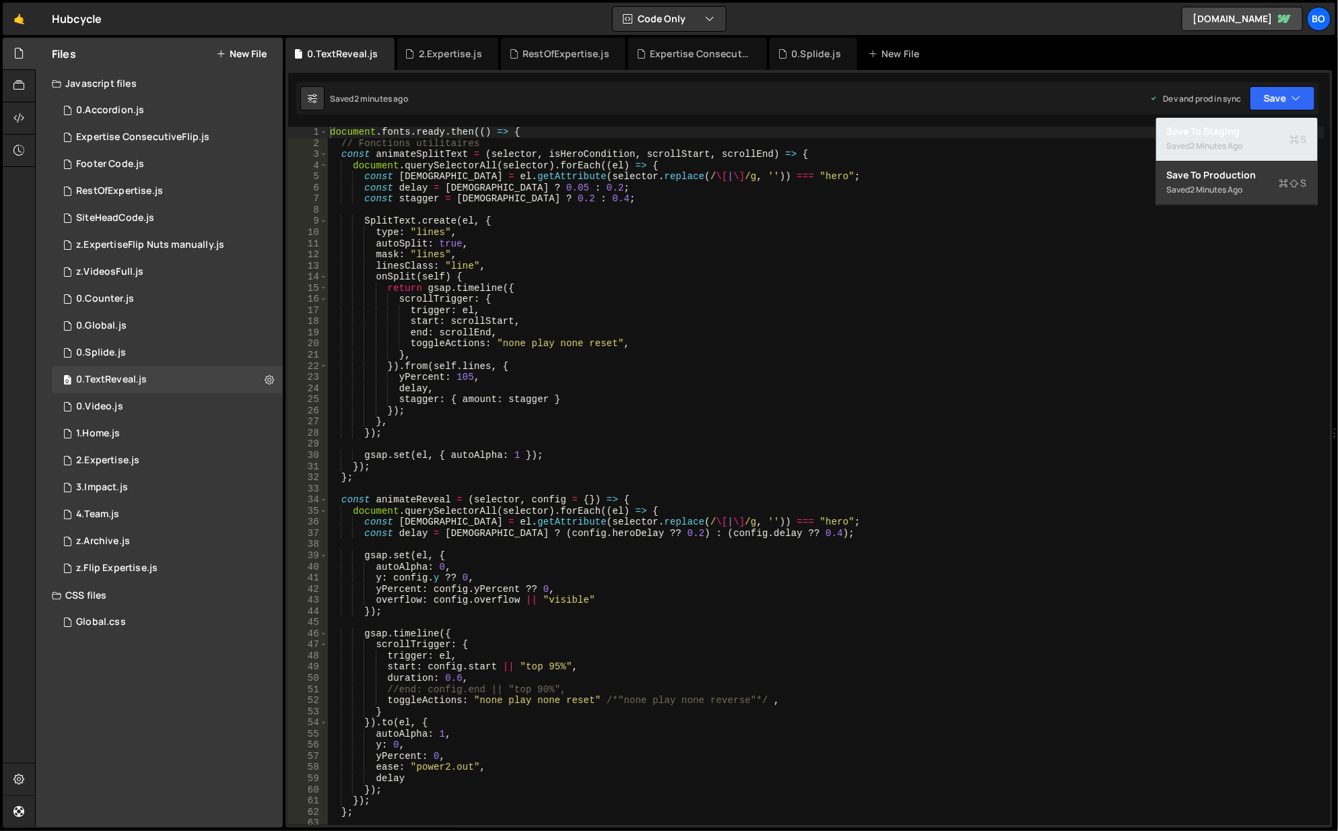
click at [1255, 129] on div "Save to Staging S" at bounding box center [1237, 131] width 140 height 13
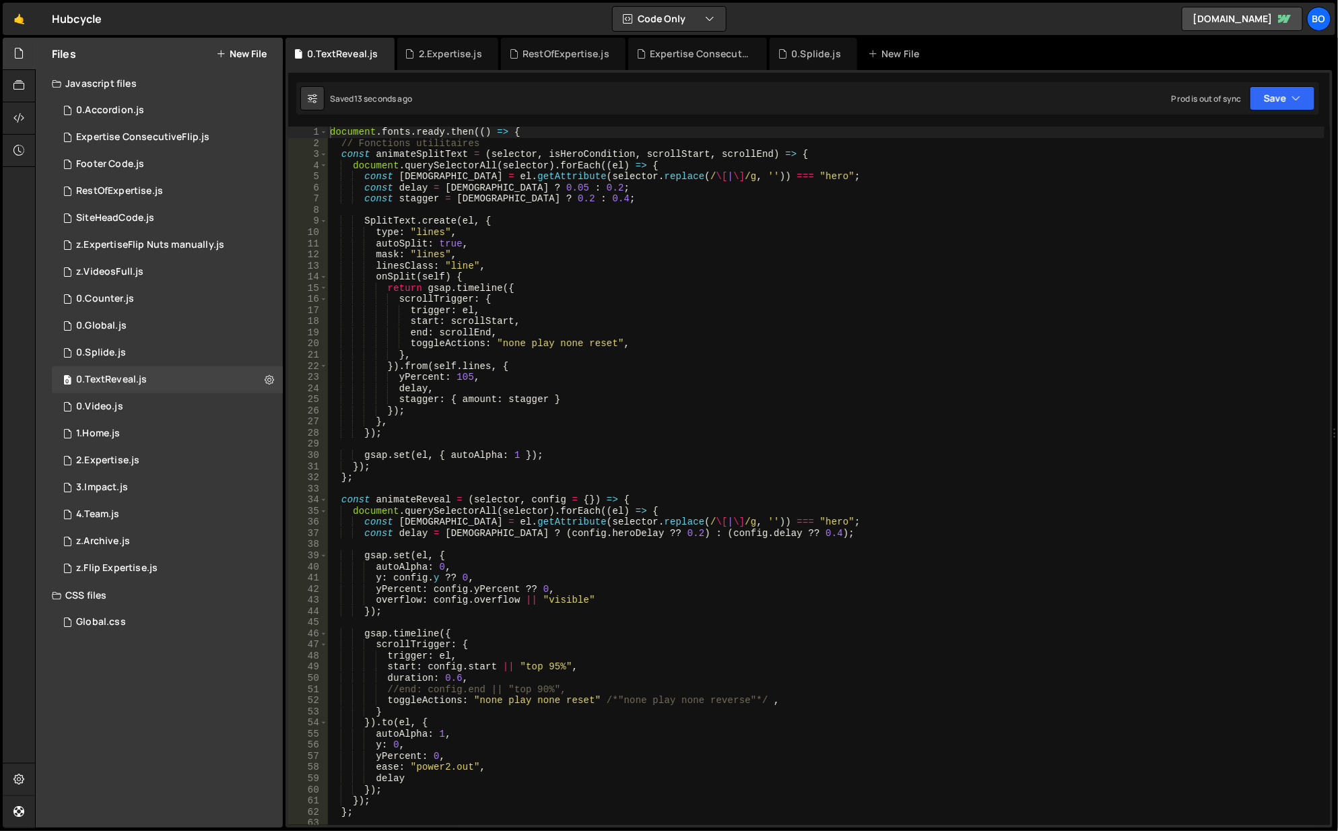
click at [267, 372] on button at bounding box center [269, 380] width 24 height 24
click at [350, 408] on button "Edit File Settings" at bounding box center [352, 408] width 132 height 27
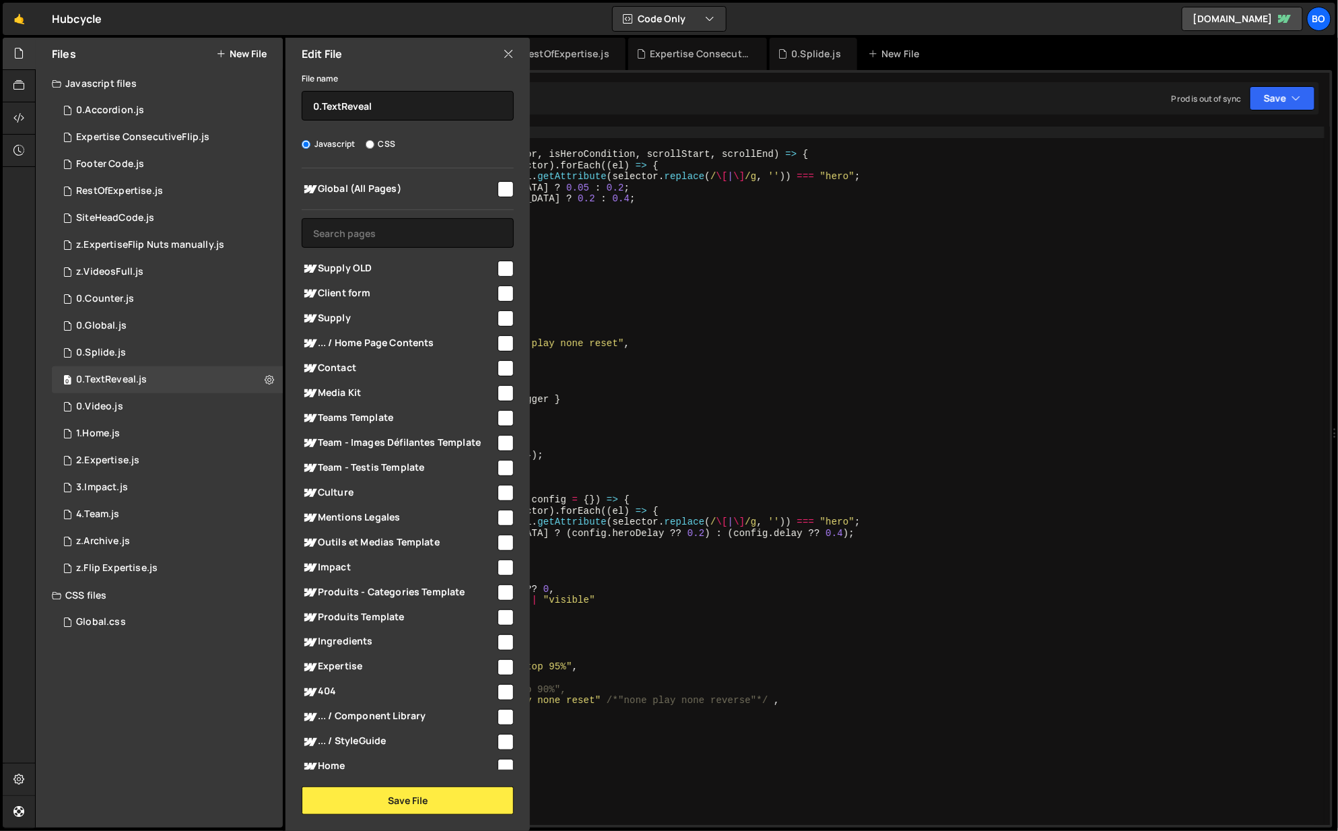
click at [400, 768] on span "Home" at bounding box center [399, 767] width 194 height 16
checkbox input "true"
click at [498, 567] on input "checkbox" at bounding box center [506, 568] width 16 height 16
checkbox input "true"
click at [498, 369] on input "checkbox" at bounding box center [506, 368] width 16 height 16
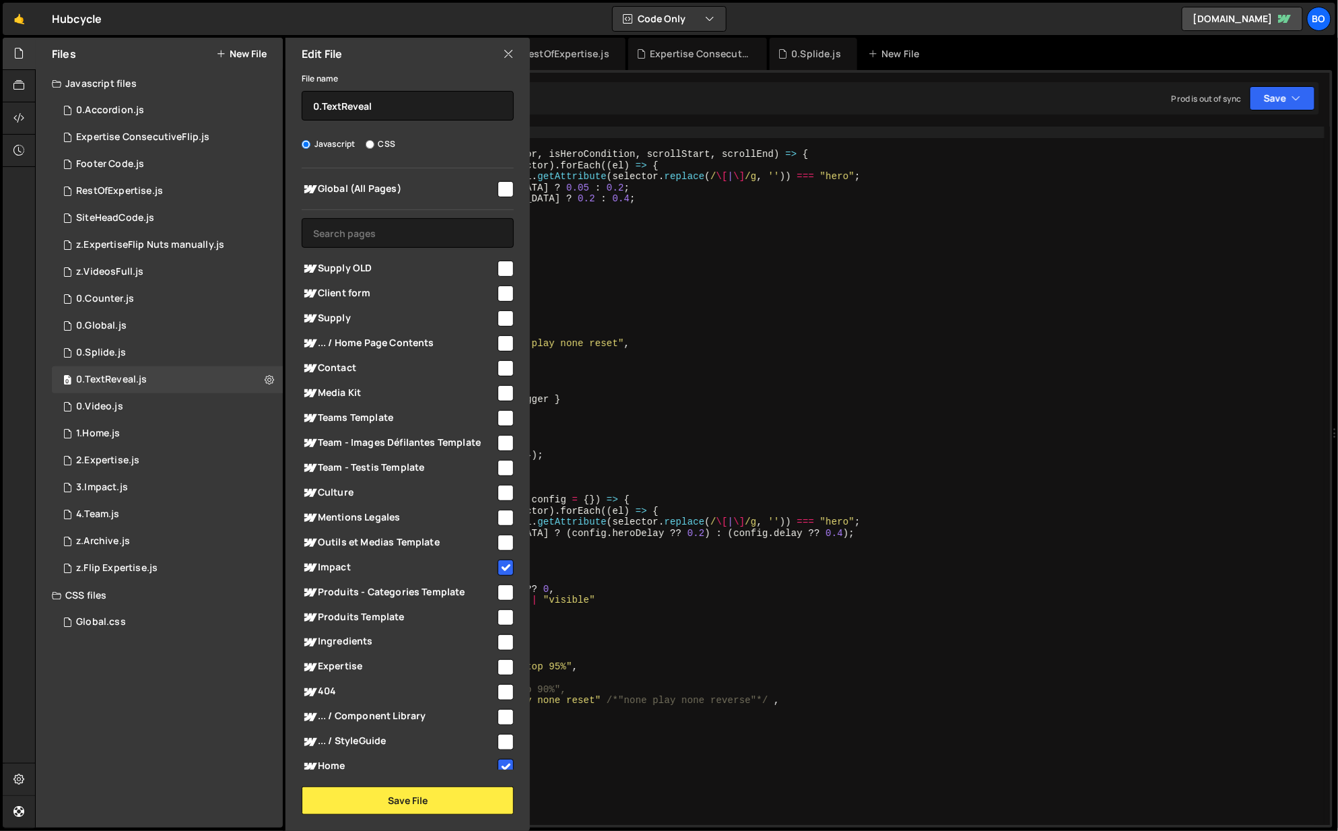
checkbox input "true"
click at [502, 393] on input "checkbox" at bounding box center [506, 393] width 16 height 16
checkbox input "true"
click at [496, 319] on div at bounding box center [505, 317] width 18 height 18
click at [500, 319] on input "checkbox" at bounding box center [506, 318] width 16 height 16
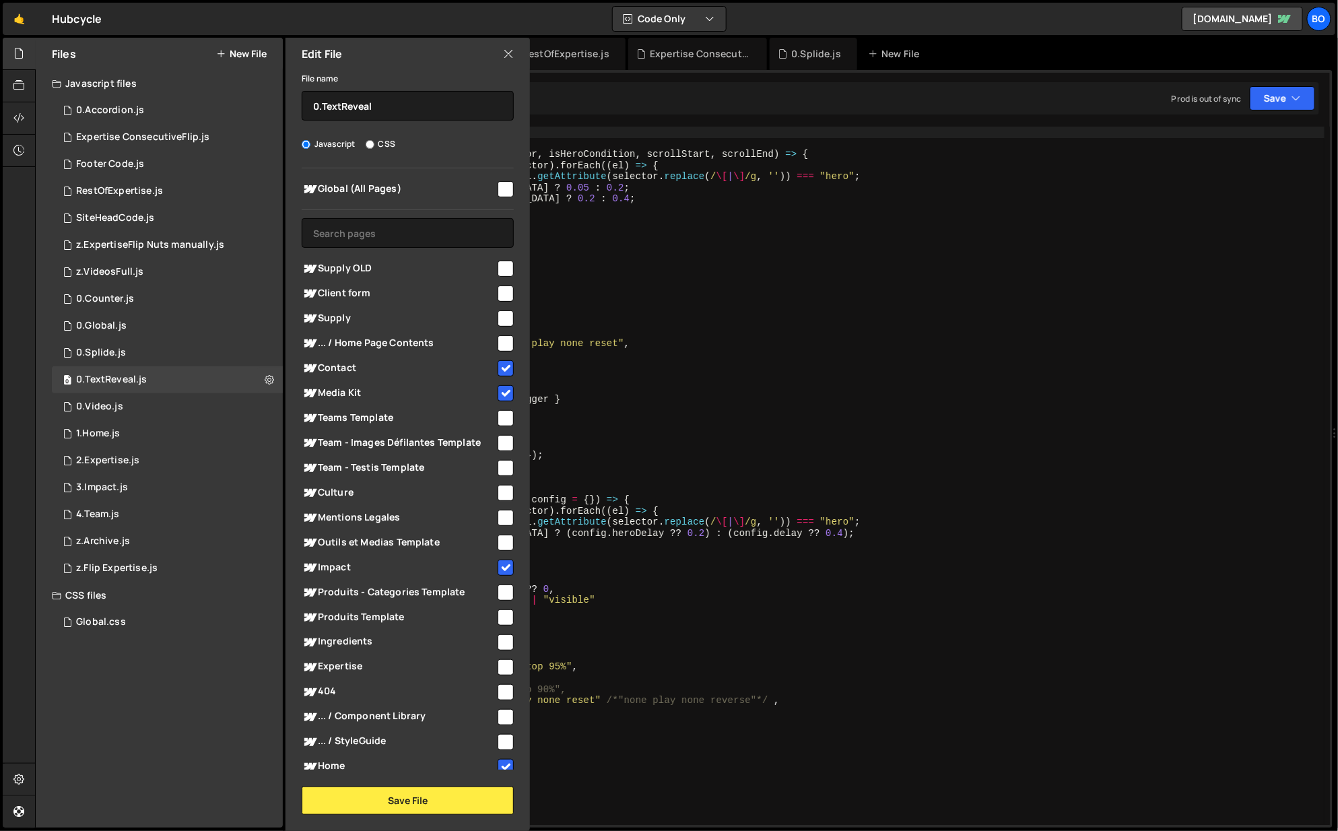
checkbox input "true"
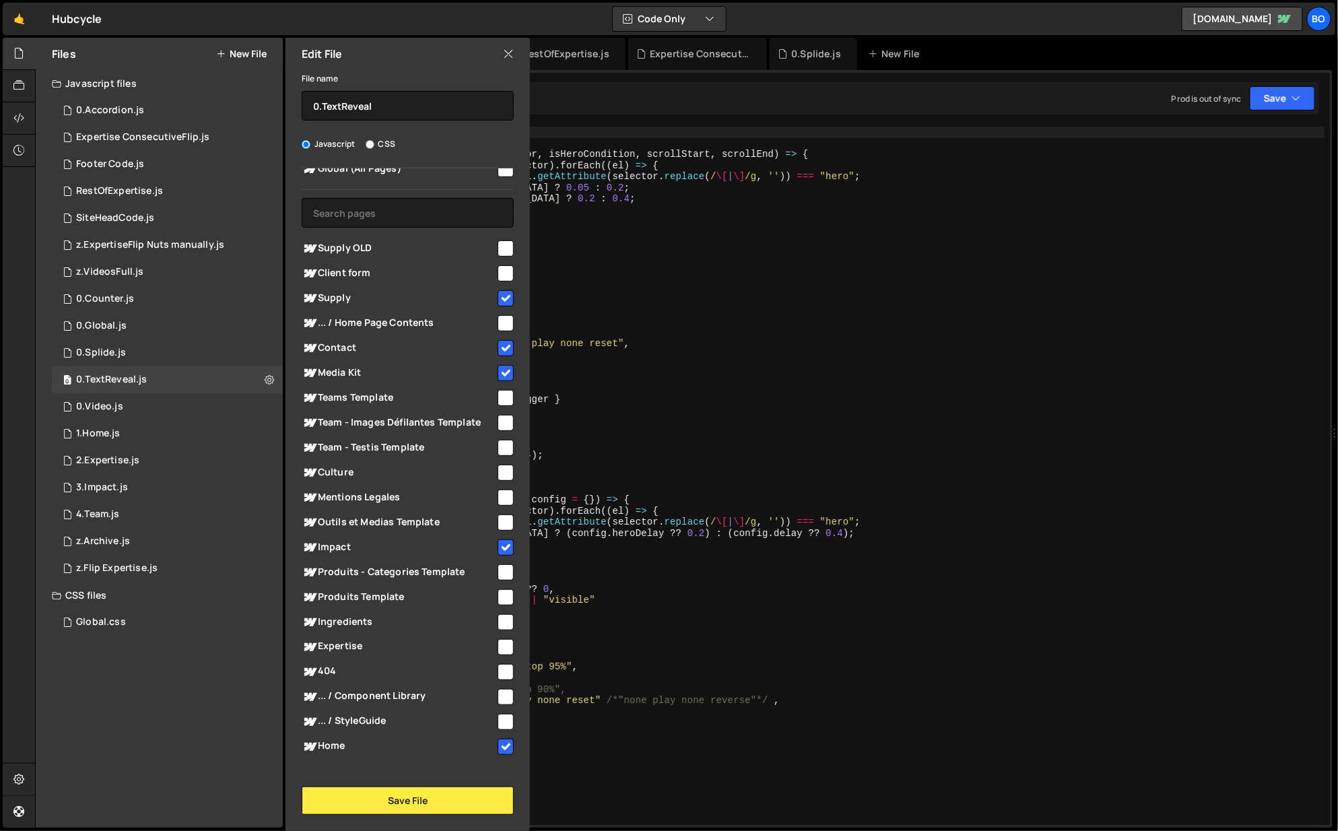
scroll to position [28, 0]
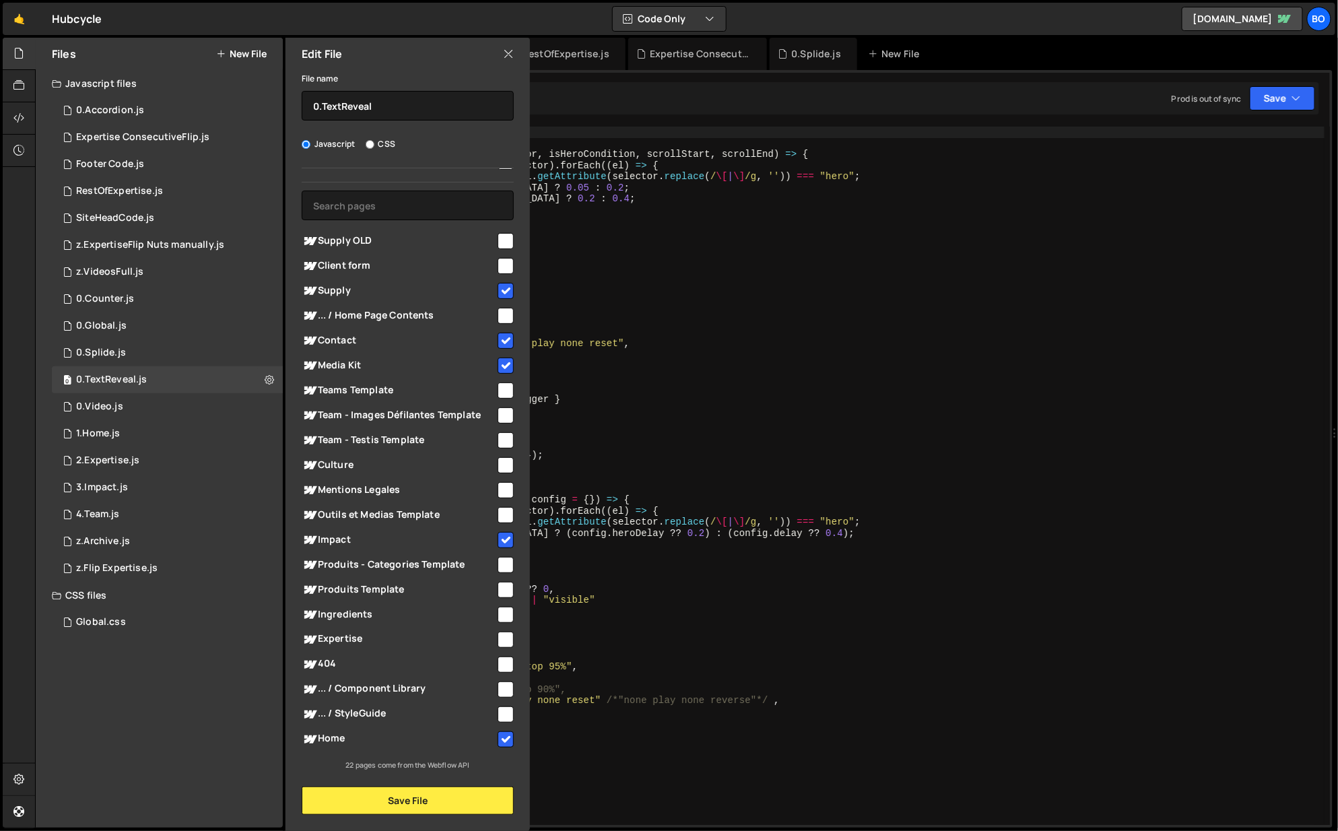
click at [505, 614] on input "checkbox" at bounding box center [506, 615] width 16 height 16
checkbox input "true"
click at [460, 797] on button "Save File" at bounding box center [408, 801] width 212 height 28
checkbox input "false"
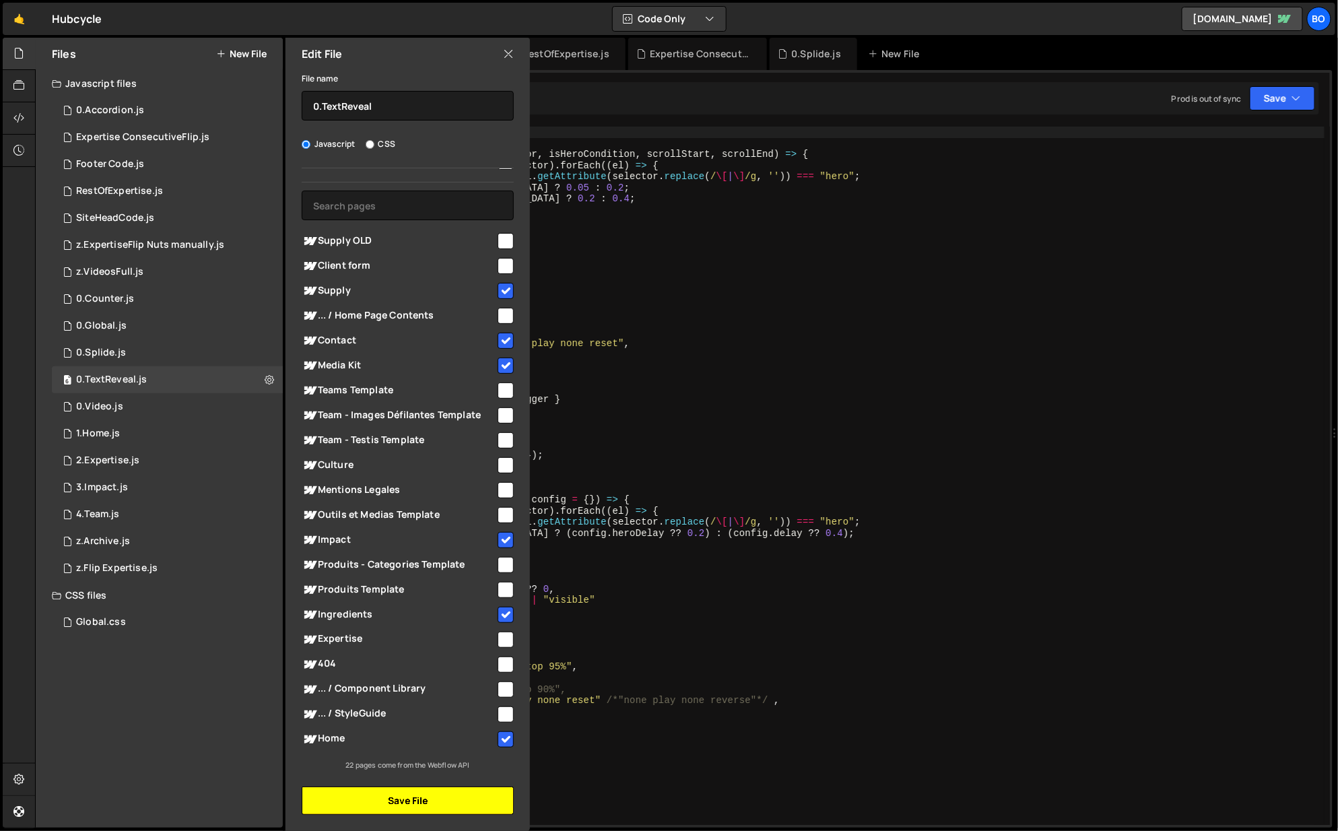
checkbox input "false"
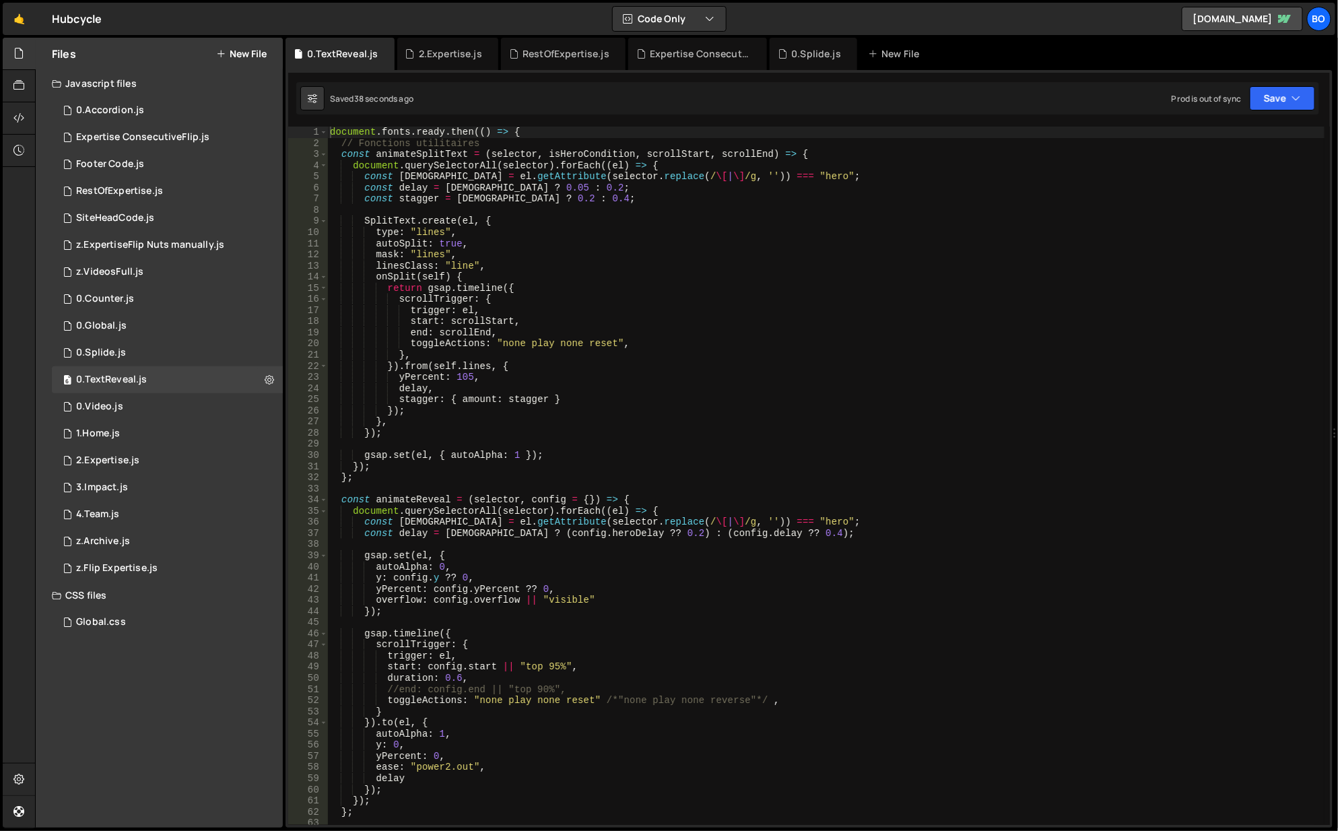
click at [267, 376] on icon at bounding box center [269, 379] width 9 height 13
type input "0.TextReveal"
radio input "true"
checkbox input "true"
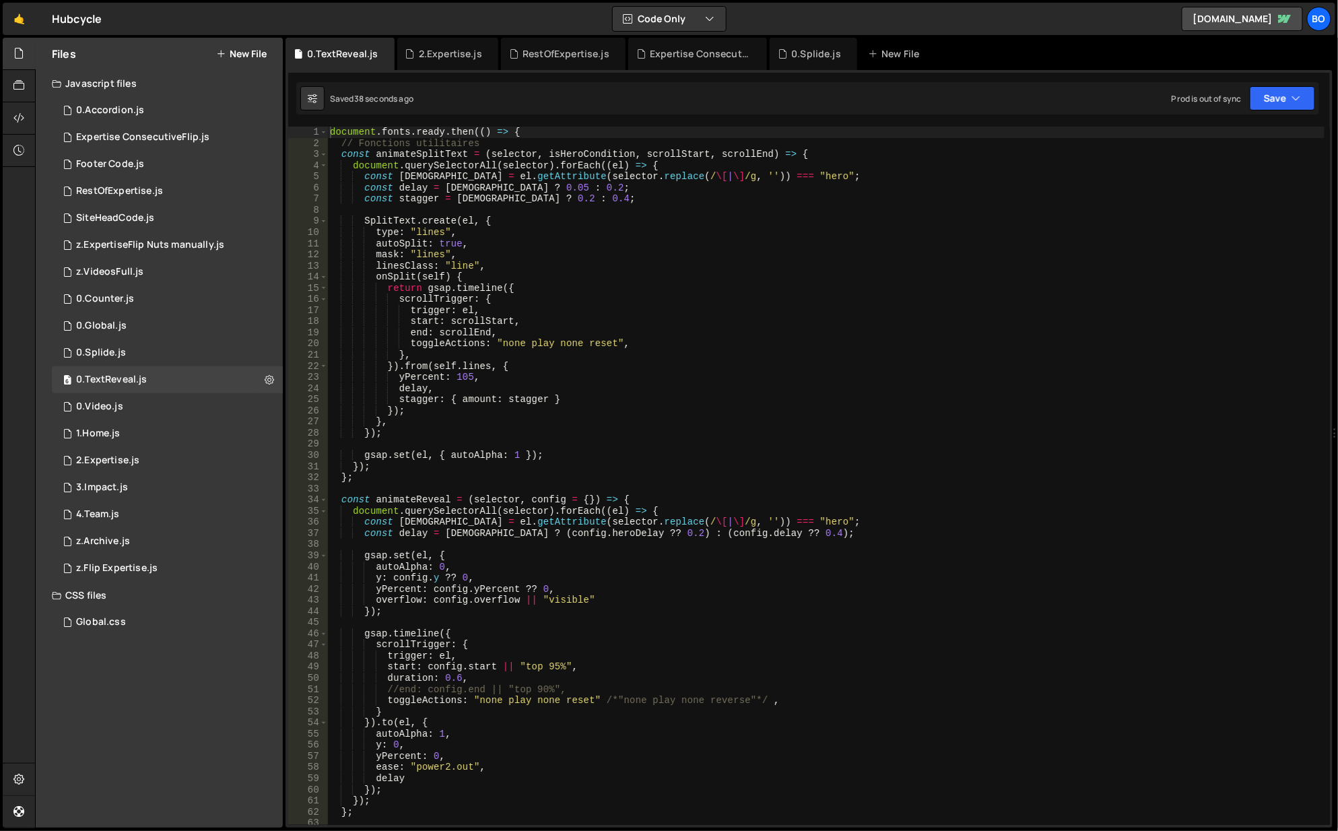
checkbox input "true"
click at [360, 417] on button "Edit File Settings" at bounding box center [352, 408] width 132 height 27
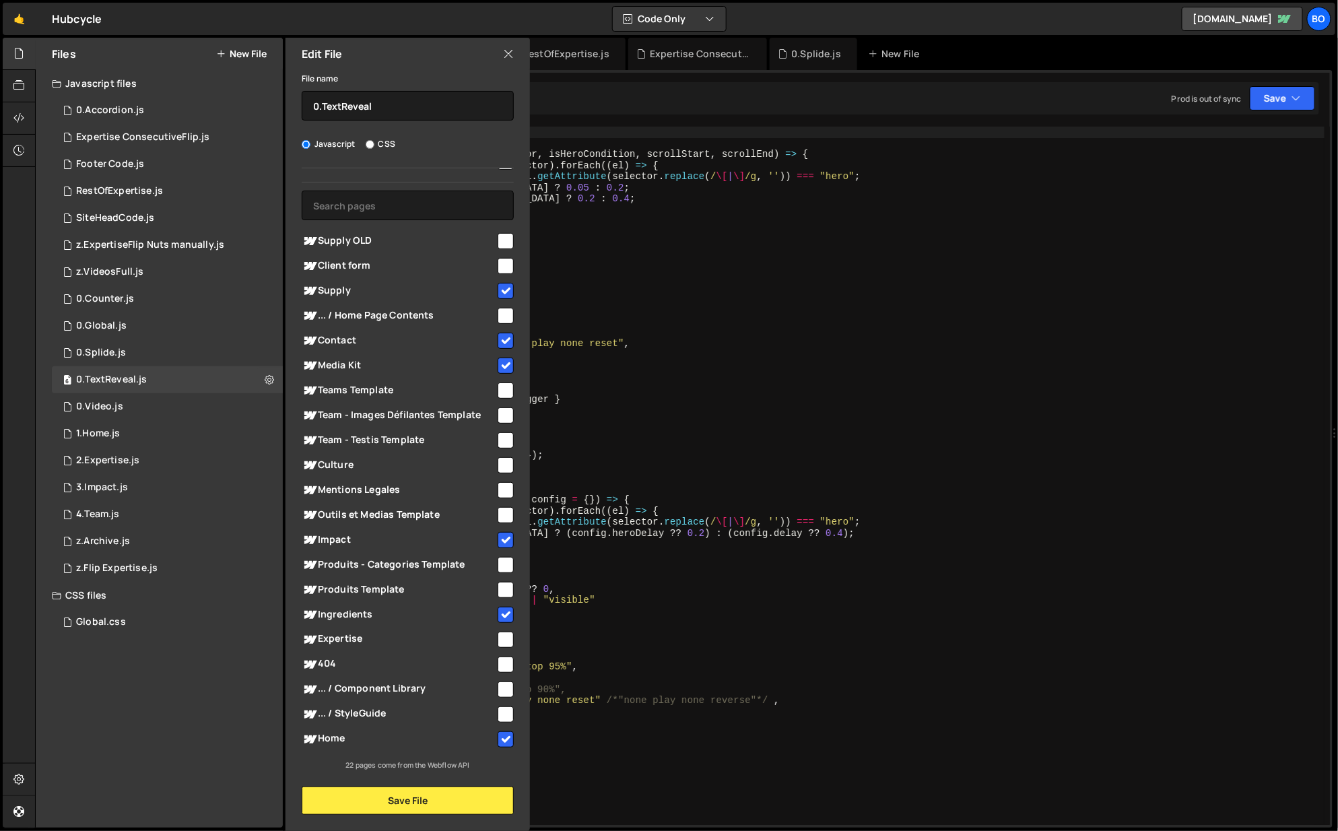
click at [498, 463] on input "checkbox" at bounding box center [506, 465] width 16 height 16
checkbox input "true"
click at [421, 789] on button "Save File" at bounding box center [408, 801] width 212 height 28
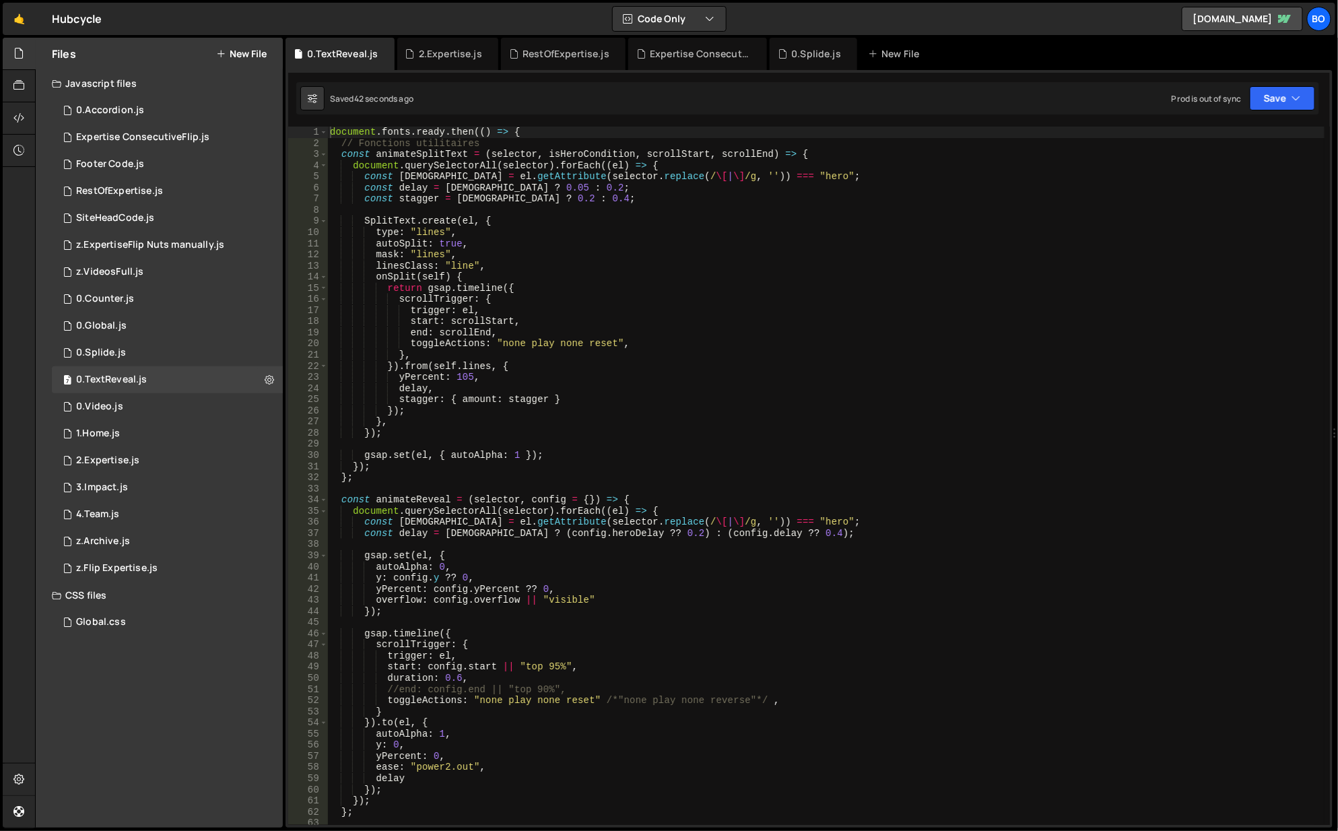
click at [1237, 94] on div "Prod is out of sync" at bounding box center [1207, 98] width 70 height 11
click at [1260, 102] on button "Save" at bounding box center [1282, 98] width 65 height 24
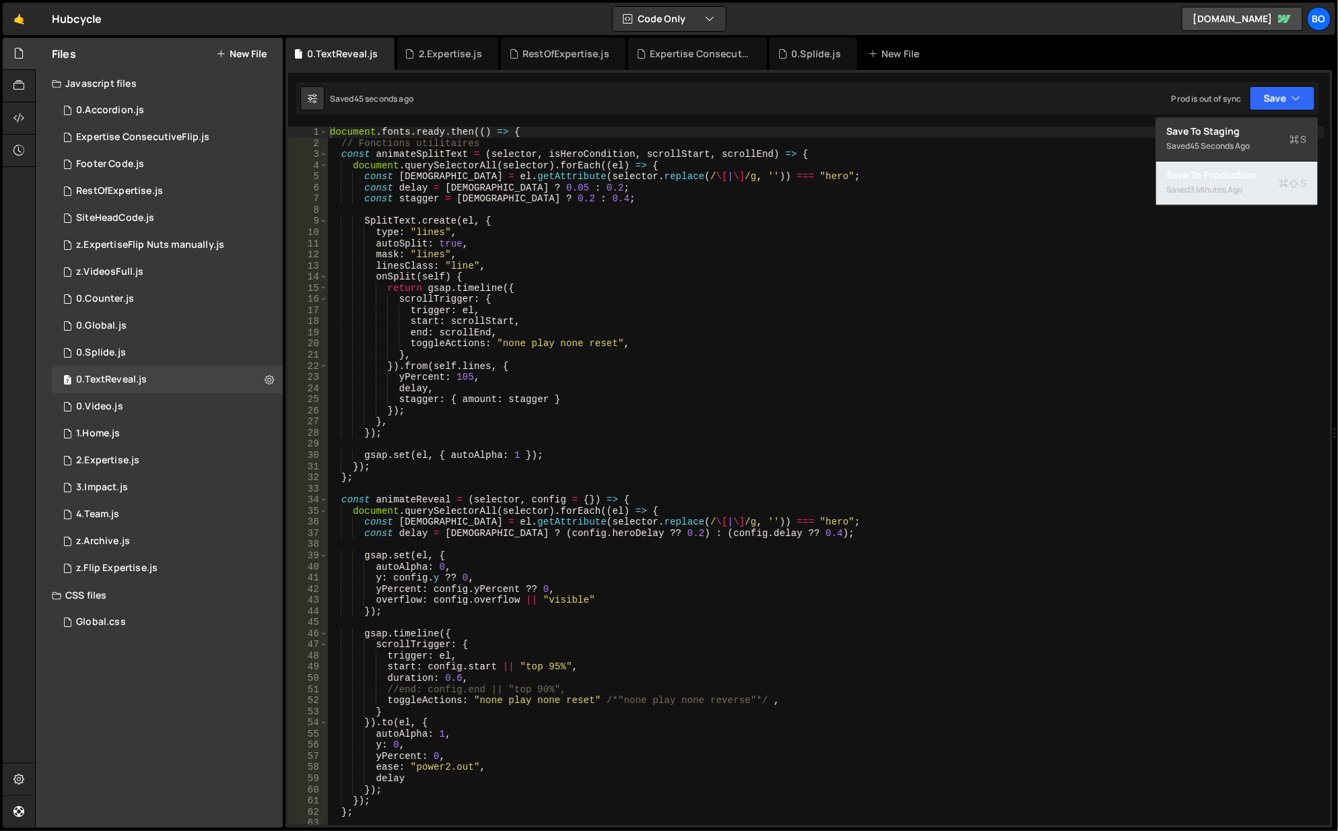
click at [1198, 168] on div "Save to Production S" at bounding box center [1237, 174] width 140 height 13
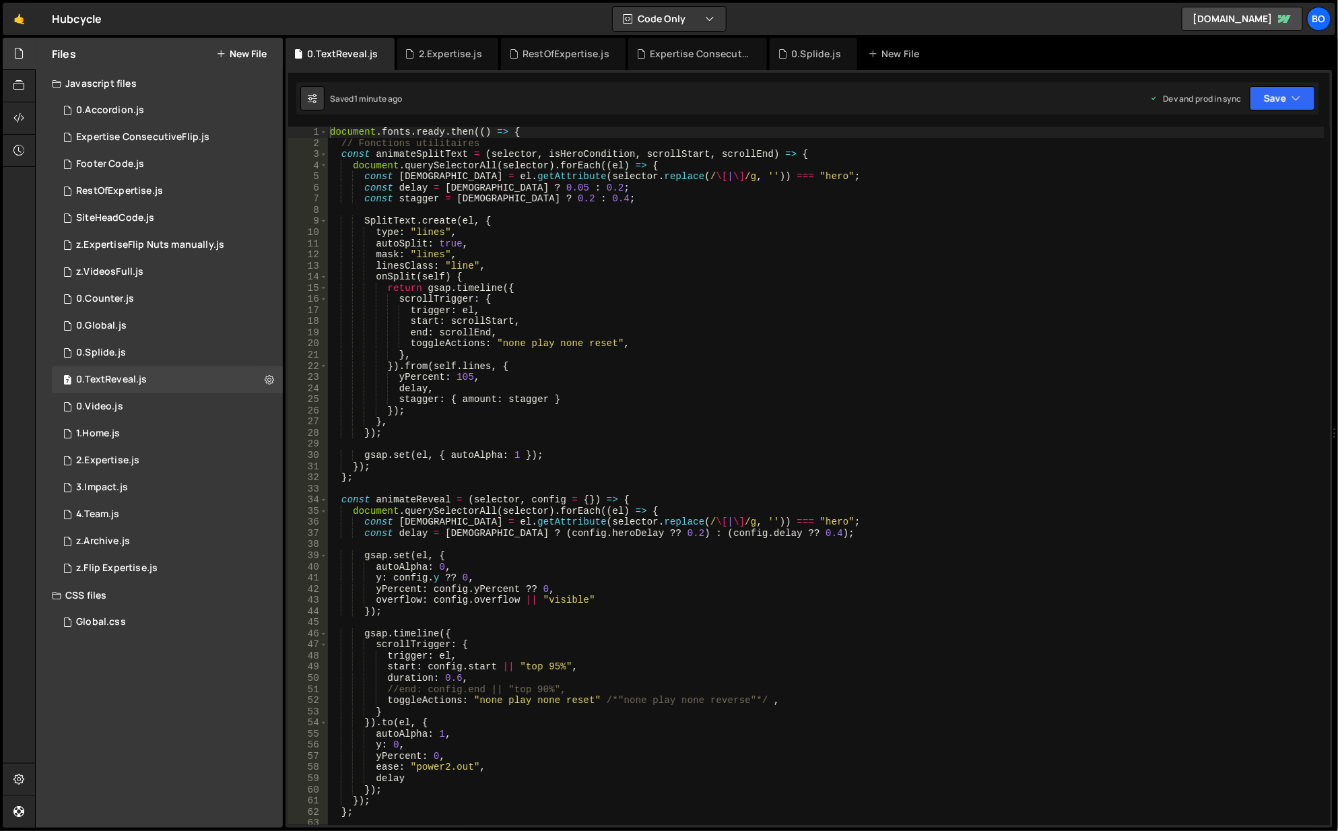
click at [419, 52] on div "2.Expertise.js" at bounding box center [450, 53] width 63 height 13
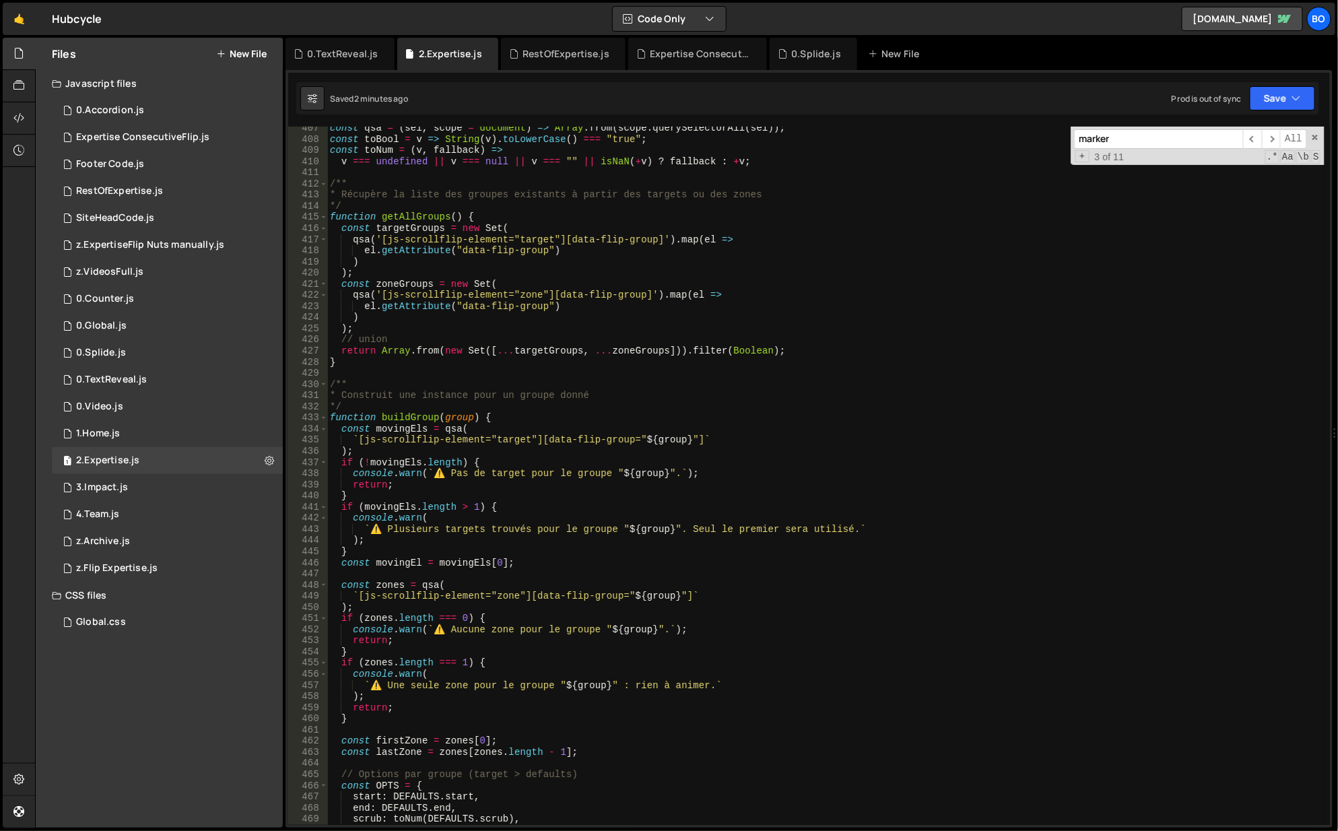
scroll to position [4368, 0]
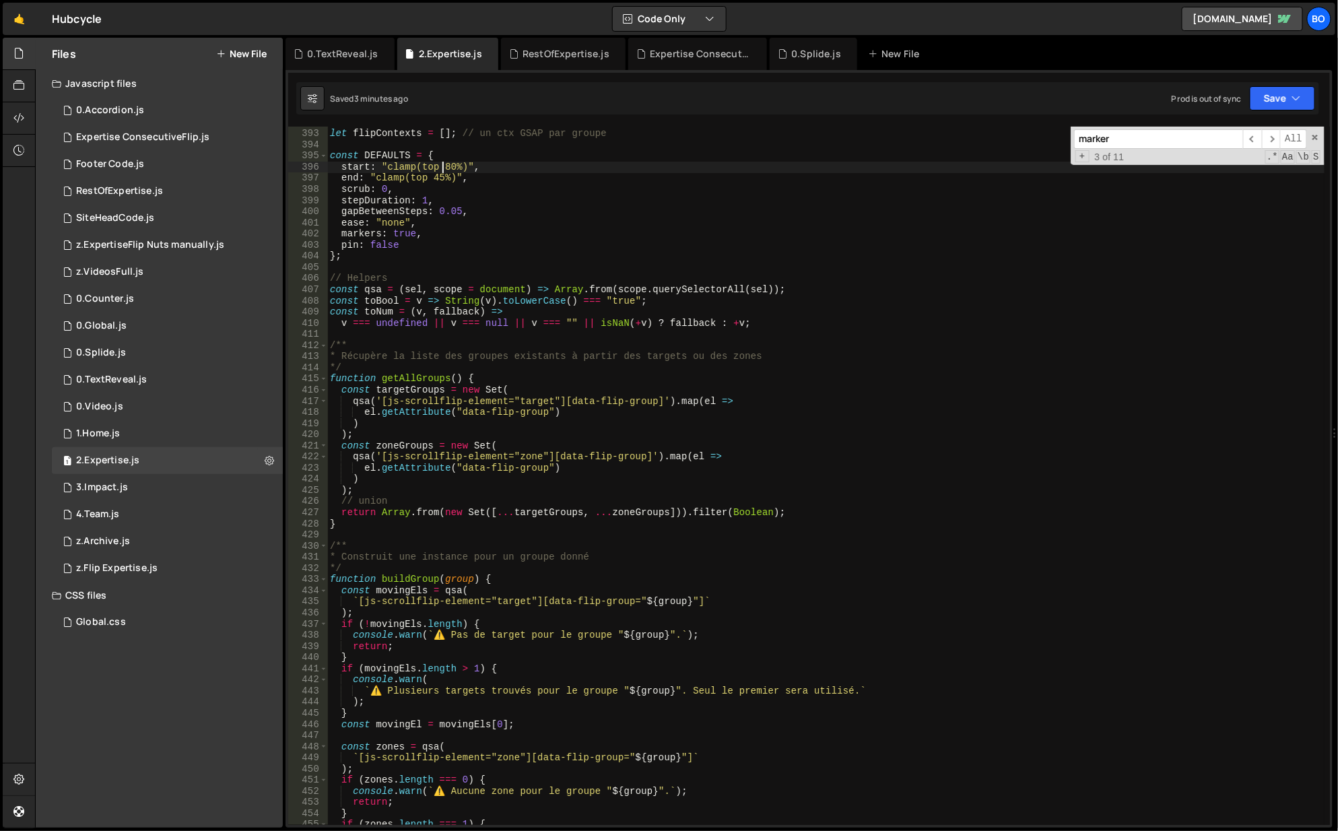
click at [441, 165] on div "let flipContexts = [ ] ; // un ctx GSAP par groupe const DEFAULTS = { start : "…" at bounding box center [826, 478] width 999 height 722
click at [449, 168] on div "let flipContexts = [ ] ; // un ctx GSAP par groupe const DEFAULTS = { start : "…" at bounding box center [826, 478] width 999 height 722
click at [1263, 100] on button "Save" at bounding box center [1282, 98] width 65 height 24
click at [1208, 143] on div "3 minutes ago" at bounding box center [1217, 145] width 53 height 11
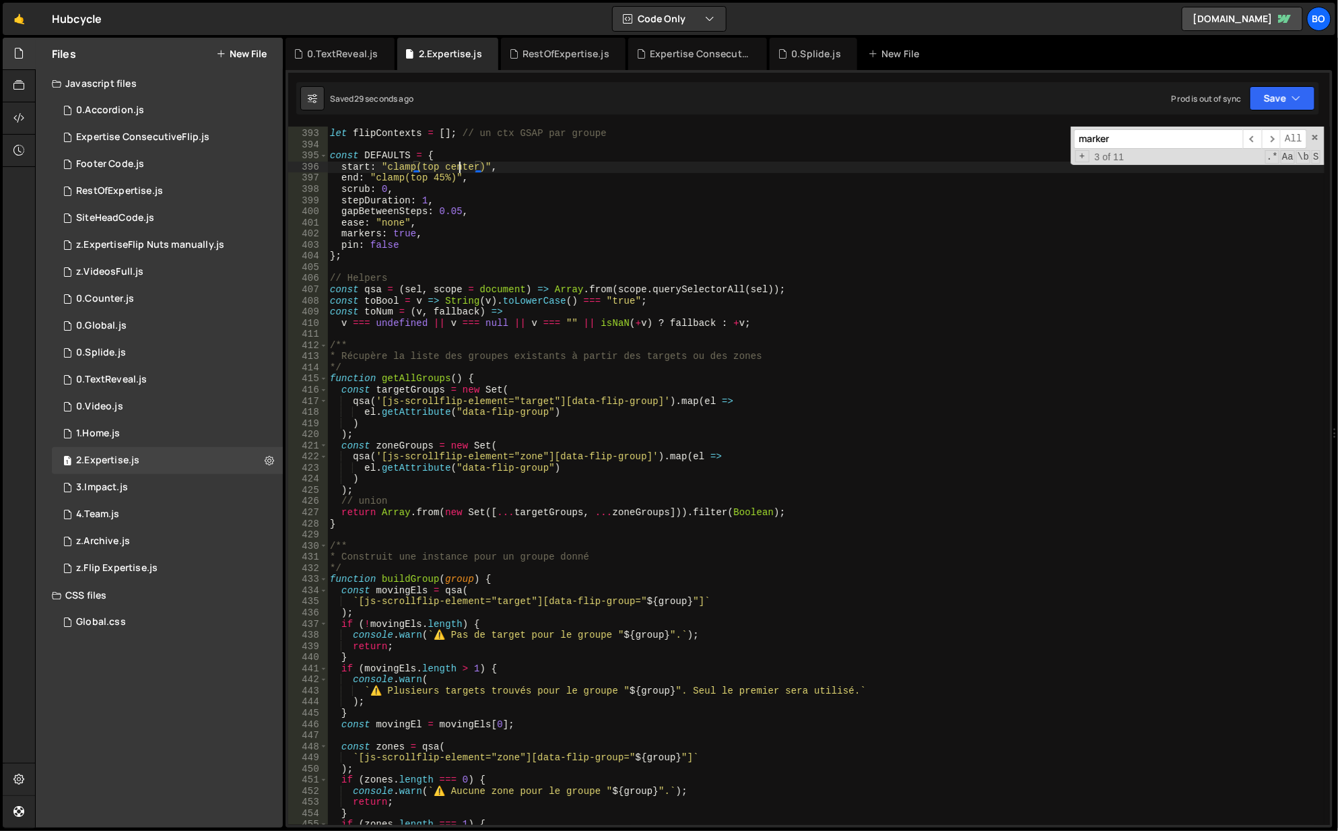
click at [462, 168] on div "let flipContexts = [ ] ; // un ctx GSAP par groupe const DEFAULTS = { start : "…" at bounding box center [826, 478] width 999 height 722
click at [1295, 100] on icon "button" at bounding box center [1296, 98] width 9 height 13
click at [1188, 151] on div "Saved 35 seconds ago" at bounding box center [1237, 146] width 140 height 16
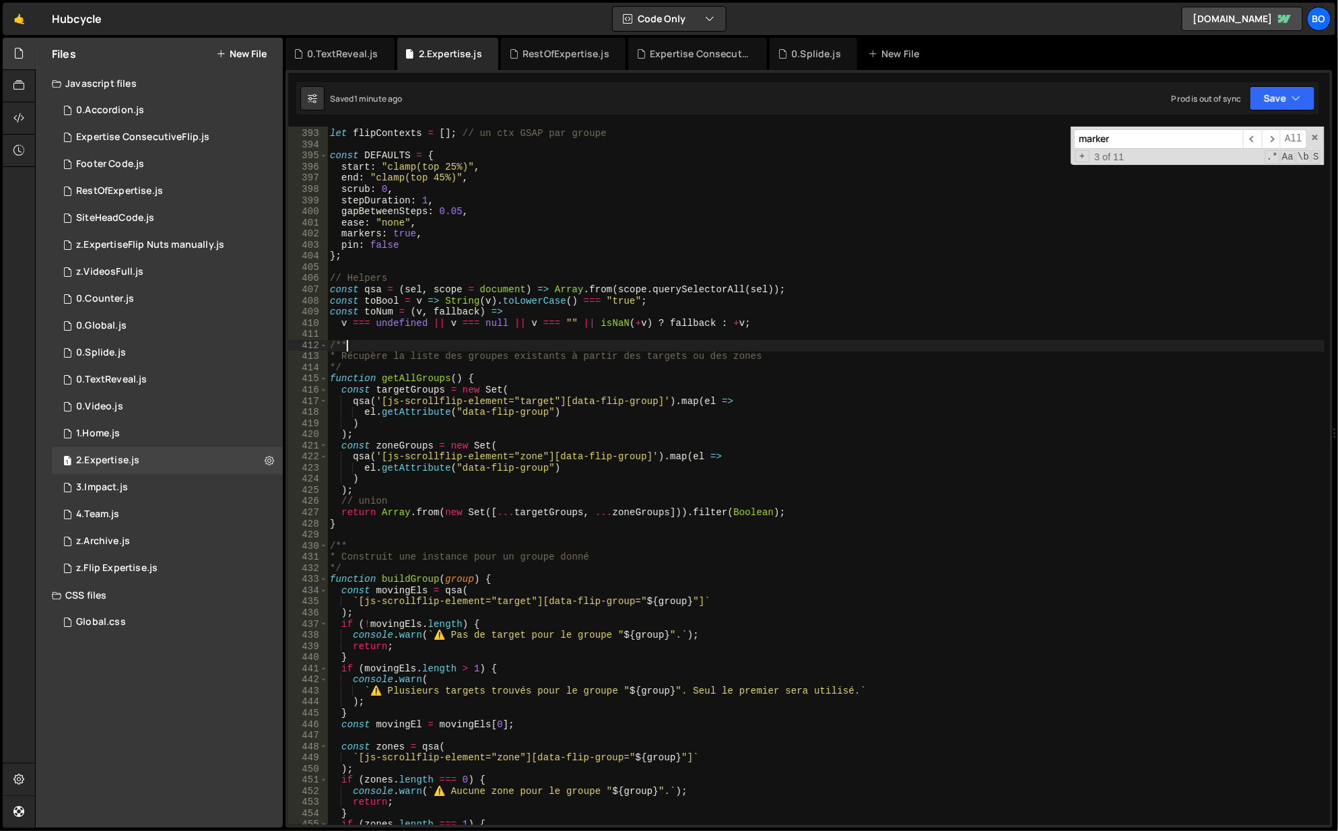
click at [688, 347] on div "let flipContexts = [ ] ; // un ctx GSAP par groupe const DEFAULTS = { start : "…" at bounding box center [826, 478] width 999 height 722
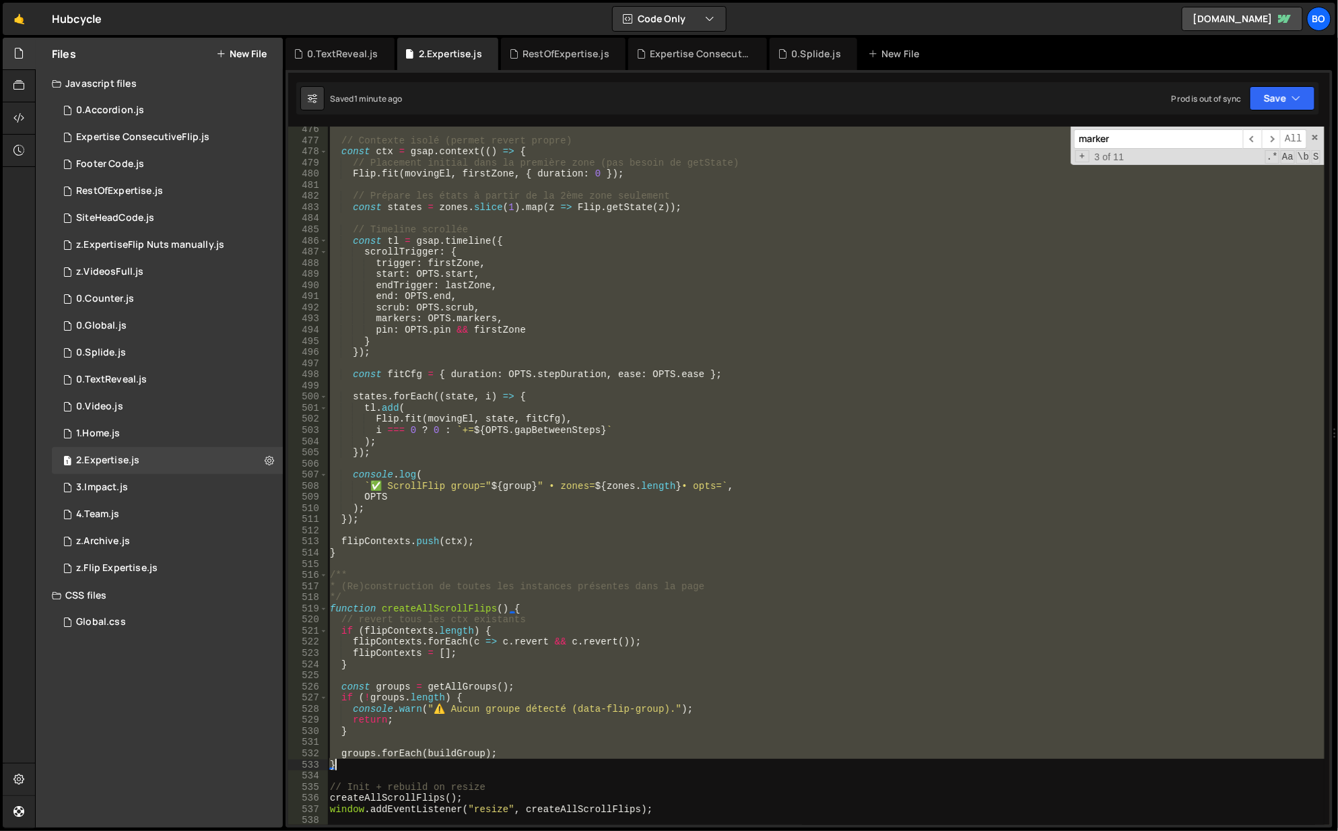
scroll to position [5620, 0]
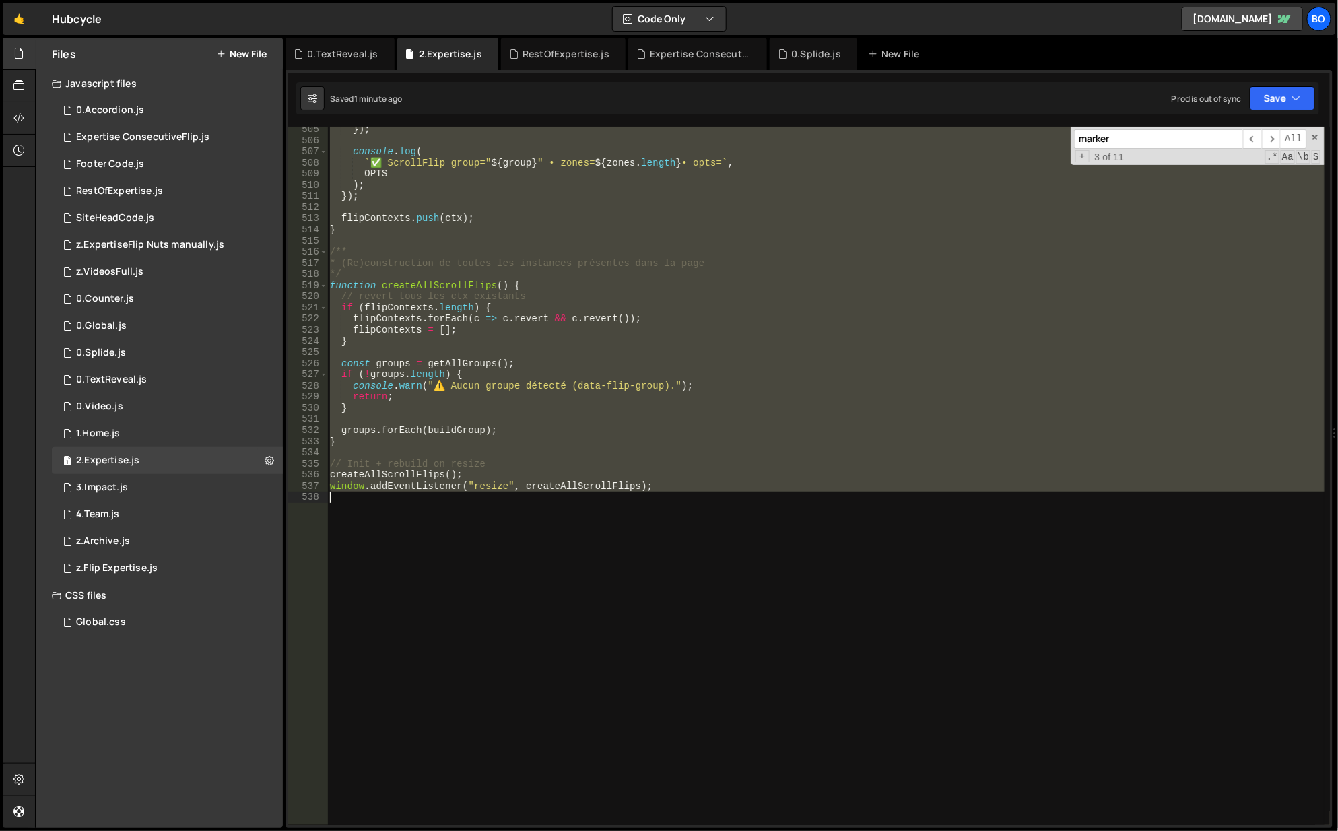
drag, startPoint x: 365, startPoint y: 405, endPoint x: 769, endPoint y: 764, distance: 540.1
click at [769, 764] on div "}) ; console . log ( ` ✅ ScrollFlip group=" ${ group } " • zones= ${ zones . le…" at bounding box center [826, 485] width 999 height 722
type textarea "window.addEventListener("resize", createAllScrollFlips);"
click at [633, 46] on div "Expertise ConsecutiveFlip.js" at bounding box center [697, 54] width 139 height 32
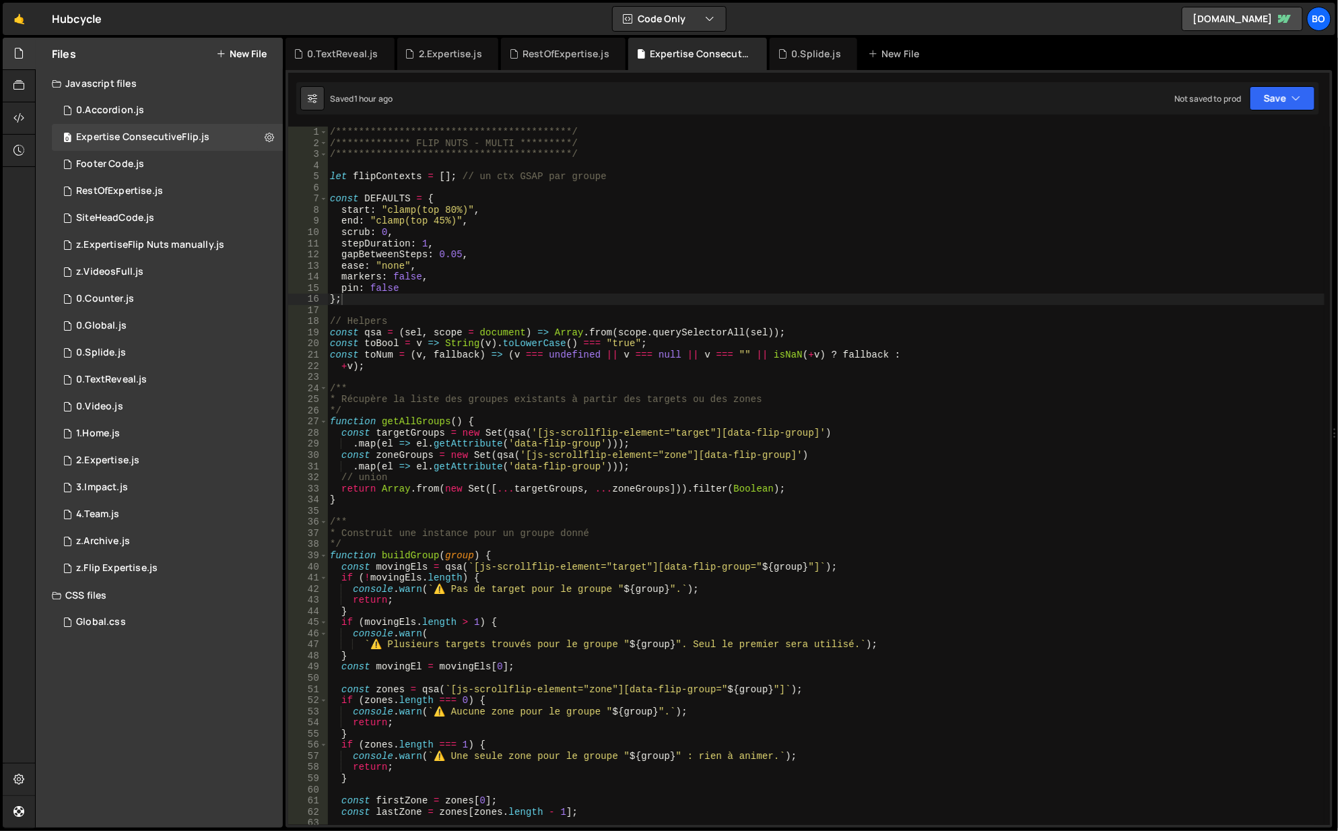
scroll to position [0, 0]
click at [698, 300] on div "**********" at bounding box center [826, 488] width 999 height 722
type textarea "window.addEventListener("resize", createAllScrollFlips);"
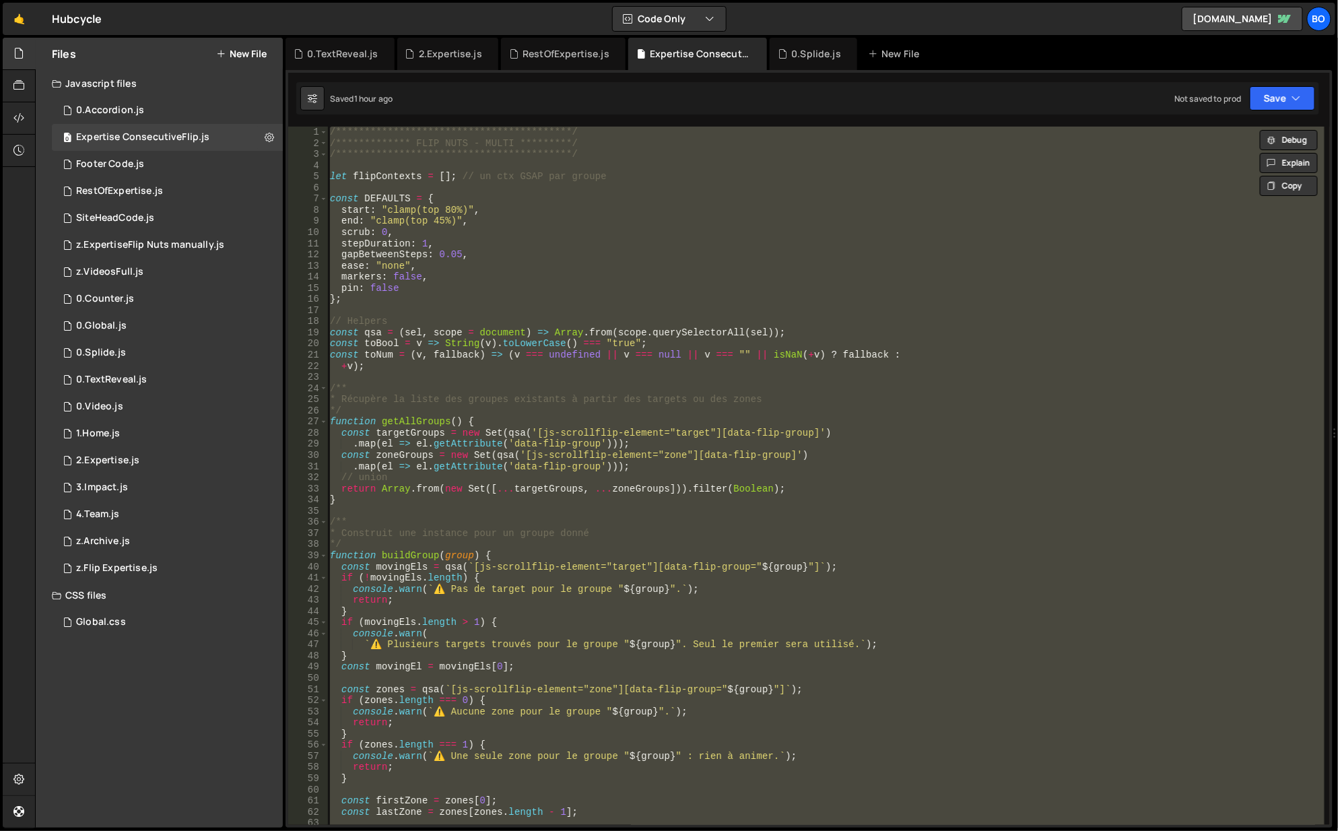
paste textarea
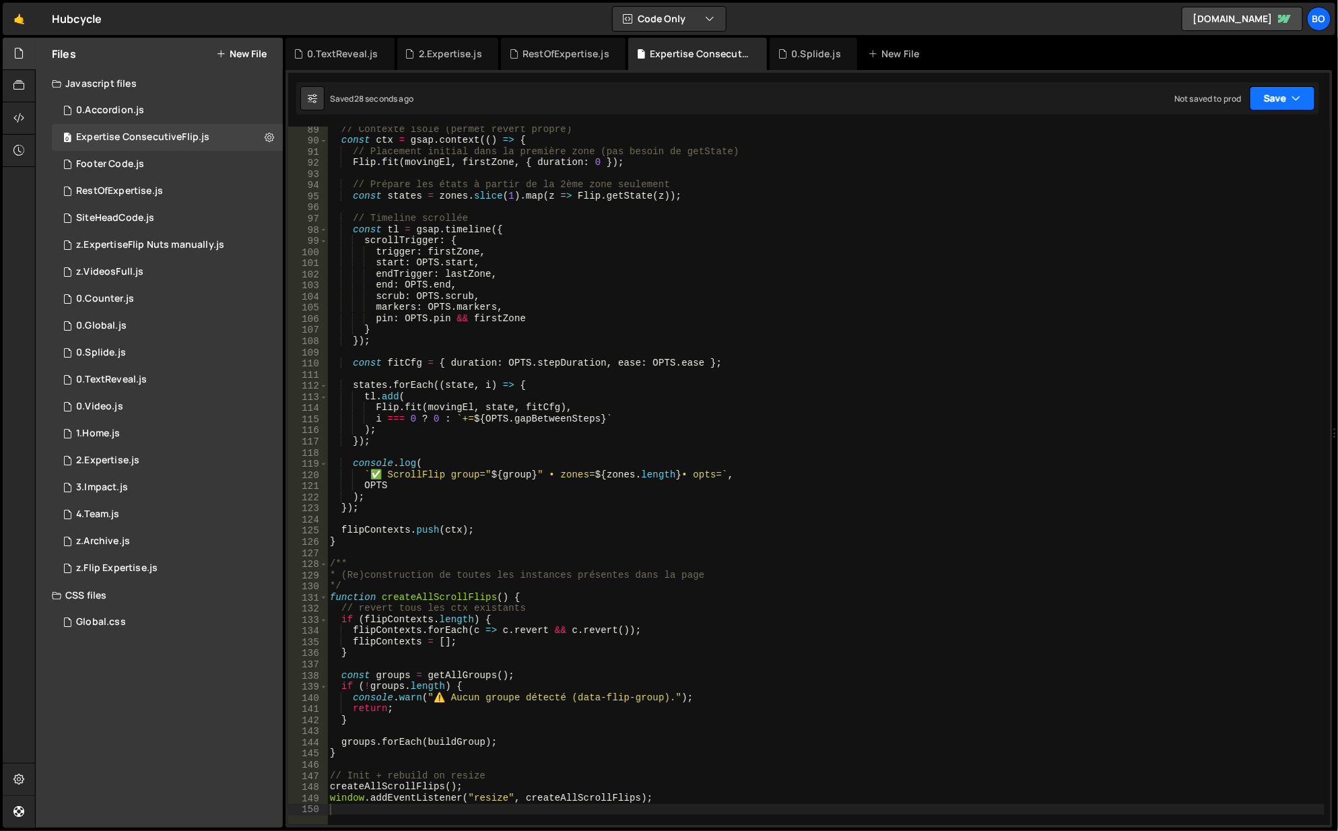
click at [1303, 98] on button "Save" at bounding box center [1282, 98] width 65 height 24
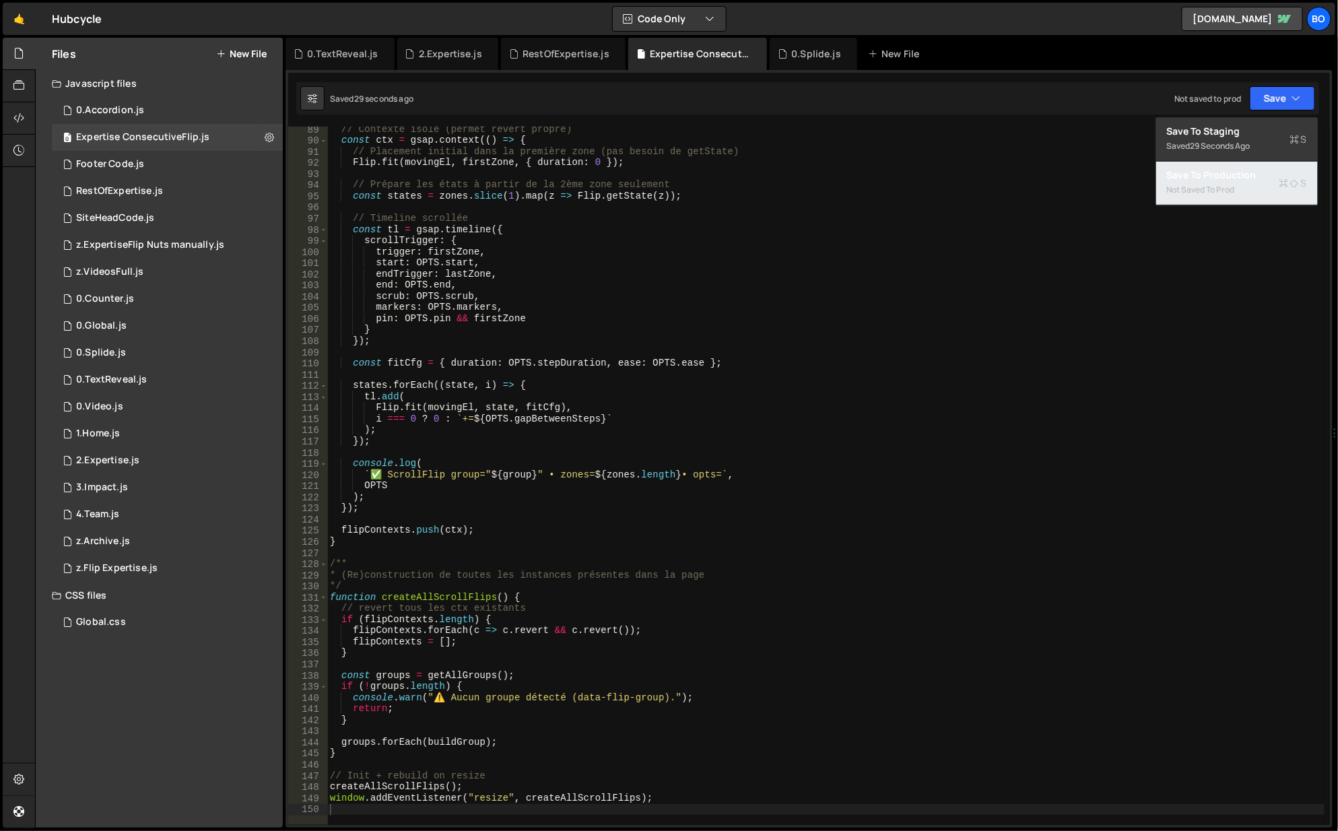
click at [1212, 173] on div "Save to Production S" at bounding box center [1237, 174] width 140 height 13
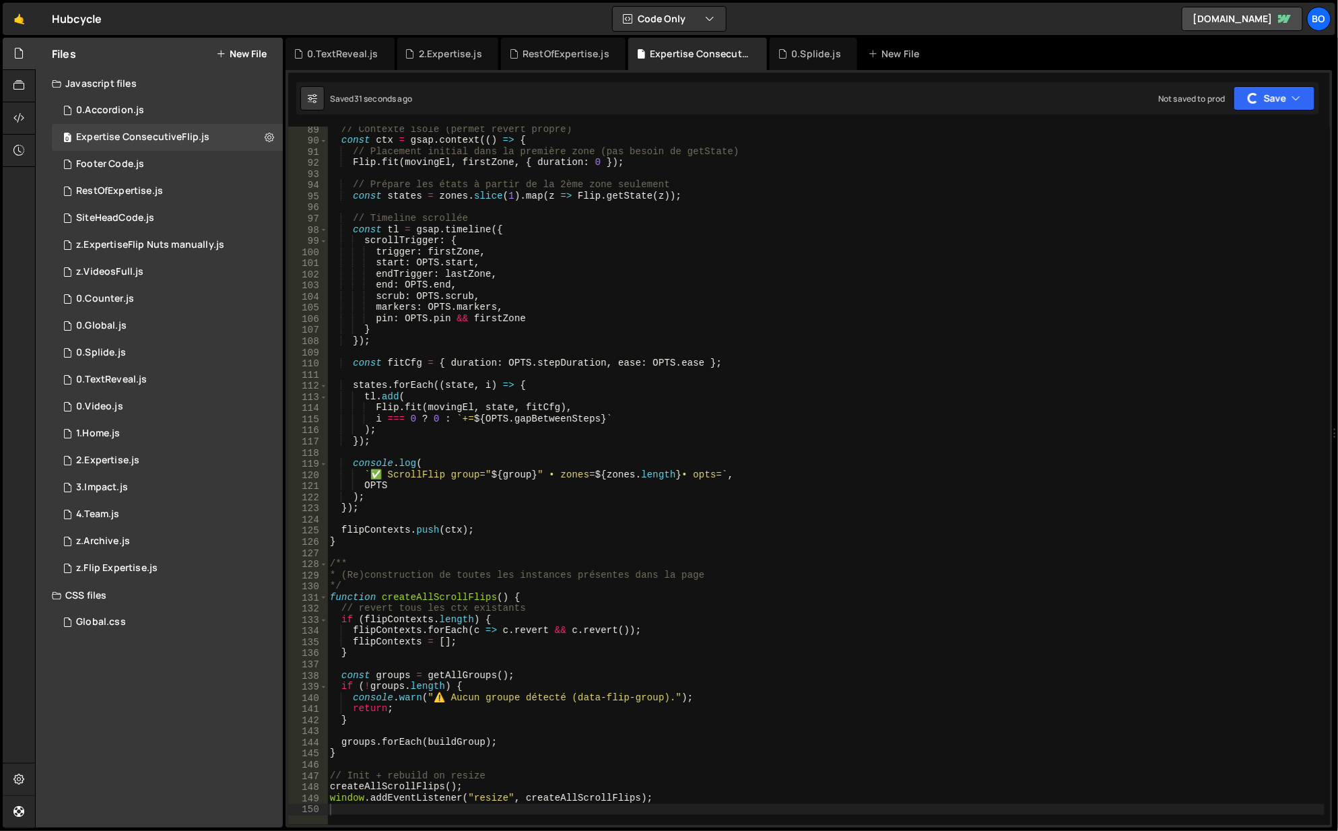
click at [323, 61] on div "0.TextReveal.js" at bounding box center [340, 54] width 109 height 32
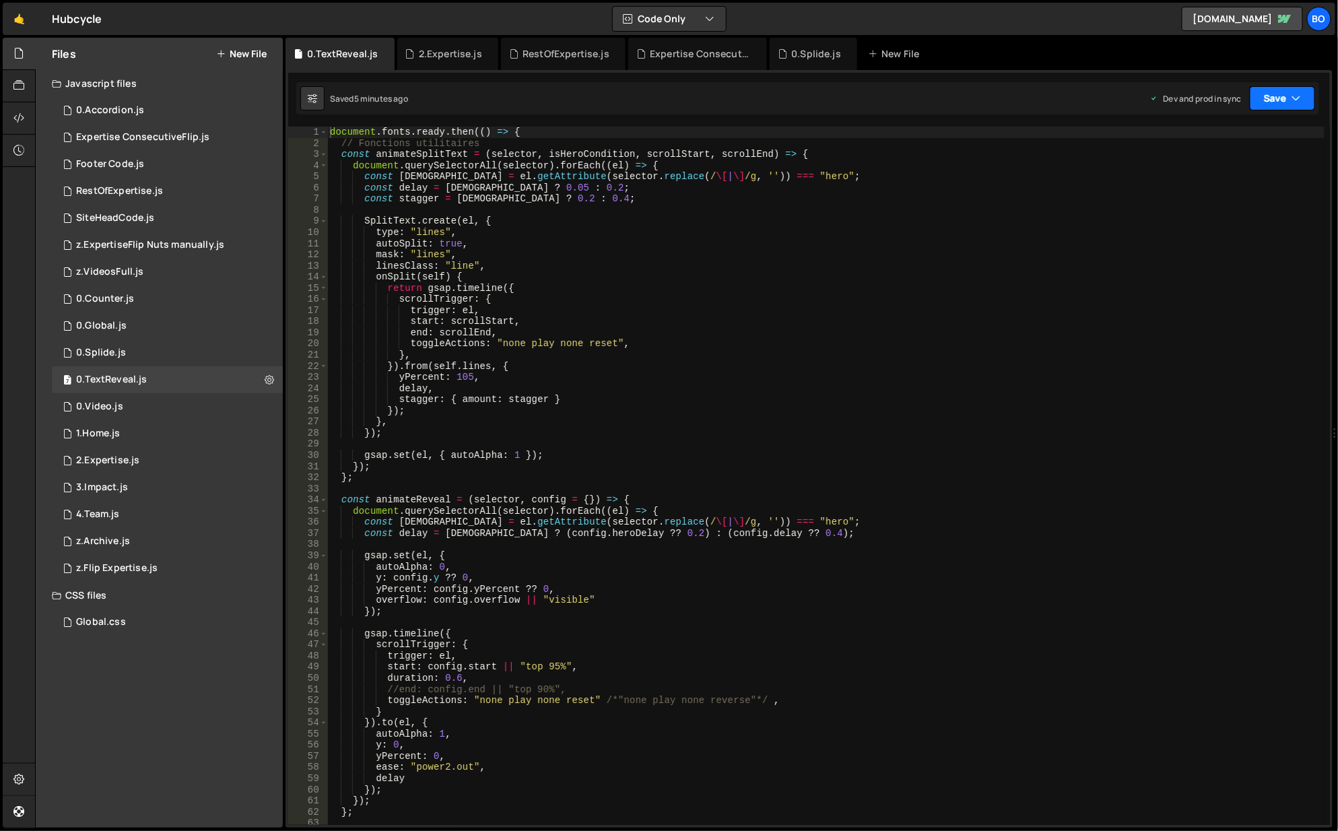
click at [1283, 107] on button "Save" at bounding box center [1282, 98] width 65 height 24
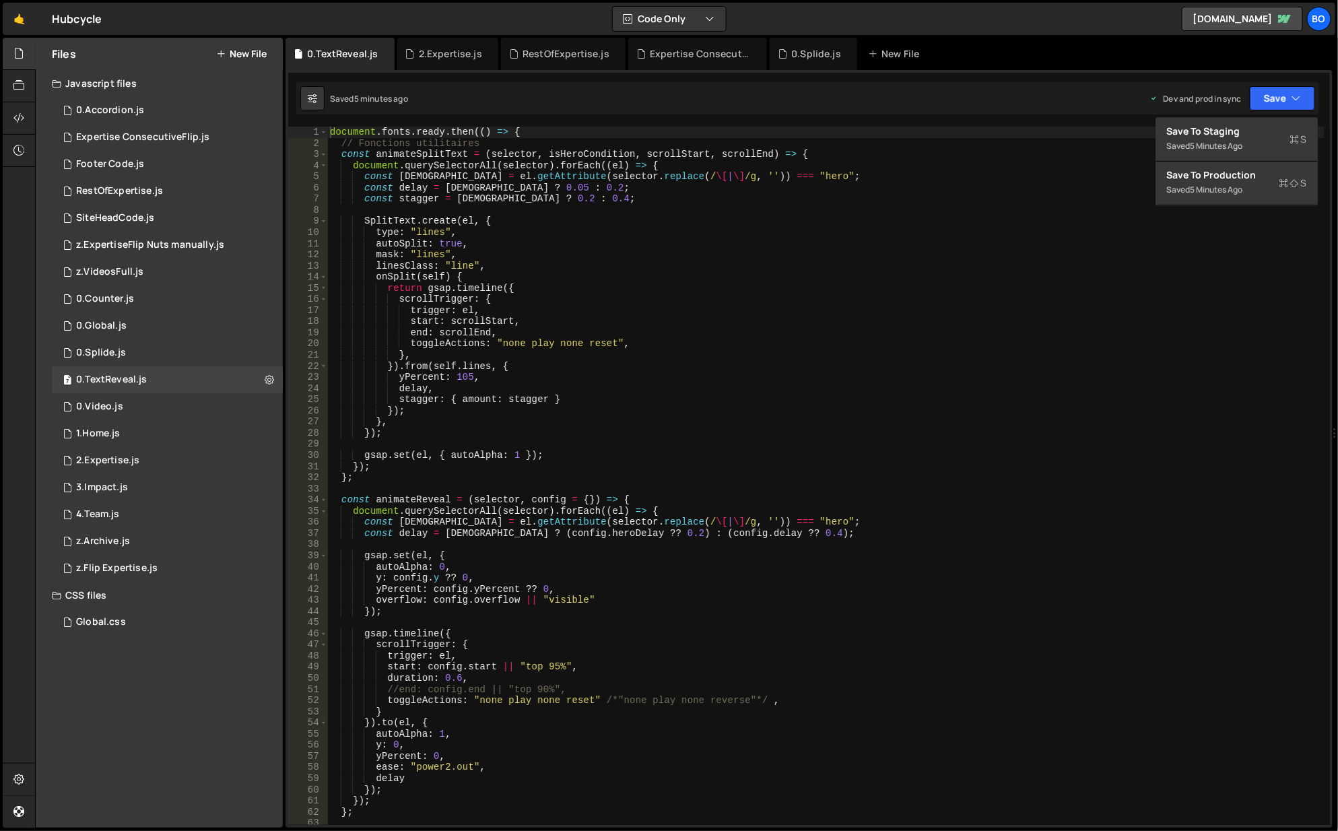
click at [447, 47] on div "2.Expertise.js" at bounding box center [450, 53] width 63 height 13
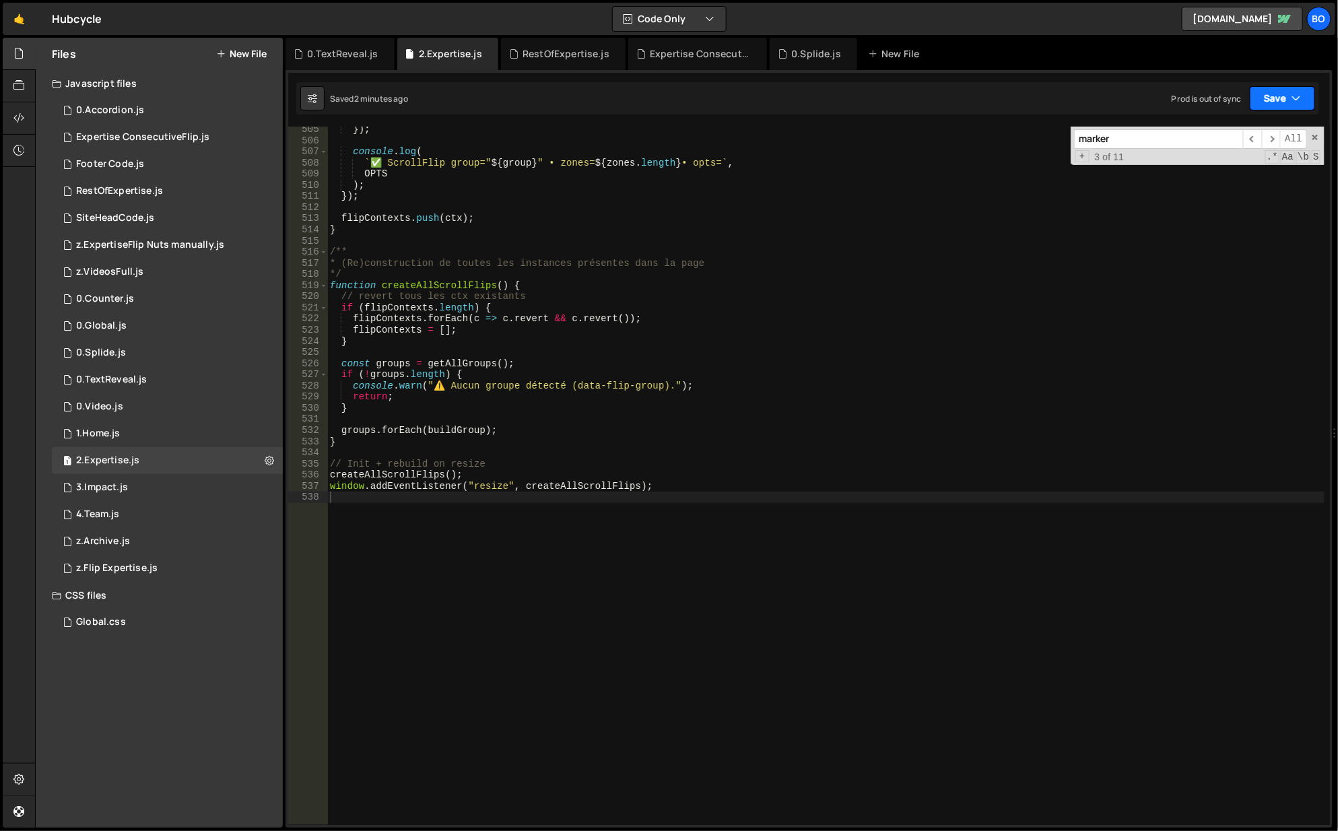
drag, startPoint x: 1274, startPoint y: 106, endPoint x: 1251, endPoint y: 129, distance: 33.3
click at [1275, 106] on button "Save" at bounding box center [1282, 98] width 65 height 24
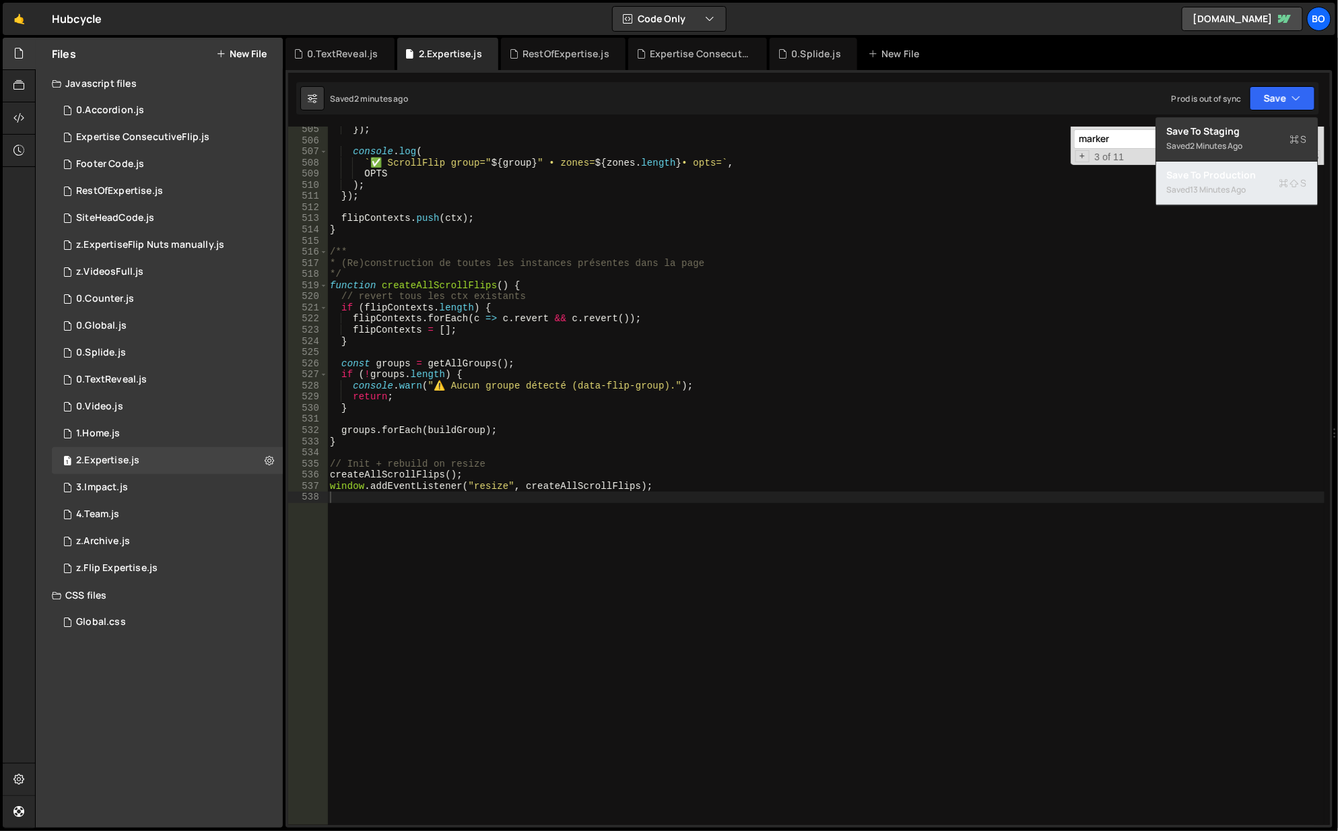
click at [1218, 176] on div "Save to Production S" at bounding box center [1237, 174] width 140 height 13
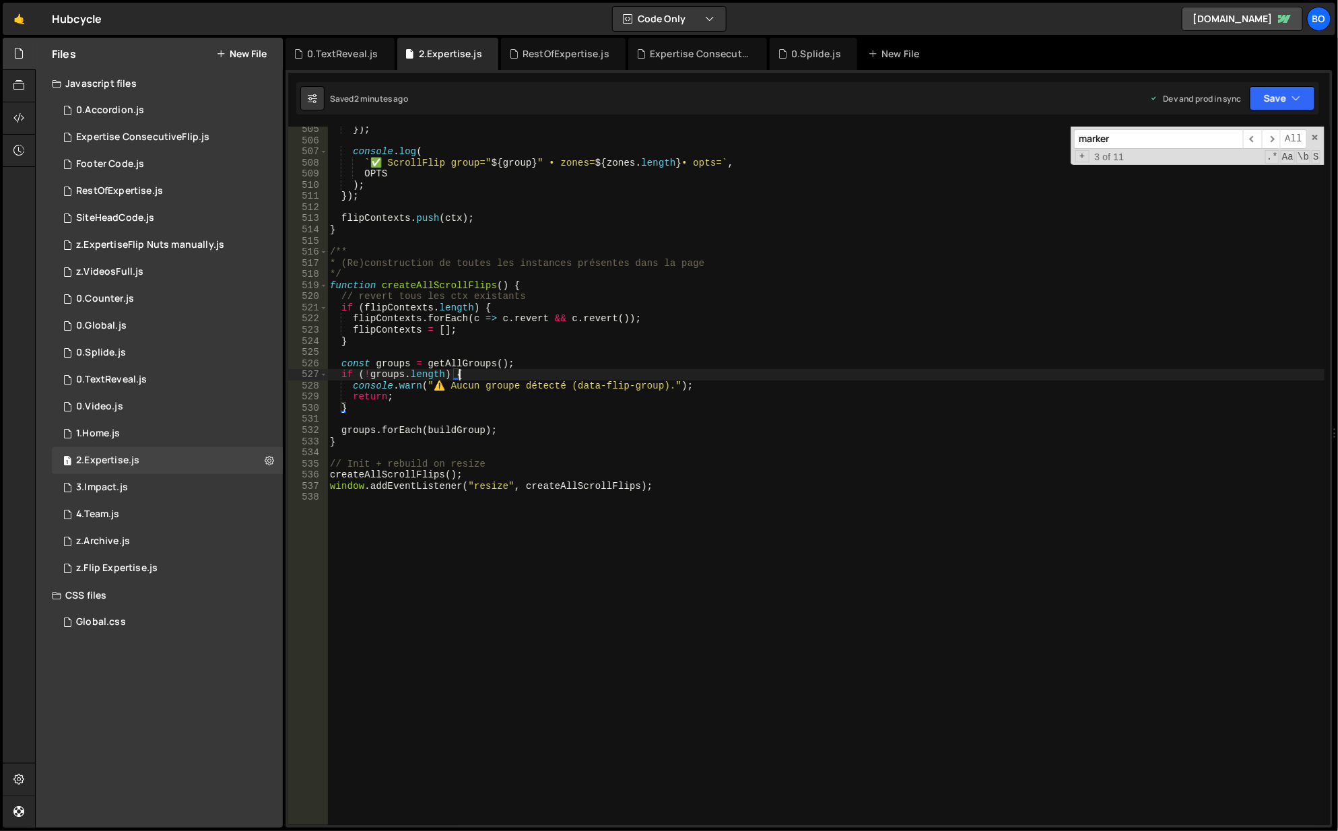
click at [733, 374] on div "}) ; console . log ( ` ✅ ScrollFlip group=" ${ group } " • zones= ${ zones . le…" at bounding box center [826, 485] width 999 height 722
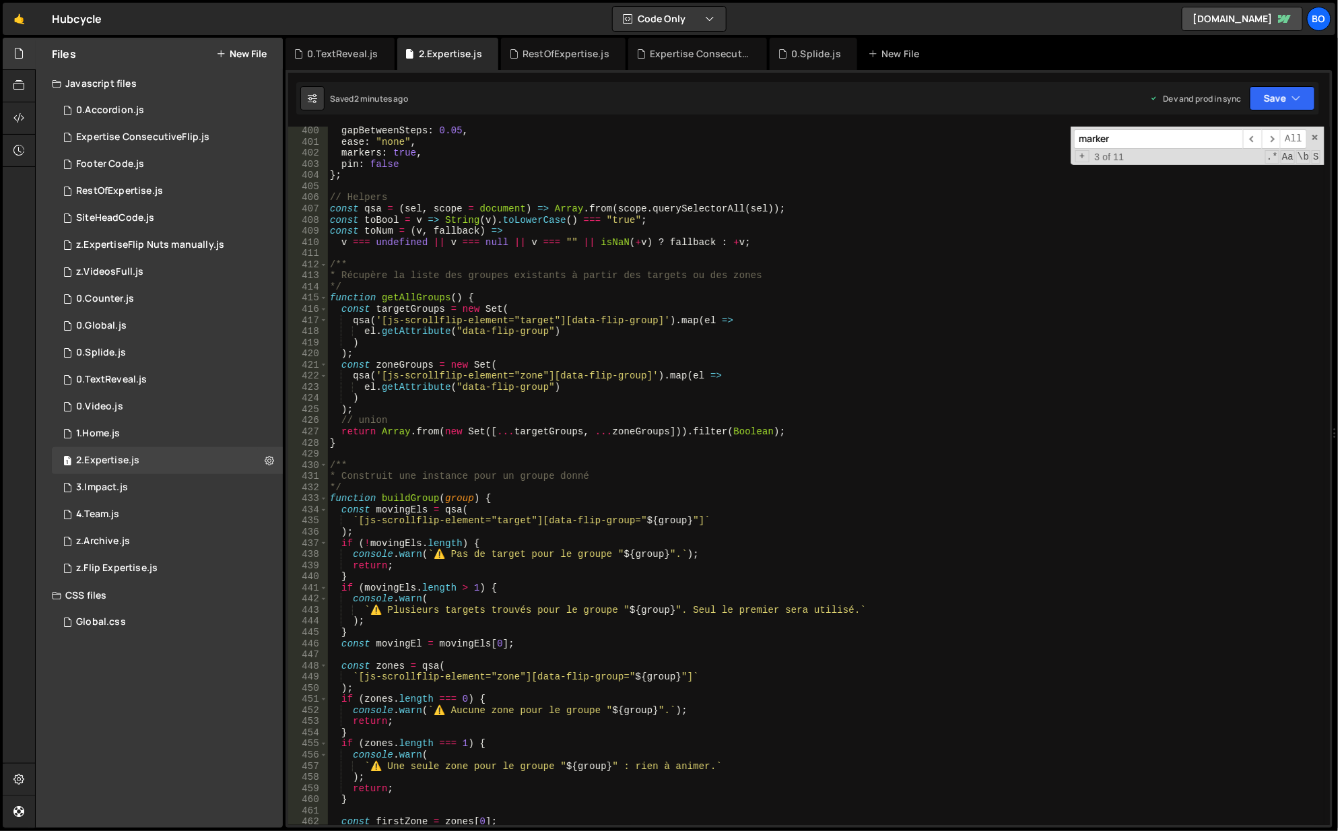
scroll to position [4246, 0]
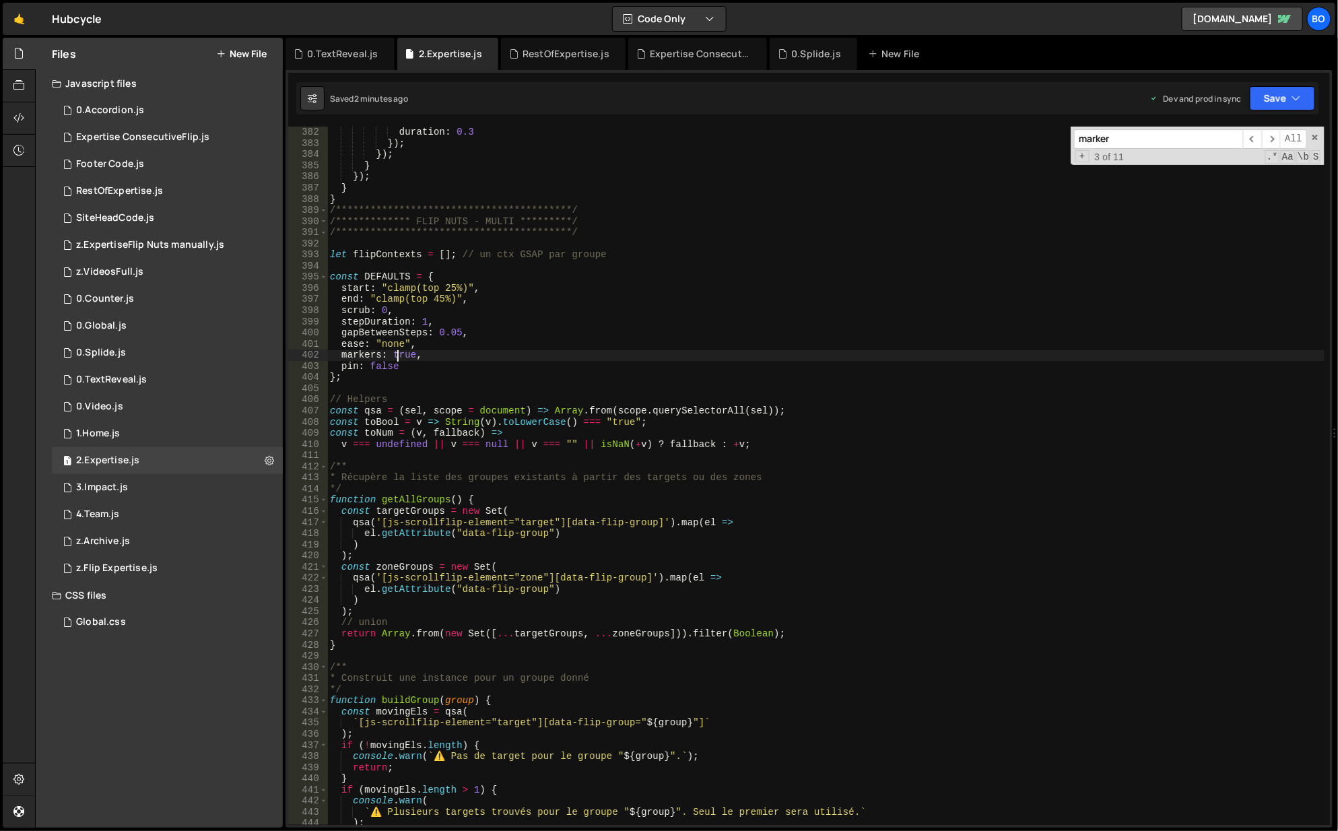
click at [395, 357] on div "**********" at bounding box center [826, 477] width 999 height 722
click at [1278, 96] on button "Save" at bounding box center [1282, 98] width 65 height 24
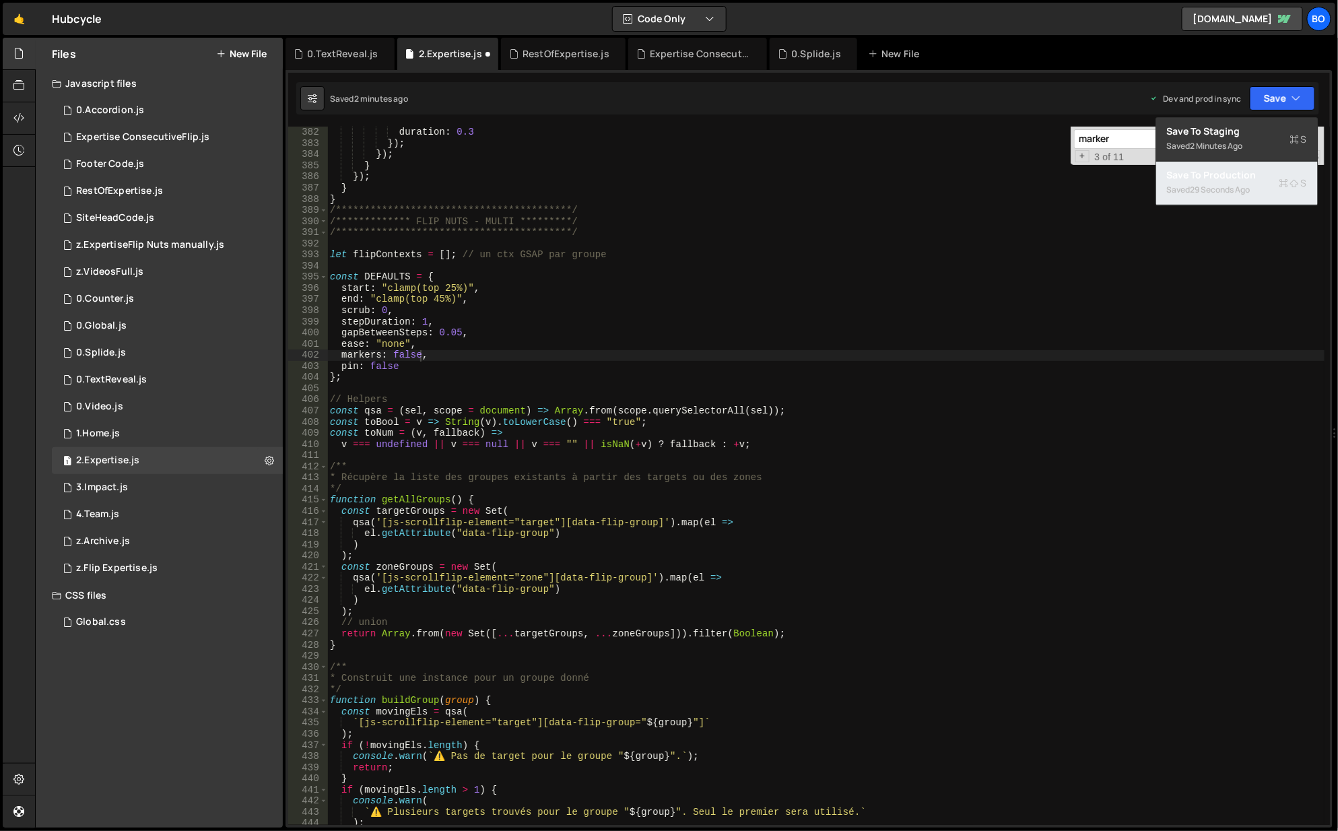
click at [1228, 185] on div "29 seconds ago" at bounding box center [1221, 189] width 60 height 11
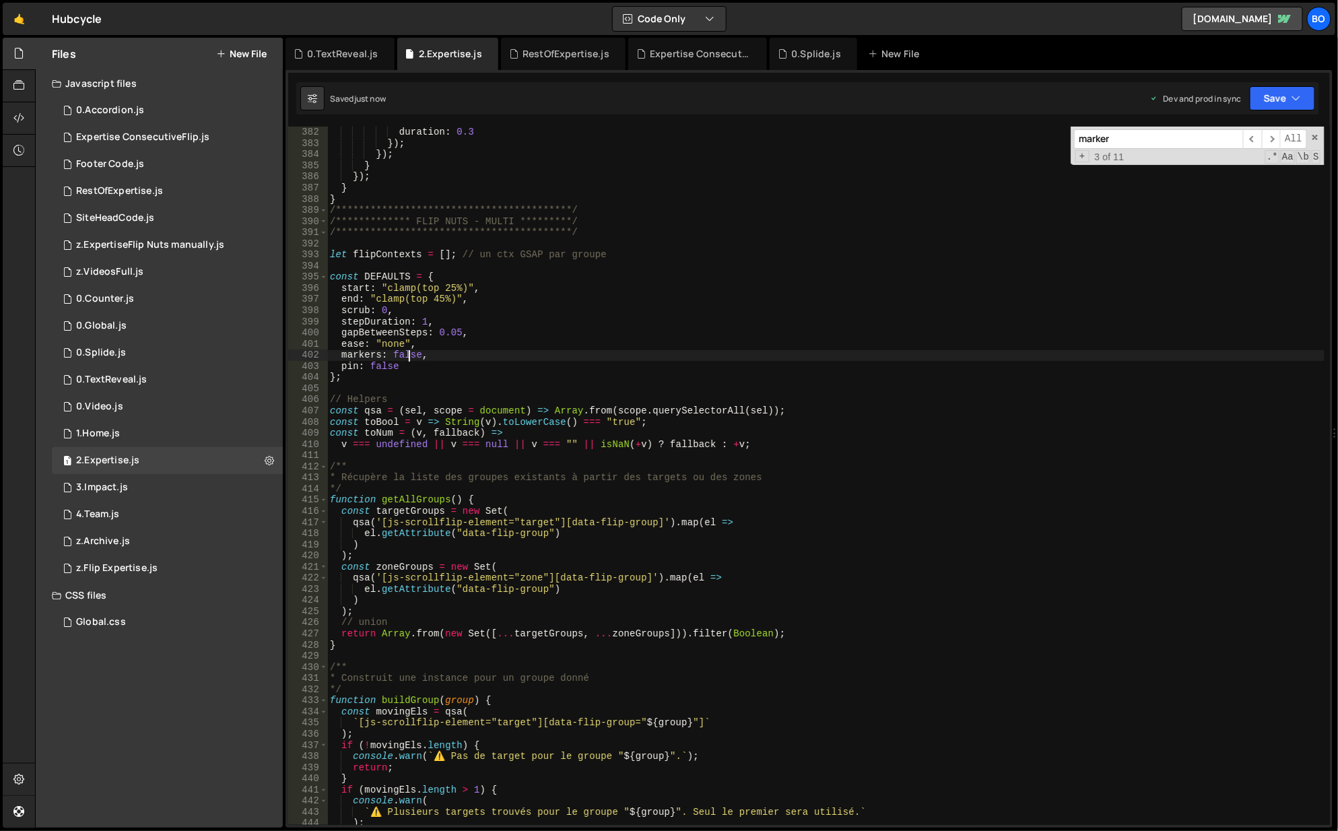
click at [407, 356] on div "**********" at bounding box center [826, 477] width 999 height 722
click at [1290, 98] on button "Save" at bounding box center [1282, 98] width 65 height 24
click at [1259, 127] on div "Save to Staging S" at bounding box center [1237, 131] width 140 height 13
type textarea "function getAllGroups() {"
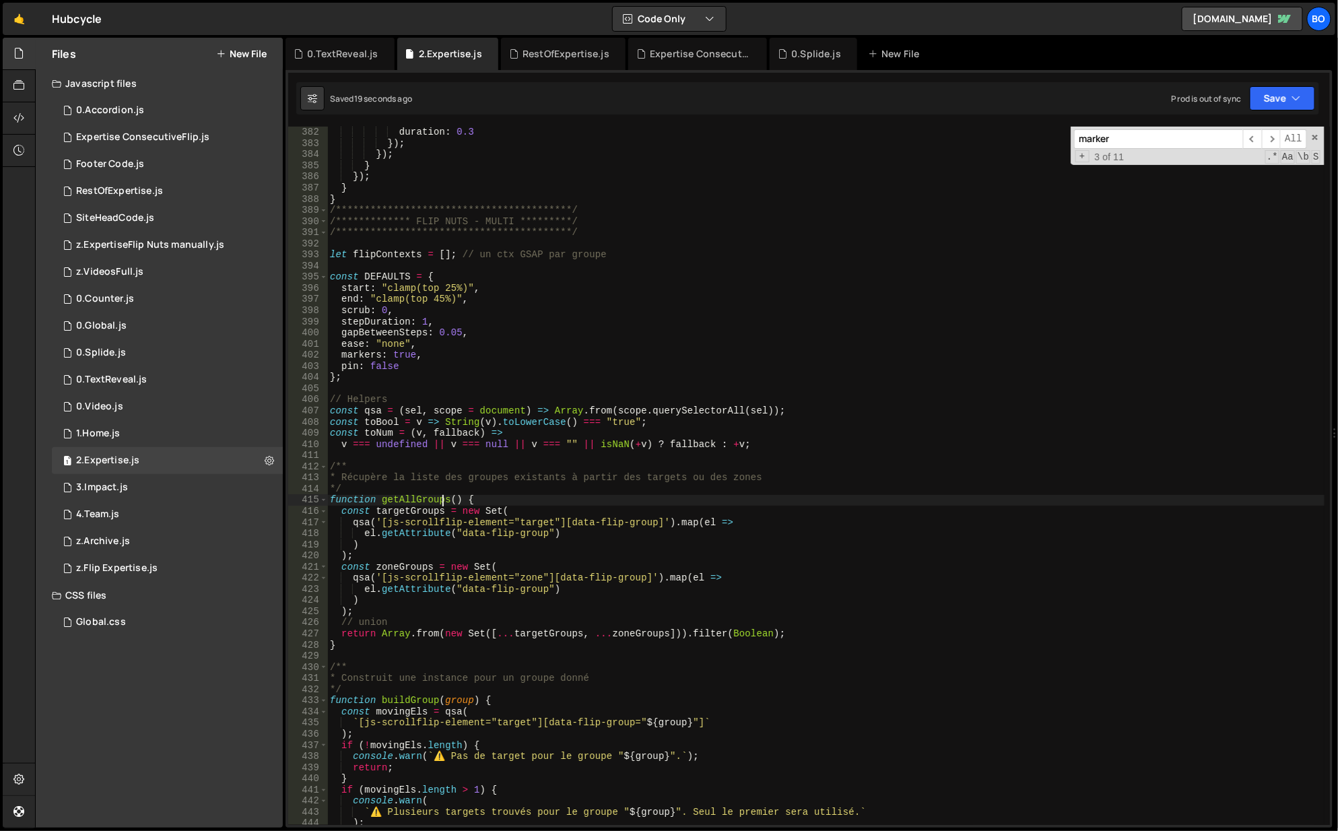
click at [442, 504] on div "**********" at bounding box center [826, 477] width 999 height 722
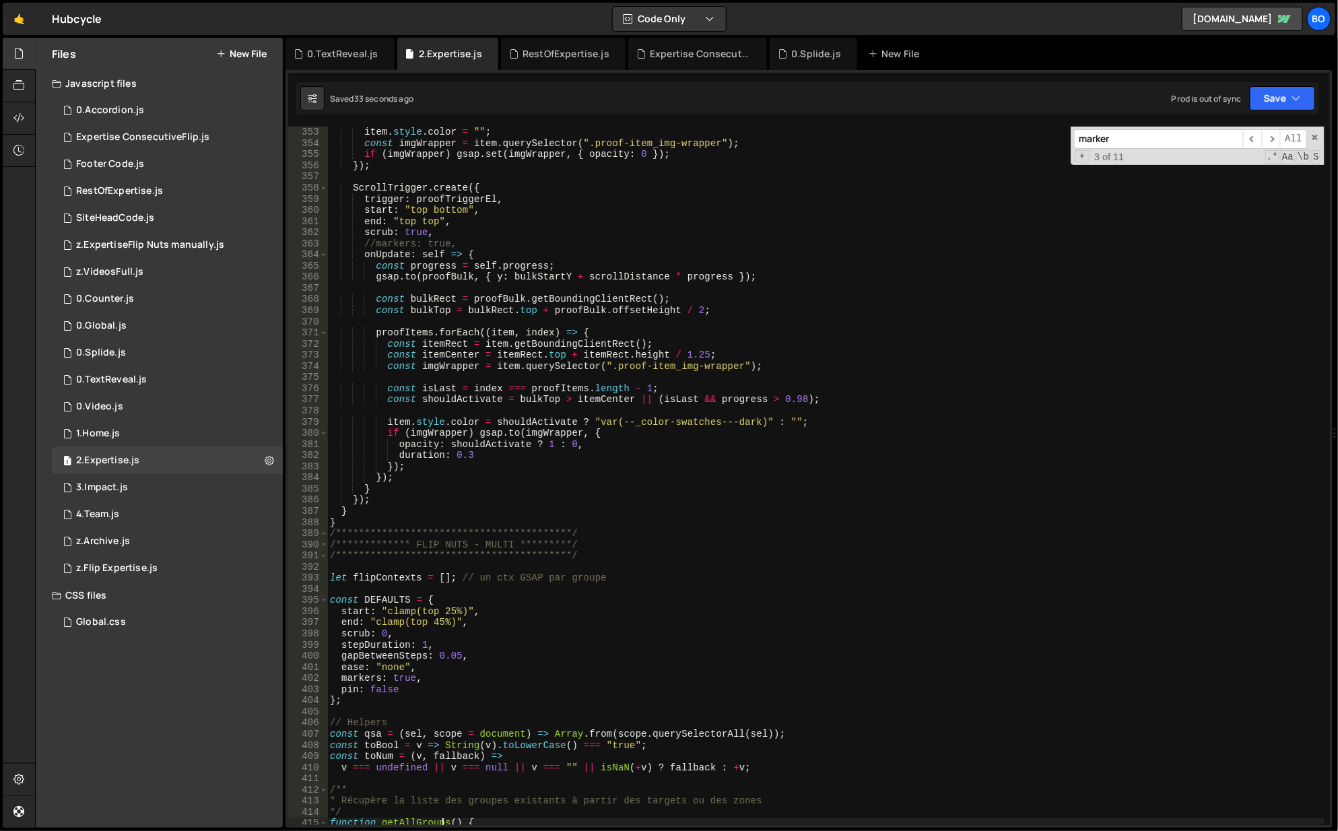
scroll to position [3721, 0]
